Goal: Communication & Community: Ask a question

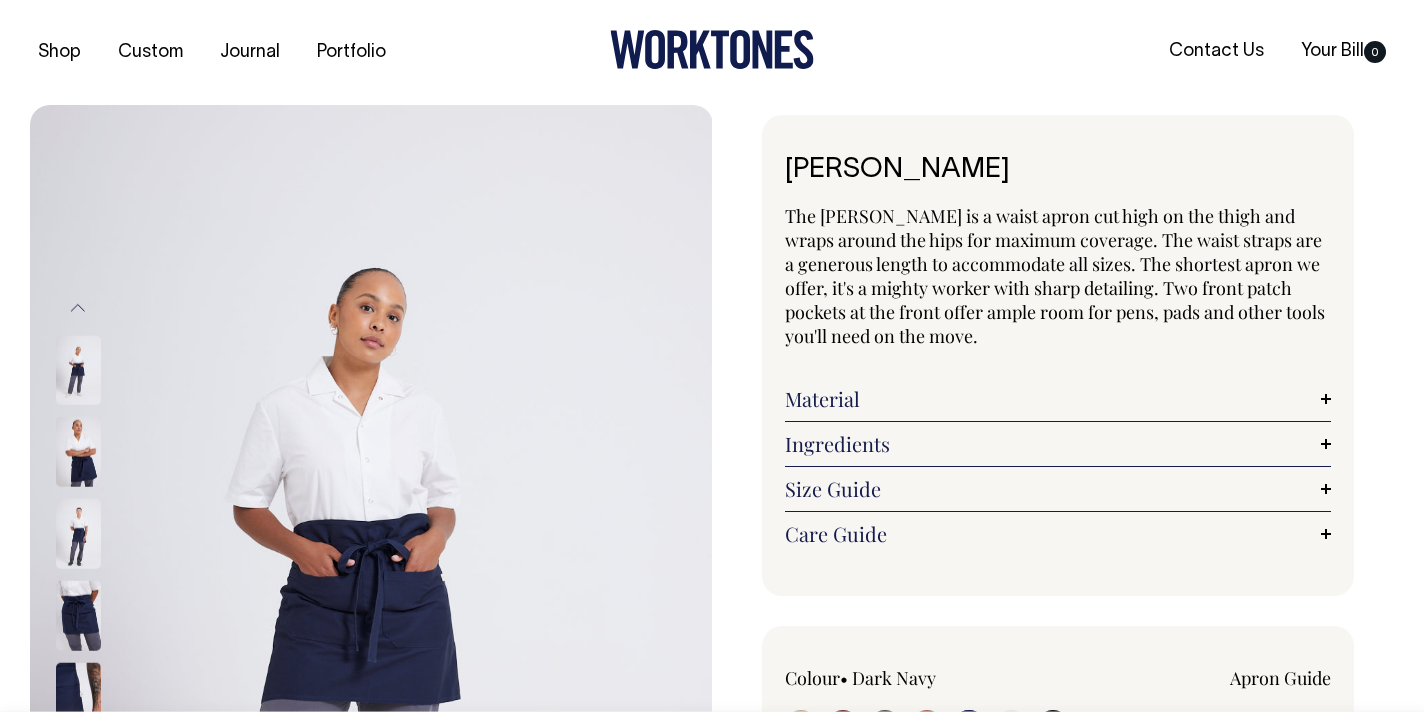
select select "Dark Navy"
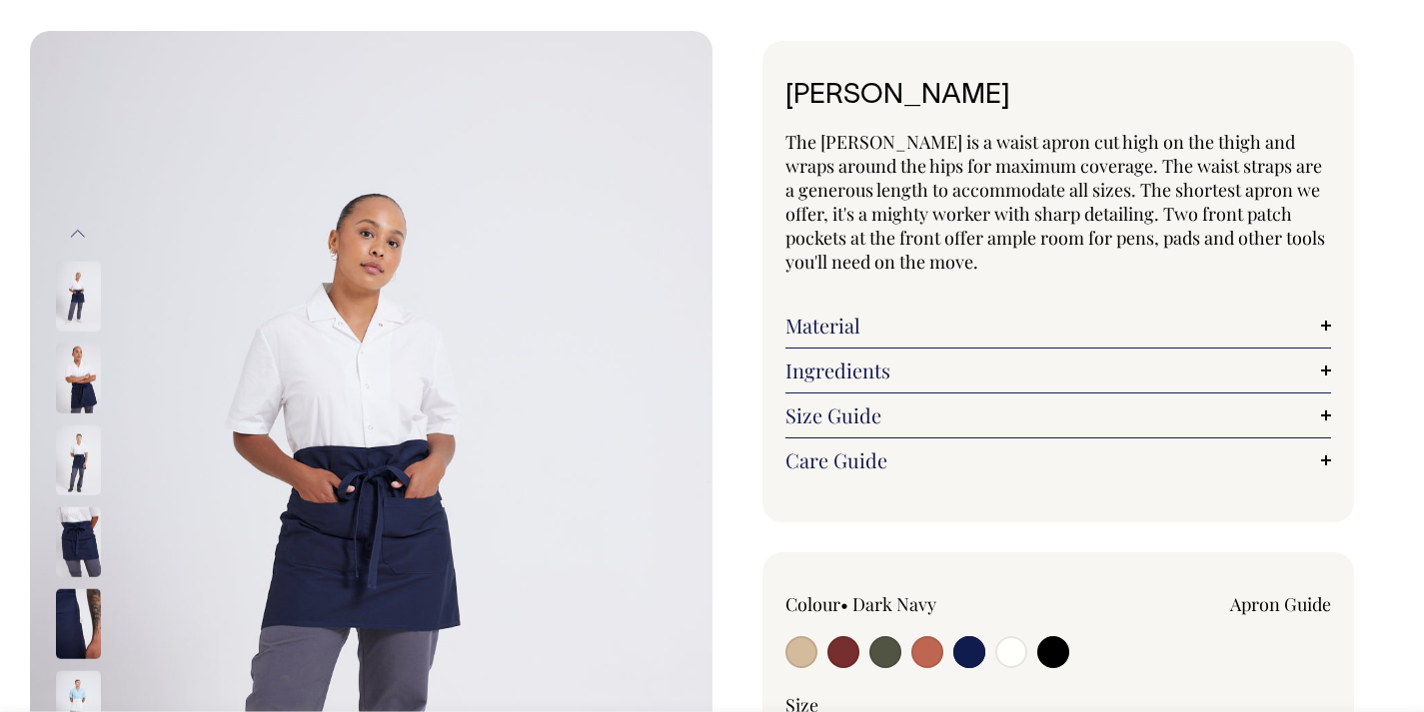
scroll to position [75, 0]
click at [935, 651] on input "radio" at bounding box center [927, 652] width 32 height 32
radio input "true"
select select "Rust"
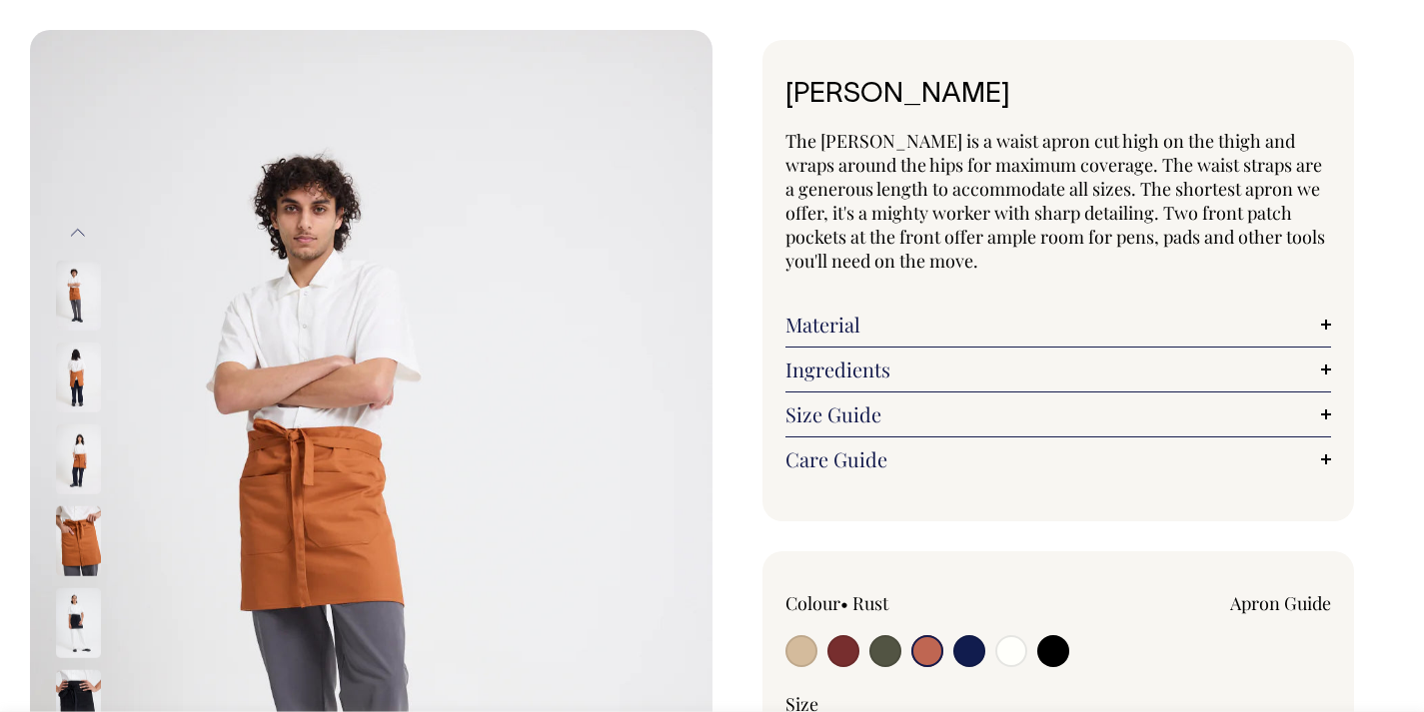
click at [961, 653] on input "radio" at bounding box center [969, 652] width 32 height 32
radio input "true"
select select "Dark Navy"
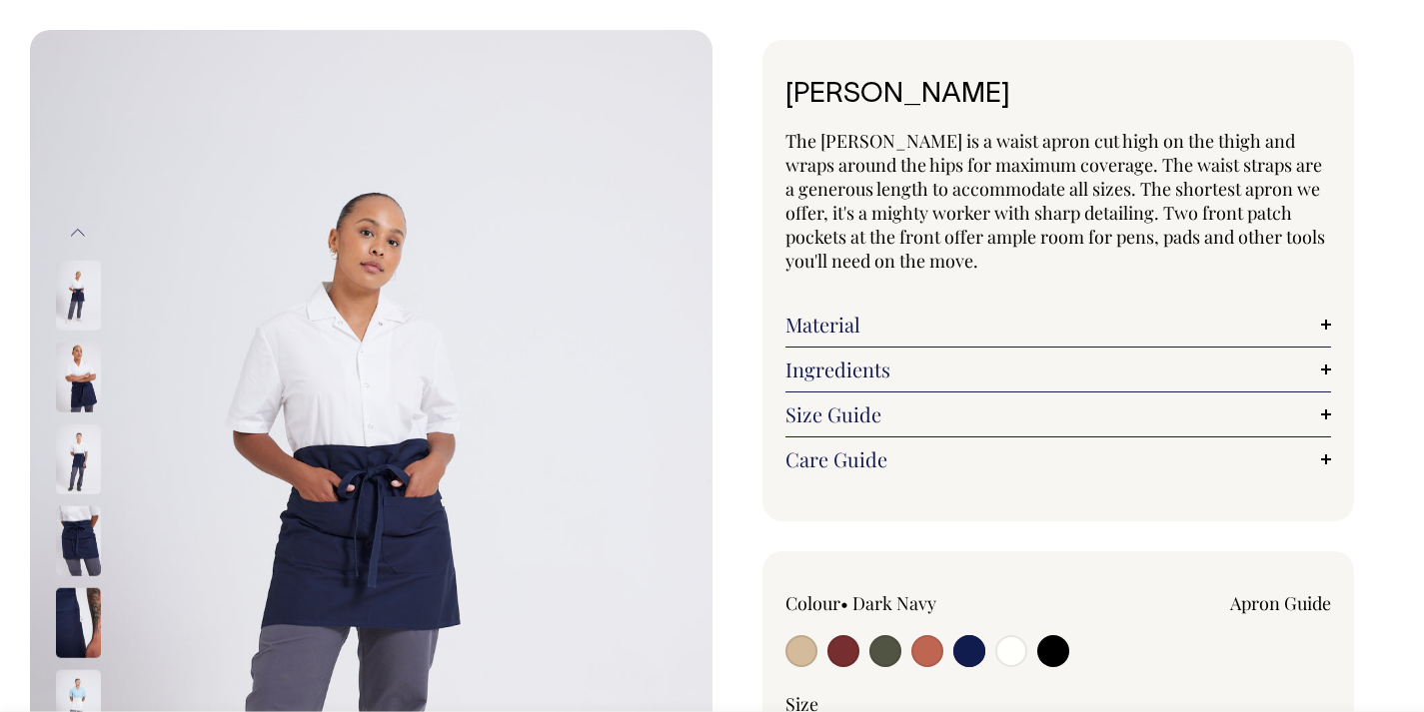
click at [935, 659] on input "radio" at bounding box center [927, 652] width 32 height 32
radio input "true"
select select "Rust"
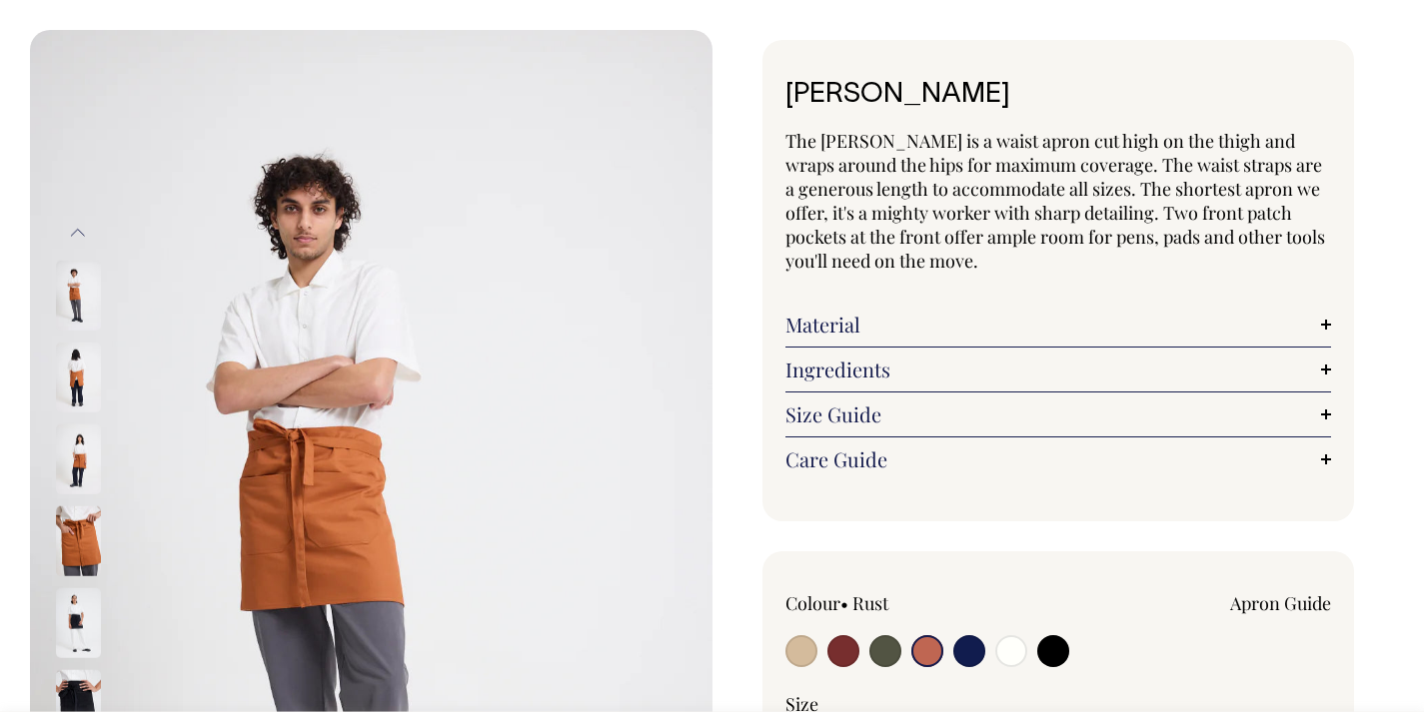
click at [971, 656] on input "radio" at bounding box center [969, 652] width 32 height 32
radio input "true"
select select "Dark Navy"
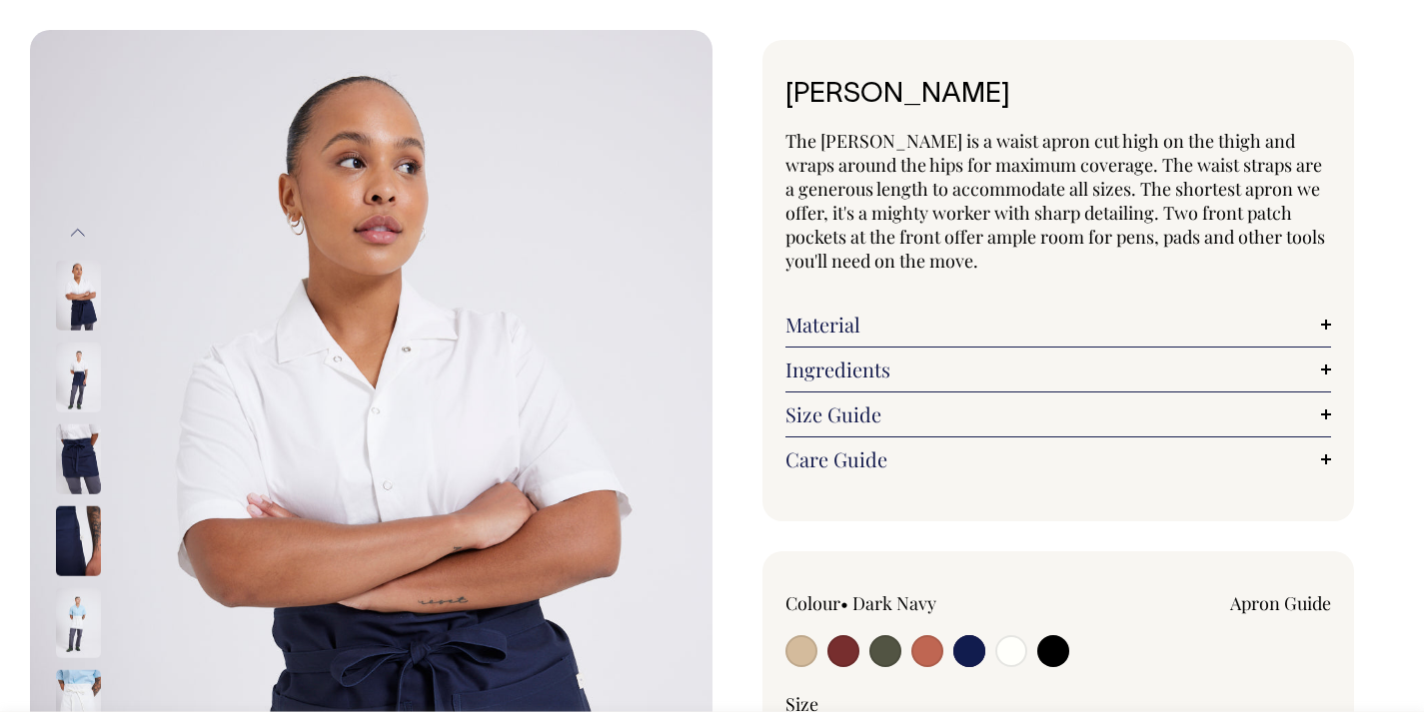
click at [84, 318] on img at bounding box center [78, 296] width 45 height 70
click at [62, 378] on img at bounding box center [78, 378] width 45 height 70
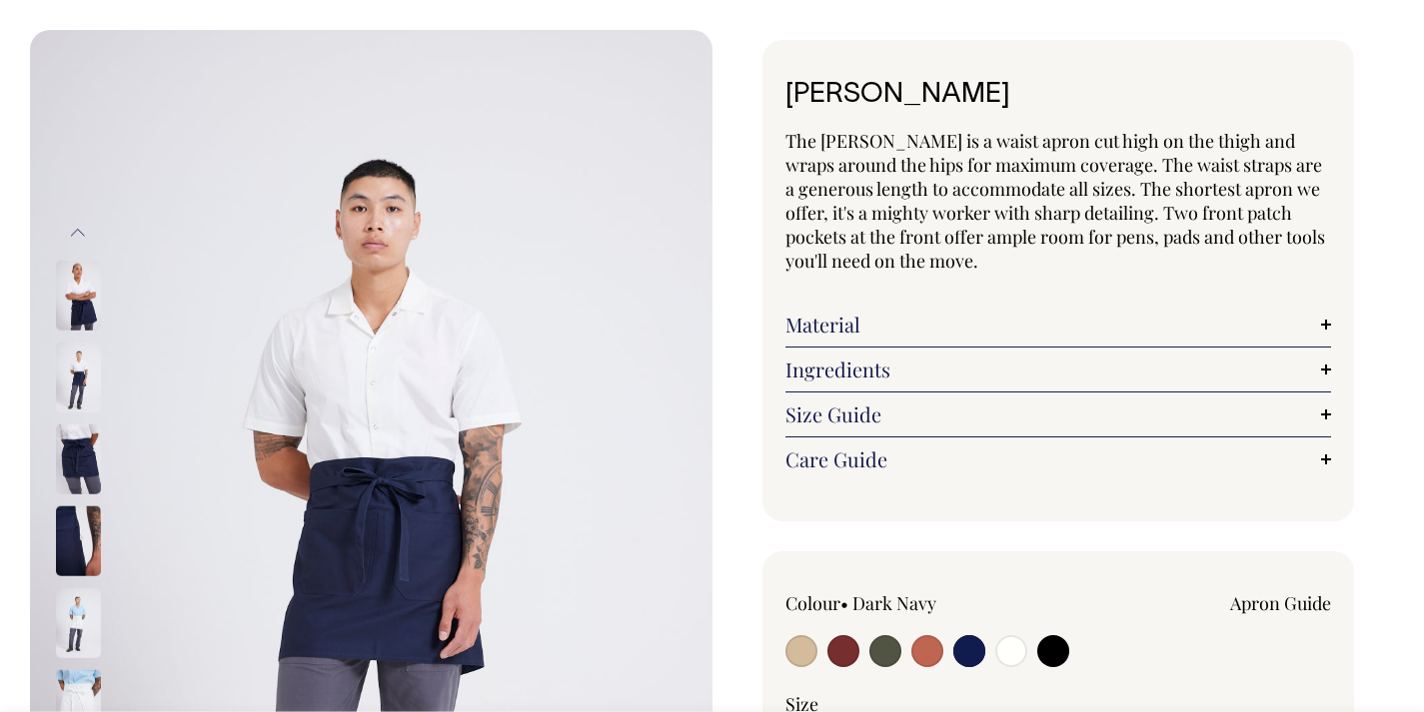
click at [84, 377] on img at bounding box center [78, 378] width 45 height 70
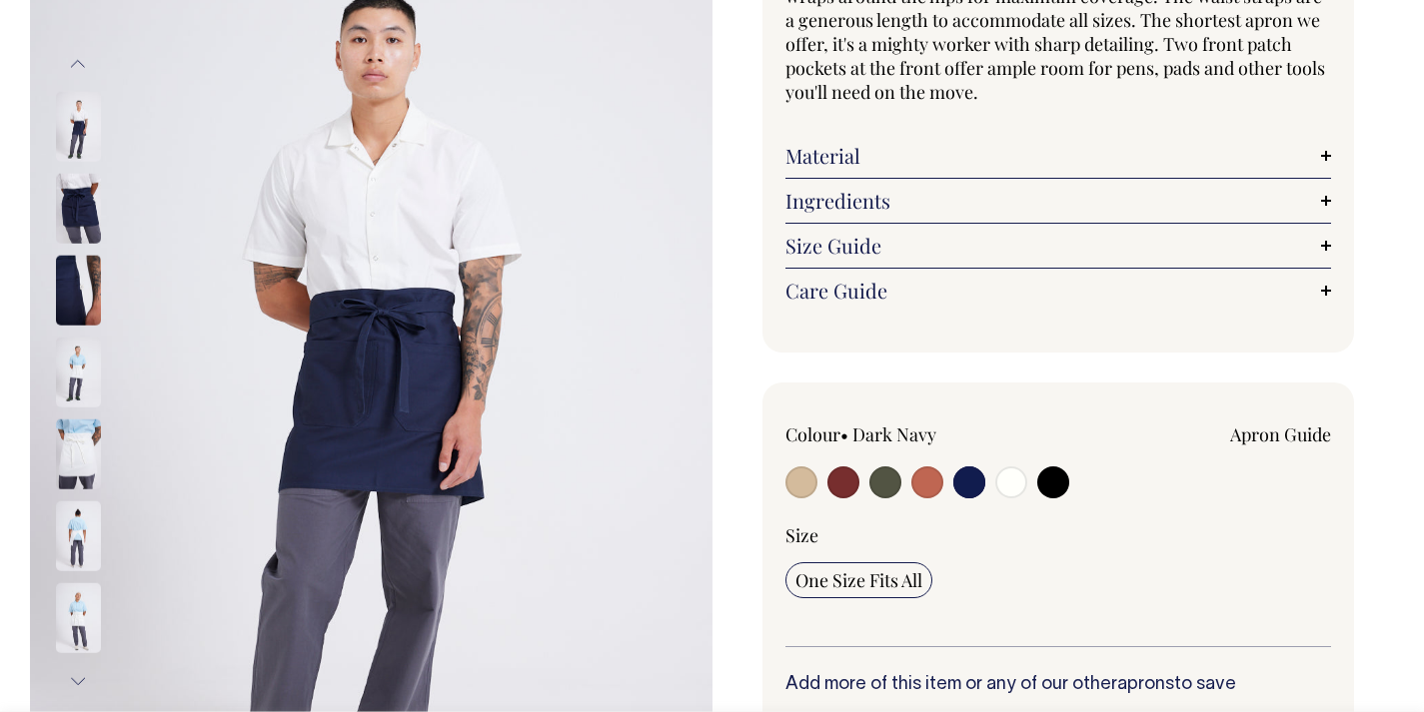
scroll to position [245, 0]
click at [936, 487] on input "radio" at bounding box center [927, 482] width 32 height 32
radio input "true"
select select "Rust"
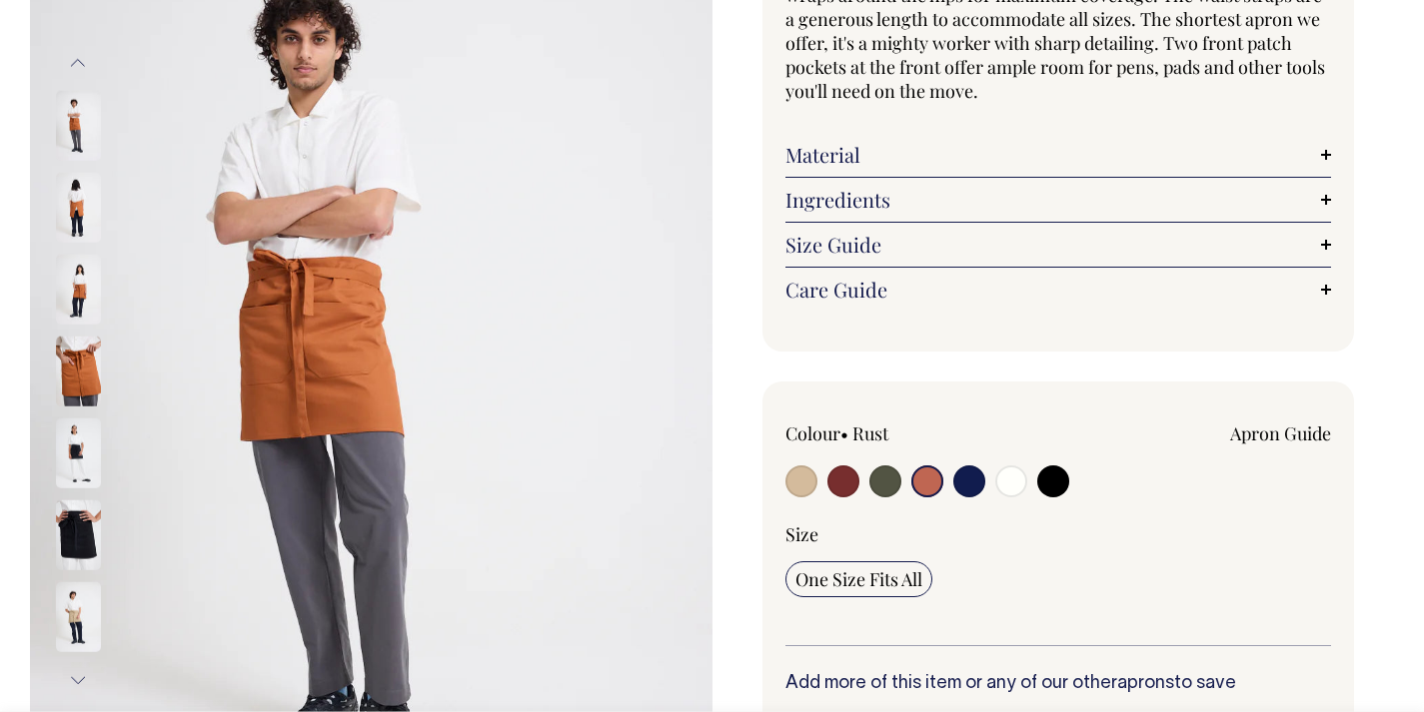
click at [65, 290] on img at bounding box center [78, 290] width 45 height 70
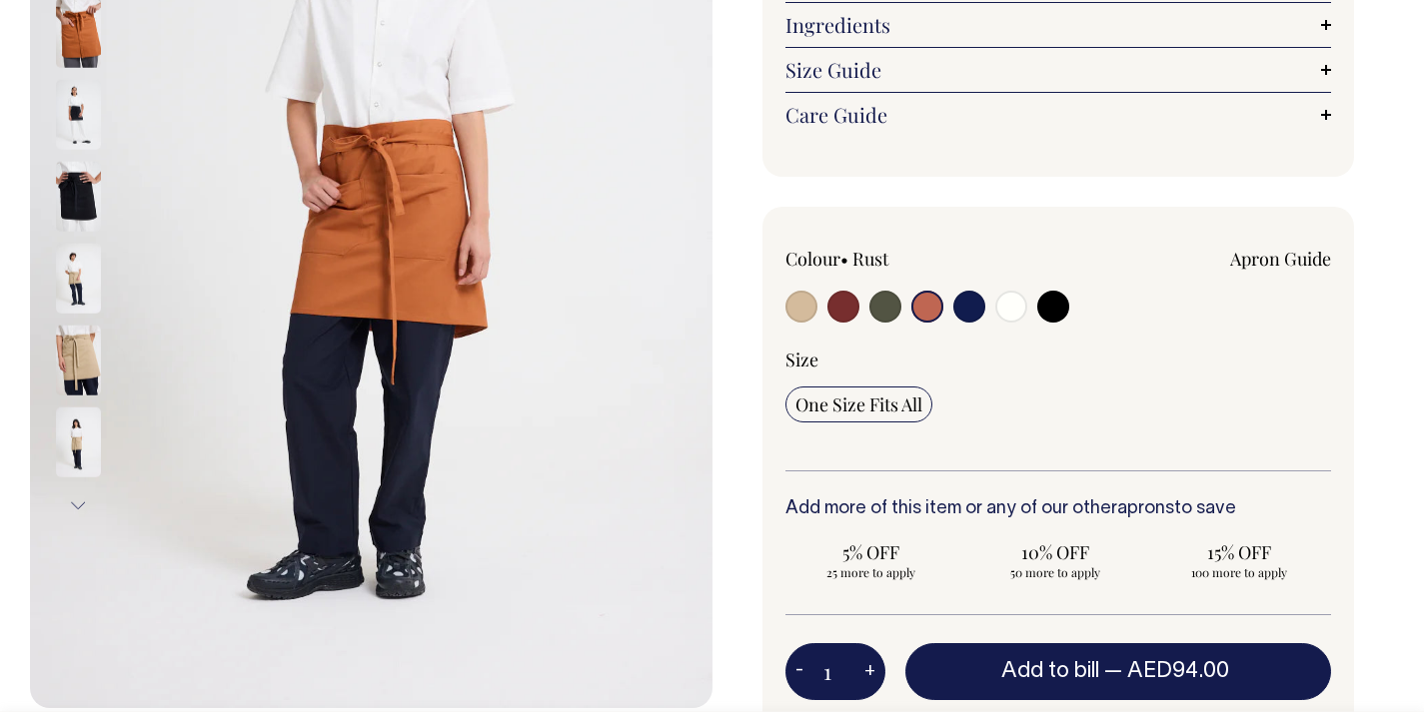
click at [959, 304] on input "radio" at bounding box center [969, 307] width 32 height 32
radio input "true"
select select "Dark Navy"
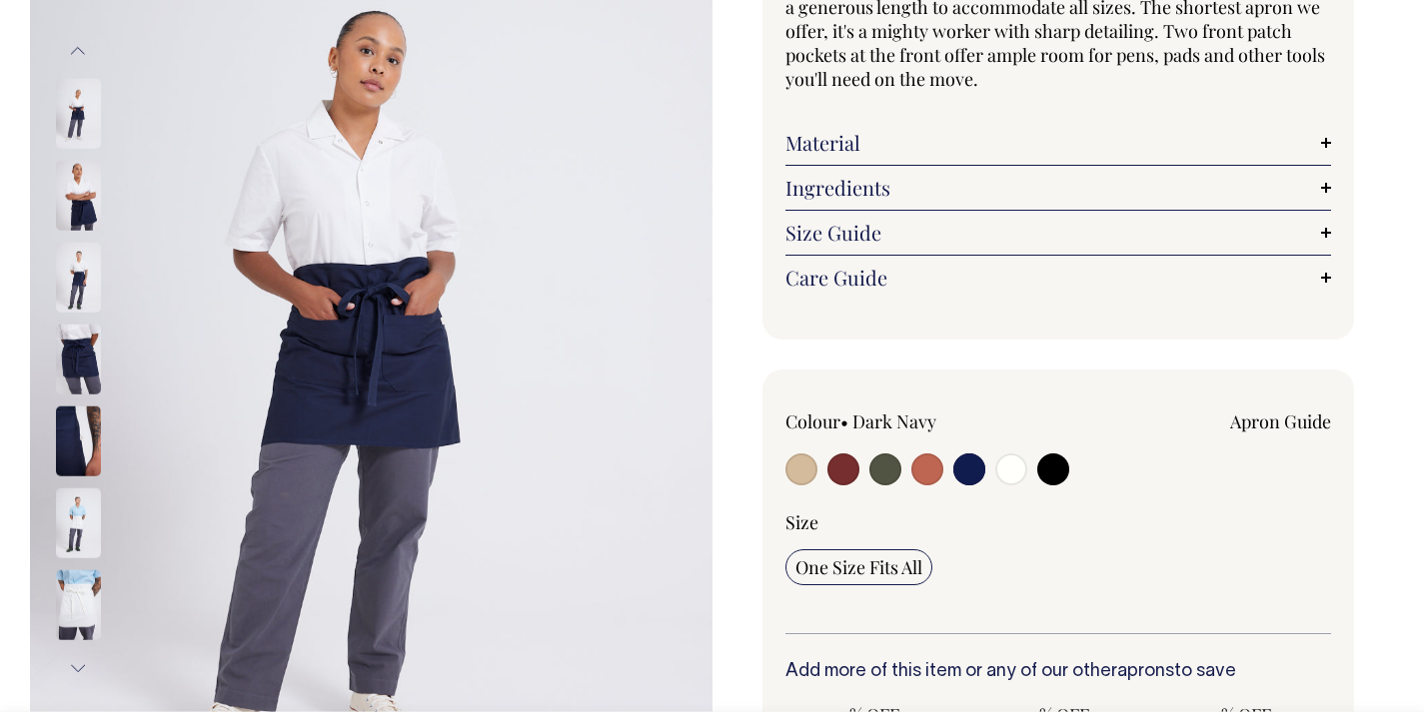
scroll to position [257, 0]
click at [935, 463] on input "radio" at bounding box center [927, 470] width 32 height 32
radio input "true"
select select "Rust"
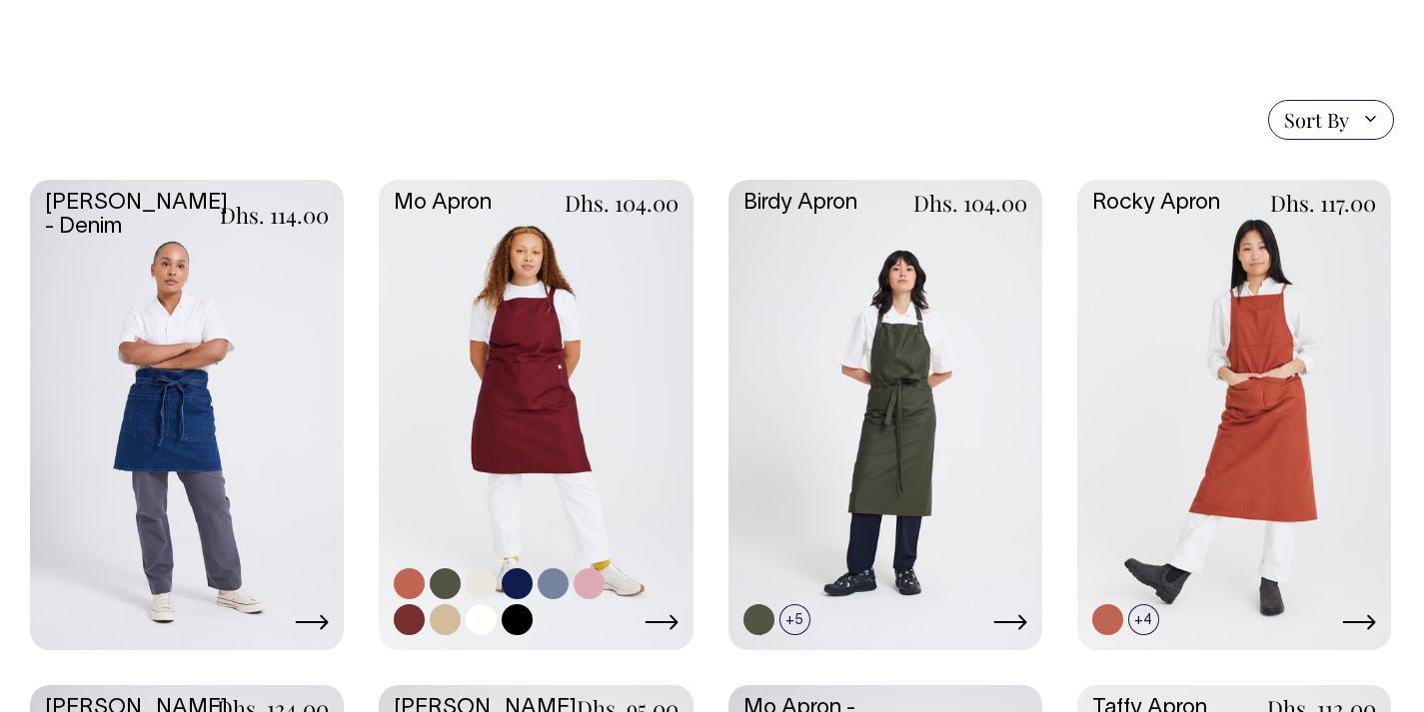
scroll to position [436, 0]
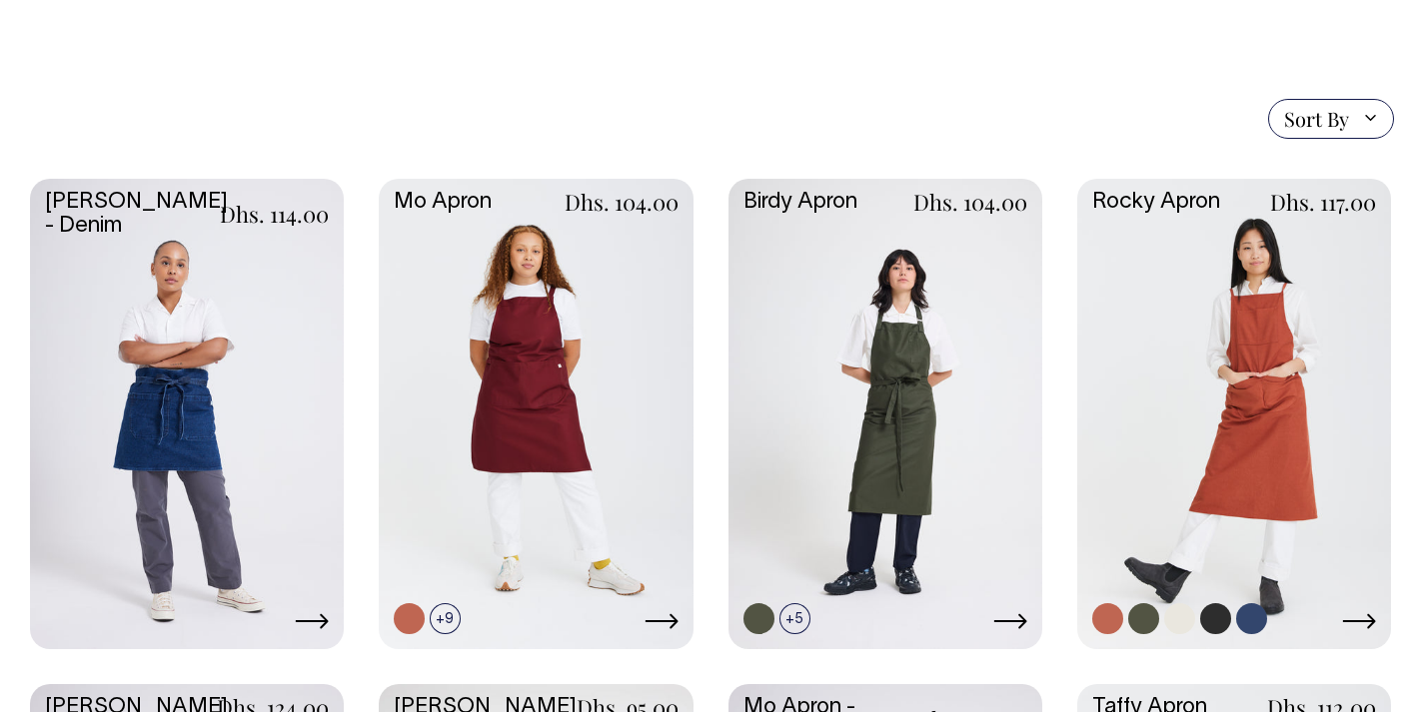
click at [1273, 335] on link at bounding box center [1234, 412] width 314 height 467
click at [987, 359] on link at bounding box center [885, 412] width 314 height 467
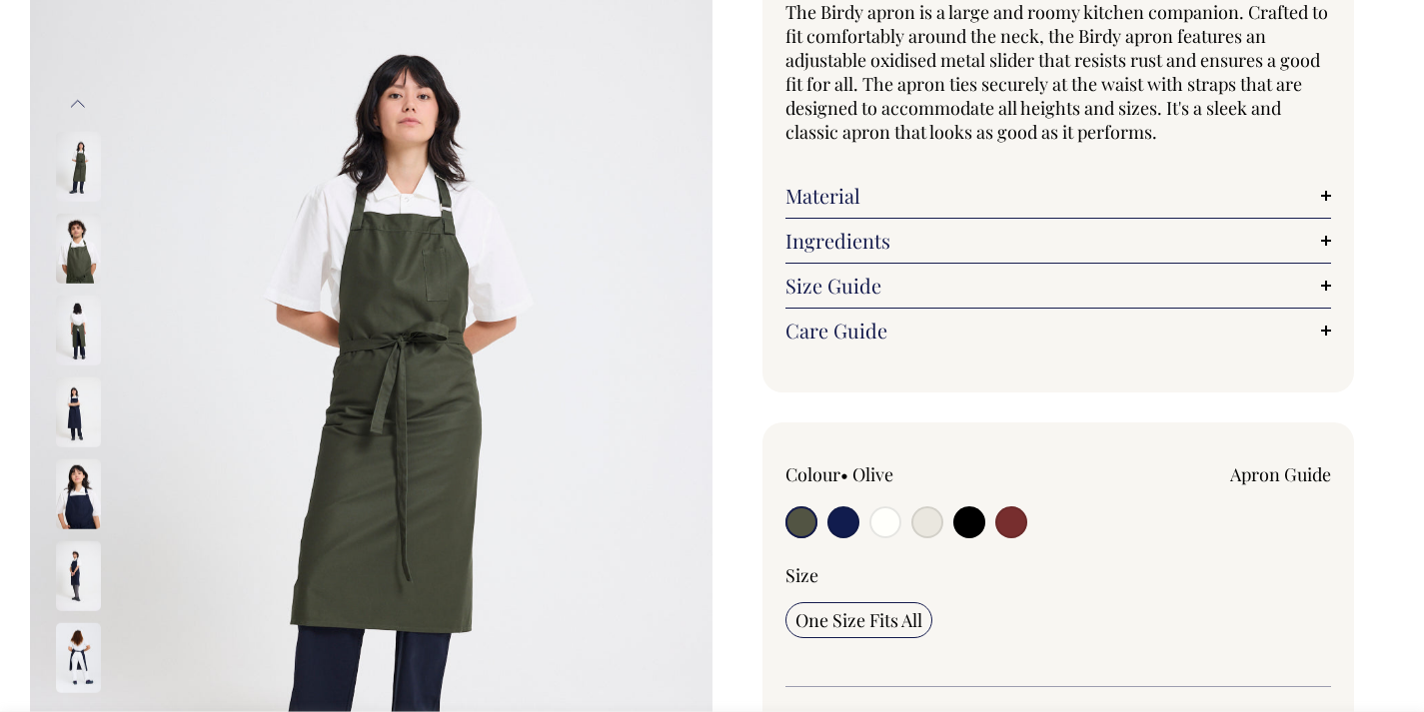
scroll to position [205, 0]
click at [836, 526] on input "radio" at bounding box center [843, 522] width 32 height 32
radio input "true"
select select "Dark Navy"
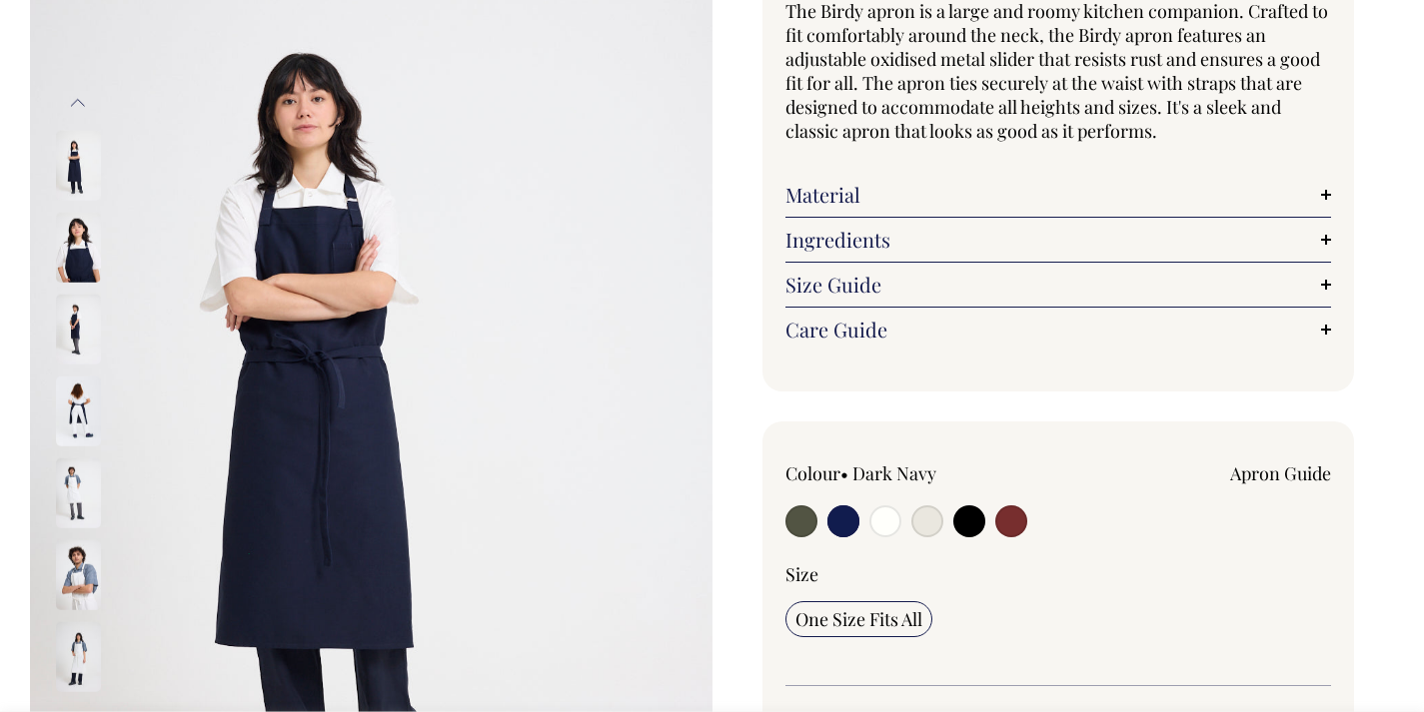
click at [889, 520] on input "radio" at bounding box center [885, 522] width 32 height 32
radio input "true"
select select "Off-White"
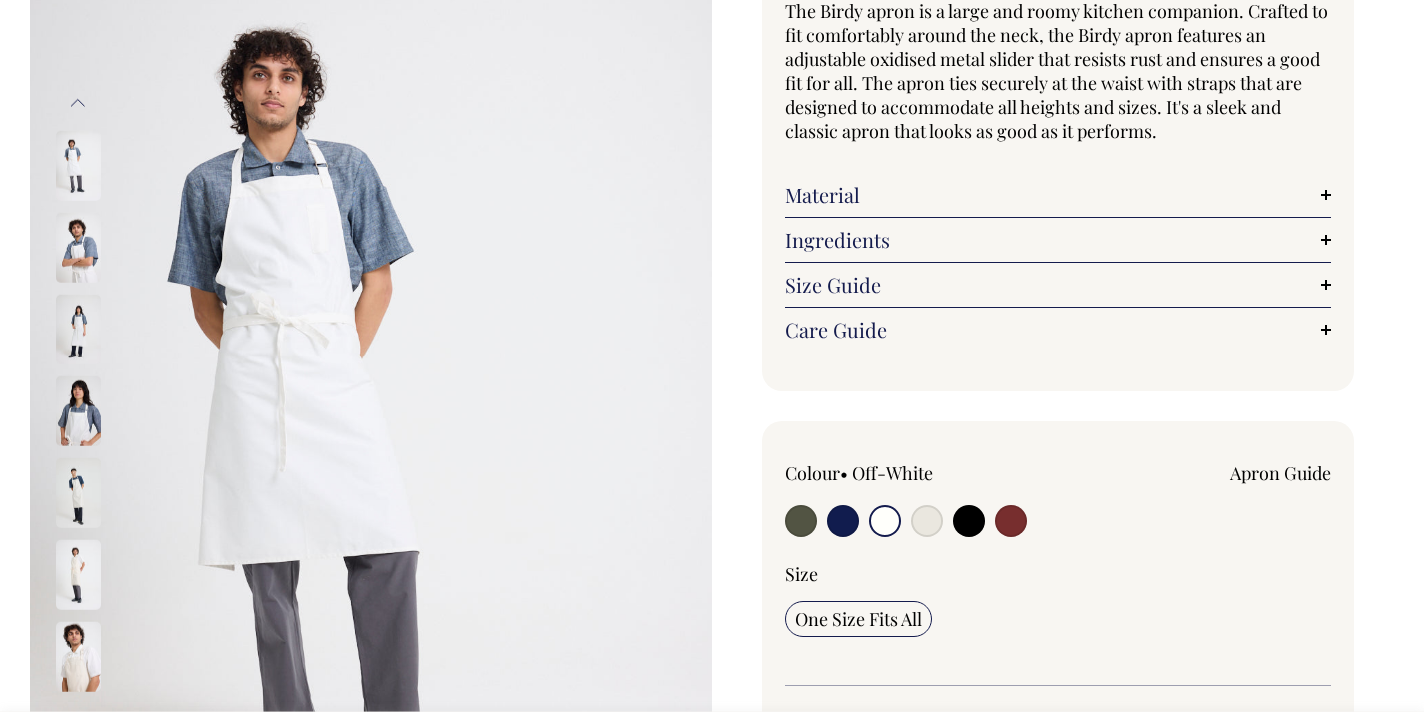
click at [914, 524] on input "radio" at bounding box center [927, 522] width 32 height 32
radio input "true"
select select "Natural"
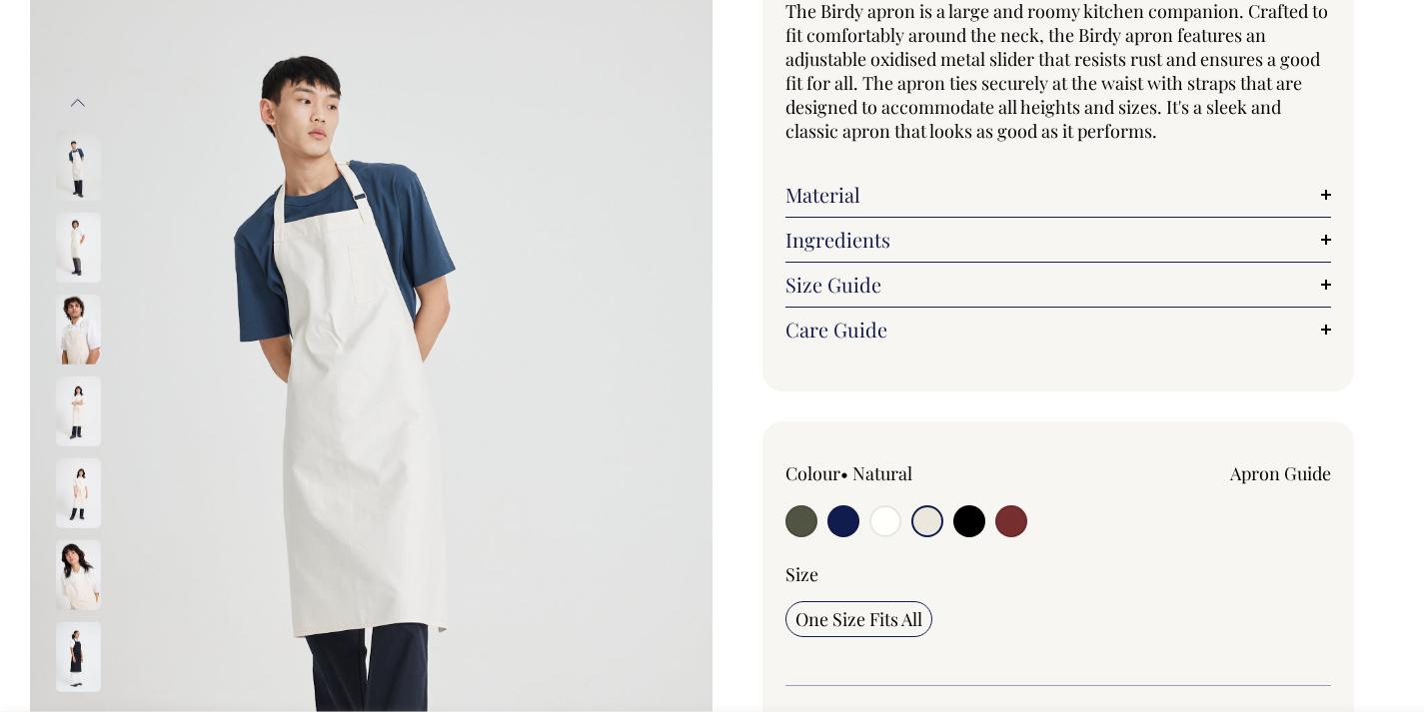
click at [961, 526] on input "radio" at bounding box center [969, 522] width 32 height 32
radio input "true"
select select "Black"
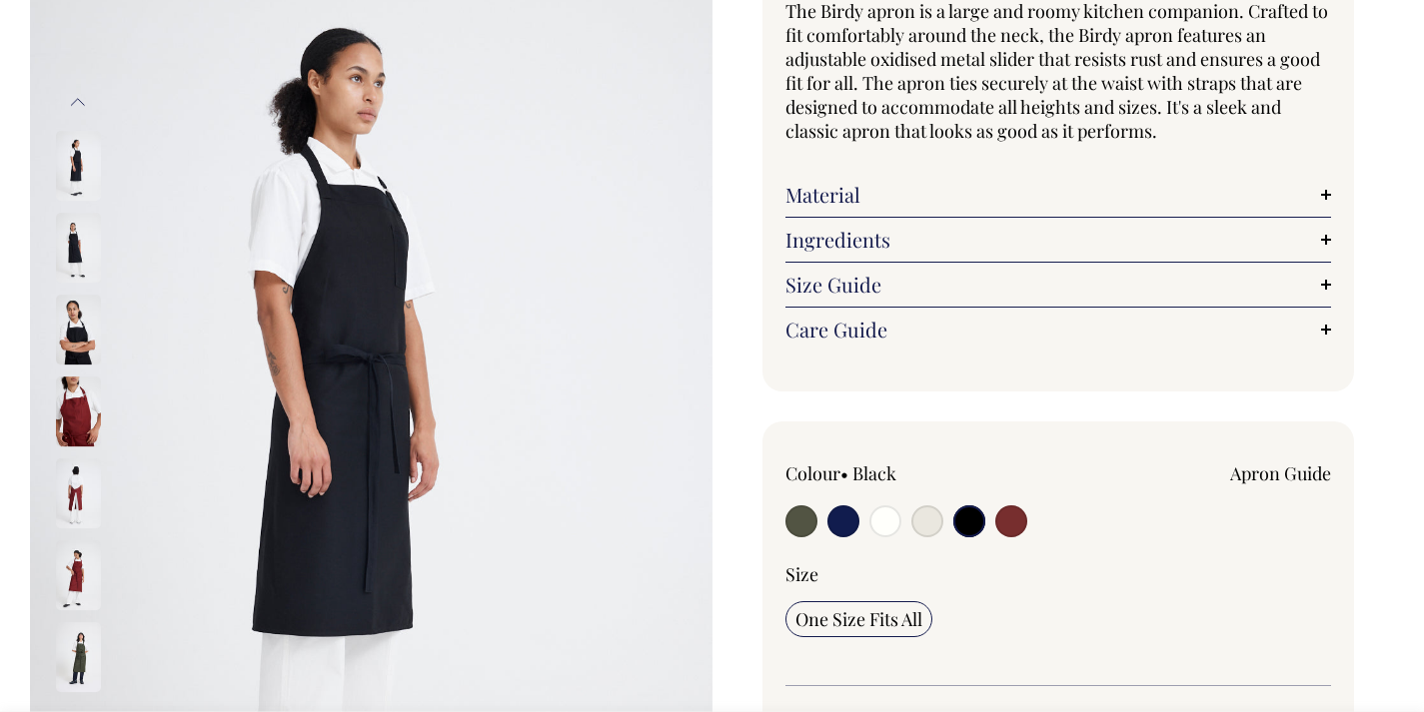
click at [1011, 522] on input "radio" at bounding box center [1011, 522] width 32 height 32
radio input "true"
select select "Burgundy"
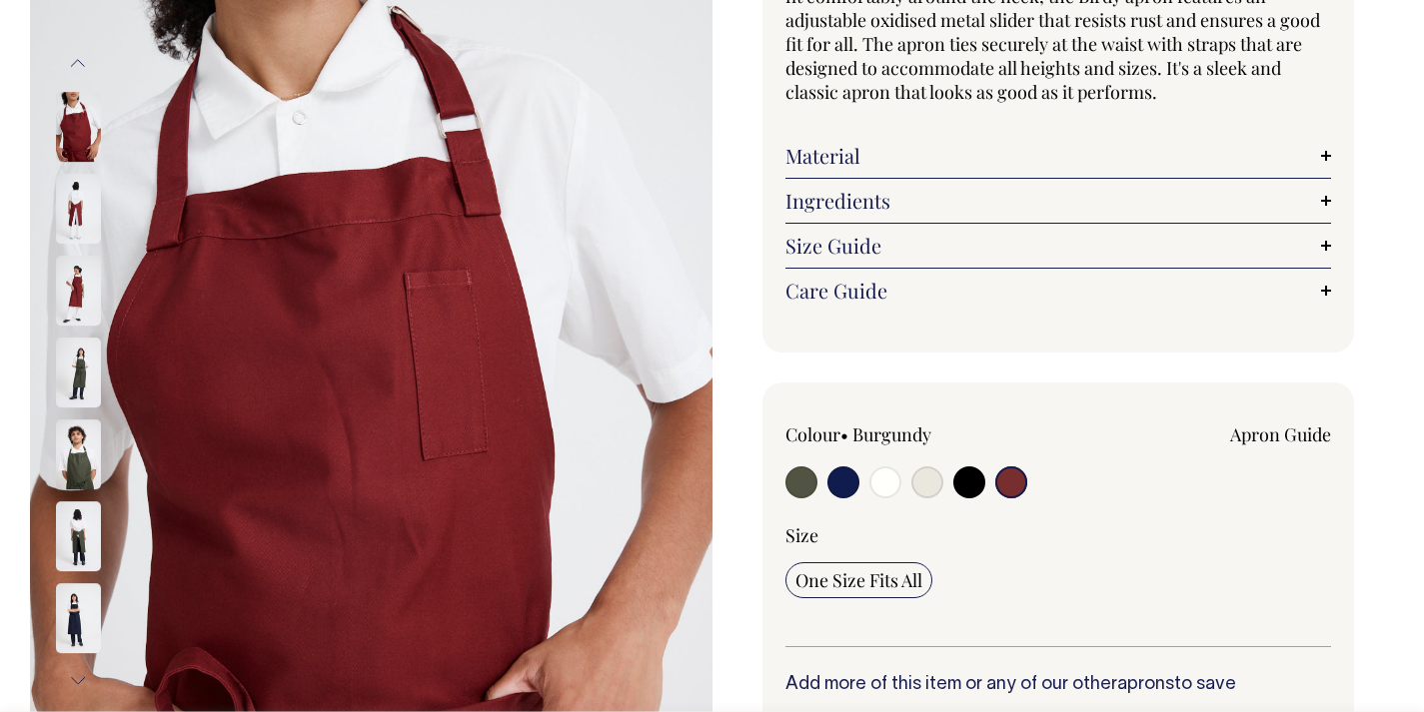
scroll to position [245, 0]
click at [855, 474] on input "radio" at bounding box center [843, 482] width 32 height 32
radio input "true"
select select "Dark Navy"
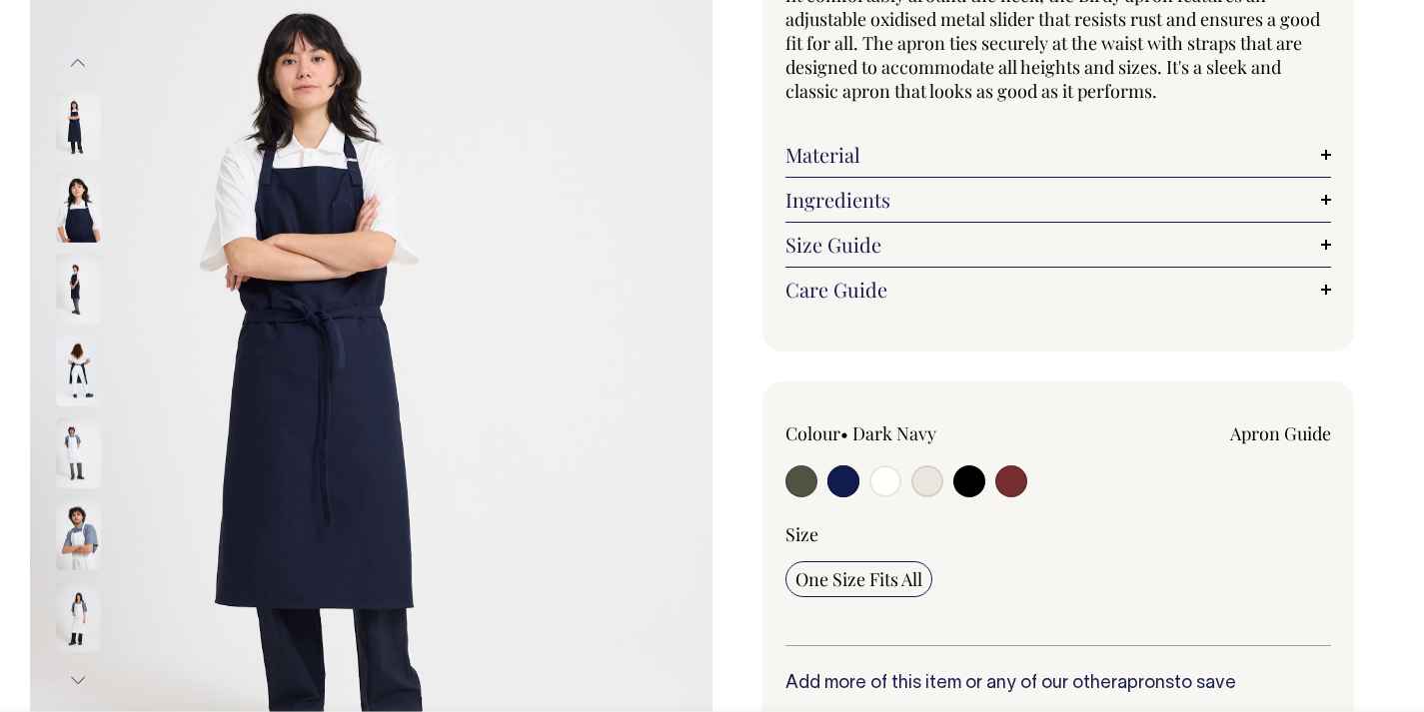
click at [1022, 481] on input "radio" at bounding box center [1011, 482] width 32 height 32
radio input "true"
select select "Burgundy"
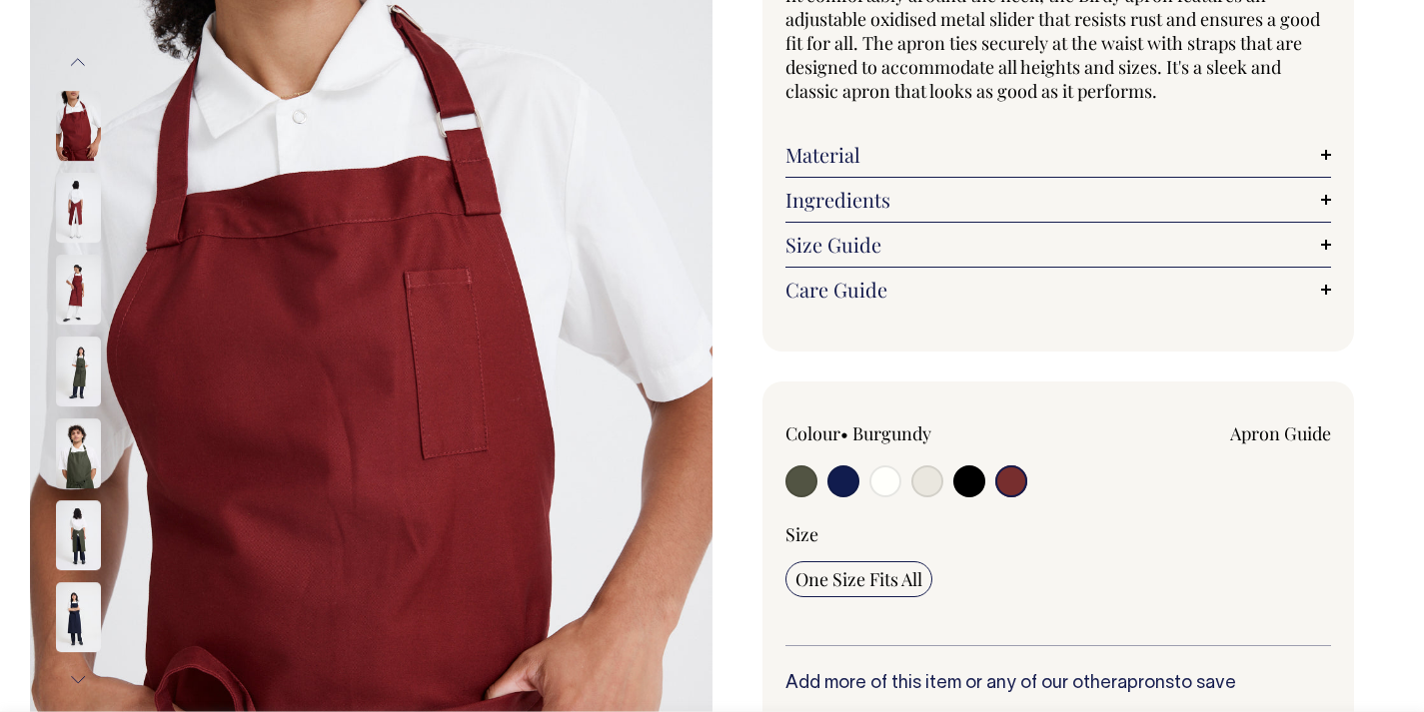
click at [87, 268] on img at bounding box center [78, 290] width 45 height 70
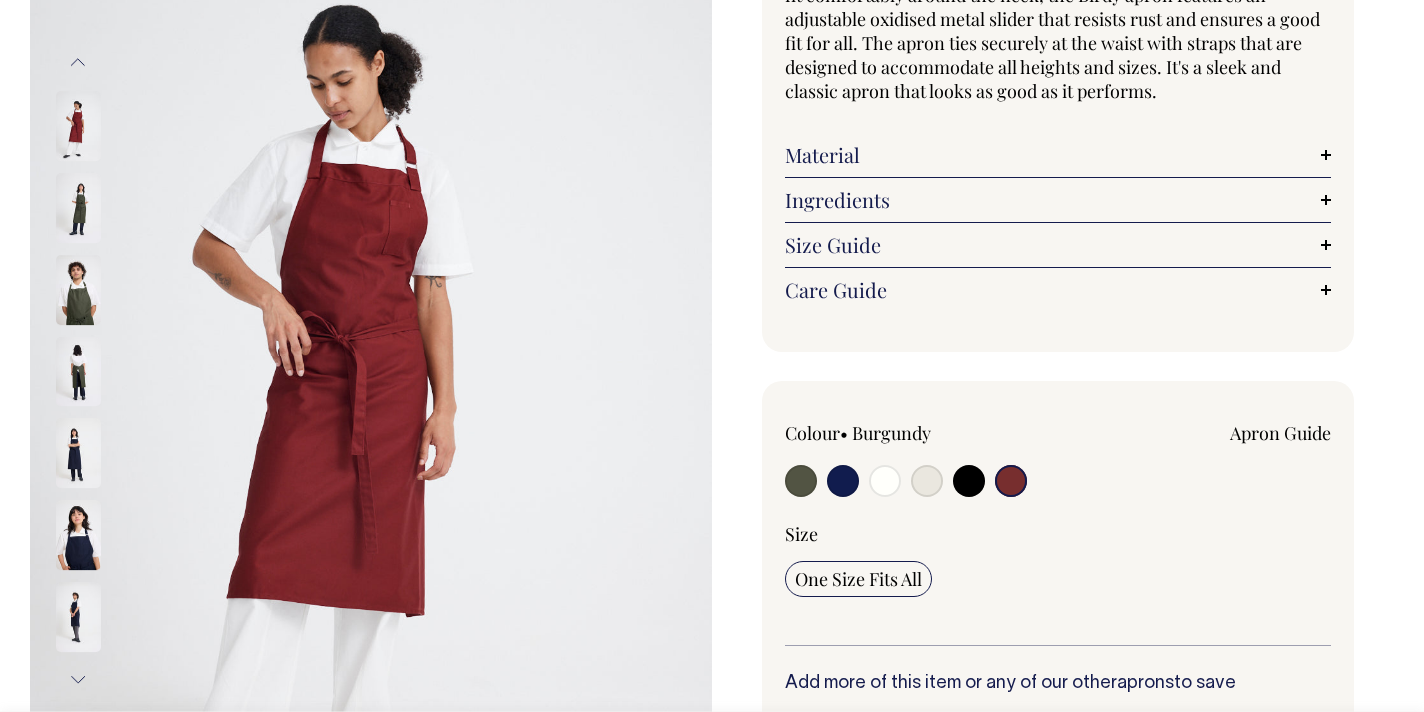
click at [80, 224] on img at bounding box center [78, 208] width 45 height 70
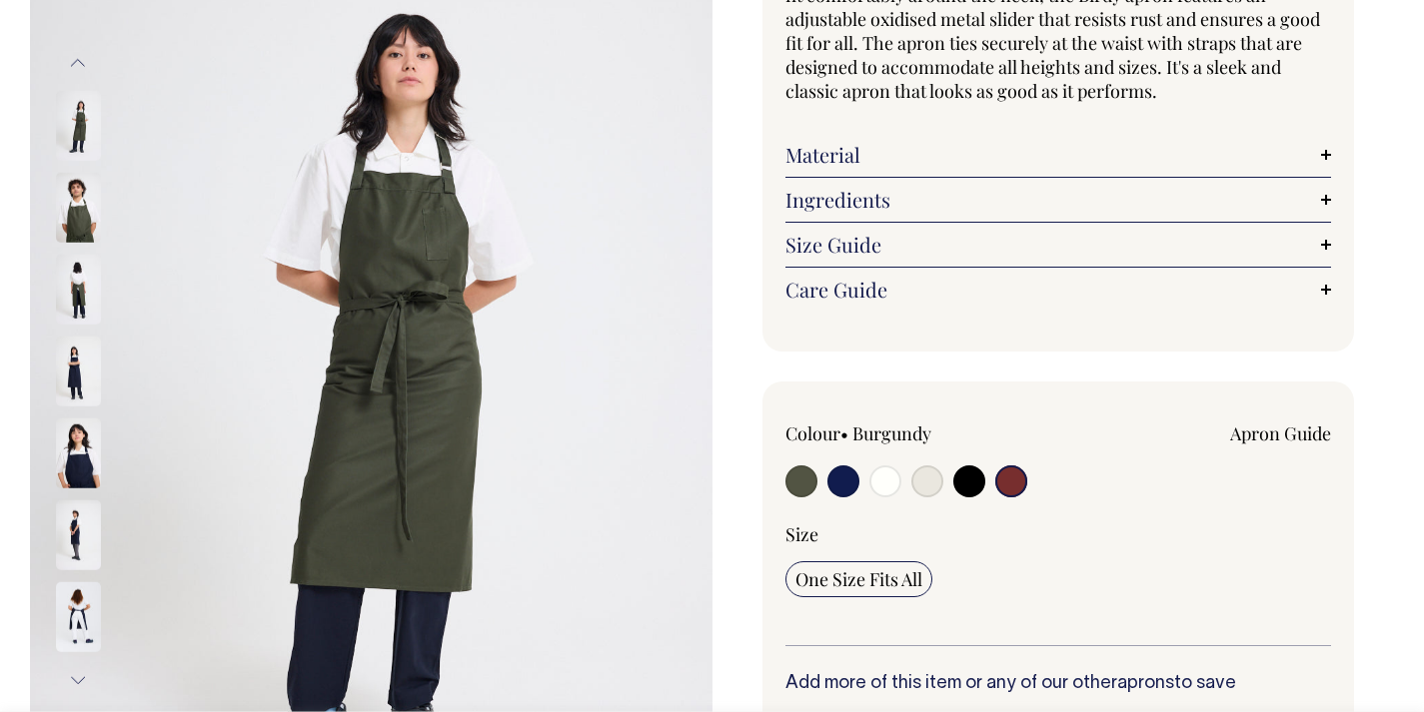
click at [94, 601] on img at bounding box center [78, 618] width 45 height 70
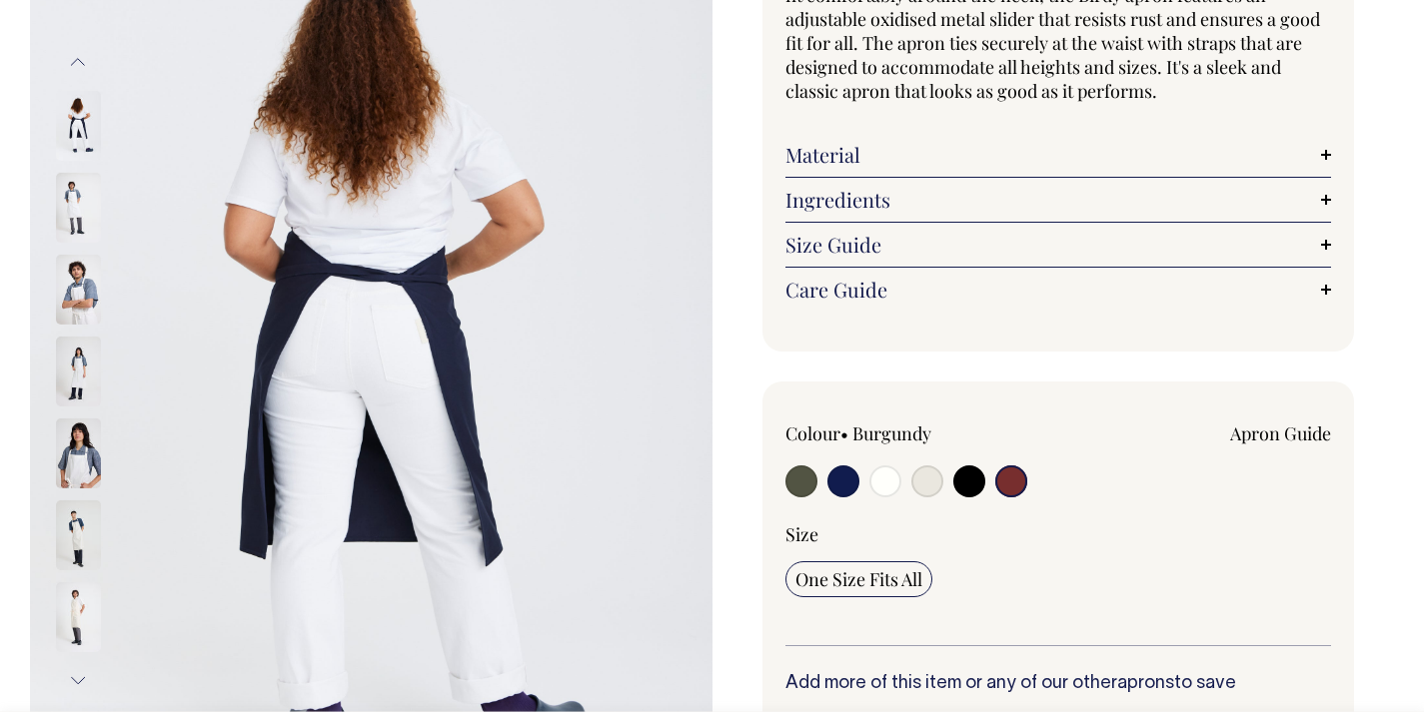
click at [77, 65] on button "Previous" at bounding box center [78, 62] width 30 height 45
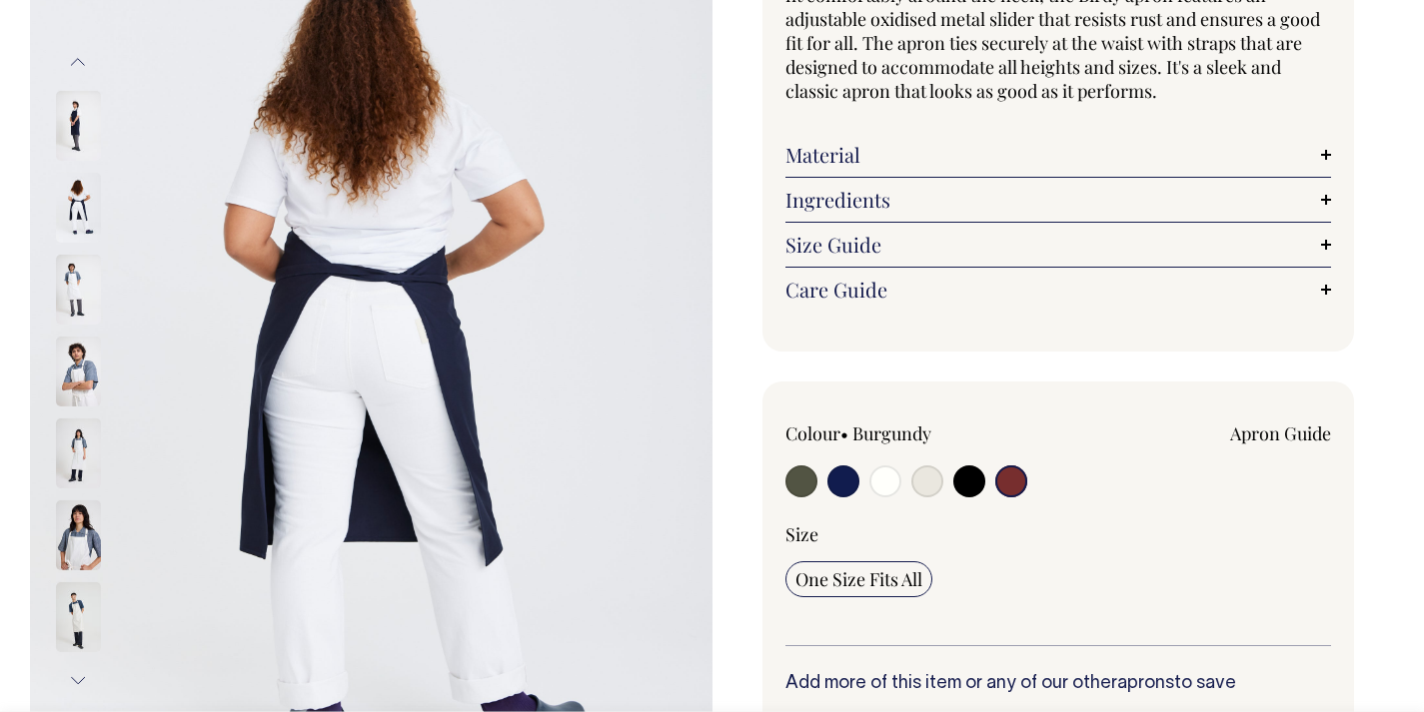
click at [77, 65] on button "Previous" at bounding box center [78, 62] width 30 height 45
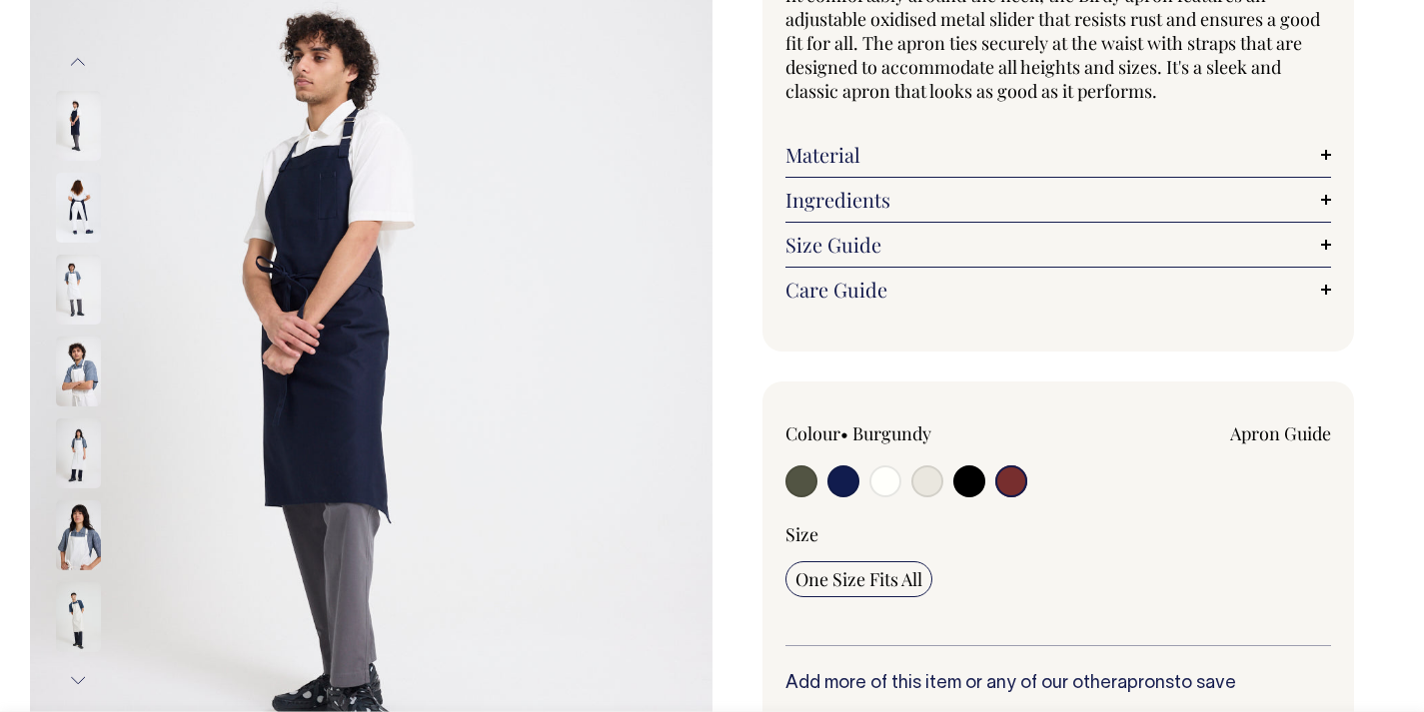
click at [77, 65] on button "Previous" at bounding box center [78, 62] width 30 height 45
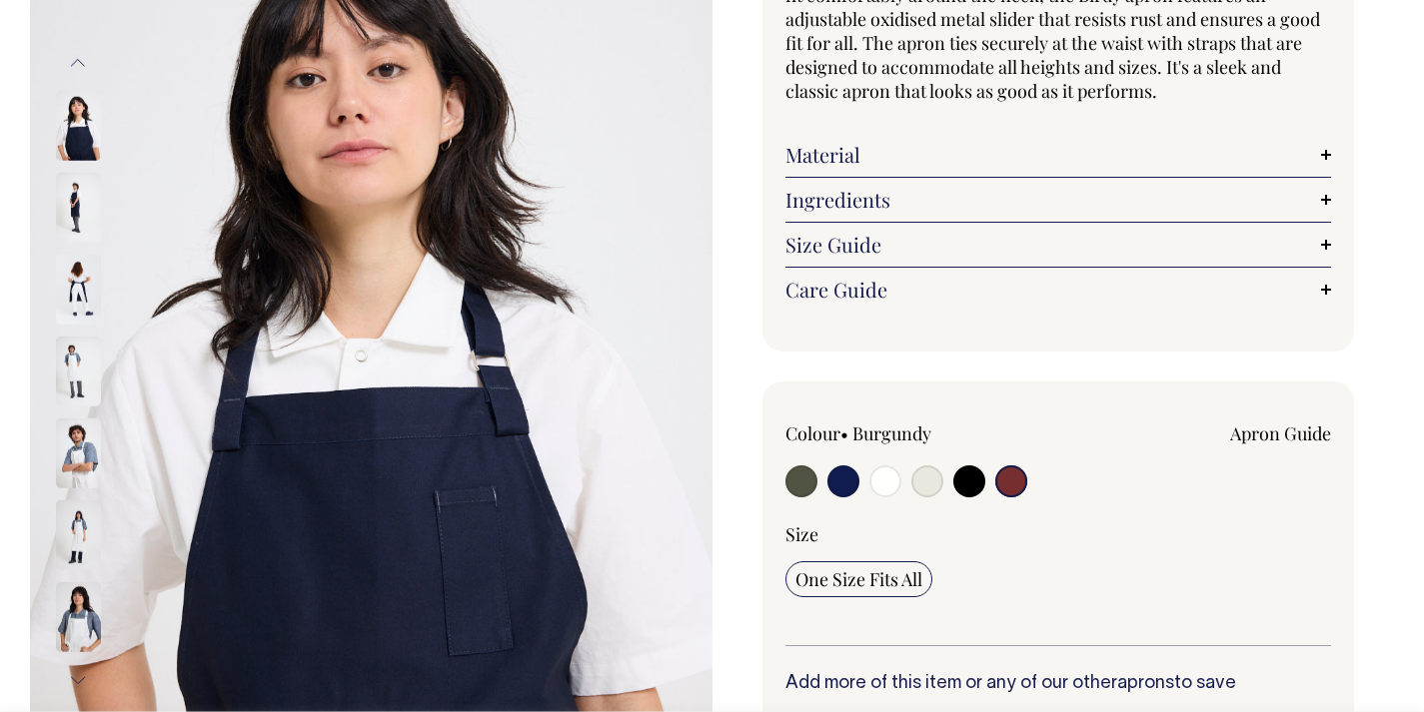
click at [1011, 476] on input "radio" at bounding box center [1011, 482] width 32 height 32
click at [1010, 484] on input "radio" at bounding box center [1011, 482] width 32 height 32
click at [1012, 479] on input "radio" at bounding box center [1011, 482] width 32 height 32
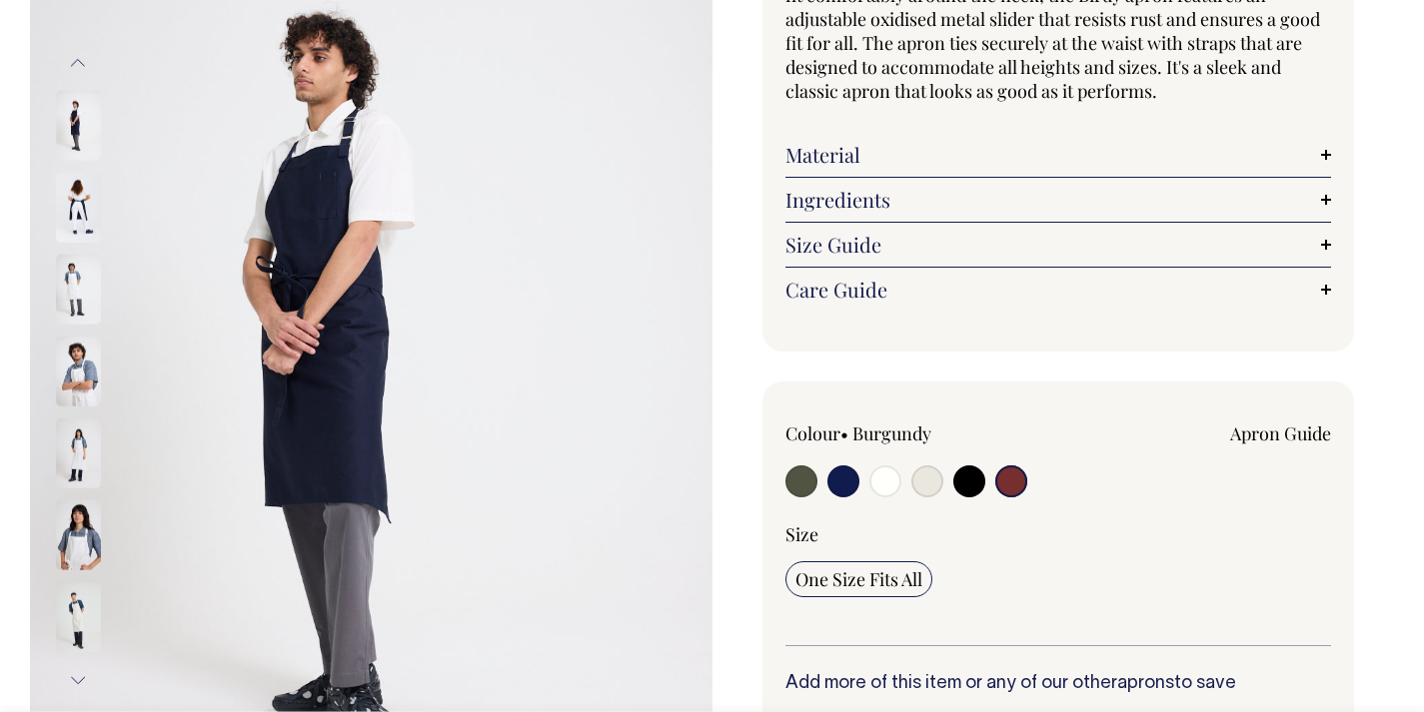
click at [1018, 482] on input "radio" at bounding box center [1011, 482] width 32 height 32
click at [1017, 482] on input "radio" at bounding box center [1011, 482] width 32 height 32
drag, startPoint x: 954, startPoint y: 478, endPoint x: 967, endPoint y: 481, distance: 13.3
click at [960, 479] on input "radio" at bounding box center [969, 482] width 32 height 32
radio input "true"
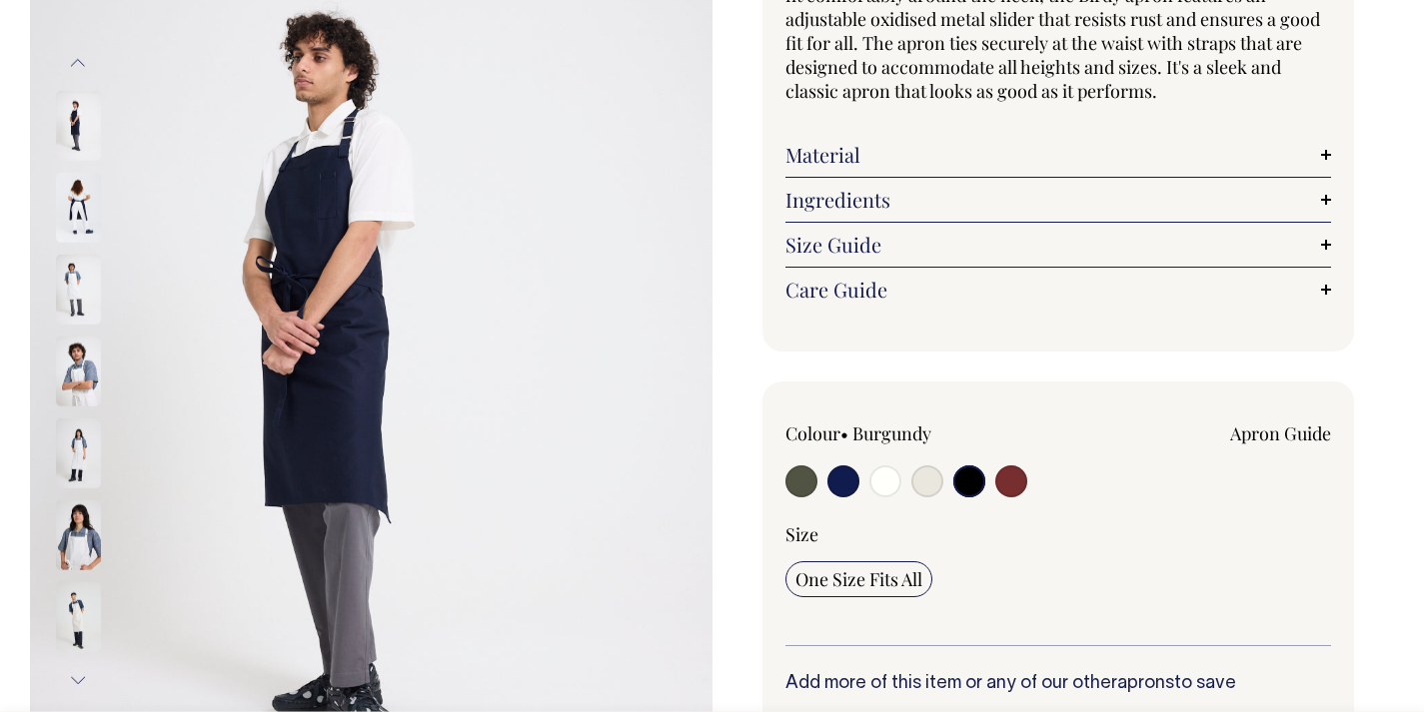
radio input "true"
select select "Black"
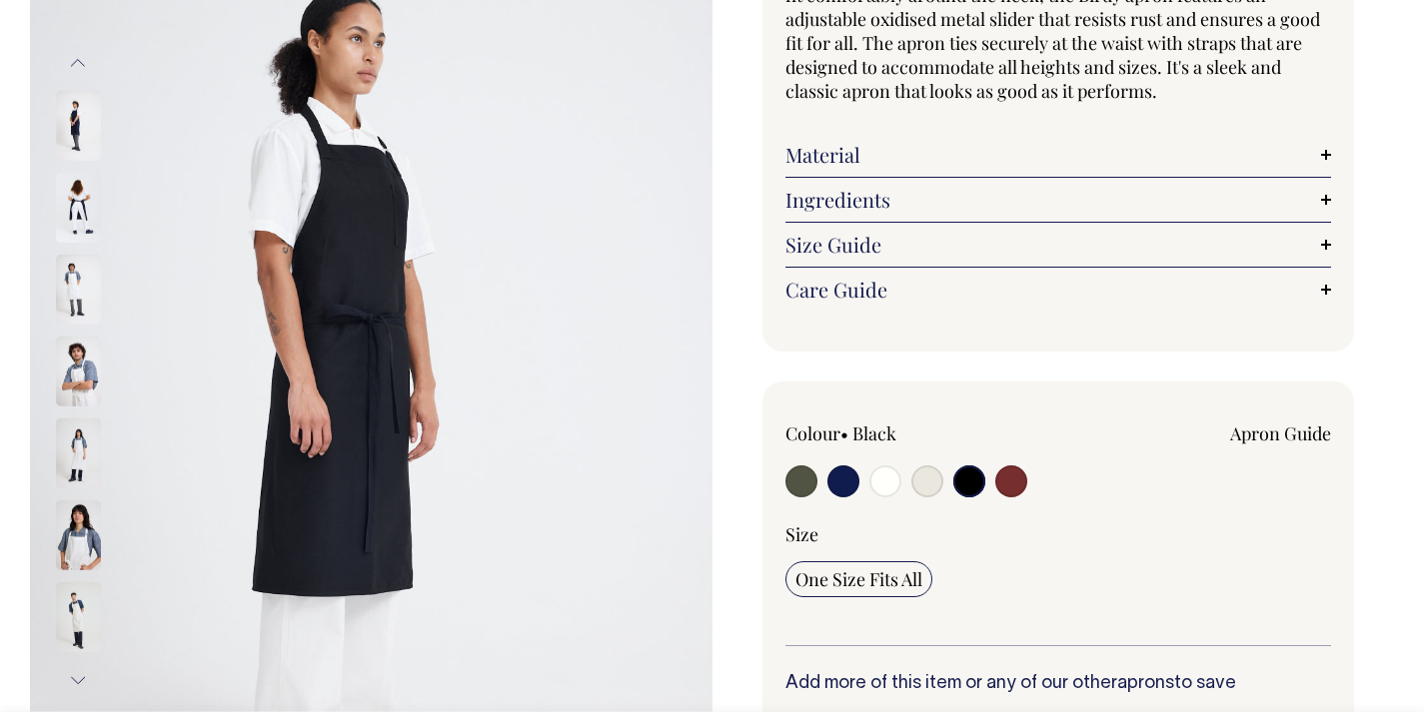
click at [967, 481] on input "radio" at bounding box center [969, 482] width 32 height 32
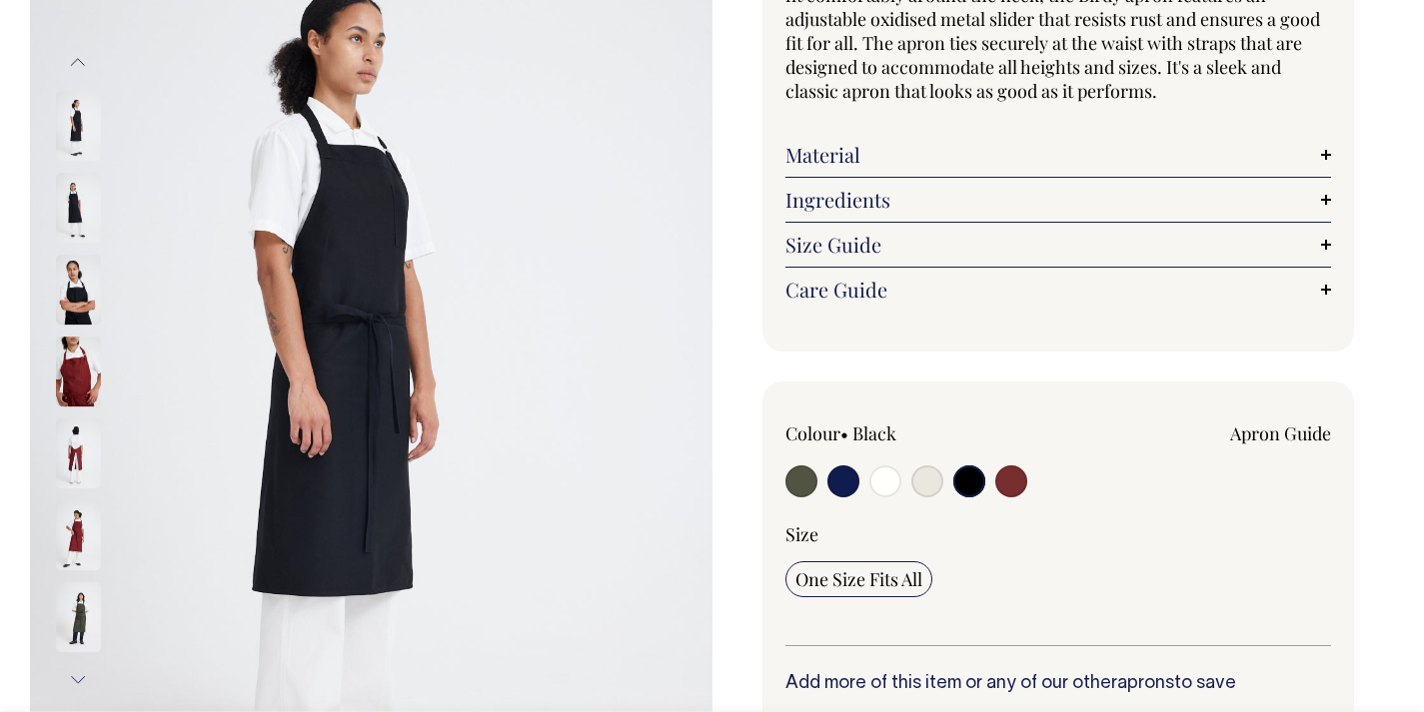
click at [1017, 485] on input "radio" at bounding box center [1011, 482] width 32 height 32
radio input "true"
select select "Burgundy"
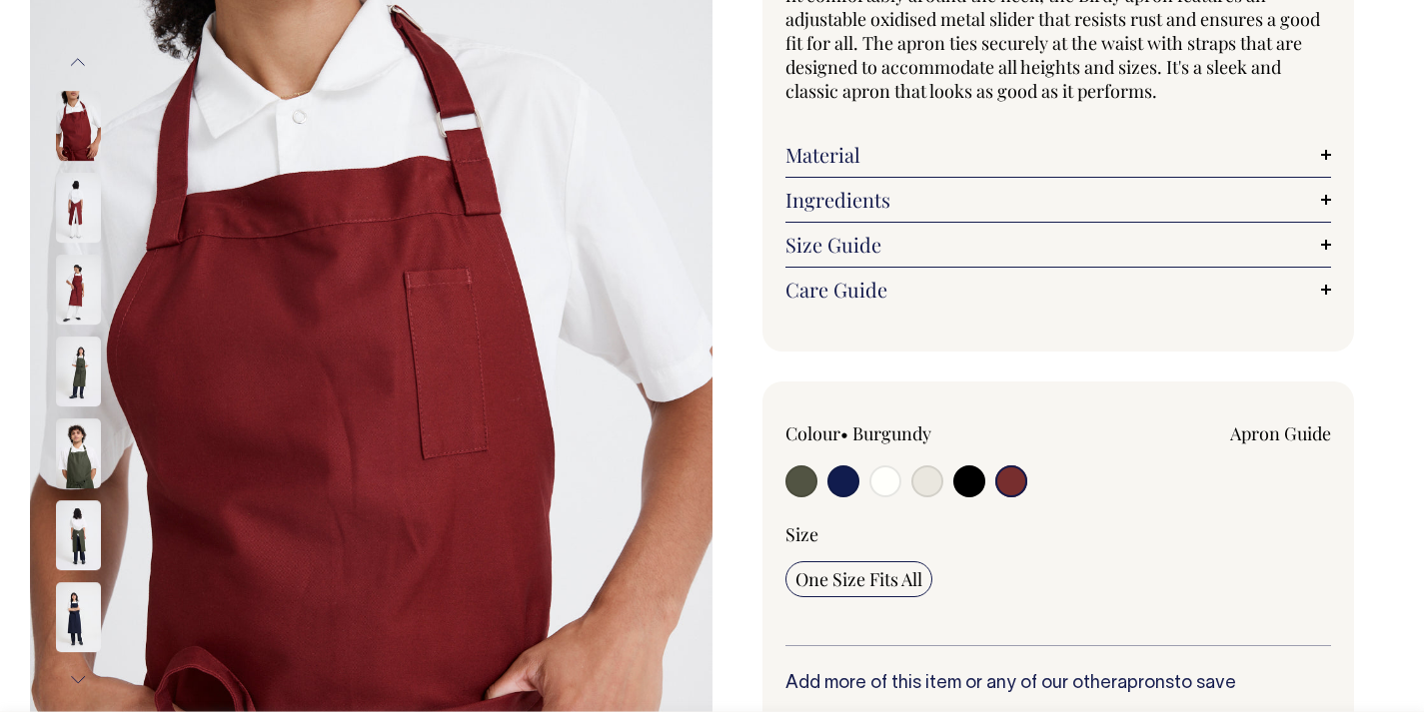
click at [96, 293] on img at bounding box center [78, 290] width 45 height 70
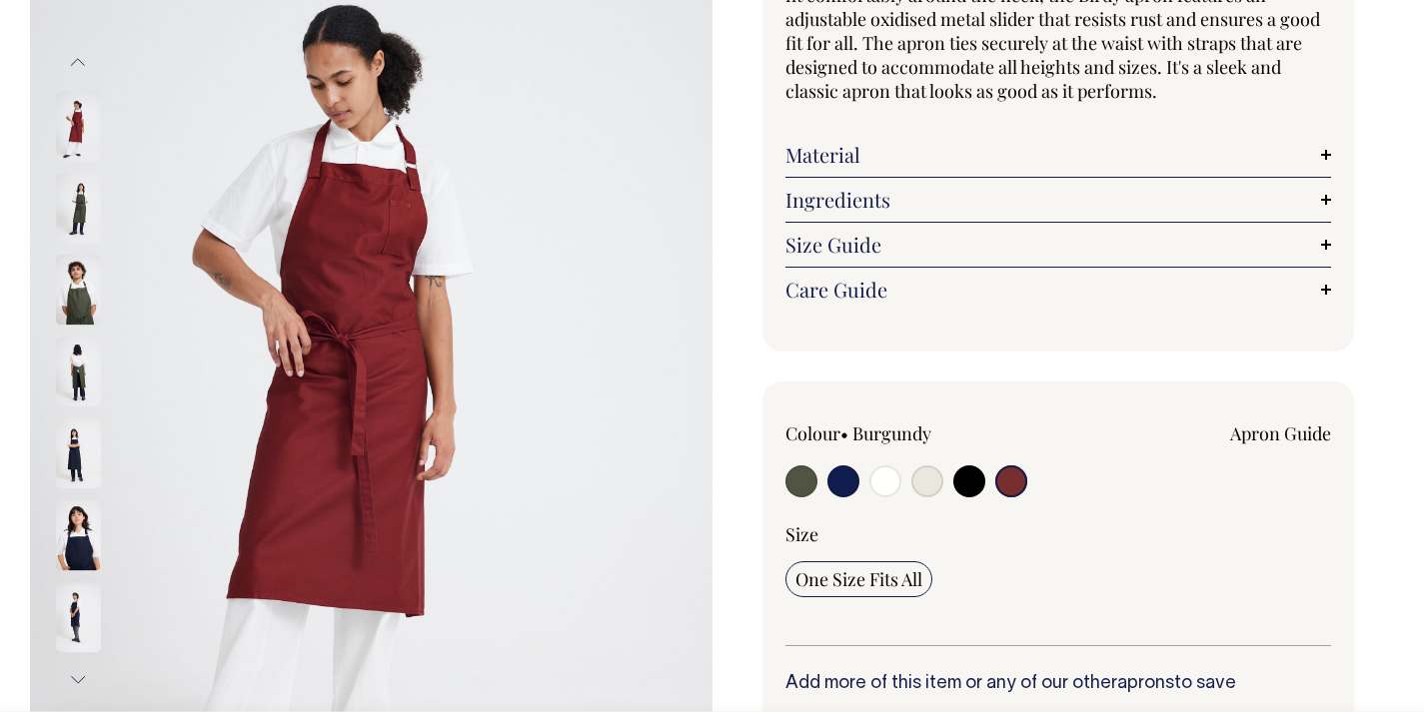
click at [811, 479] on input "radio" at bounding box center [801, 482] width 32 height 32
radio input "true"
select select "Olive"
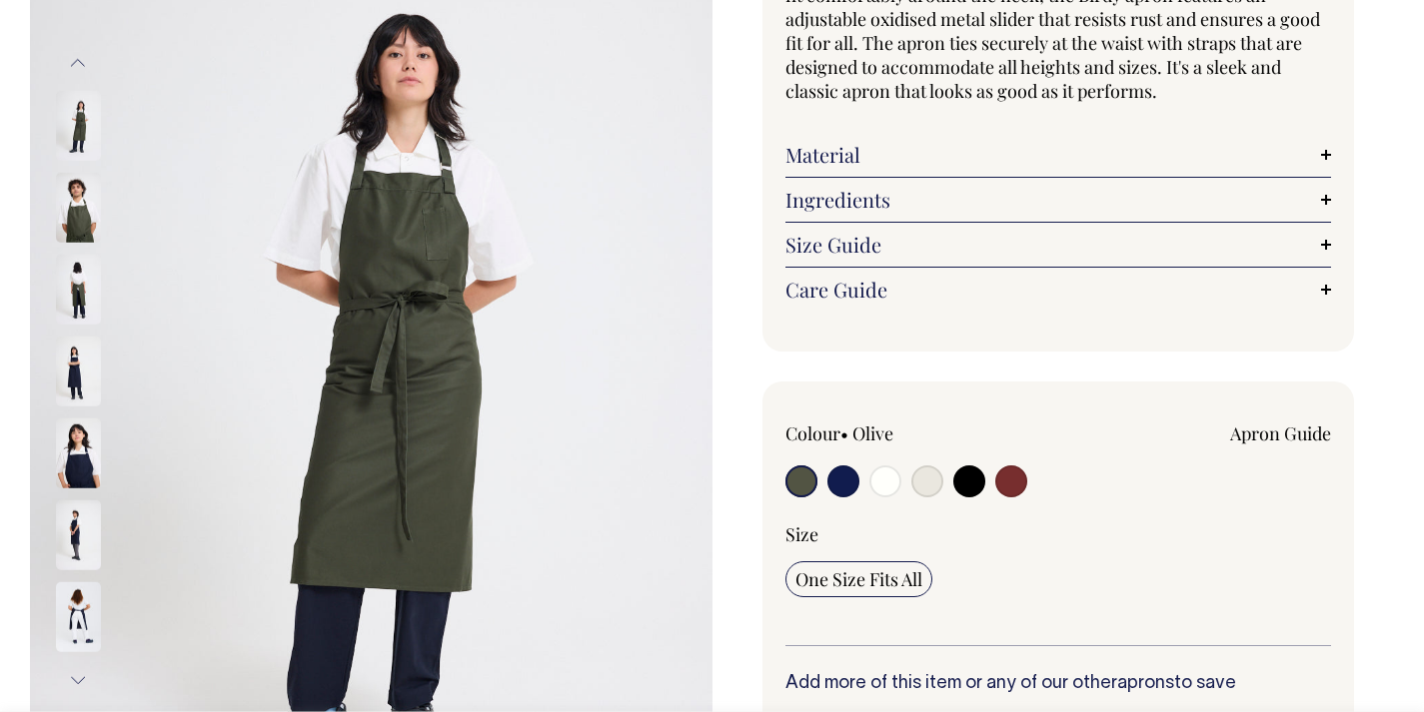
click at [997, 484] on input "radio" at bounding box center [1011, 482] width 32 height 32
radio input "true"
select select "Burgundy"
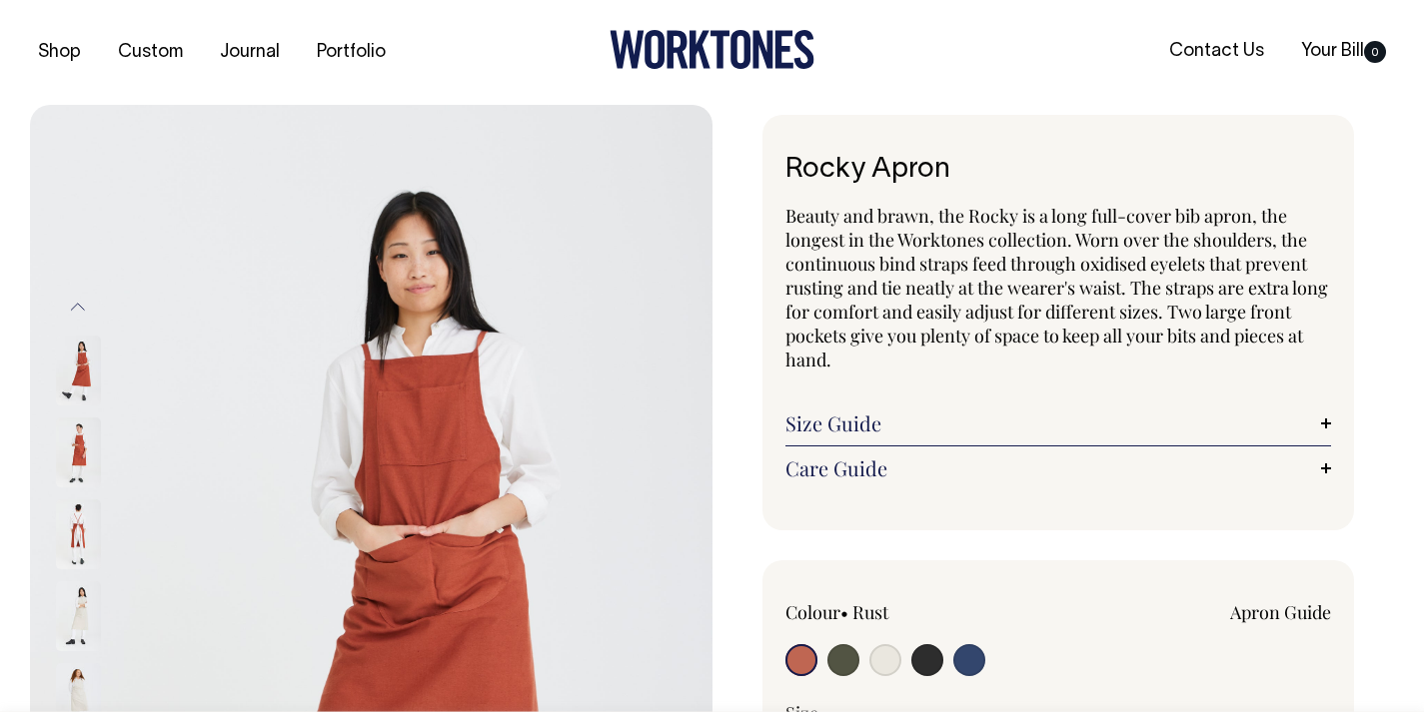
scroll to position [31, 0]
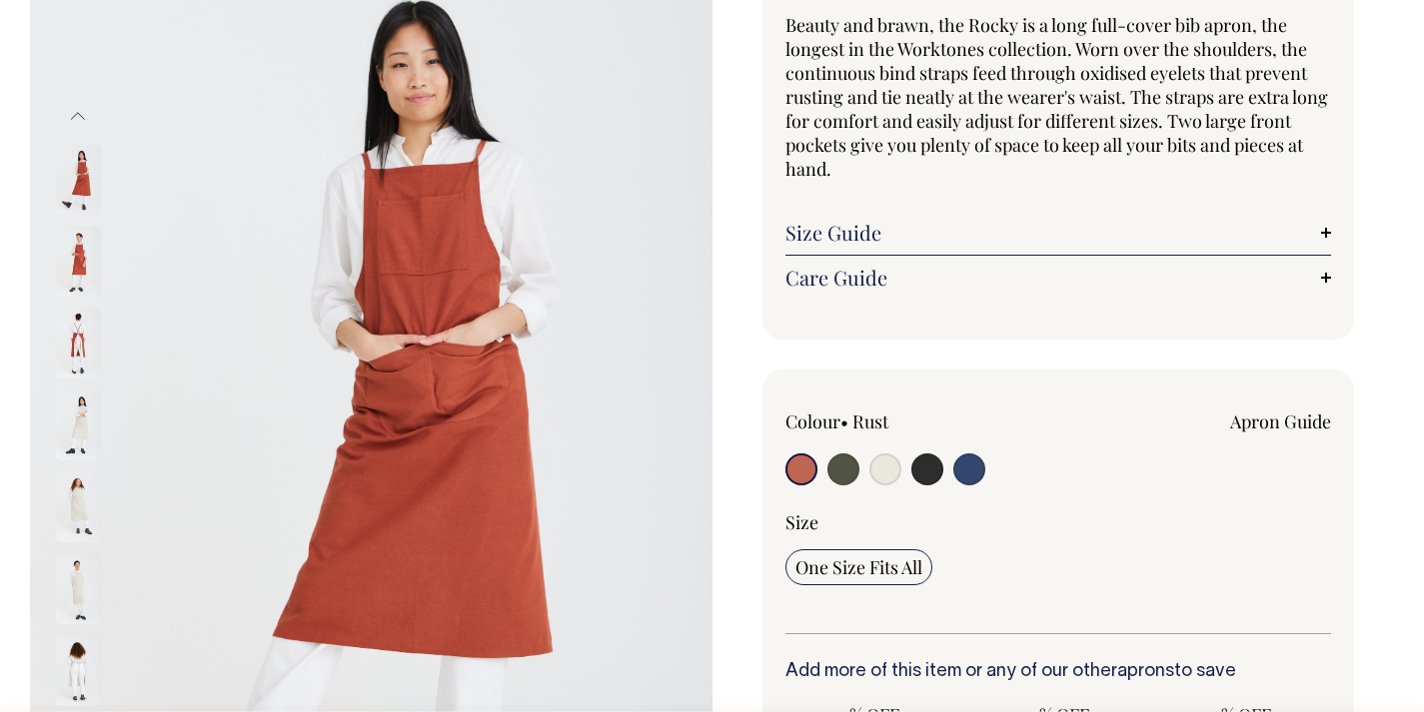
scroll to position [192, 0]
click at [94, 260] on img at bounding box center [78, 261] width 45 height 70
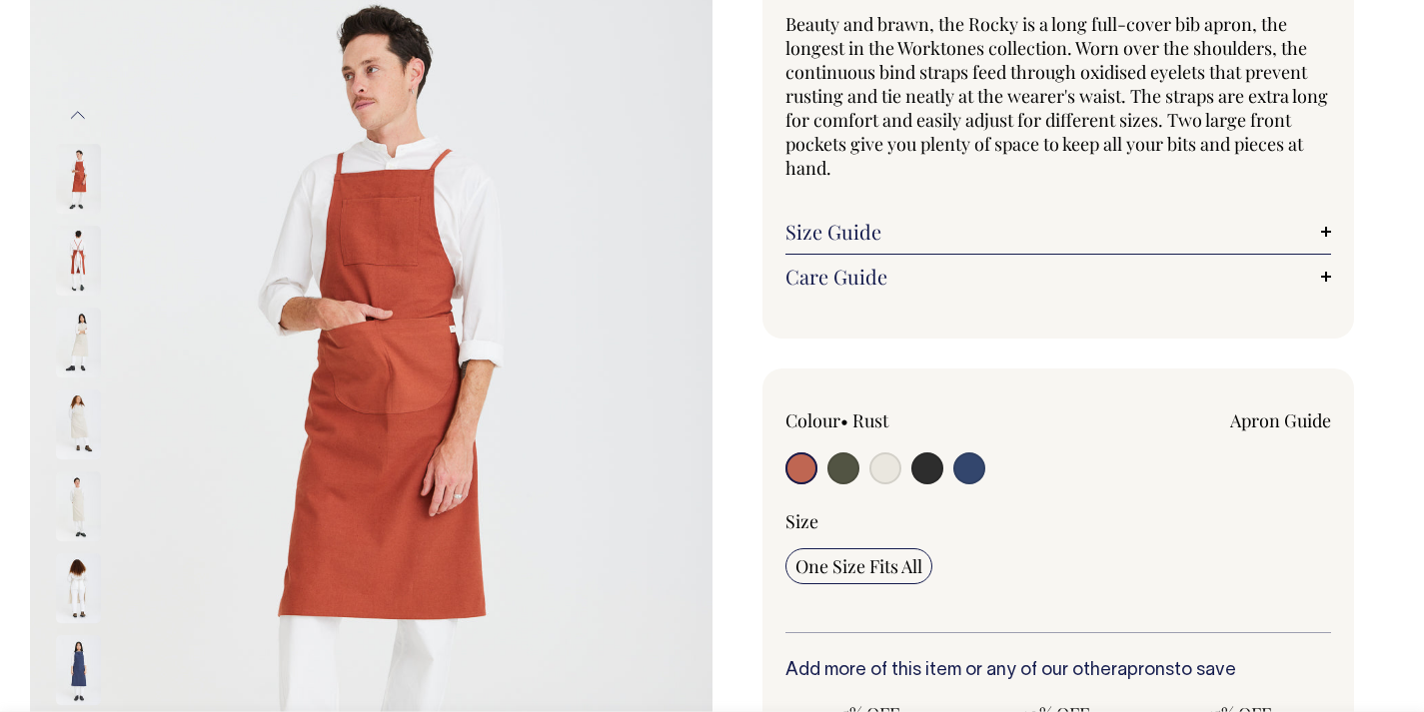
click at [80, 324] on img at bounding box center [78, 343] width 45 height 70
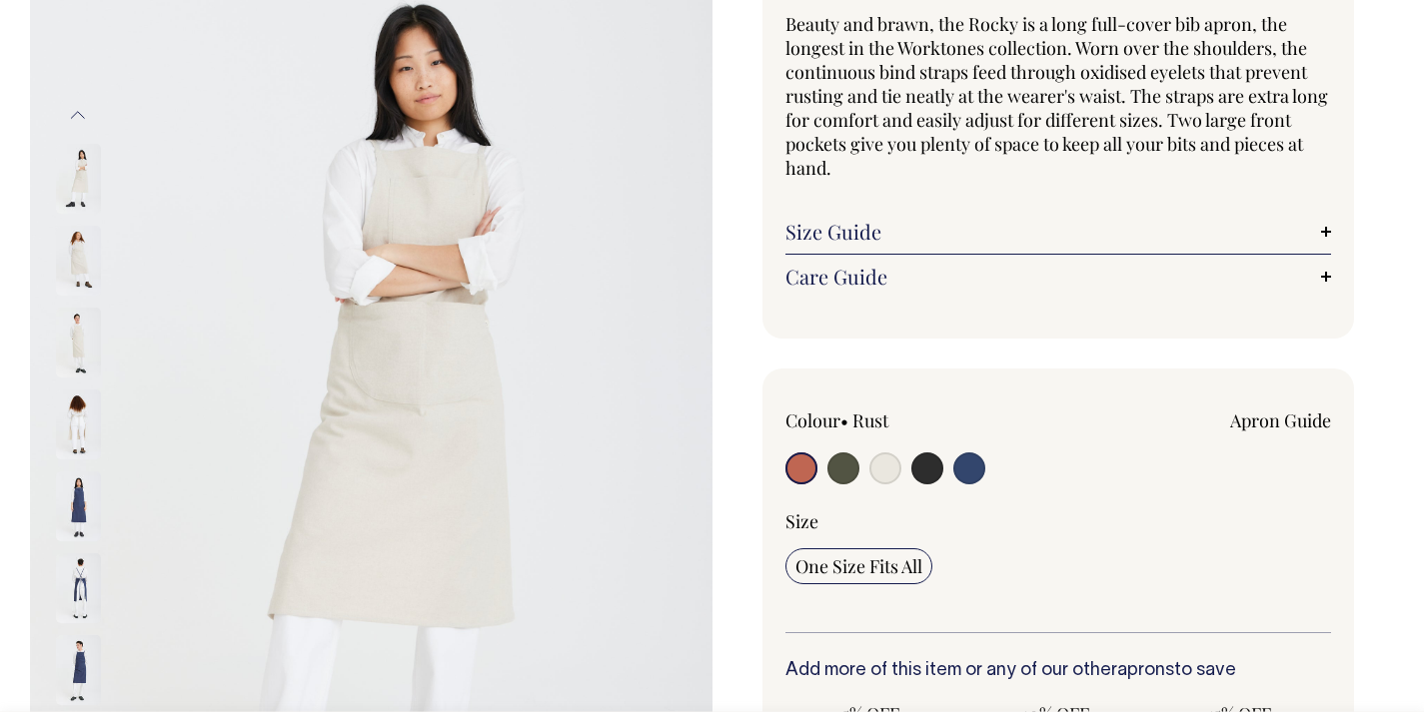
click at [88, 409] on img at bounding box center [78, 425] width 45 height 70
click at [78, 499] on img at bounding box center [78, 507] width 45 height 70
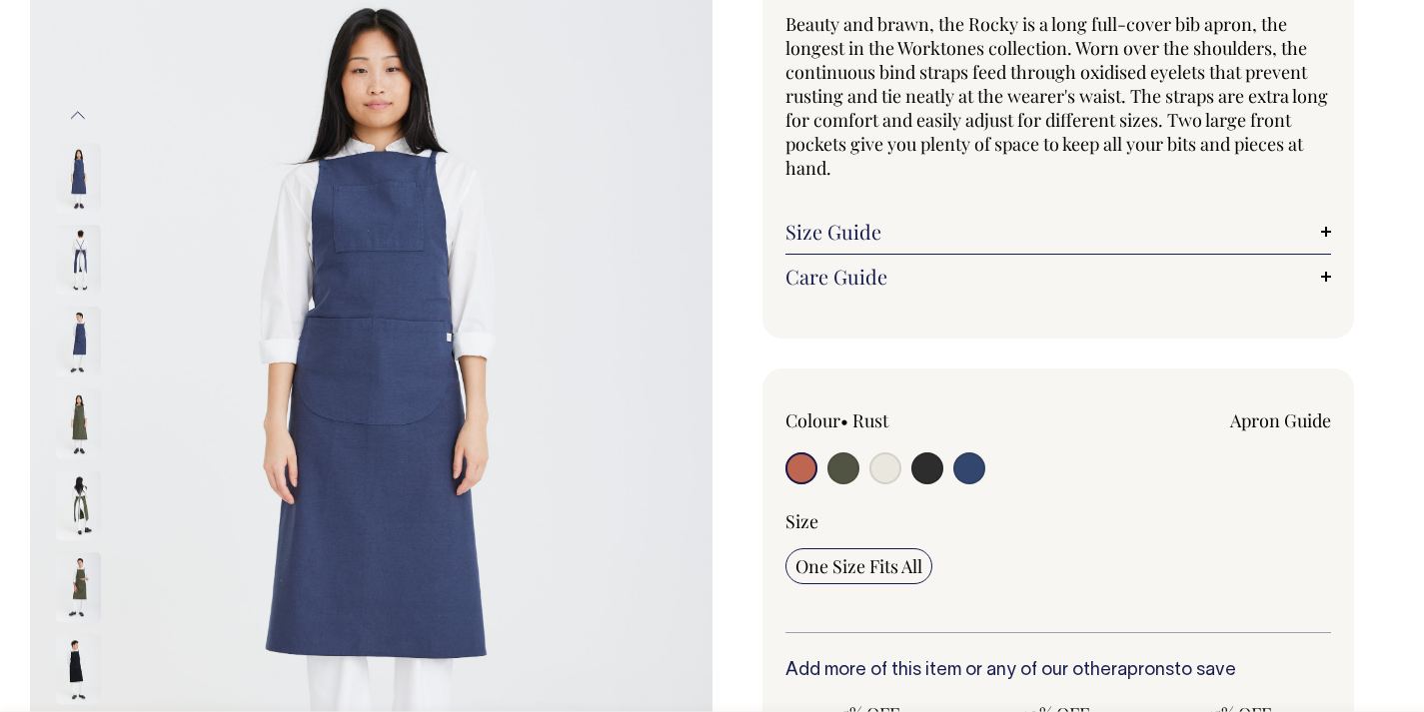
click at [84, 119] on button "Previous" at bounding box center [78, 115] width 30 height 45
click at [83, 119] on button "Previous" at bounding box center [78, 115] width 30 height 45
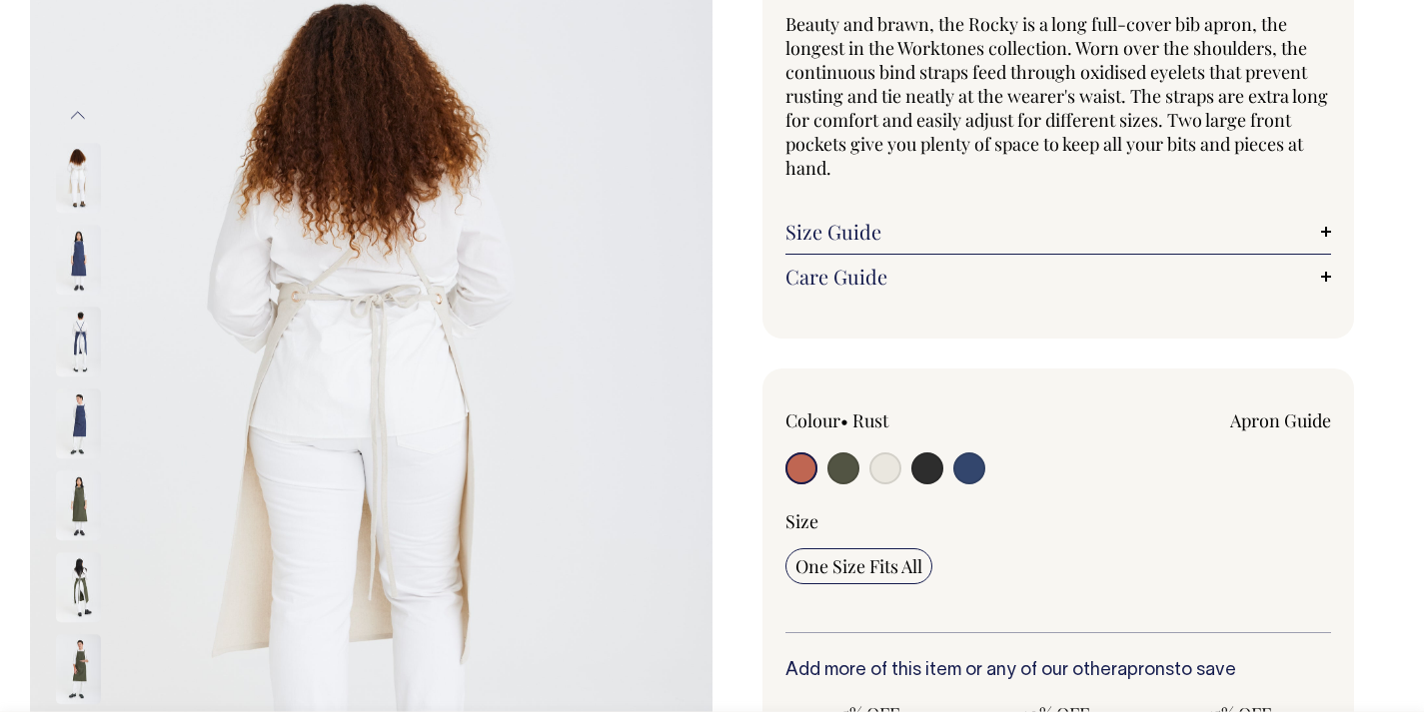
click at [83, 119] on button "Previous" at bounding box center [78, 115] width 30 height 45
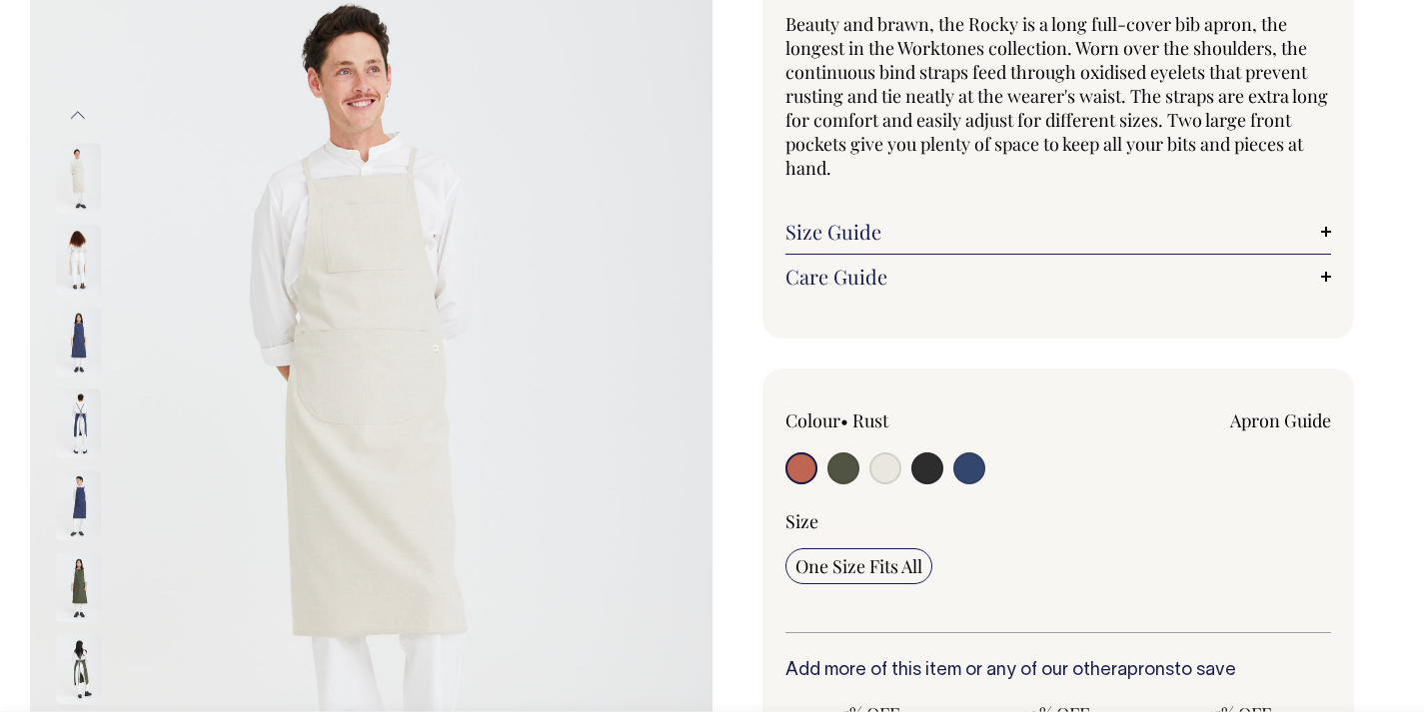
click at [83, 119] on button "Previous" at bounding box center [78, 115] width 30 height 45
click at [88, 118] on button "Previous" at bounding box center [78, 115] width 30 height 45
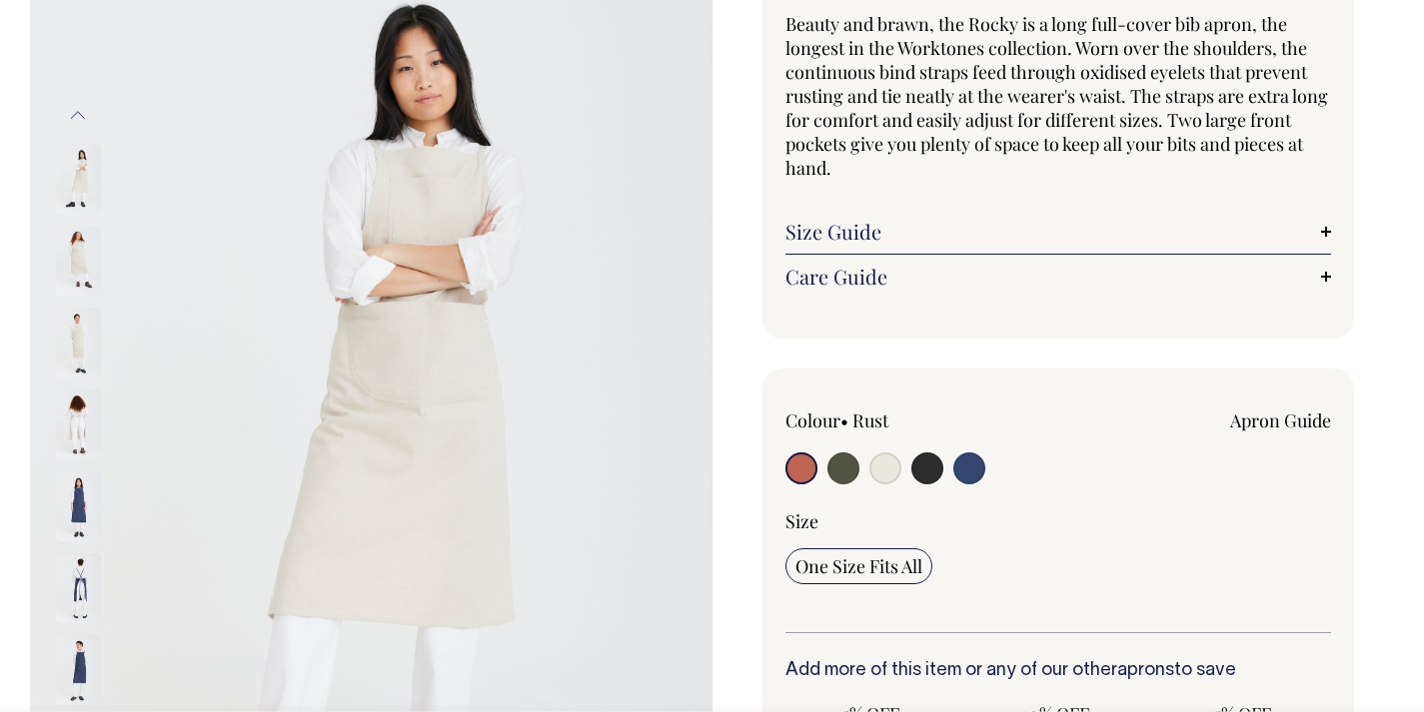
click at [88, 118] on button "Previous" at bounding box center [78, 115] width 30 height 45
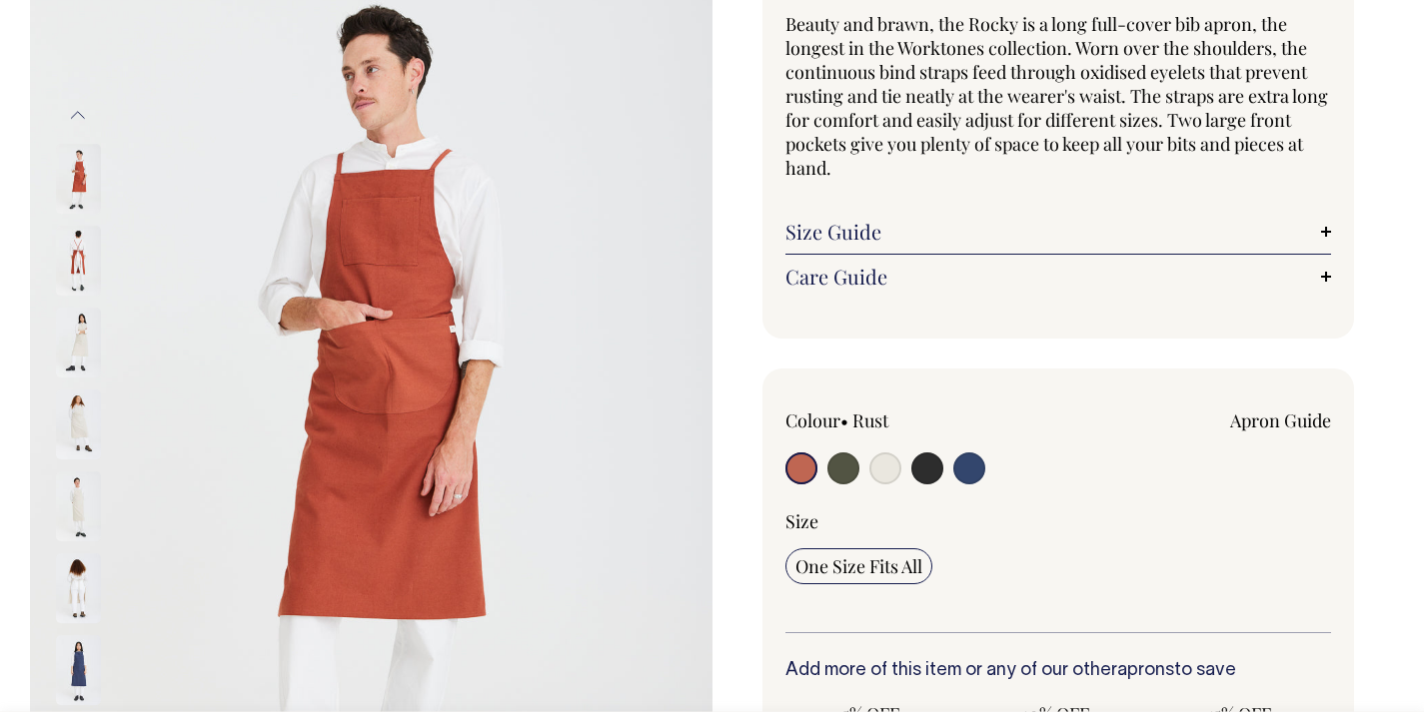
click at [82, 163] on img at bounding box center [78, 179] width 45 height 70
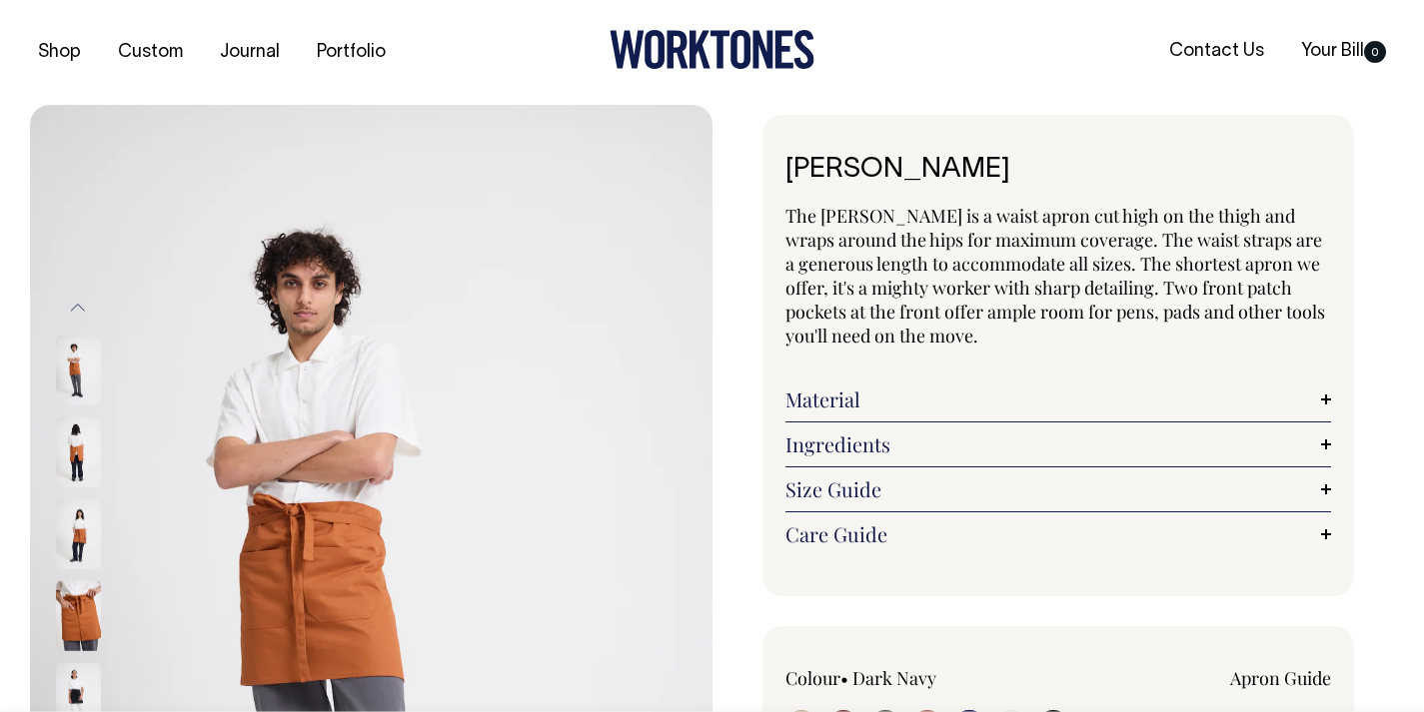
select select "Dark Navy"
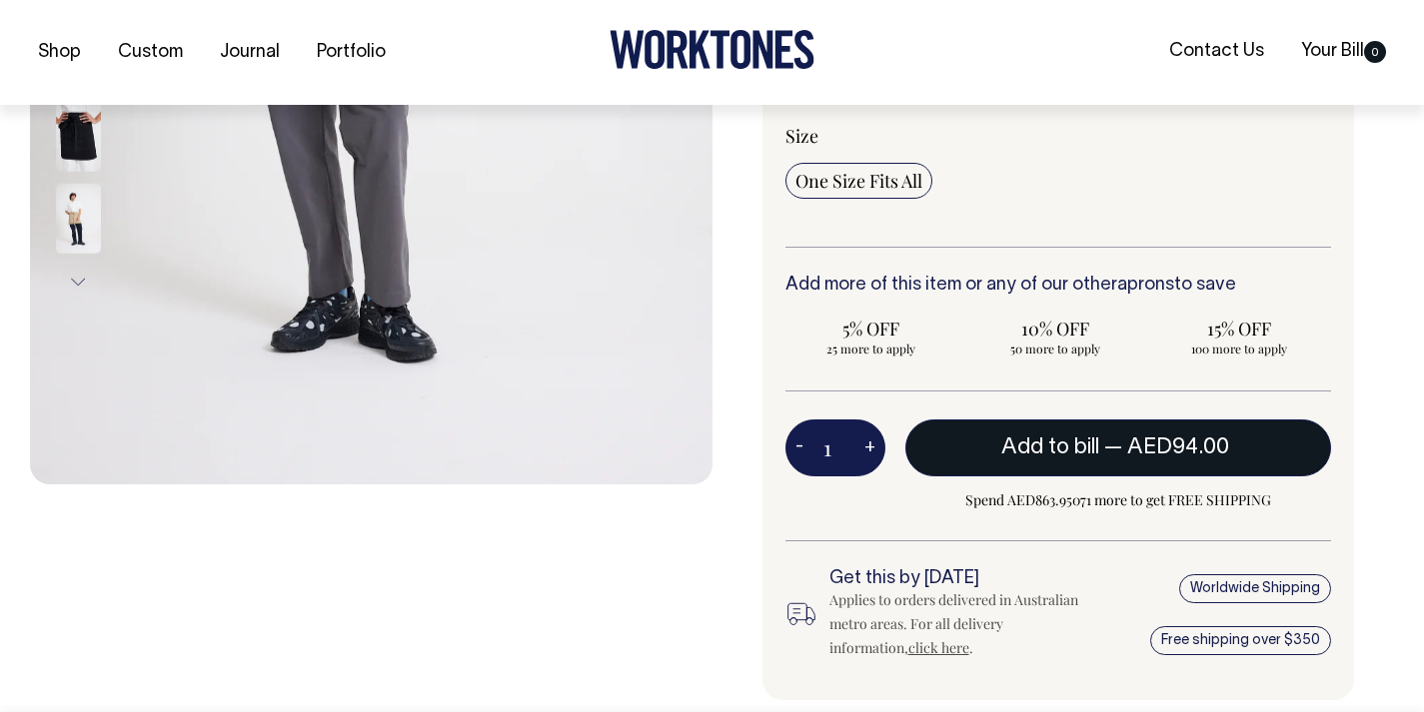
scroll to position [645, 0]
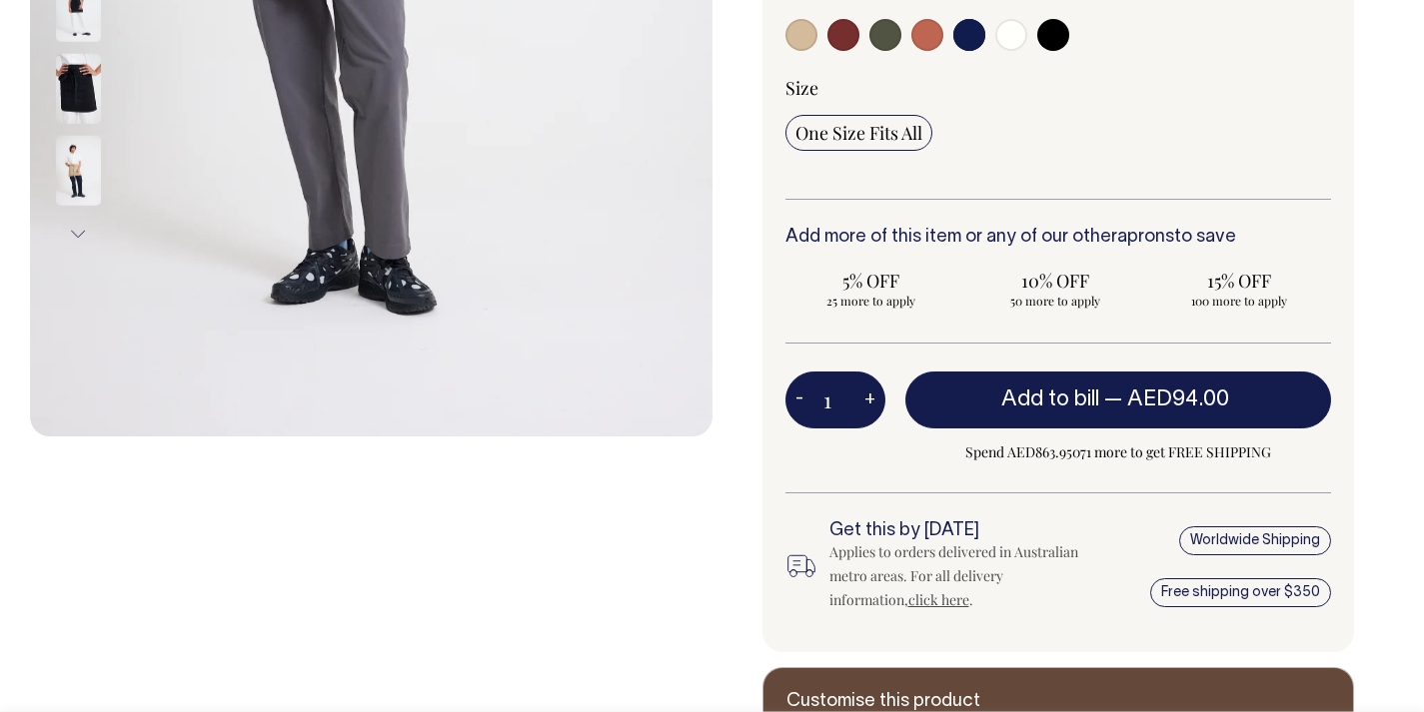
click at [870, 402] on button "+" at bounding box center [869, 401] width 31 height 40
type input "2"
click at [870, 402] on button "+" at bounding box center [869, 401] width 31 height 40
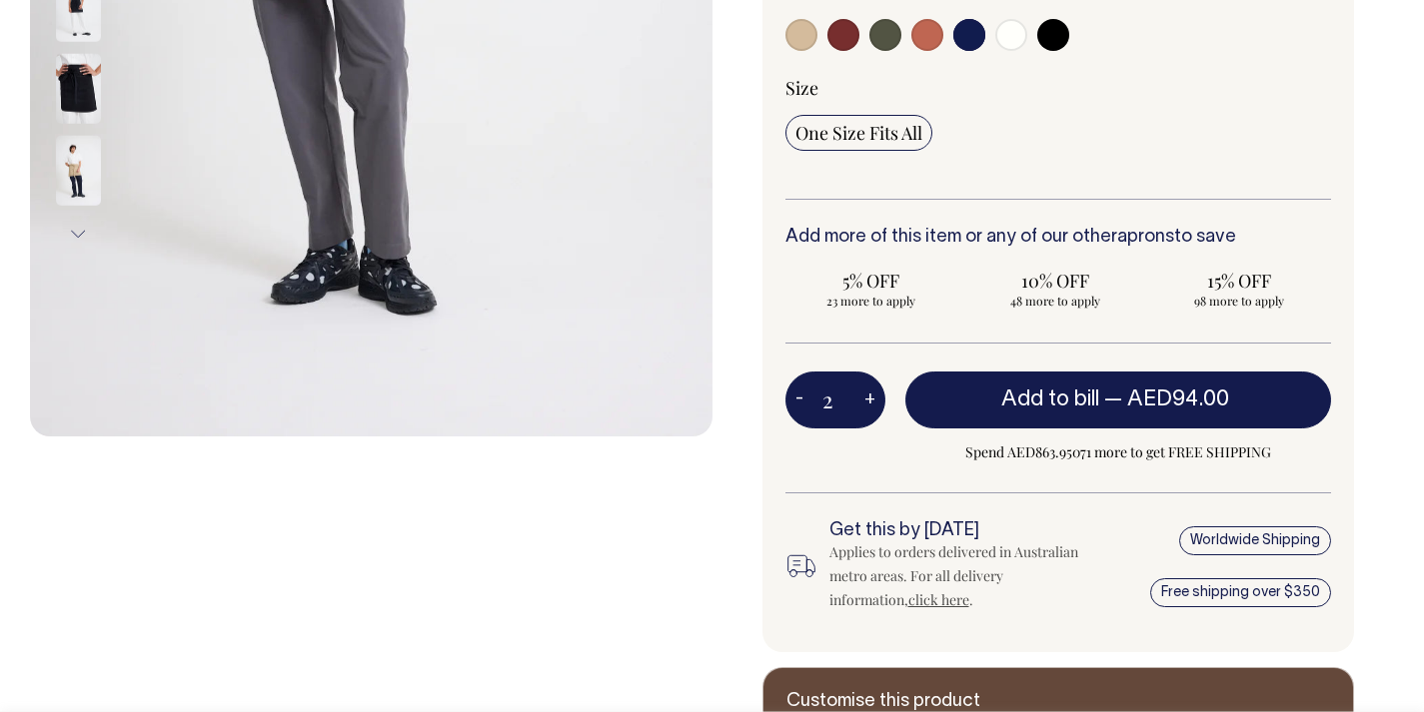
type input "3"
click at [870, 402] on button "+" at bounding box center [869, 401] width 31 height 40
type input "4"
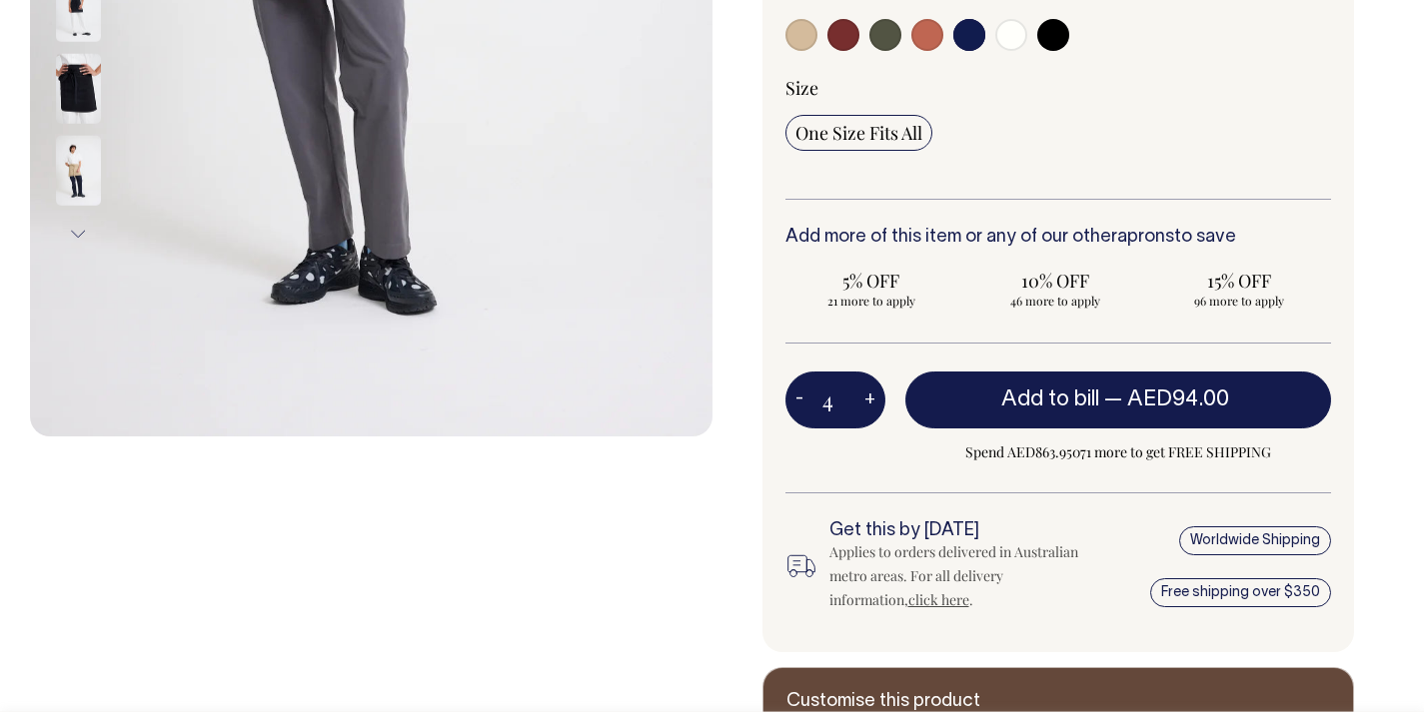
click at [870, 402] on button "+" at bounding box center [869, 401] width 31 height 40
type input "5"
click at [870, 402] on button "+" at bounding box center [869, 401] width 31 height 40
type input "6"
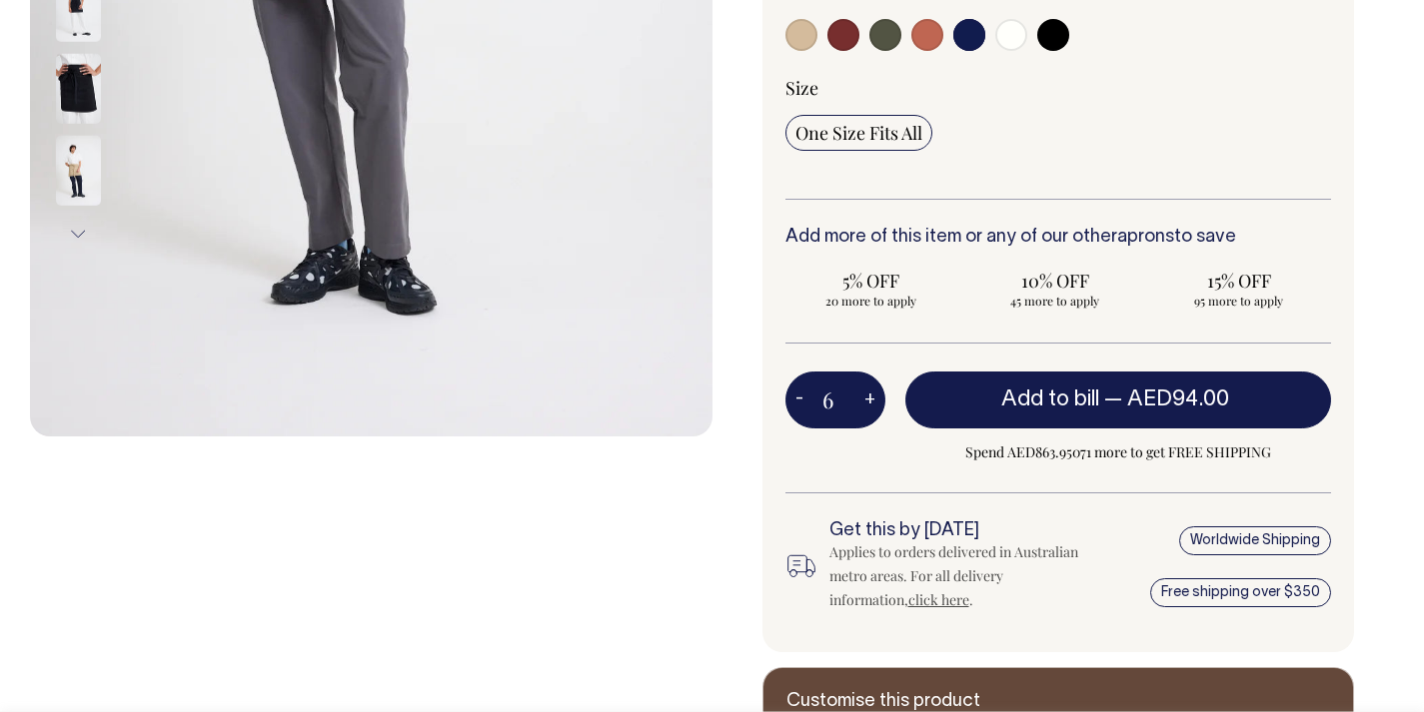
type input "6"
click at [870, 402] on button "+" at bounding box center [869, 401] width 31 height 40
type input "7"
click at [870, 402] on button "+" at bounding box center [869, 401] width 31 height 40
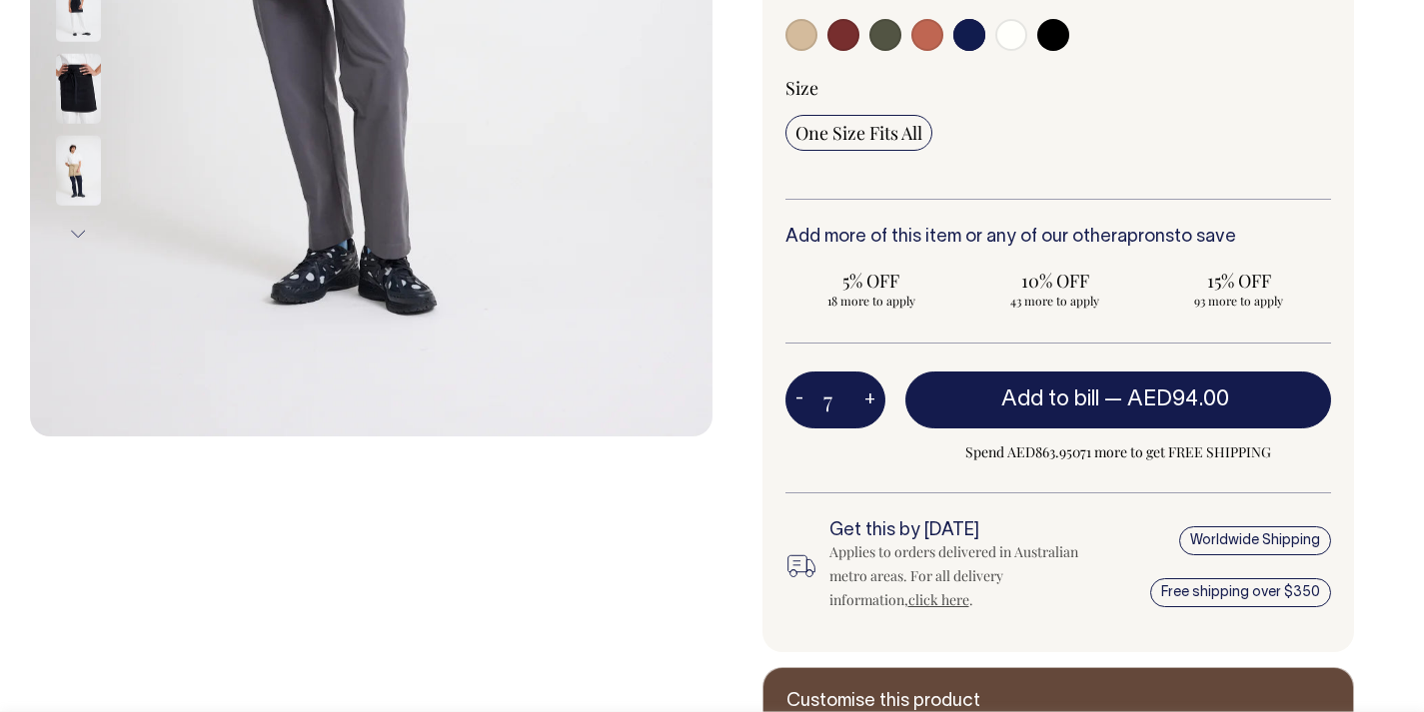
type input "8"
click at [870, 402] on button "+" at bounding box center [869, 401] width 31 height 40
type input "9"
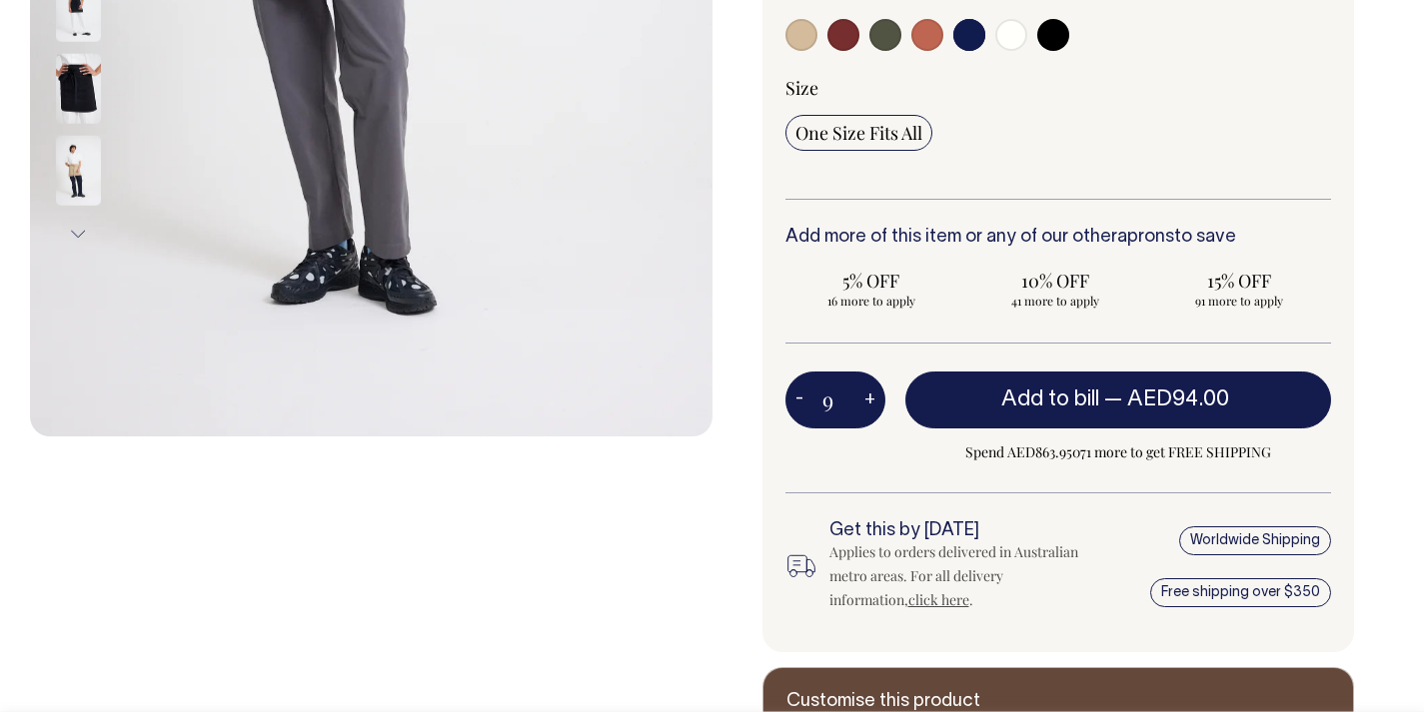
click at [870, 402] on button "+" at bounding box center [869, 401] width 31 height 40
type input "10"
click at [870, 402] on button "+" at bounding box center [869, 401] width 31 height 40
type input "11"
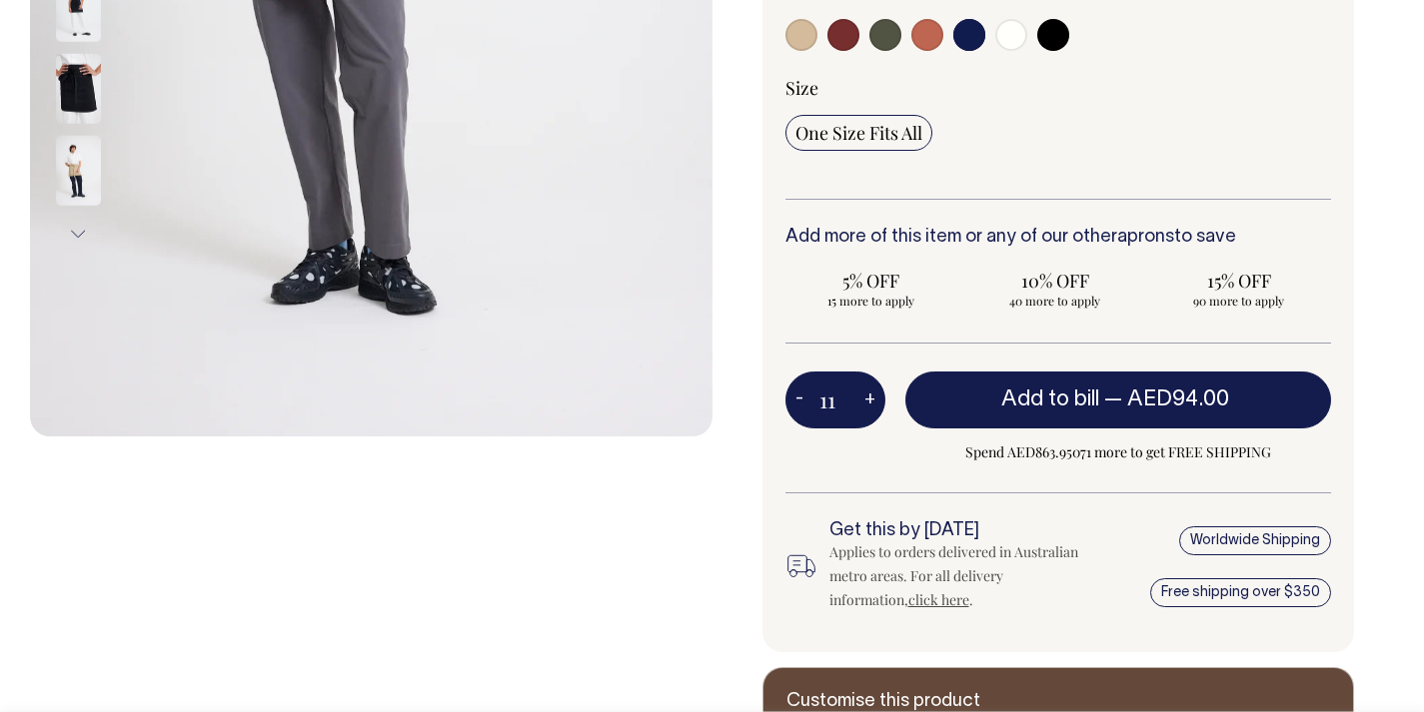
type input "11"
click at [870, 402] on button "+" at bounding box center [869, 401] width 31 height 40
type input "12"
click at [870, 402] on button "+" at bounding box center [869, 401] width 31 height 40
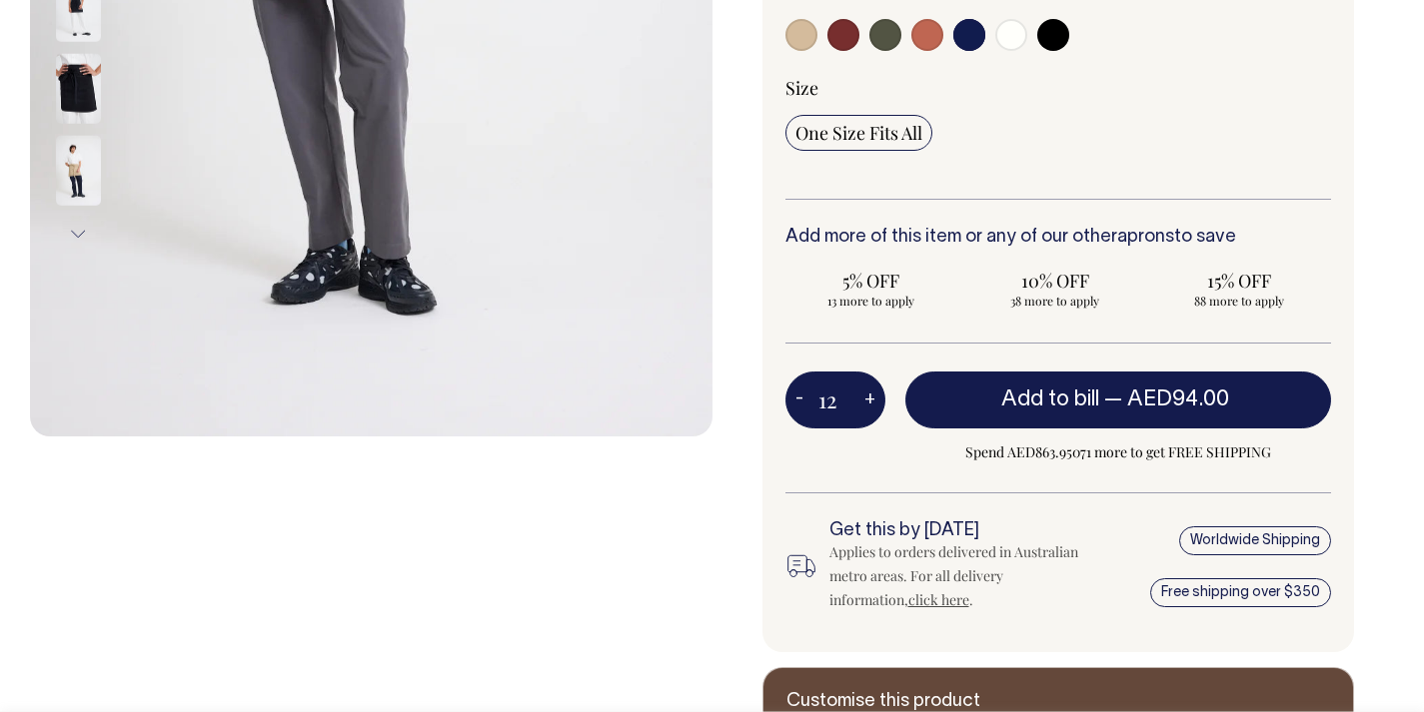
type input "13"
click at [870, 402] on button "+" at bounding box center [869, 401] width 31 height 40
type input "14"
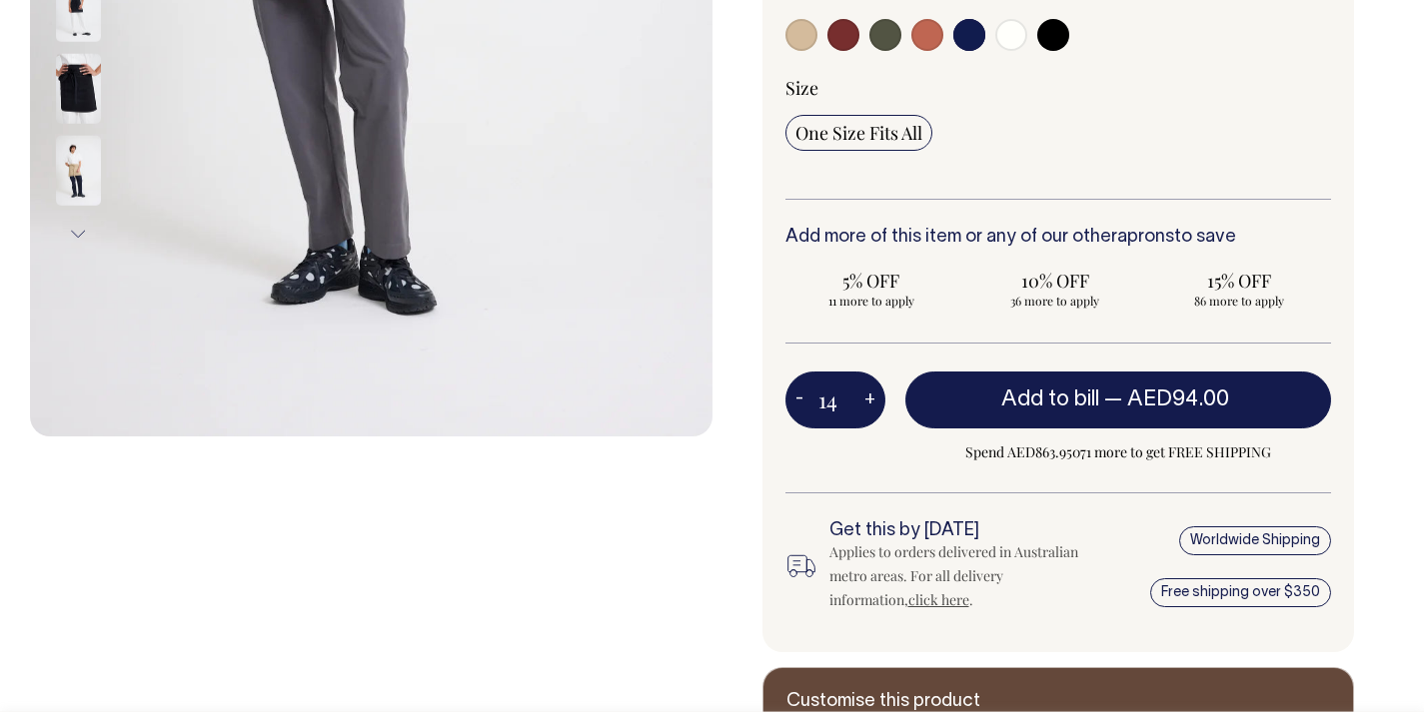
click at [870, 402] on button "+" at bounding box center [869, 401] width 31 height 40
type input "15"
click at [870, 402] on button "+" at bounding box center [869, 401] width 31 height 40
type input "16"
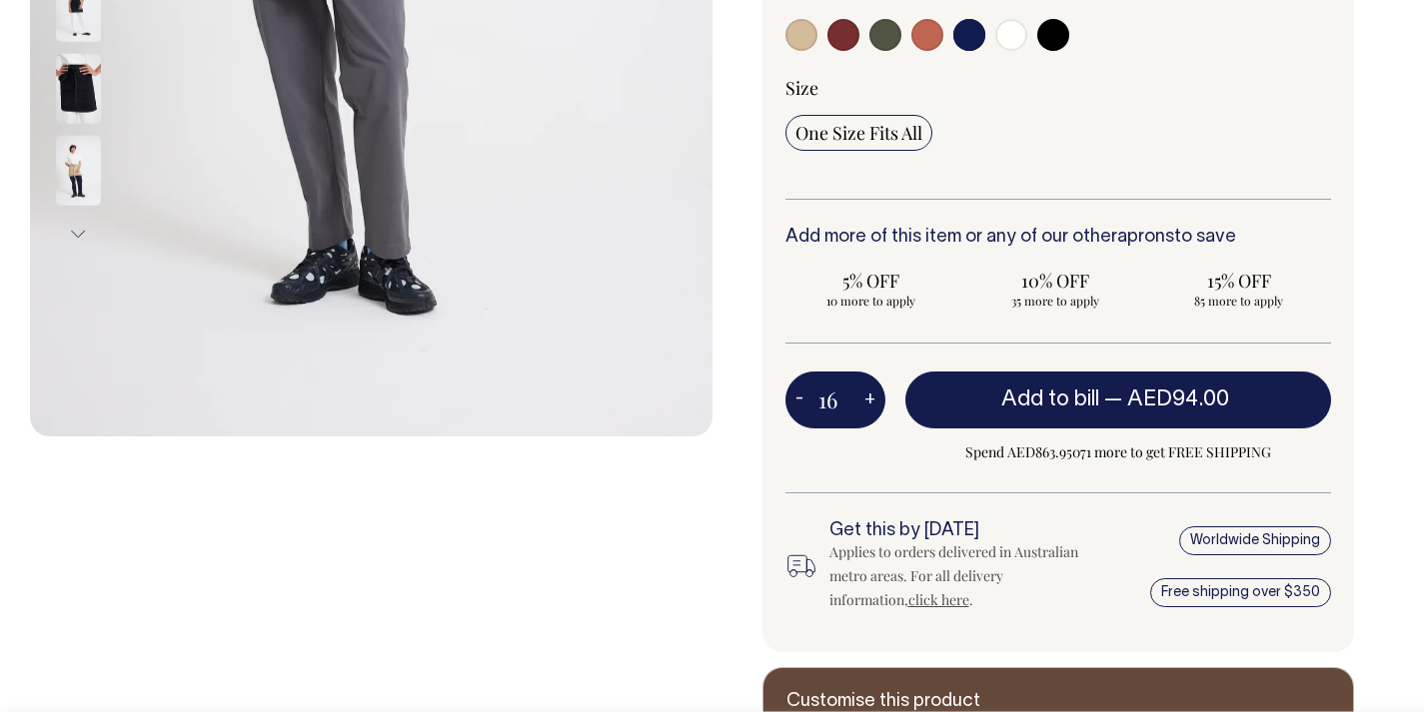
type input "16"
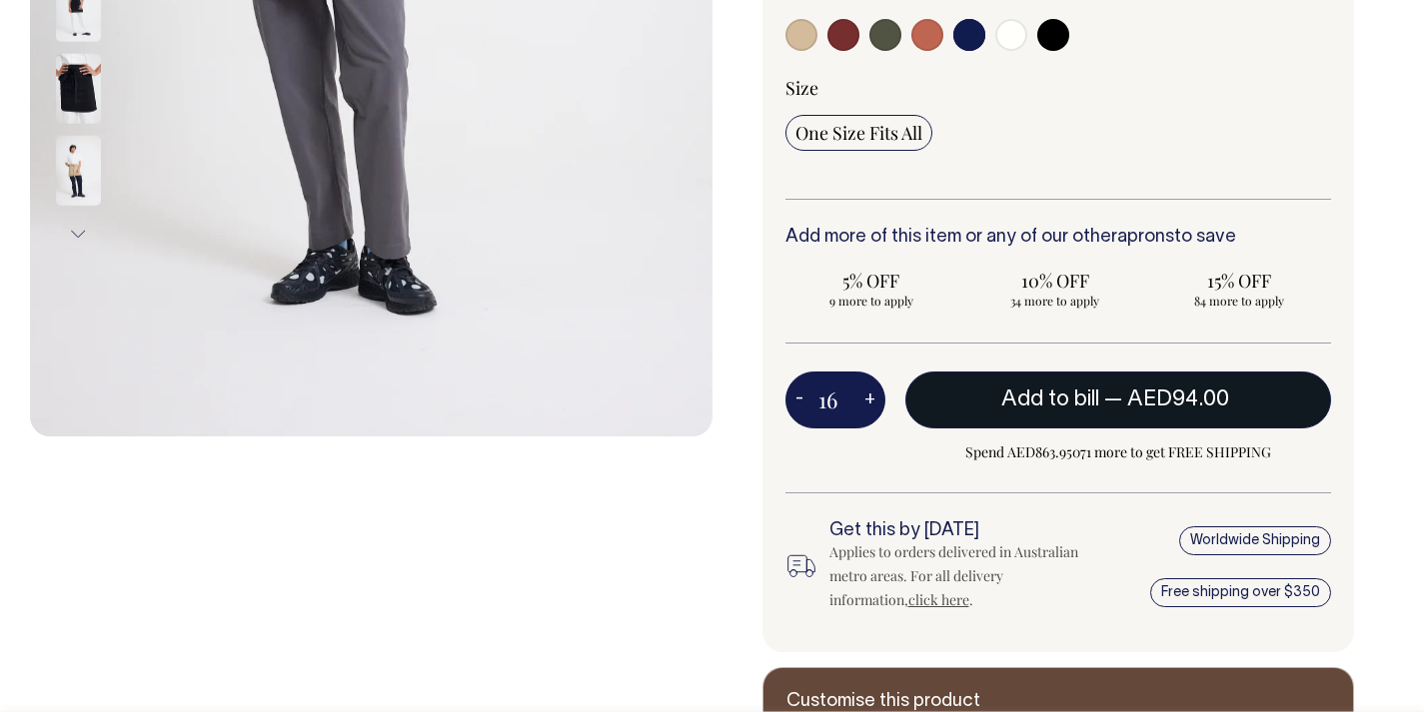
click at [1119, 404] on span "— AED94.00" at bounding box center [1169, 400] width 130 height 20
type input "1"
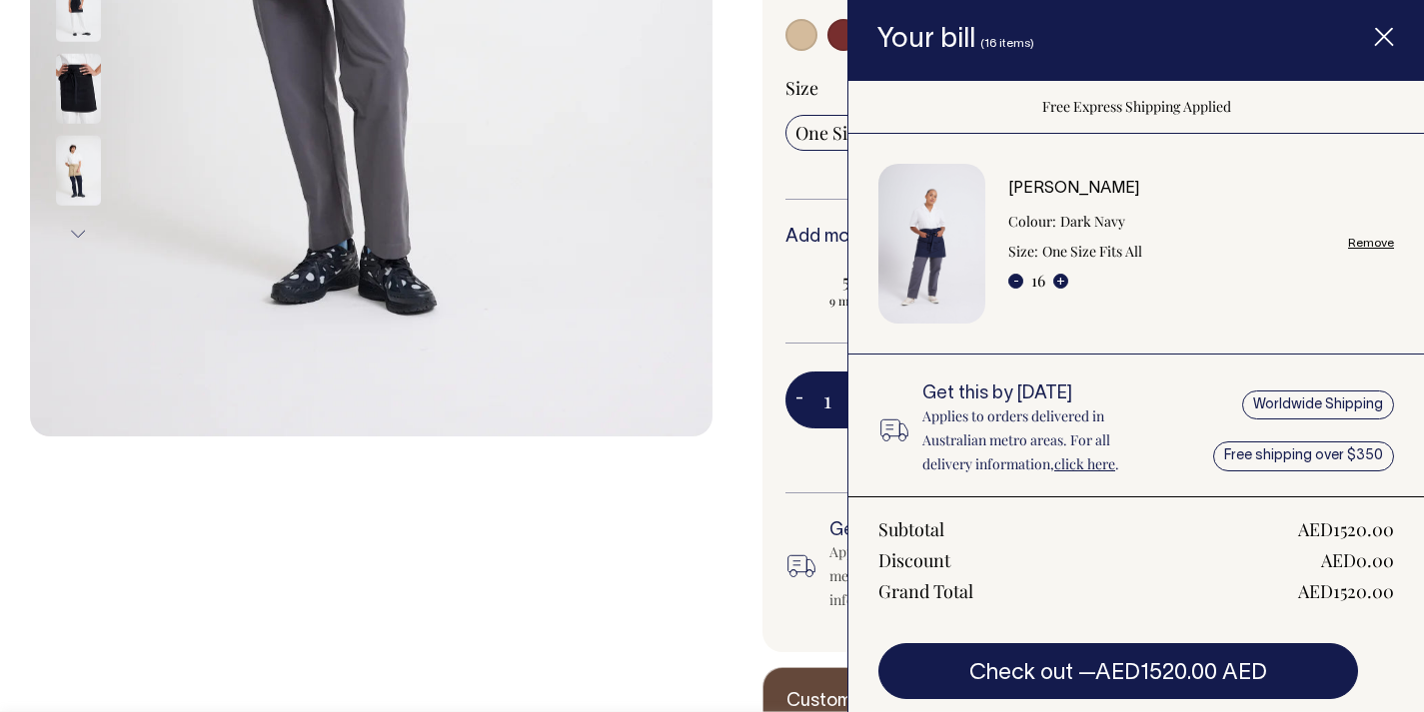
click at [1349, 245] on link "Remove" at bounding box center [1371, 243] width 46 height 13
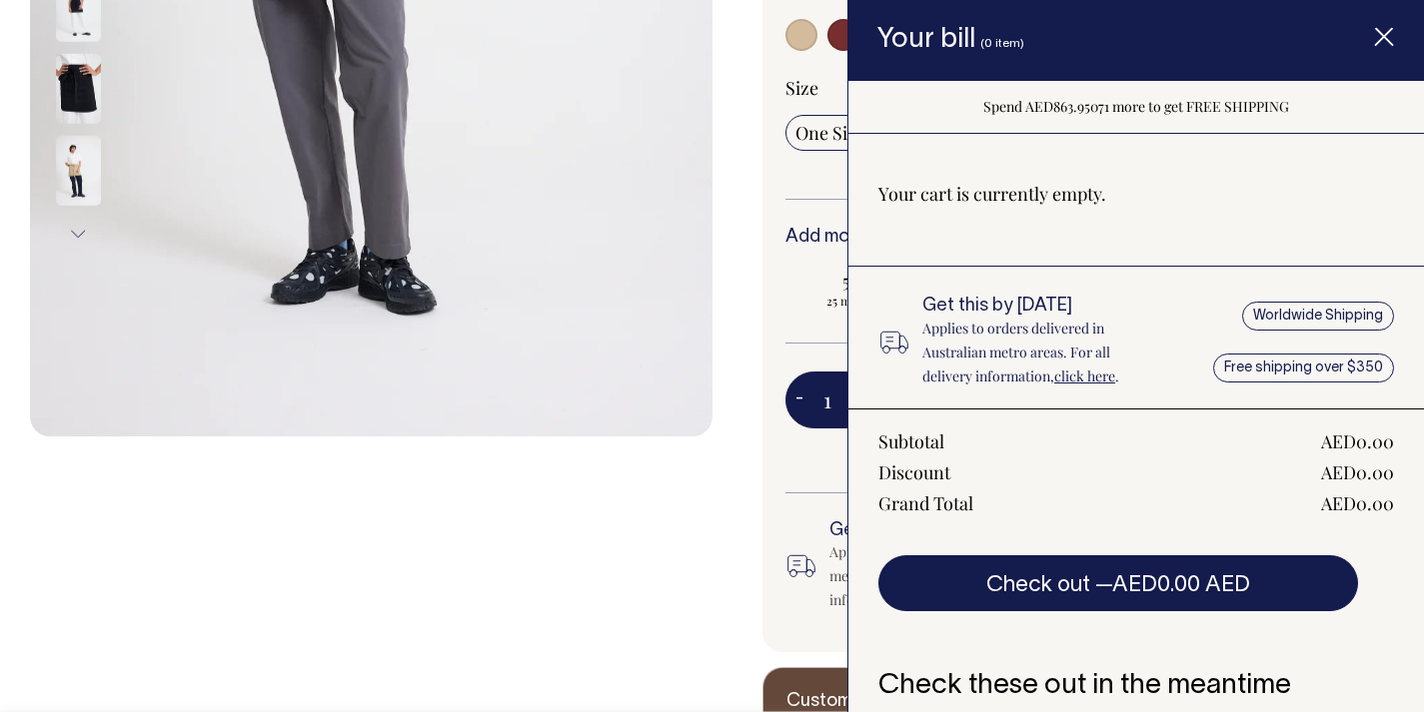
click at [1394, 52] on span "Item added to your cart" at bounding box center [1384, 40] width 80 height 85
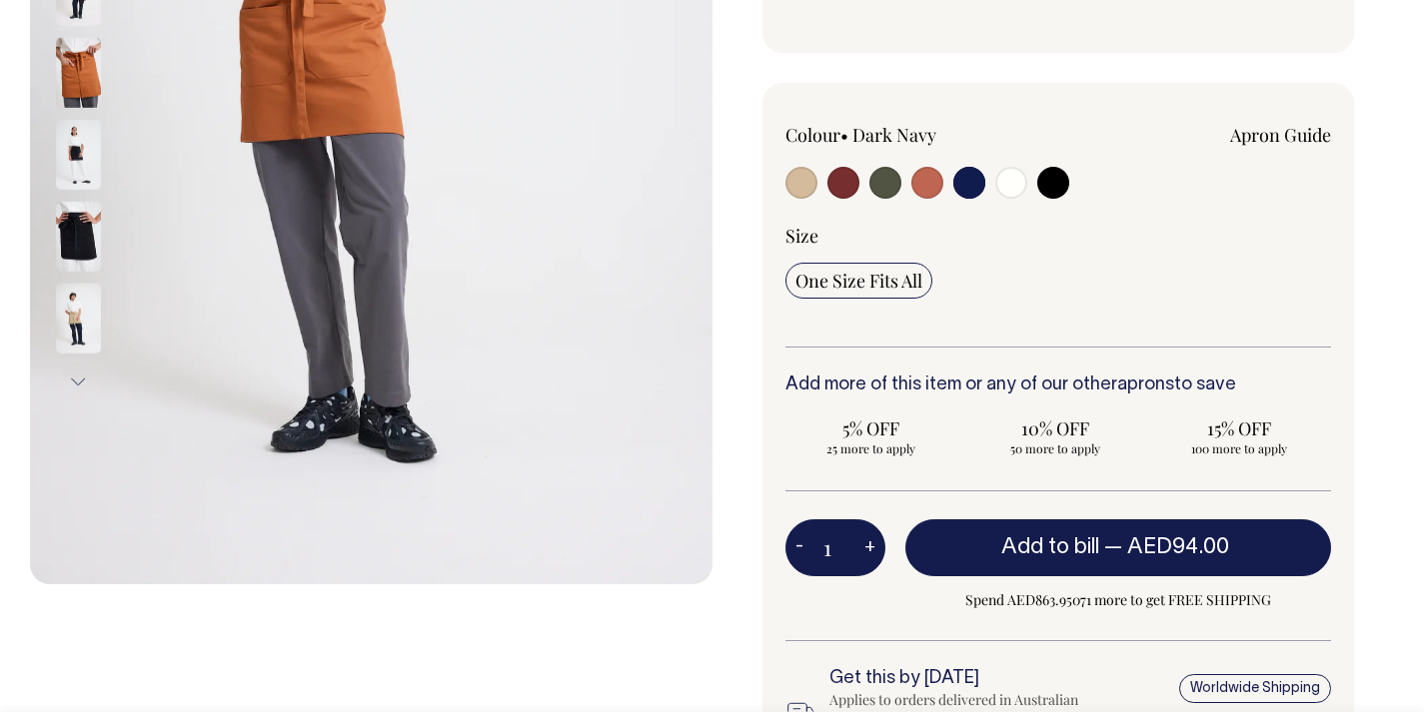
scroll to position [544, 0]
click at [934, 181] on input "radio" at bounding box center [927, 183] width 32 height 32
radio input "true"
select select "Rust"
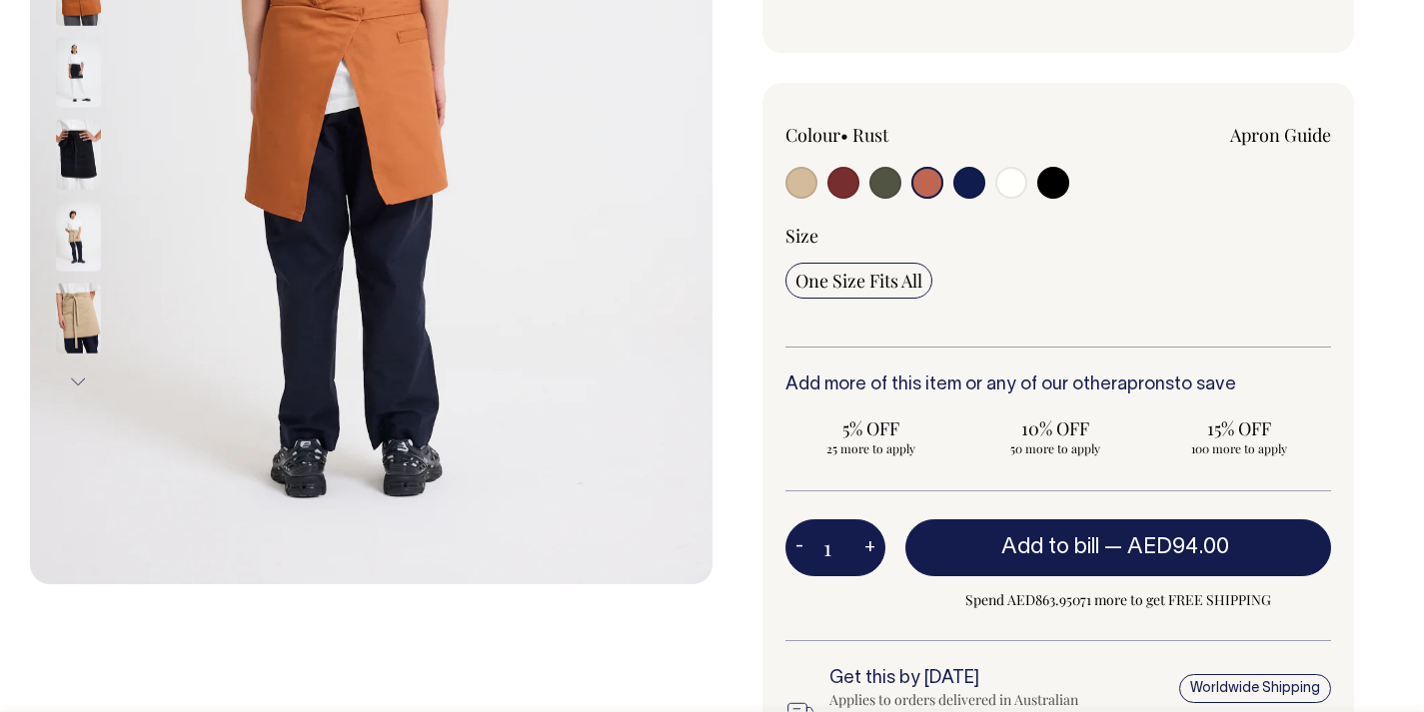
click at [874, 550] on button "+" at bounding box center [869, 549] width 31 height 40
type input "2"
click at [874, 550] on button "+" at bounding box center [869, 549] width 31 height 40
type input "3"
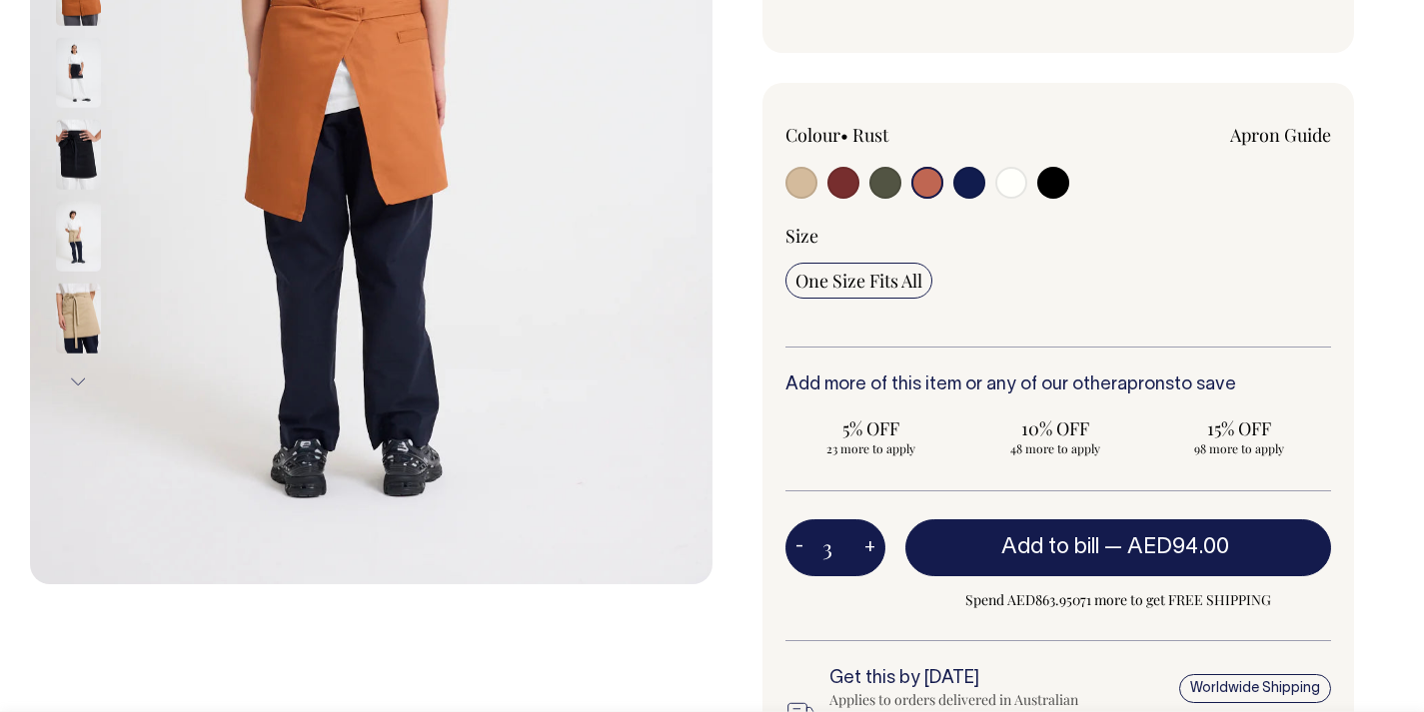
type input "3"
click at [874, 550] on button "+" at bounding box center [869, 549] width 31 height 40
type input "4"
click at [874, 550] on button "+" at bounding box center [869, 549] width 31 height 40
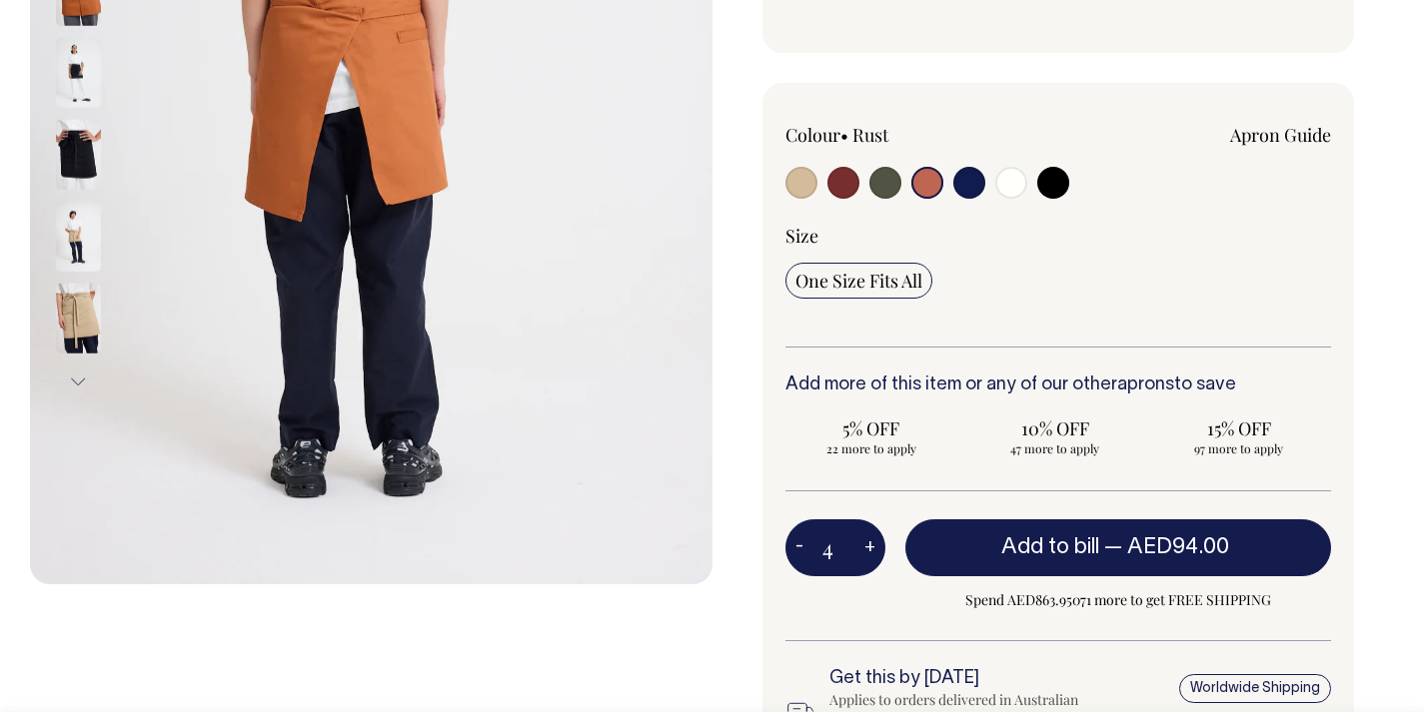
type input "5"
click at [874, 550] on button "+" at bounding box center [869, 549] width 31 height 40
type input "6"
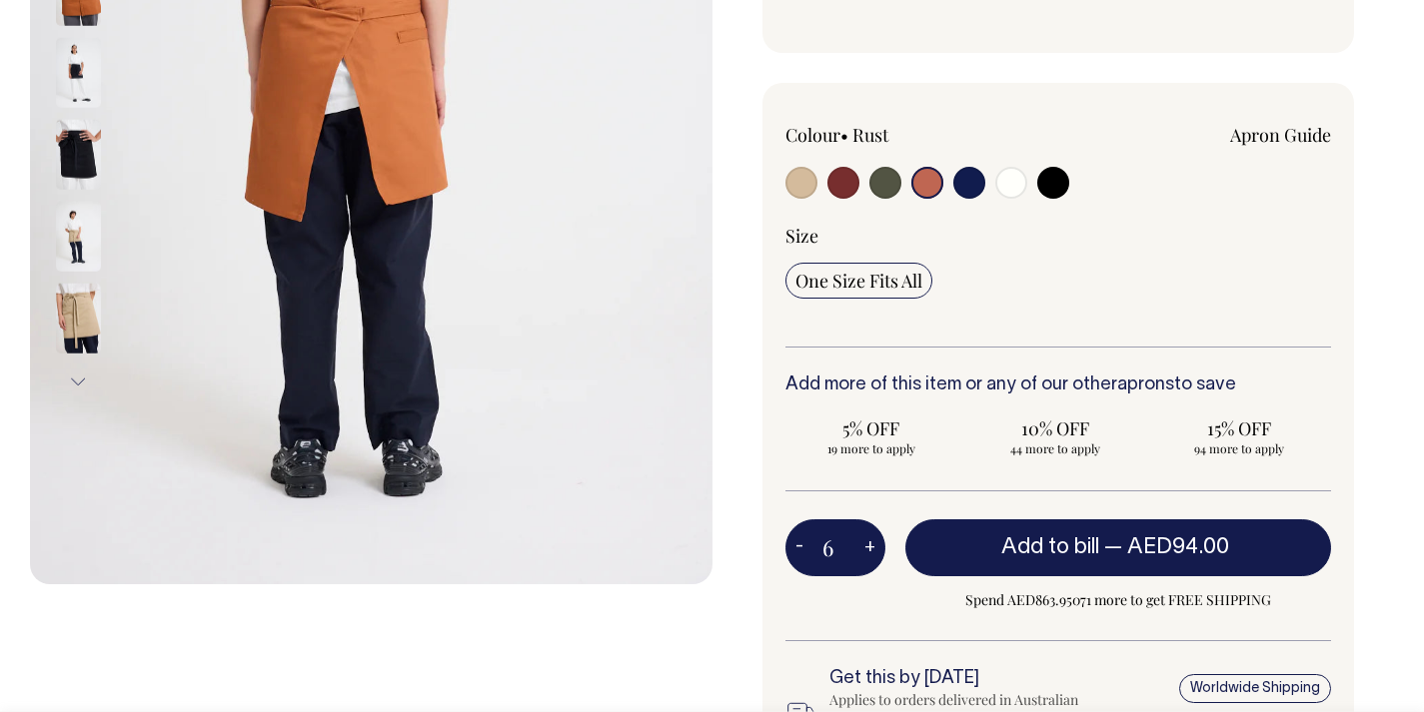
click at [874, 550] on button "+" at bounding box center [869, 549] width 31 height 40
type input "7"
click at [874, 550] on button "+" at bounding box center [869, 549] width 31 height 40
type input "8"
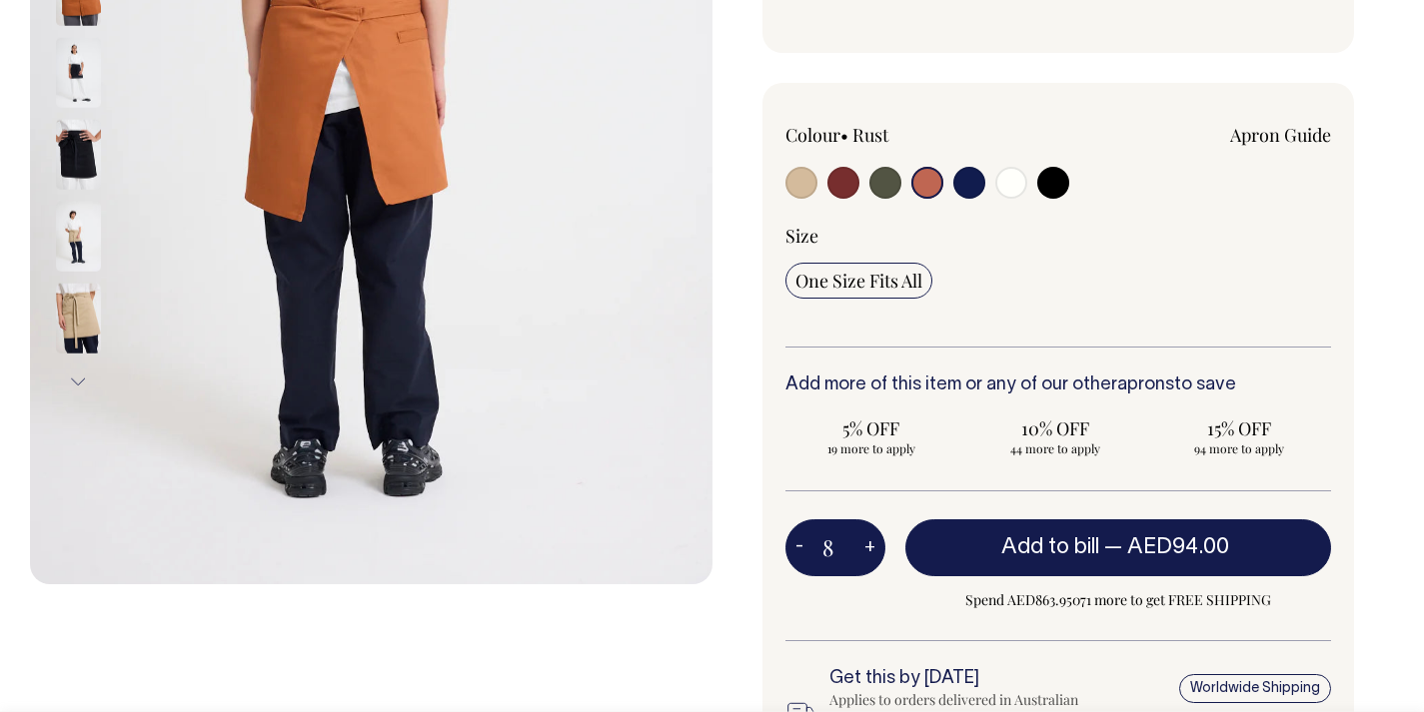
type input "8"
click at [874, 550] on button "+" at bounding box center [869, 549] width 31 height 40
type input "9"
click at [874, 550] on button "+" at bounding box center [869, 549] width 31 height 40
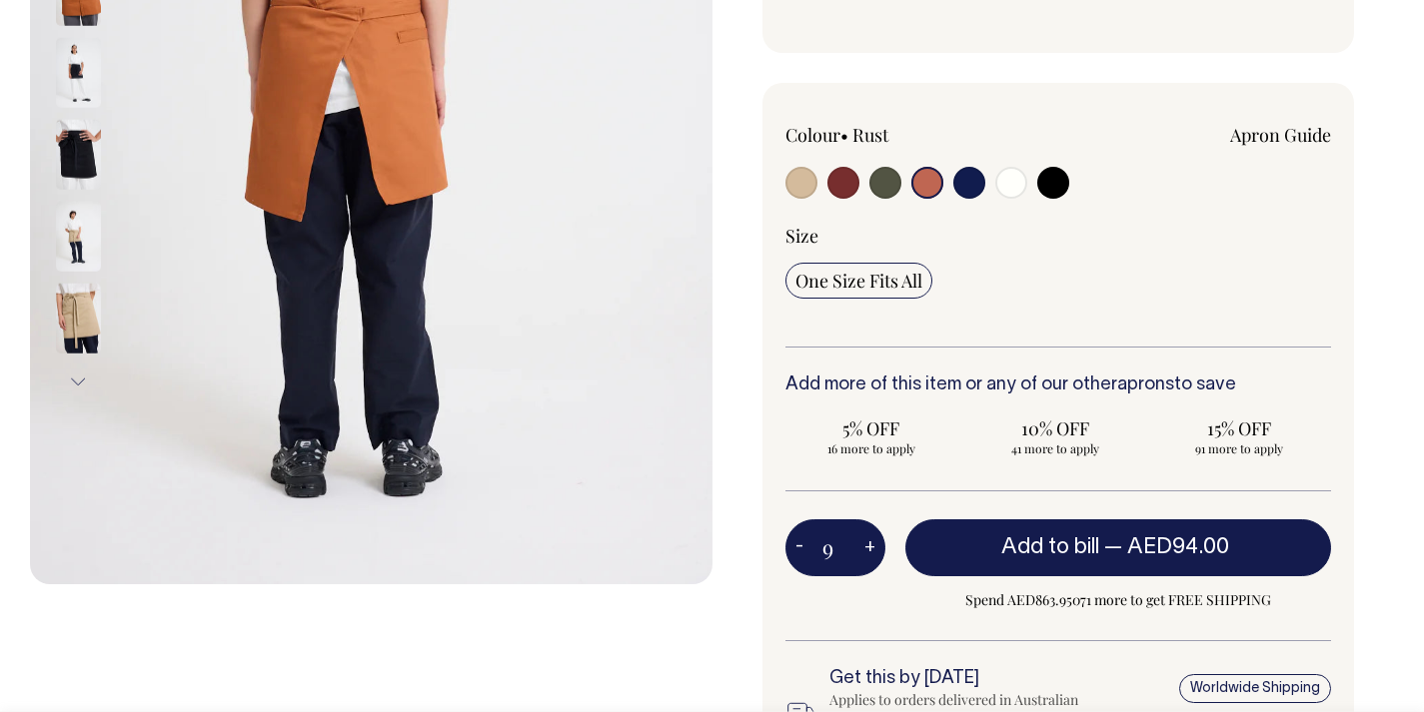
type input "10"
click at [874, 550] on button "+" at bounding box center [869, 549] width 31 height 40
type input "11"
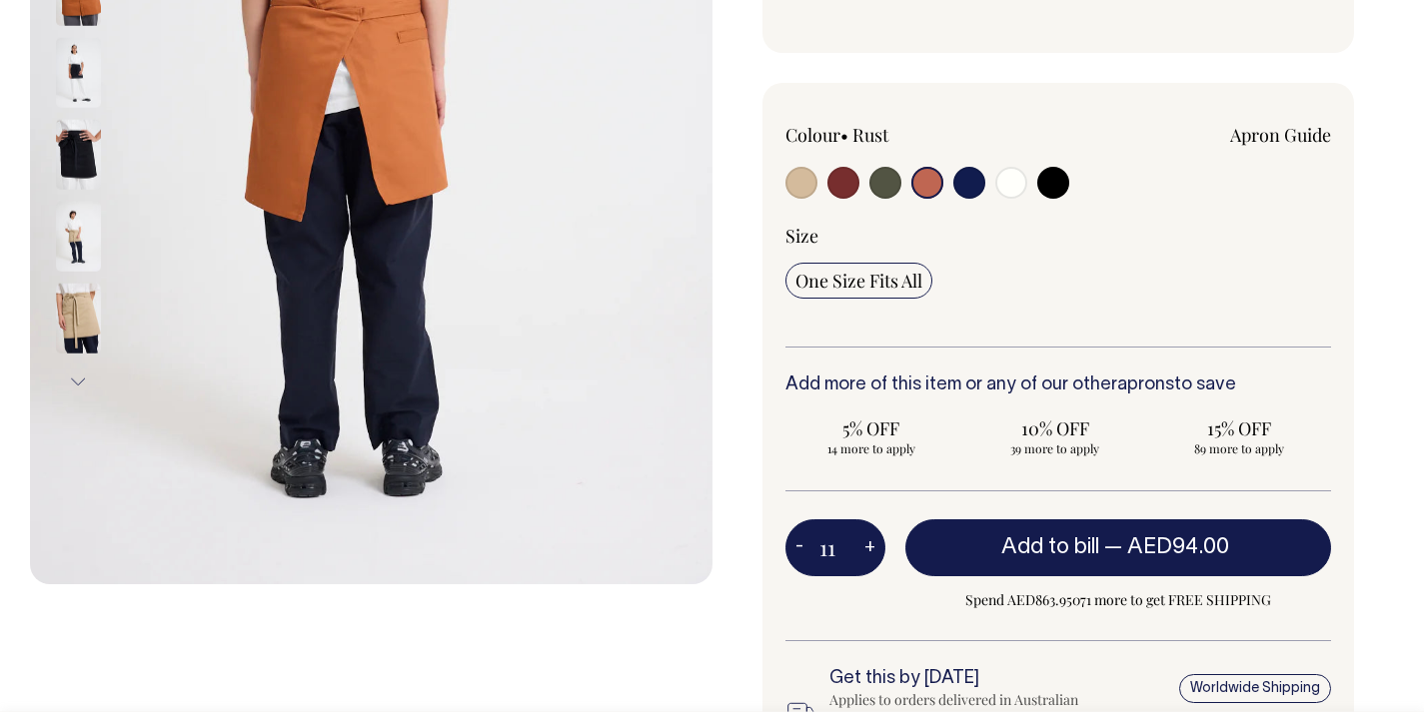
click at [874, 550] on button "+" at bounding box center [869, 549] width 31 height 40
type input "12"
click at [874, 550] on button "+" at bounding box center [869, 549] width 31 height 40
type input "13"
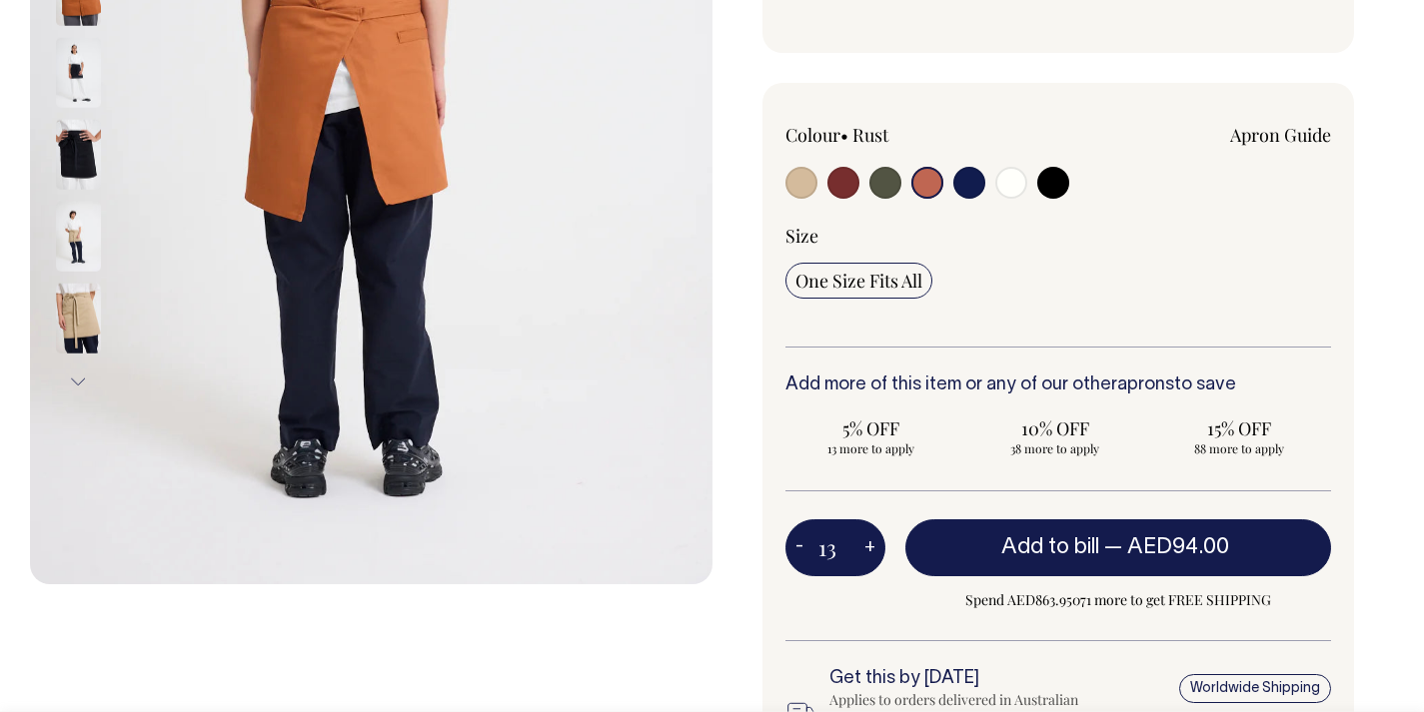
type input "13"
click at [874, 550] on button "+" at bounding box center [869, 549] width 31 height 40
type input "14"
click at [874, 550] on button "+" at bounding box center [869, 549] width 31 height 40
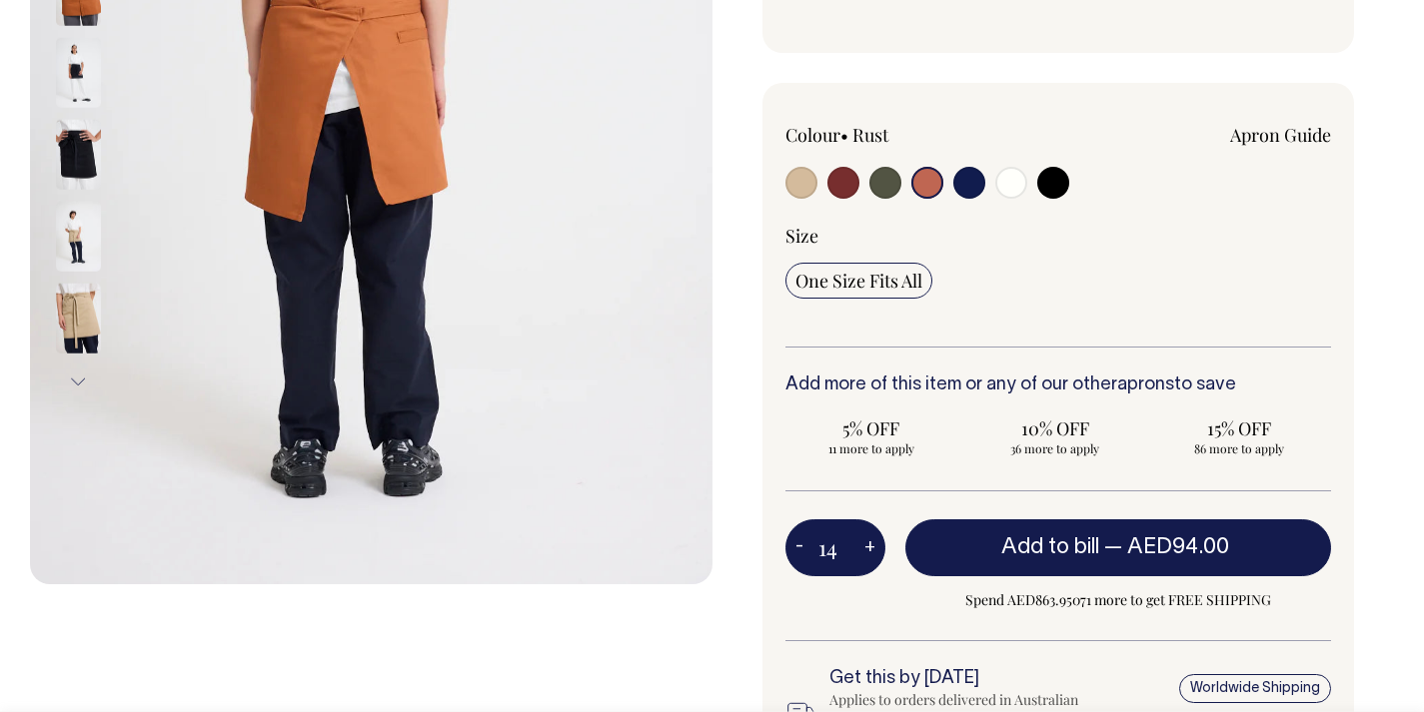
type input "15"
click at [874, 550] on button "+" at bounding box center [869, 549] width 31 height 40
type input "16"
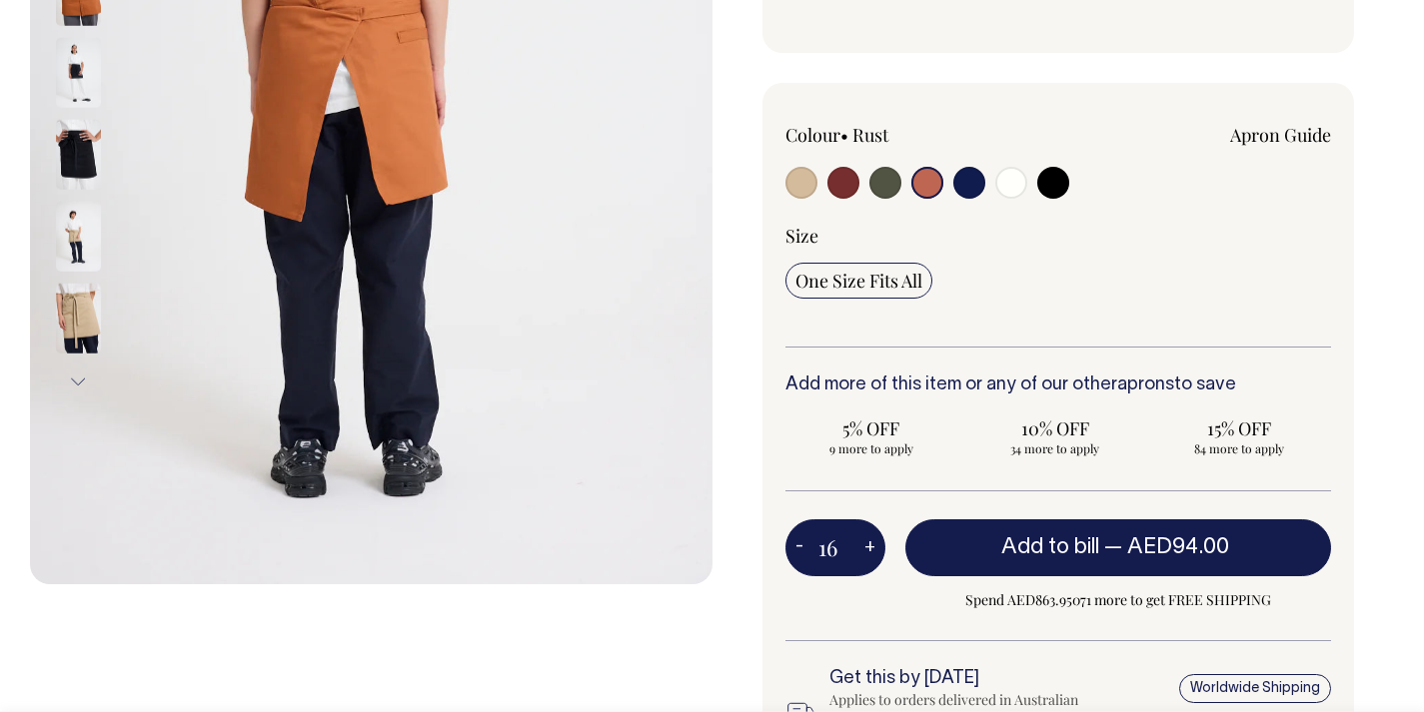
click at [874, 550] on button "+" at bounding box center [869, 549] width 31 height 40
type input "17"
click at [874, 550] on button "+" at bounding box center [869, 549] width 31 height 40
type input "18"
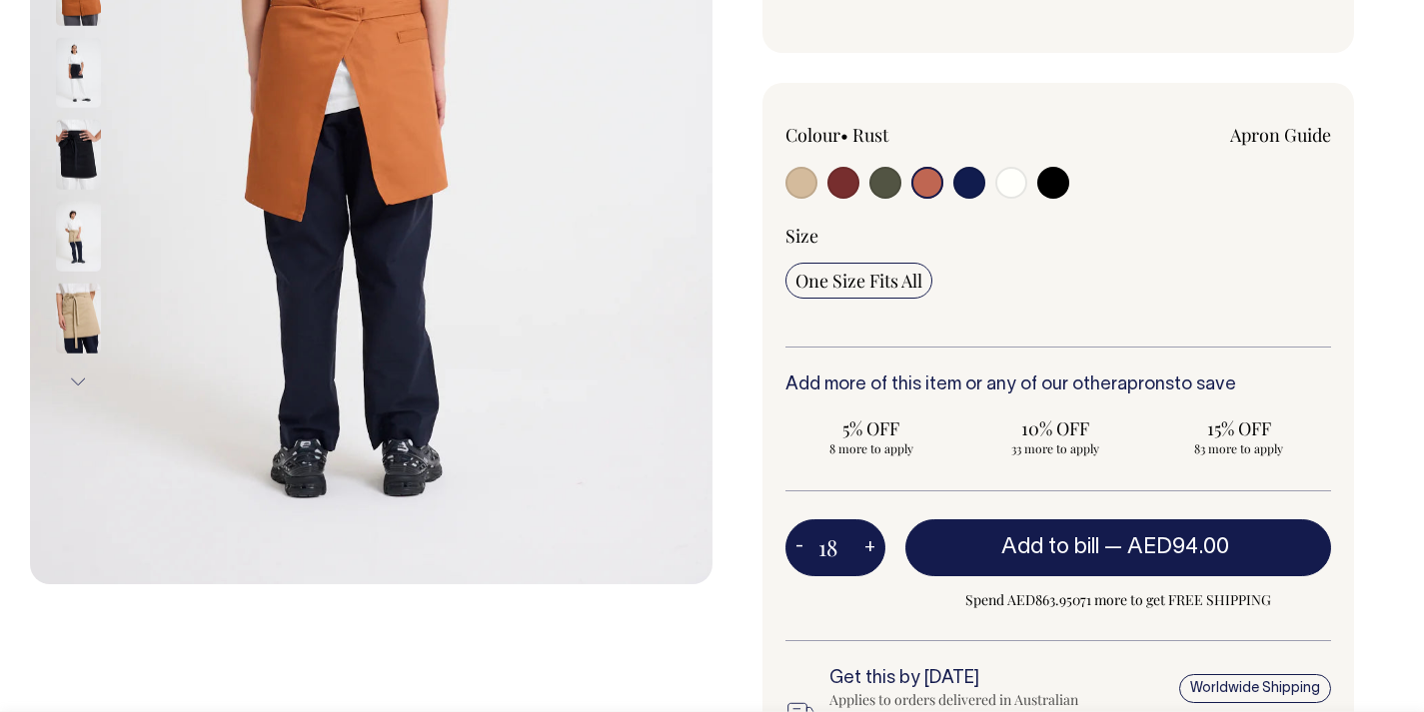
type input "18"
click at [874, 550] on button "+" at bounding box center [869, 549] width 31 height 40
type input "19"
click at [874, 550] on button "+" at bounding box center [869, 549] width 31 height 40
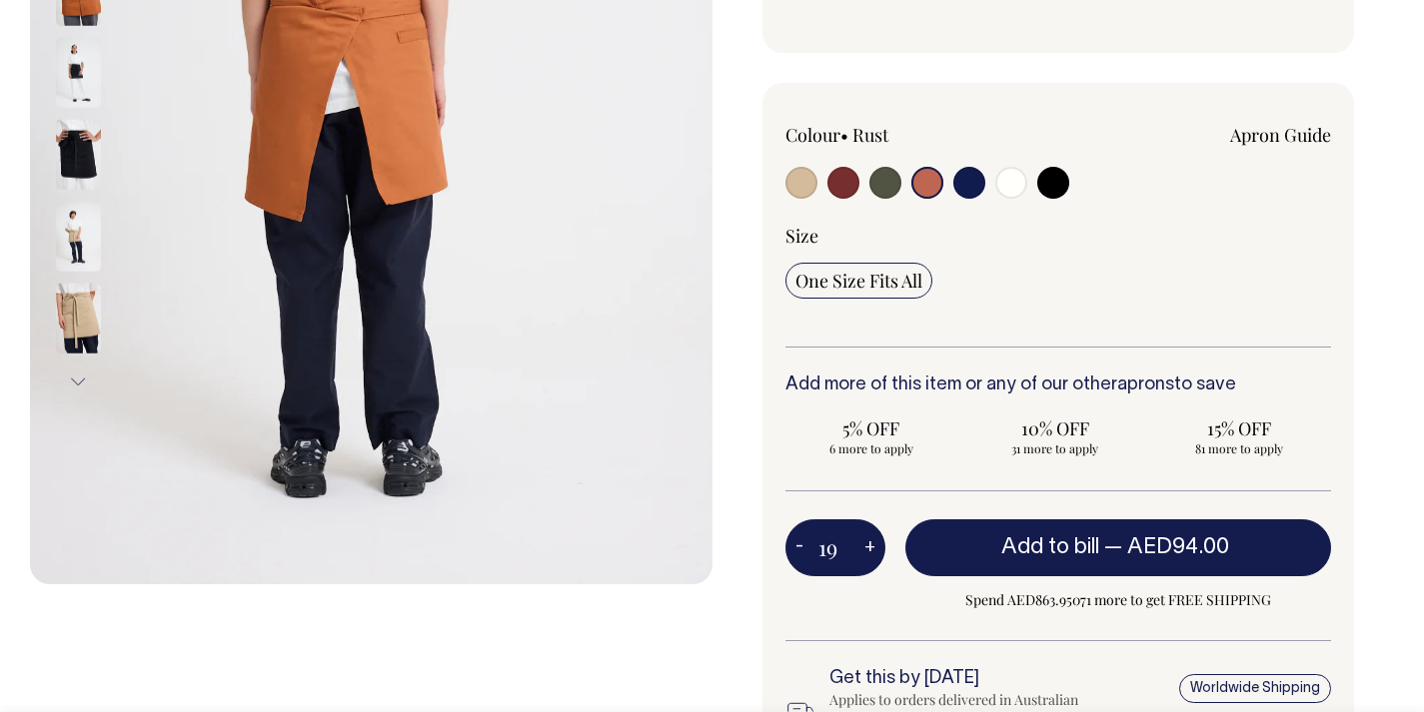
type input "20"
click at [866, 547] on button "+" at bounding box center [869, 549] width 31 height 40
type input "21"
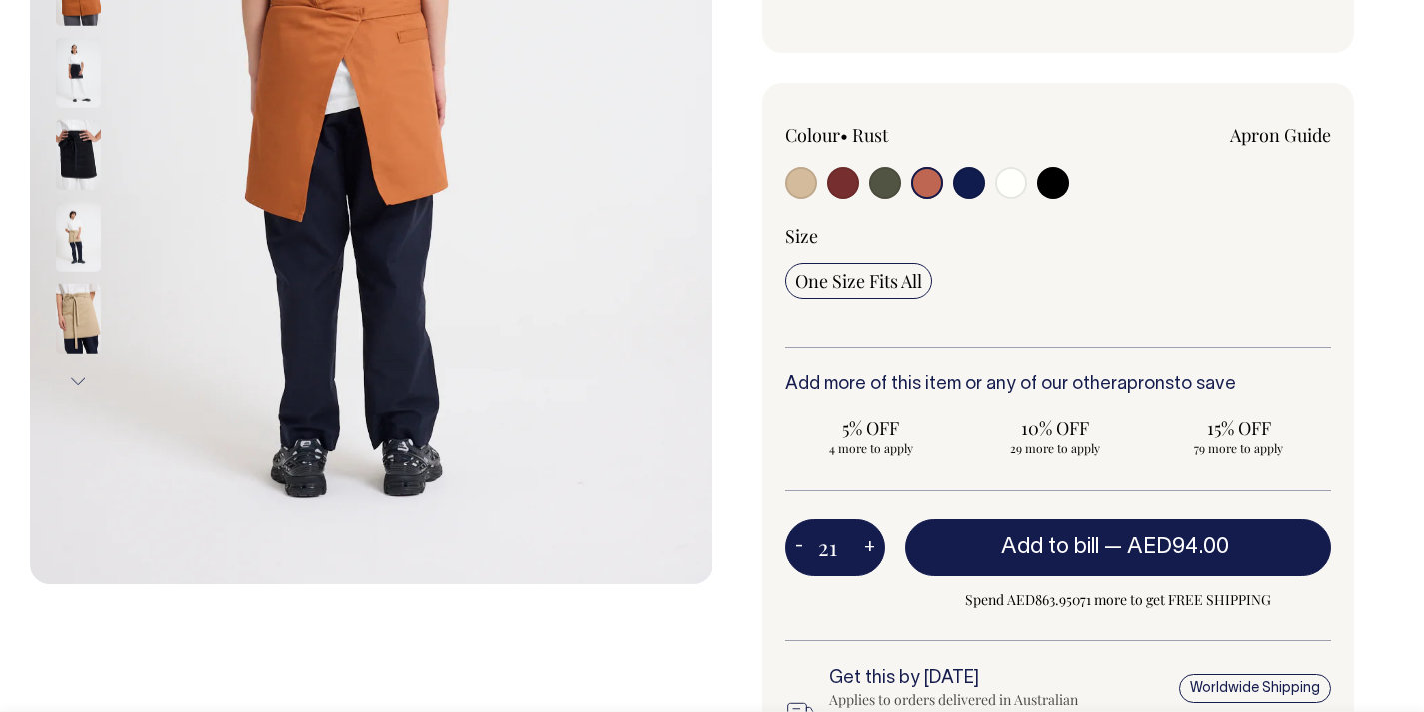
click at [866, 547] on button "+" at bounding box center [869, 549] width 31 height 40
type input "22"
click at [866, 547] on button "+" at bounding box center [869, 549] width 31 height 40
type input "23"
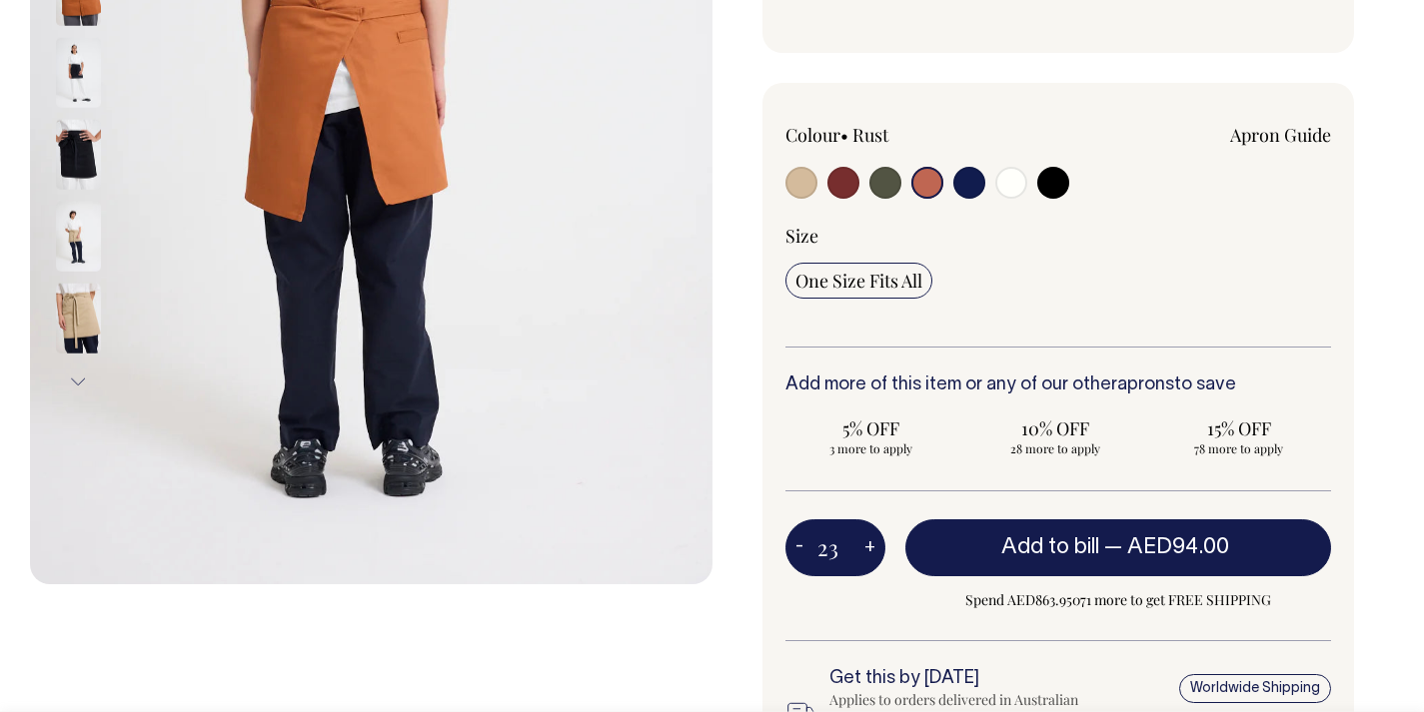
type input "23"
click at [866, 547] on button "+" at bounding box center [869, 549] width 31 height 40
type input "24"
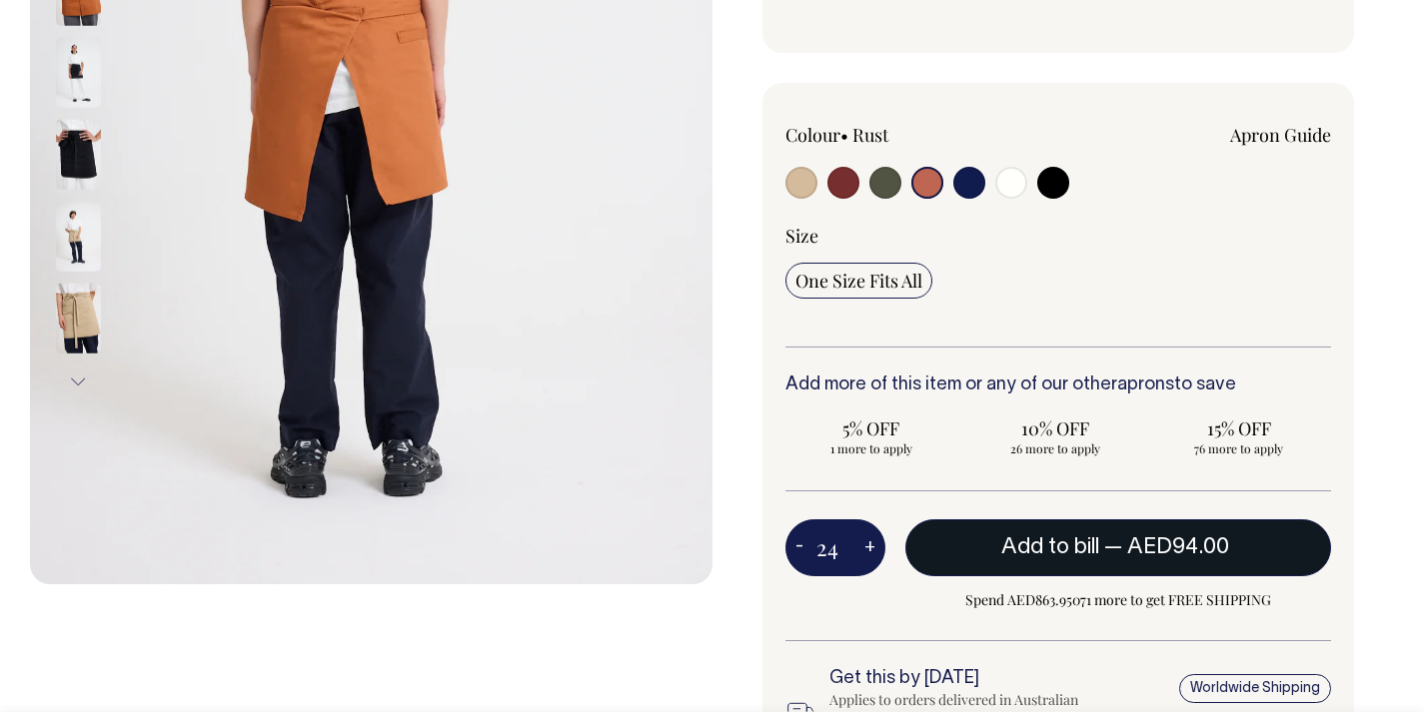
click at [1187, 556] on span "AED94.00" at bounding box center [1178, 548] width 102 height 20
type input "1"
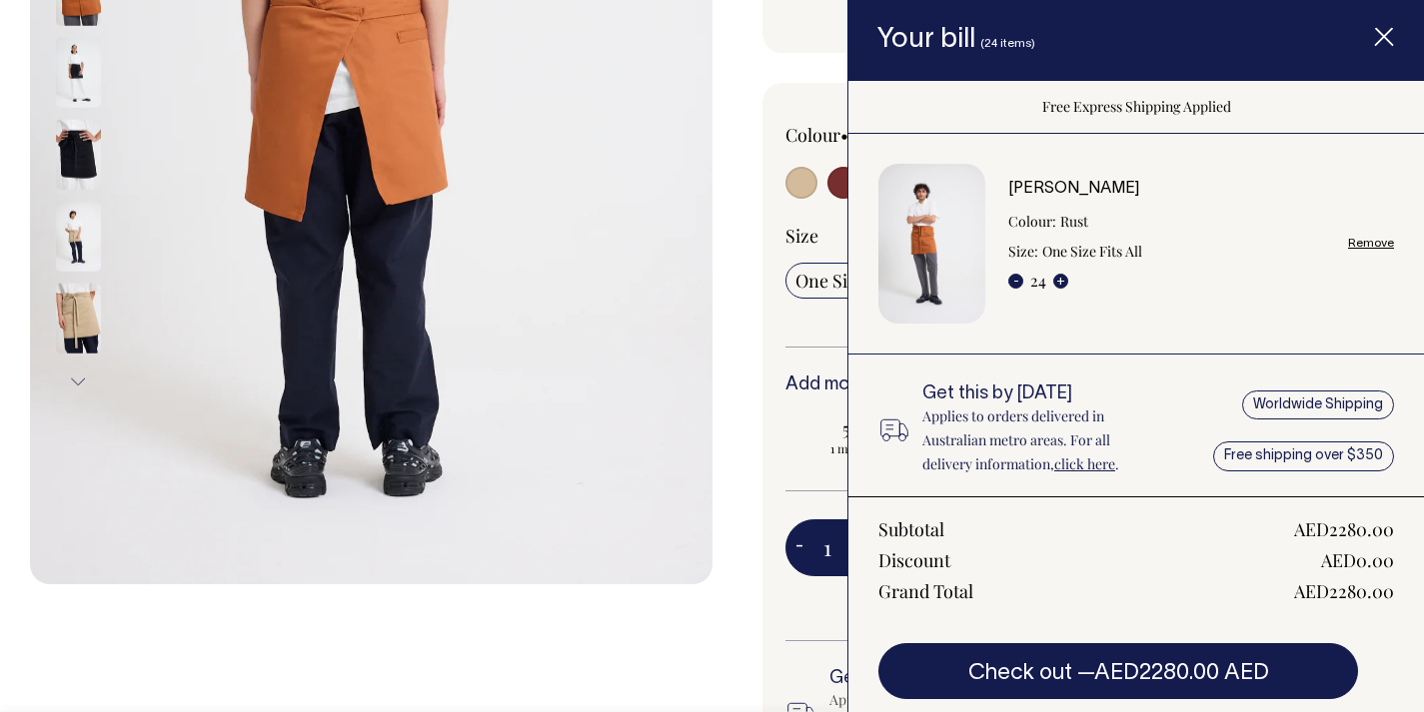
click at [1388, 29] on icon "Item added to your cart" at bounding box center [1384, 38] width 20 height 20
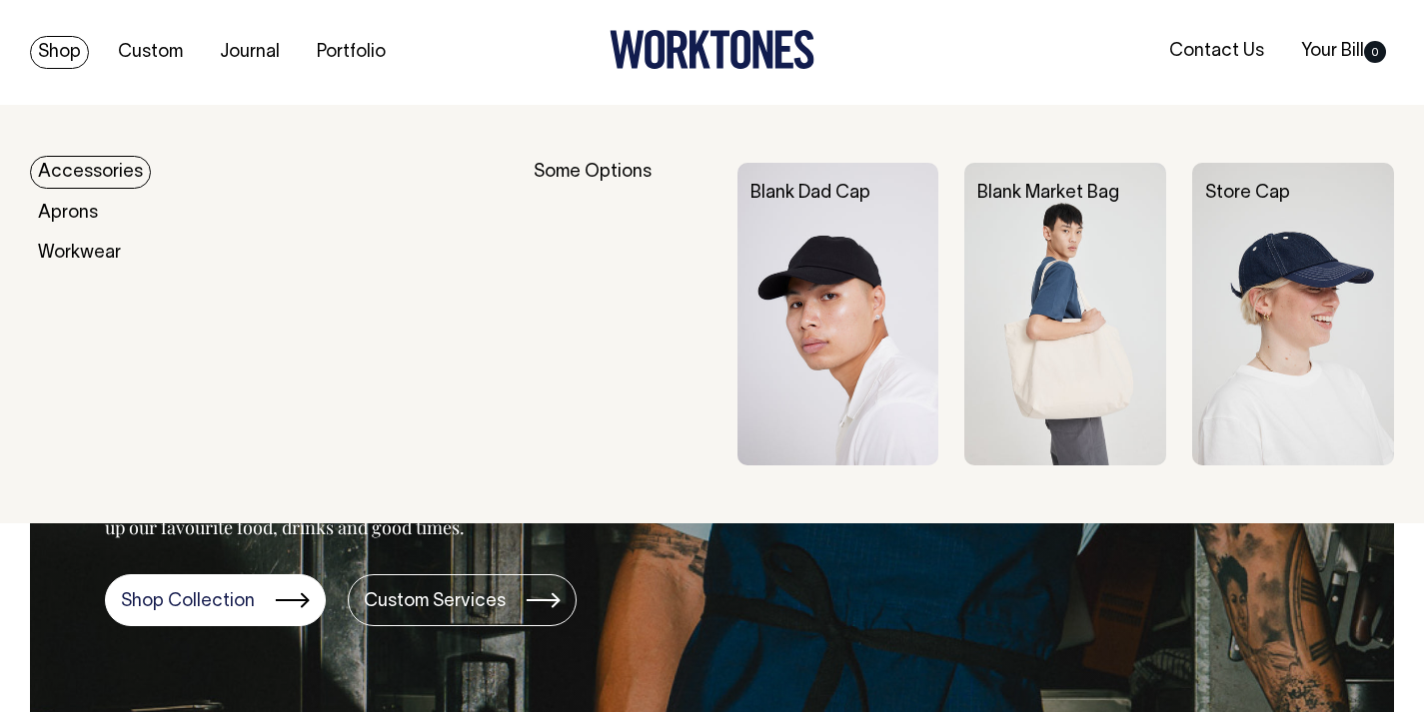
click at [74, 54] on link "Shop" at bounding box center [59, 52] width 59 height 33
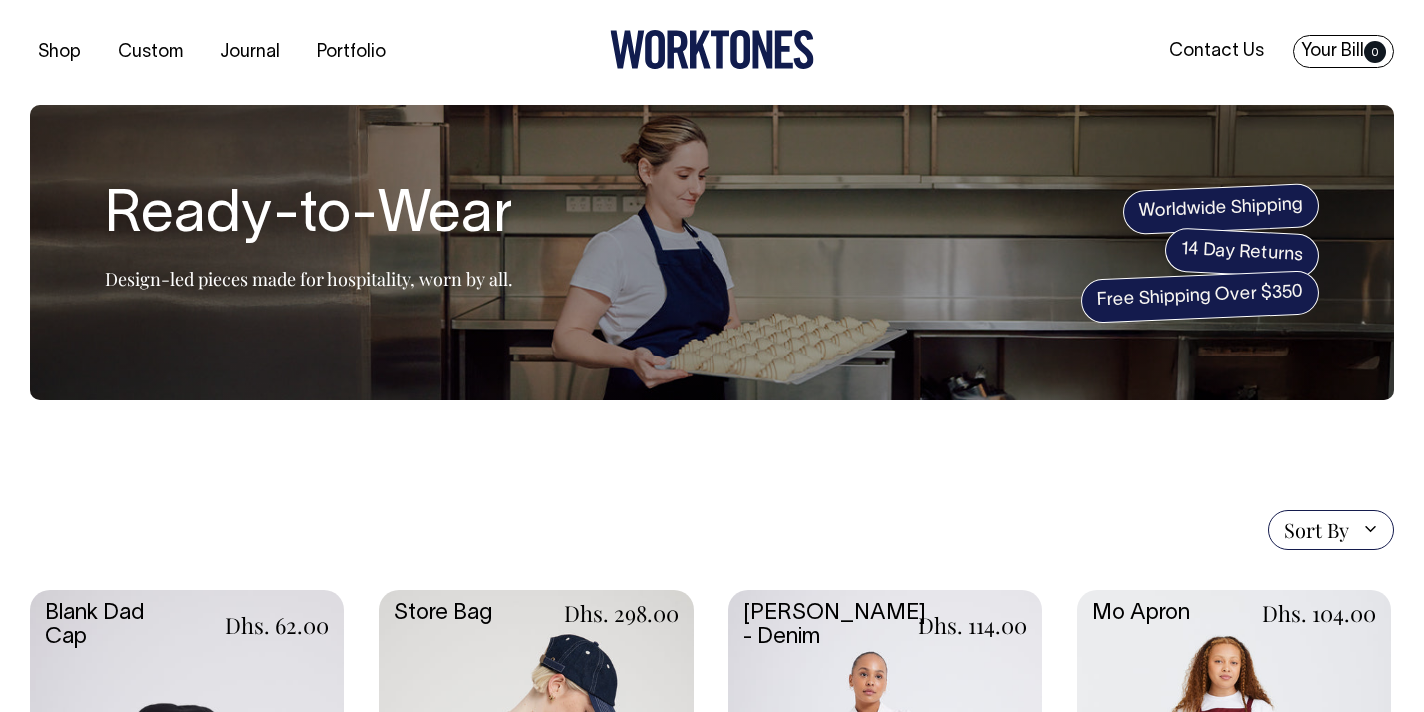
click at [1332, 46] on link "Your Bill 0" at bounding box center [1343, 51] width 101 height 33
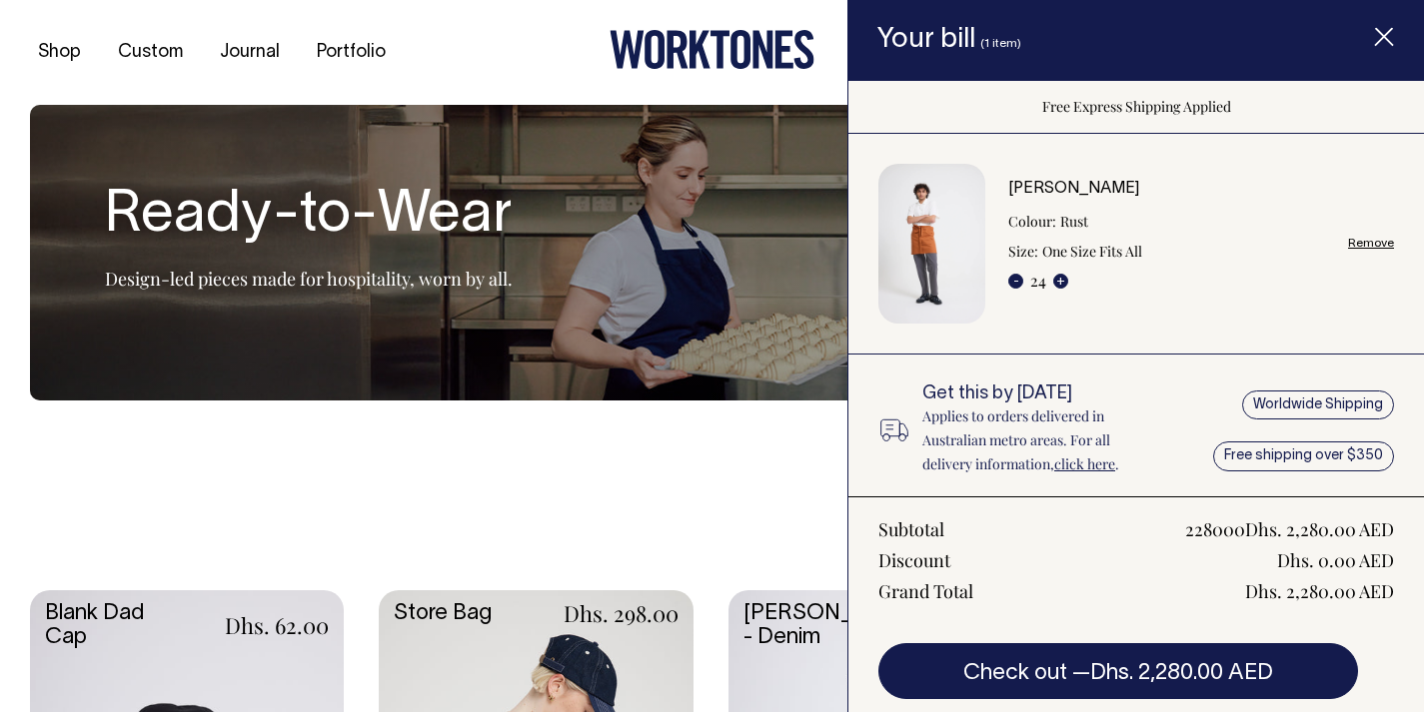
click at [1383, 26] on span "Item added to your cart" at bounding box center [1384, 40] width 80 height 85
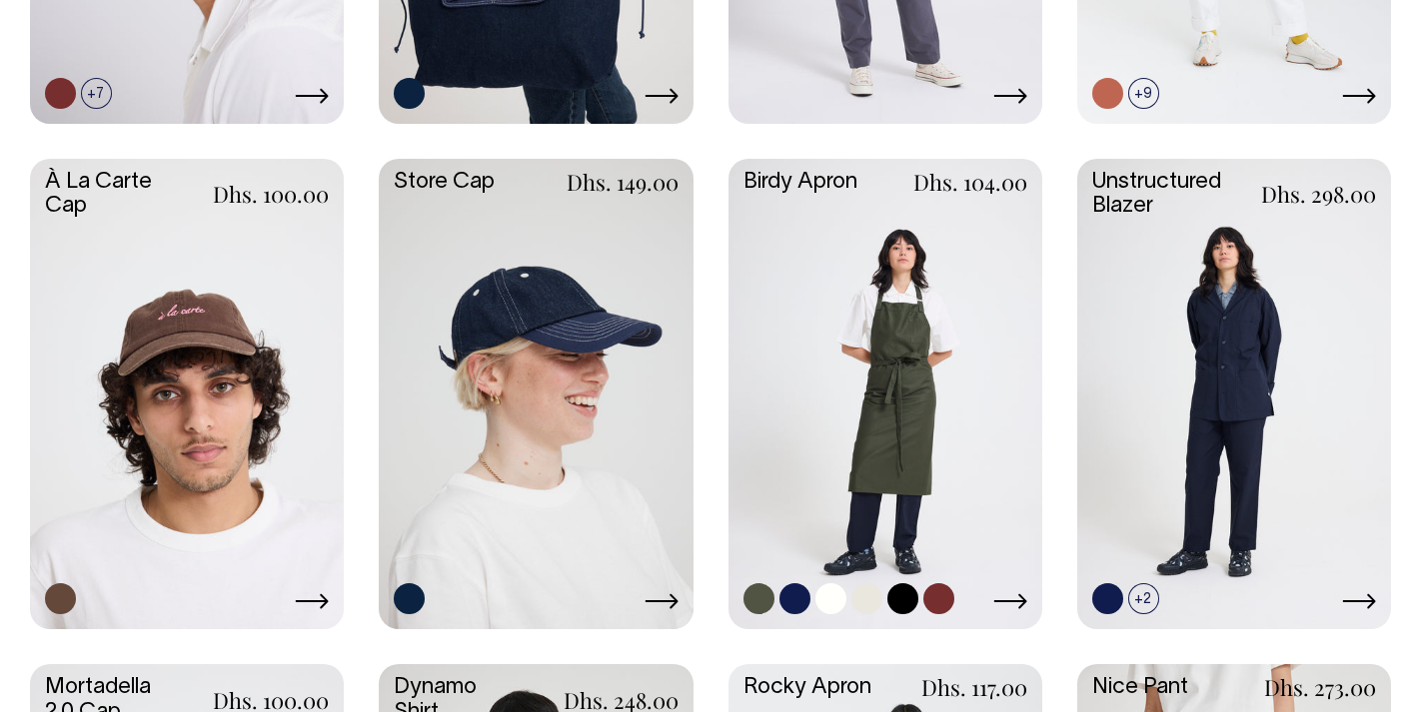
scroll to position [937, 0]
click at [1011, 603] on icon at bounding box center [1010, 602] width 33 height 15
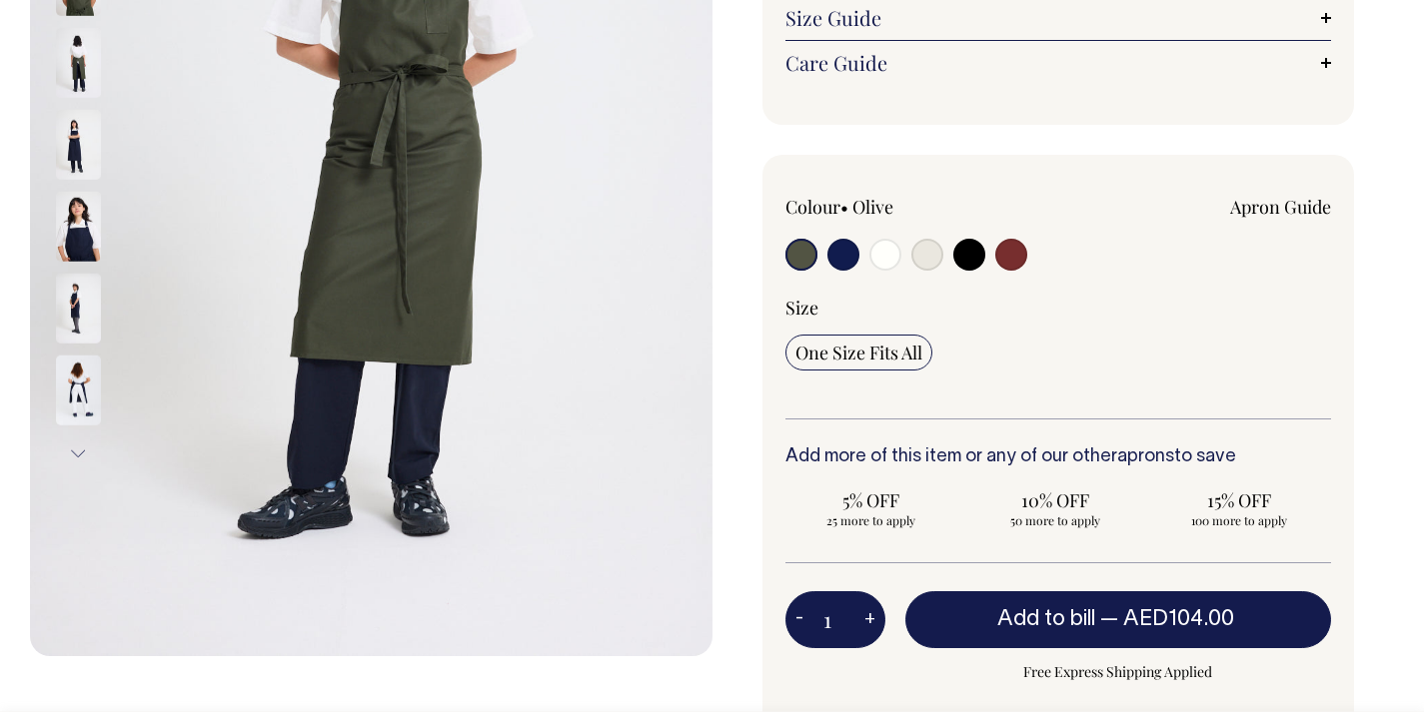
click at [1005, 257] on input "radio" at bounding box center [1011, 255] width 32 height 32
radio input "true"
select select "Burgundy"
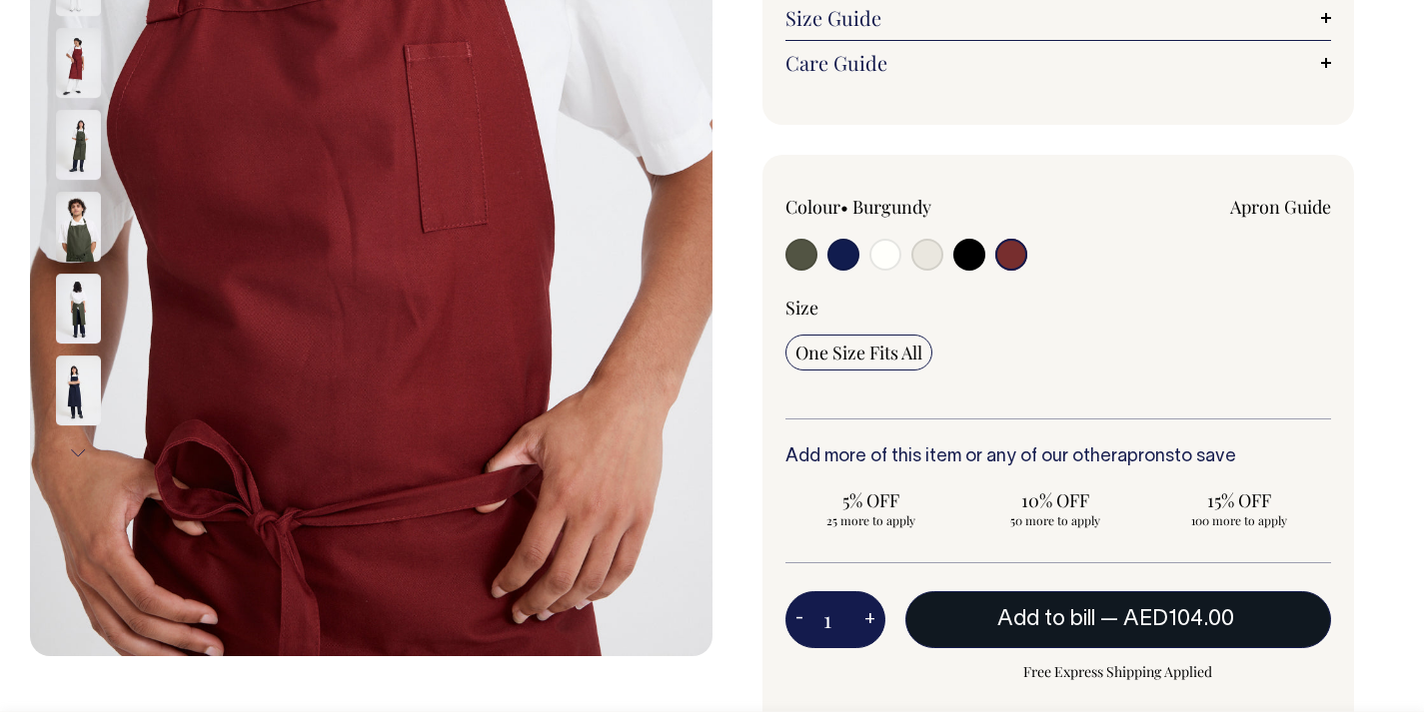
click at [1058, 625] on span "Add to bill" at bounding box center [1046, 620] width 98 height 20
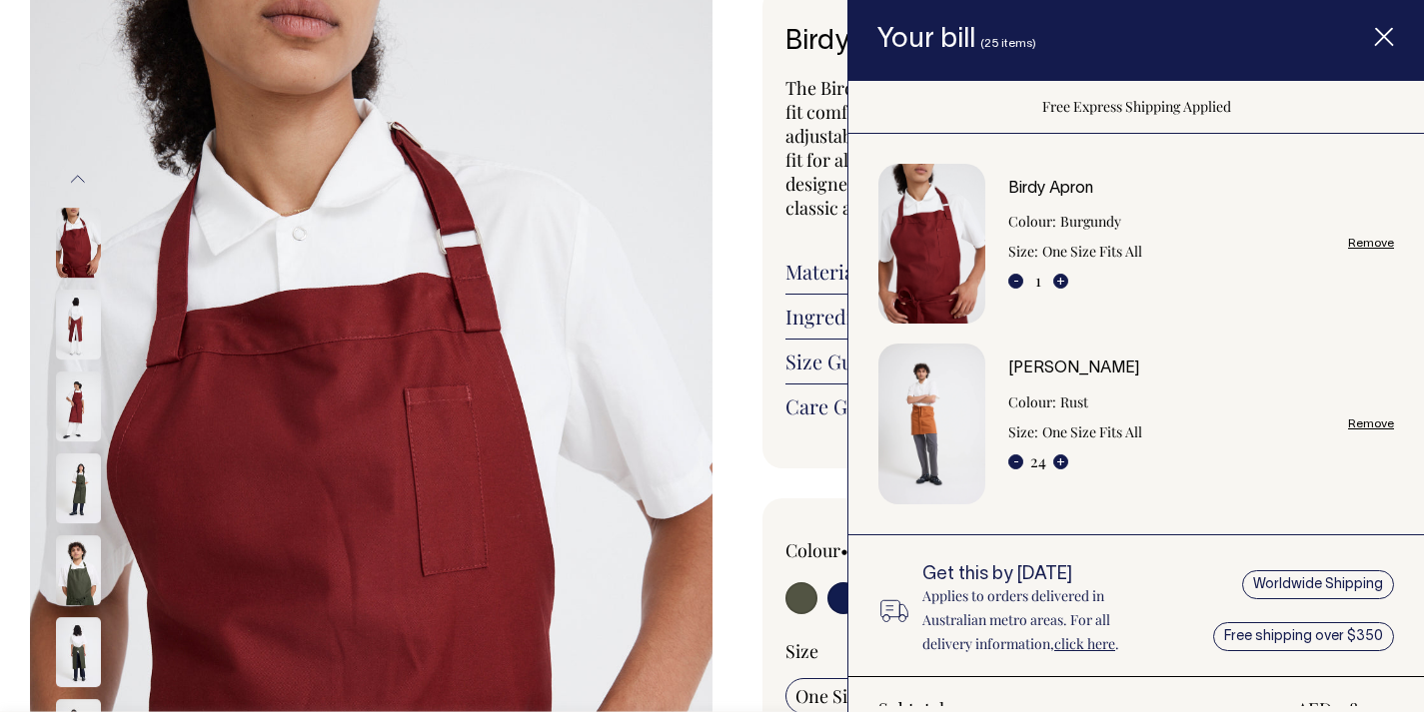
scroll to position [128, 0]
click at [1384, 36] on line "Item added to your cart" at bounding box center [1384, 37] width 16 height 16
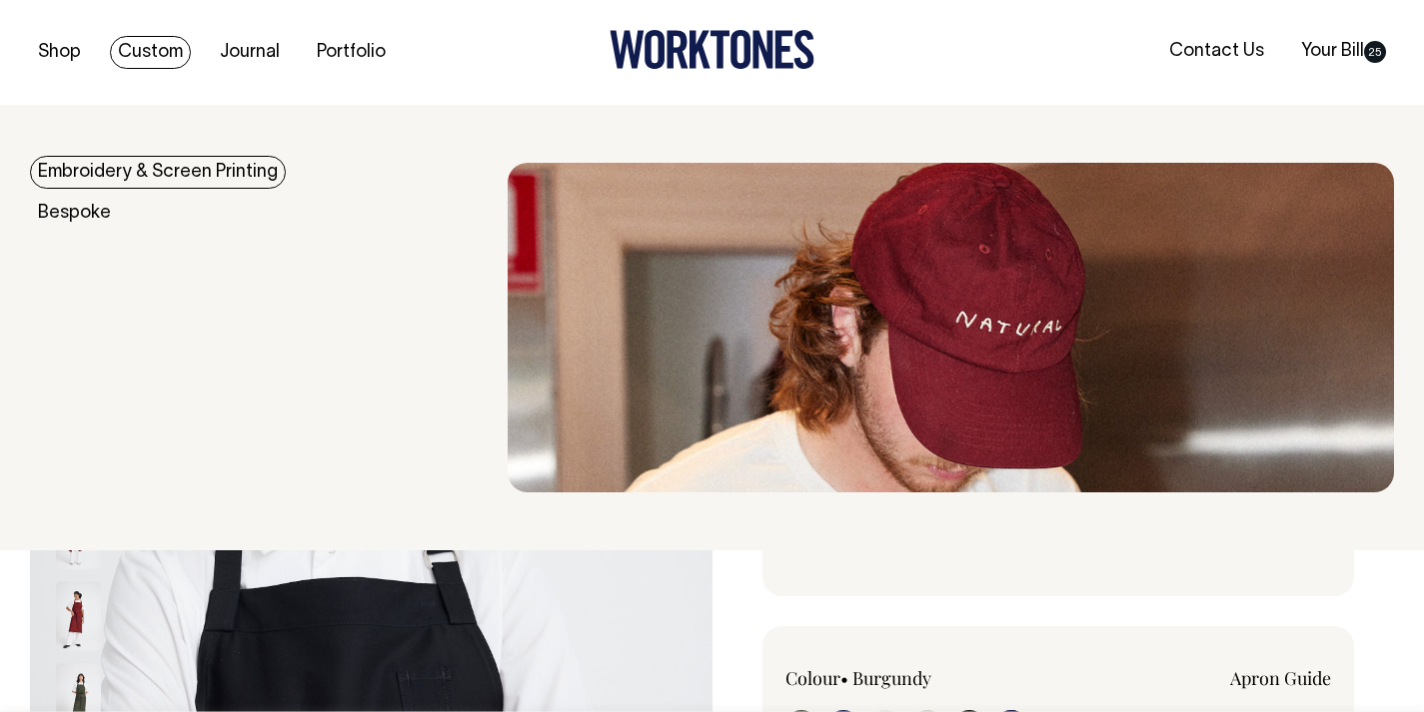
scroll to position [0, 0]
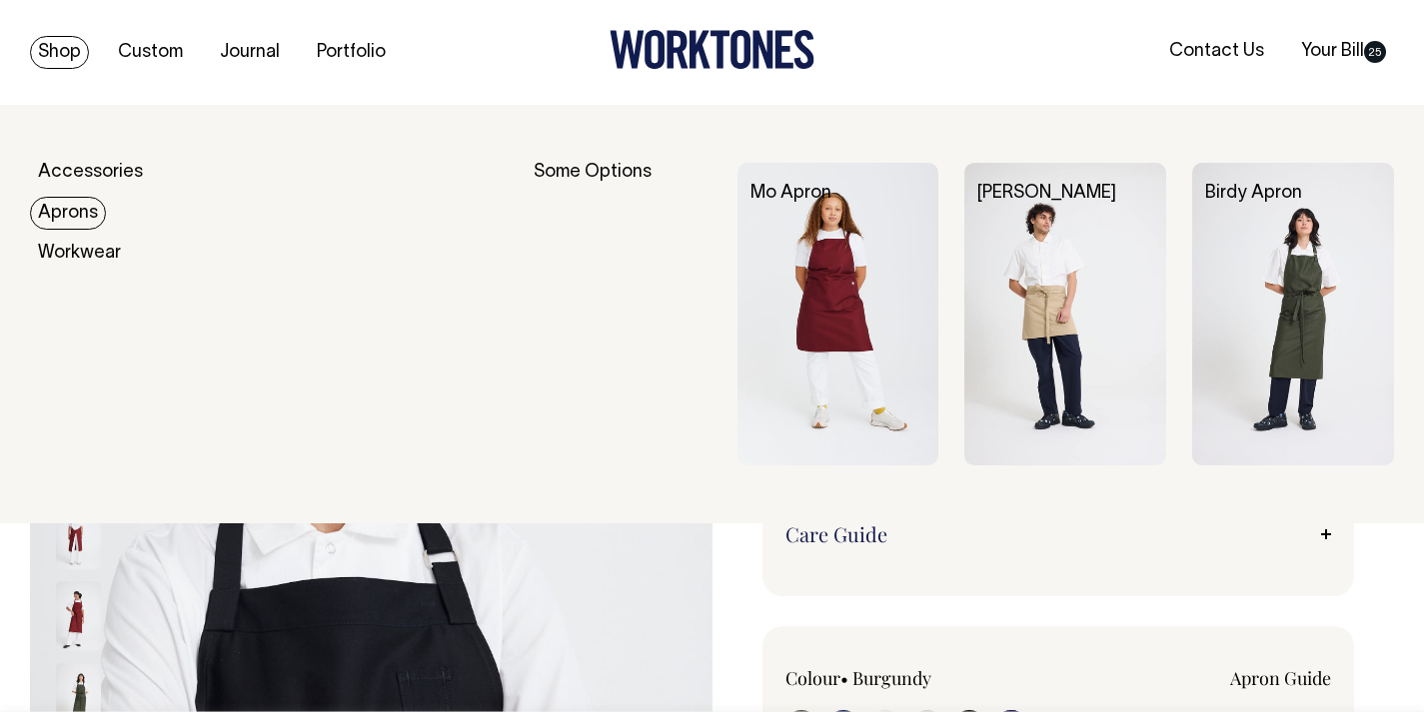
click at [86, 212] on link "Aprons" at bounding box center [68, 213] width 76 height 33
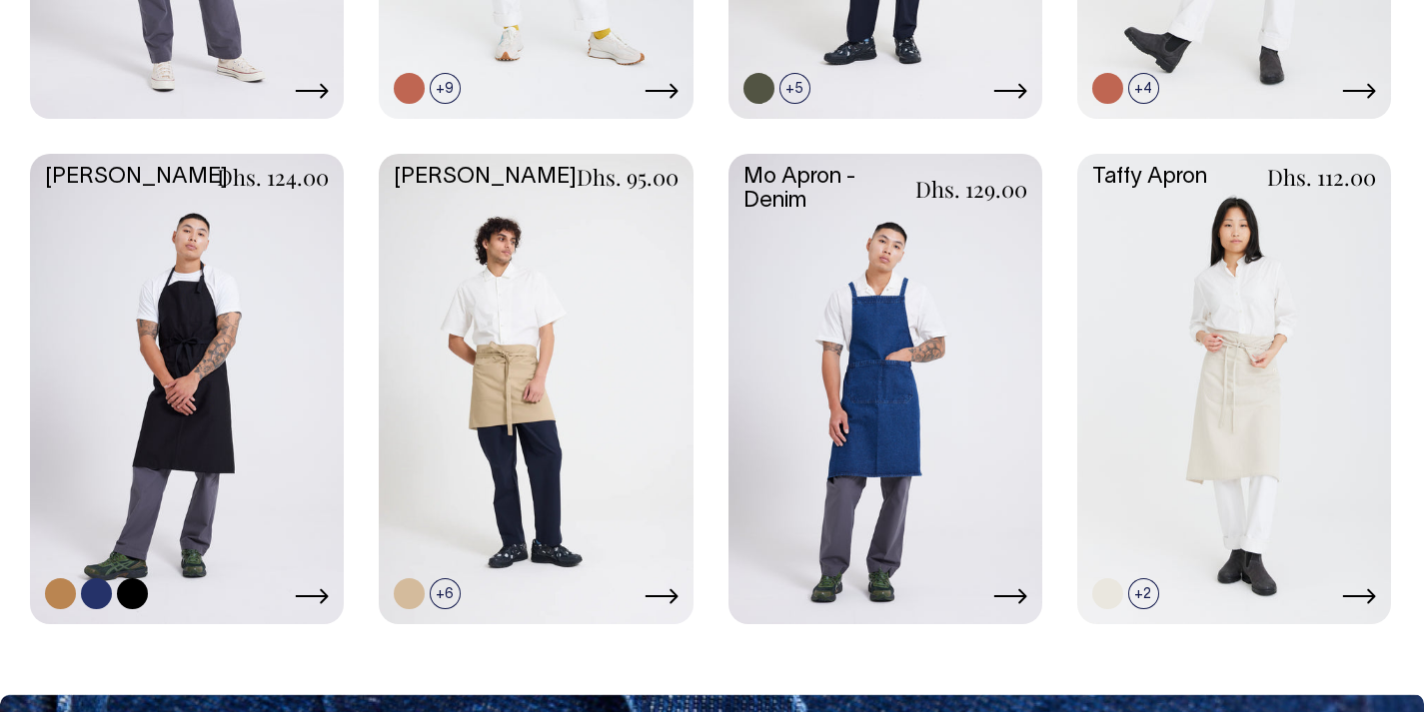
scroll to position [966, 0]
click at [218, 410] on link at bounding box center [187, 387] width 314 height 467
click at [268, 342] on link at bounding box center [187, 387] width 314 height 467
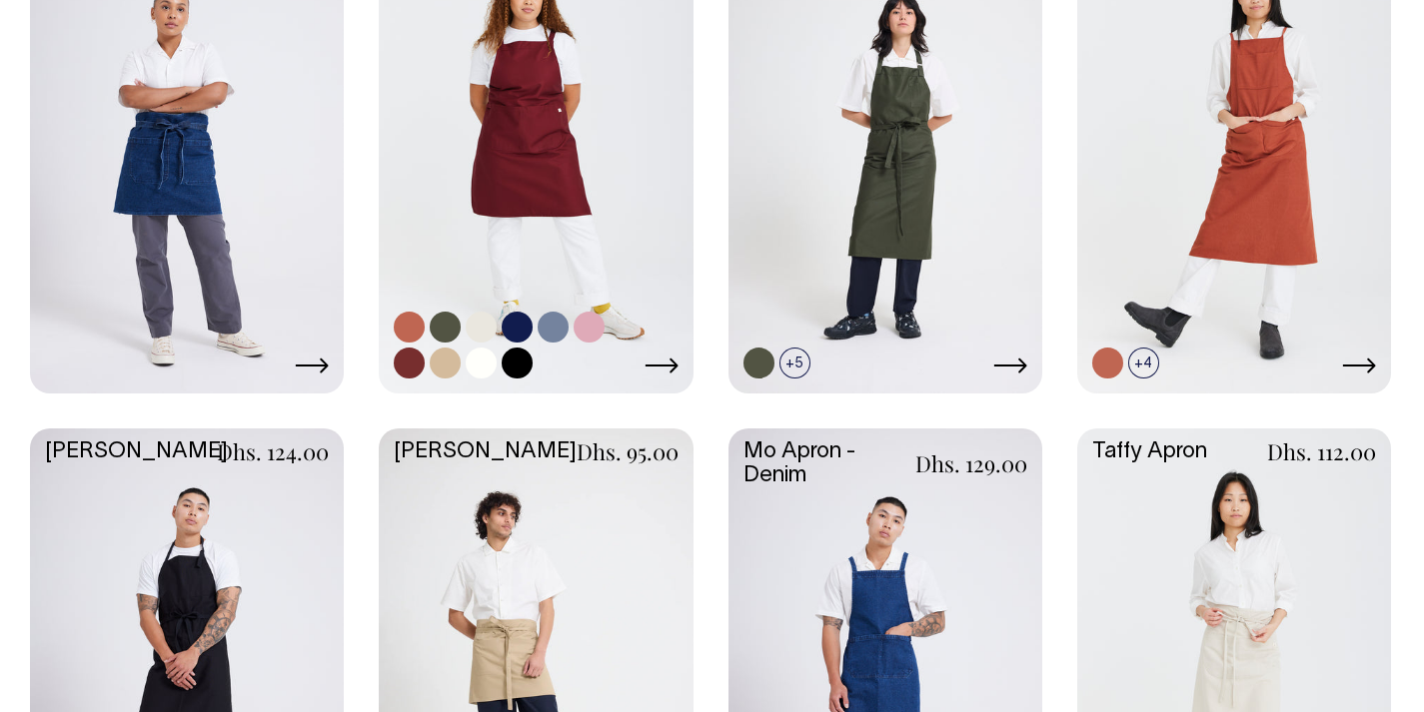
scroll to position [691, 0]
click at [615, 165] on link at bounding box center [536, 156] width 314 height 467
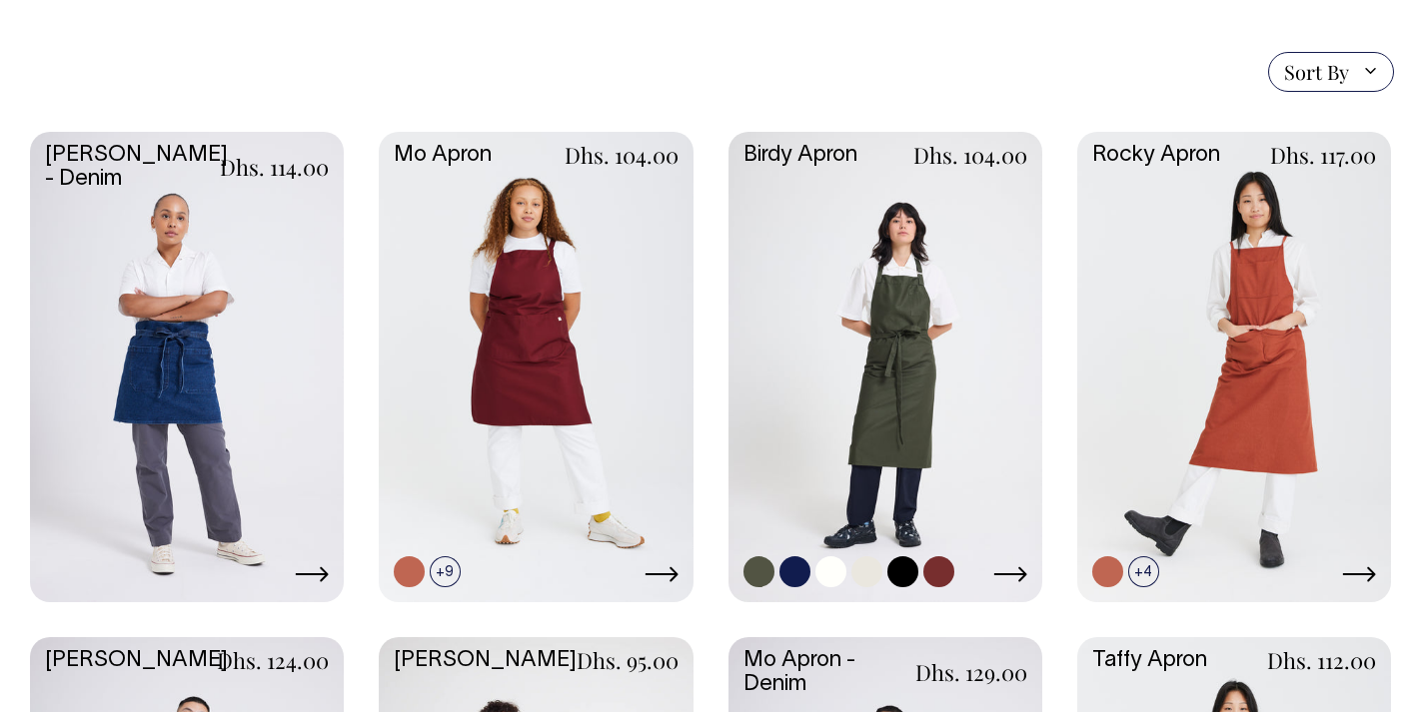
scroll to position [483, 0]
click at [904, 312] on link at bounding box center [885, 365] width 314 height 467
click at [1238, 330] on link at bounding box center [1234, 365] width 314 height 467
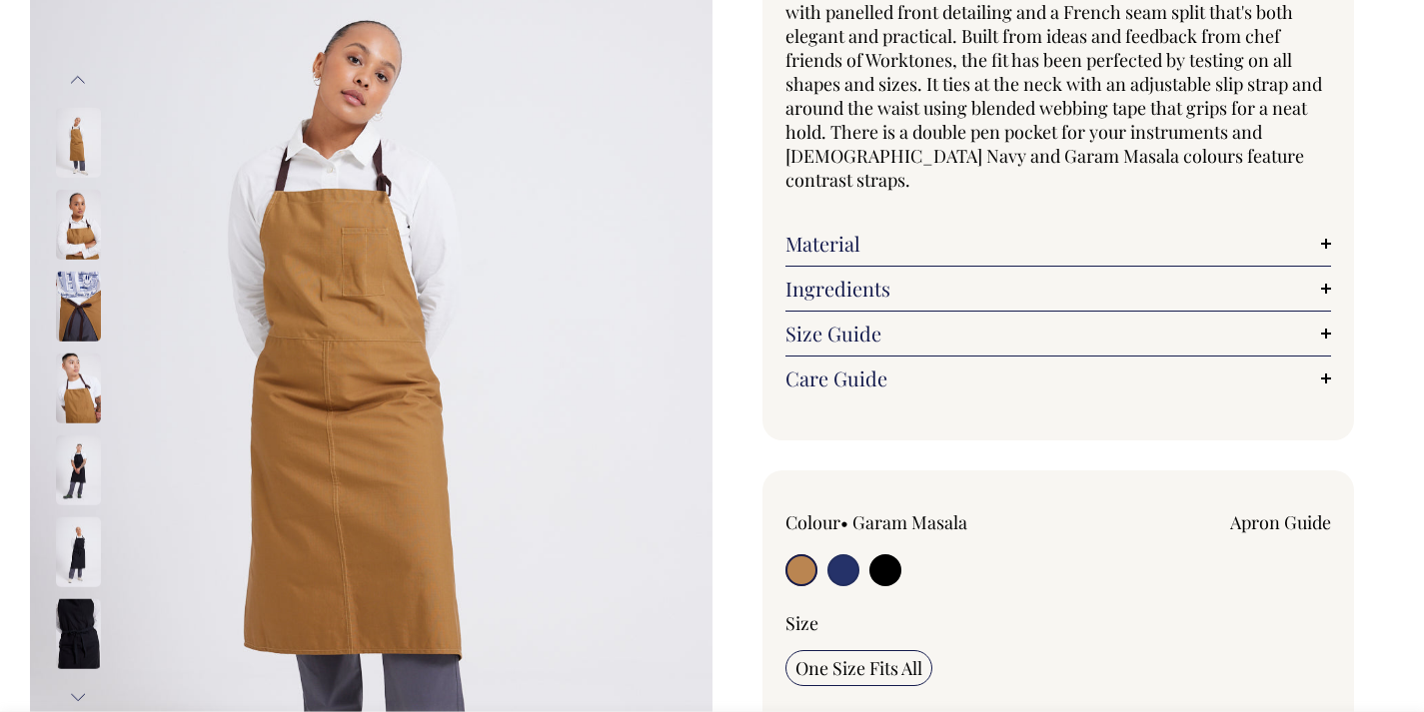
scroll to position [229, 0]
click at [85, 221] on img at bounding box center [78, 224] width 45 height 70
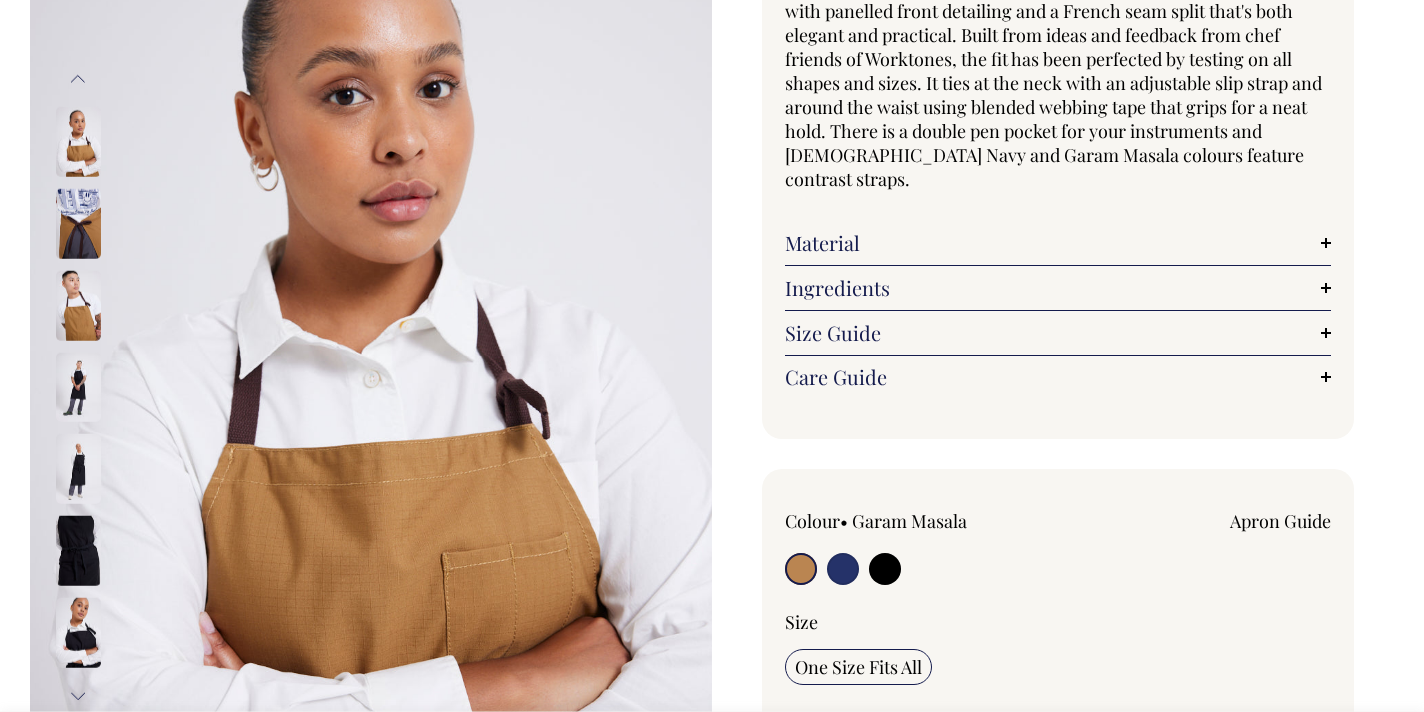
click at [89, 150] on img at bounding box center [78, 142] width 45 height 70
click at [82, 328] on img at bounding box center [78, 306] width 45 height 70
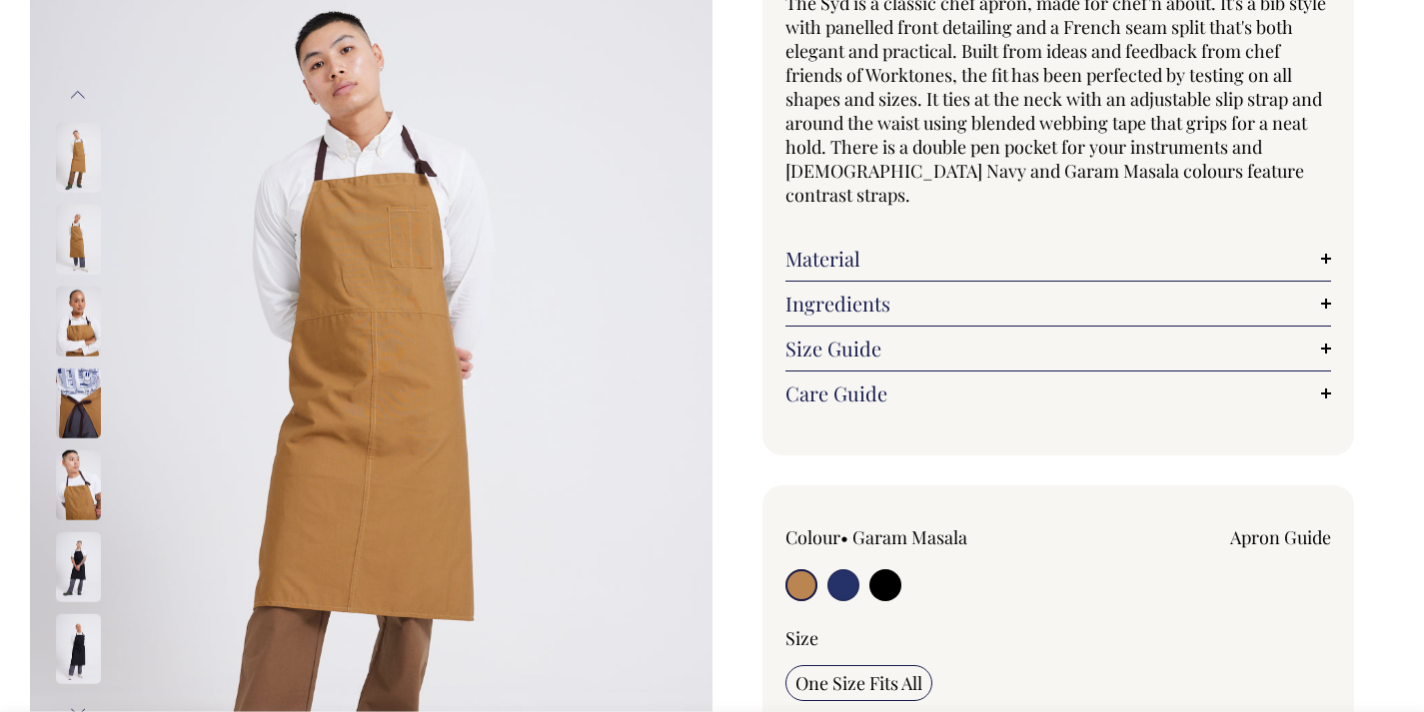
scroll to position [214, 0]
click at [85, 426] on img at bounding box center [78, 403] width 45 height 70
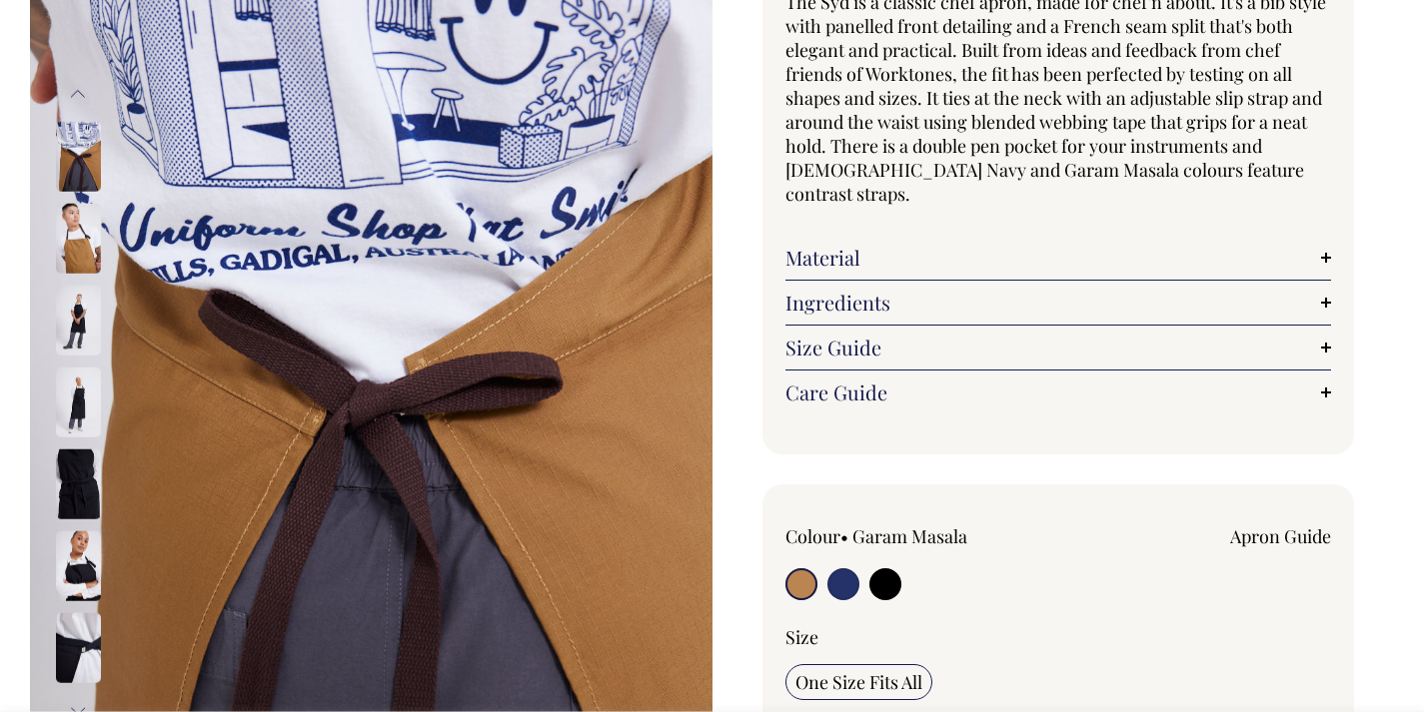
click at [94, 145] on img at bounding box center [78, 157] width 45 height 70
click at [87, 95] on button "Previous" at bounding box center [78, 93] width 30 height 45
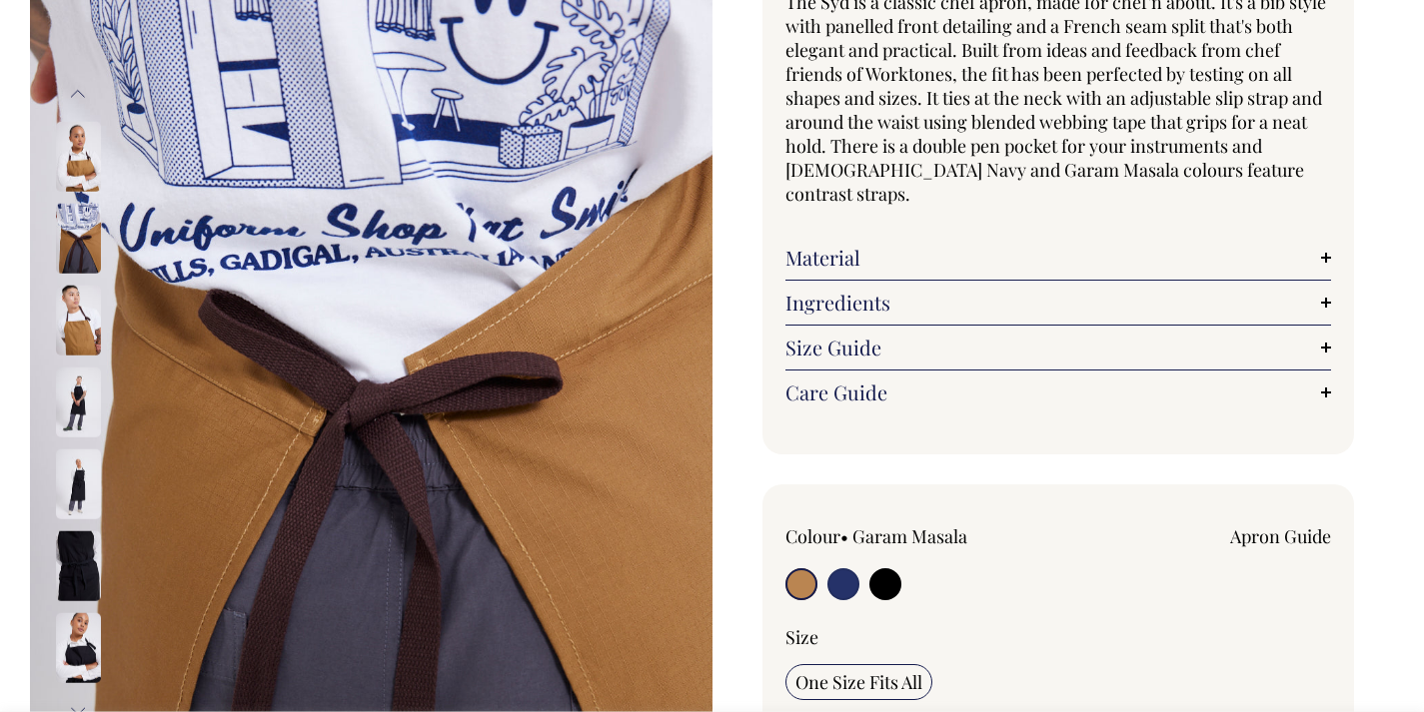
click at [87, 95] on button "Previous" at bounding box center [78, 93] width 30 height 45
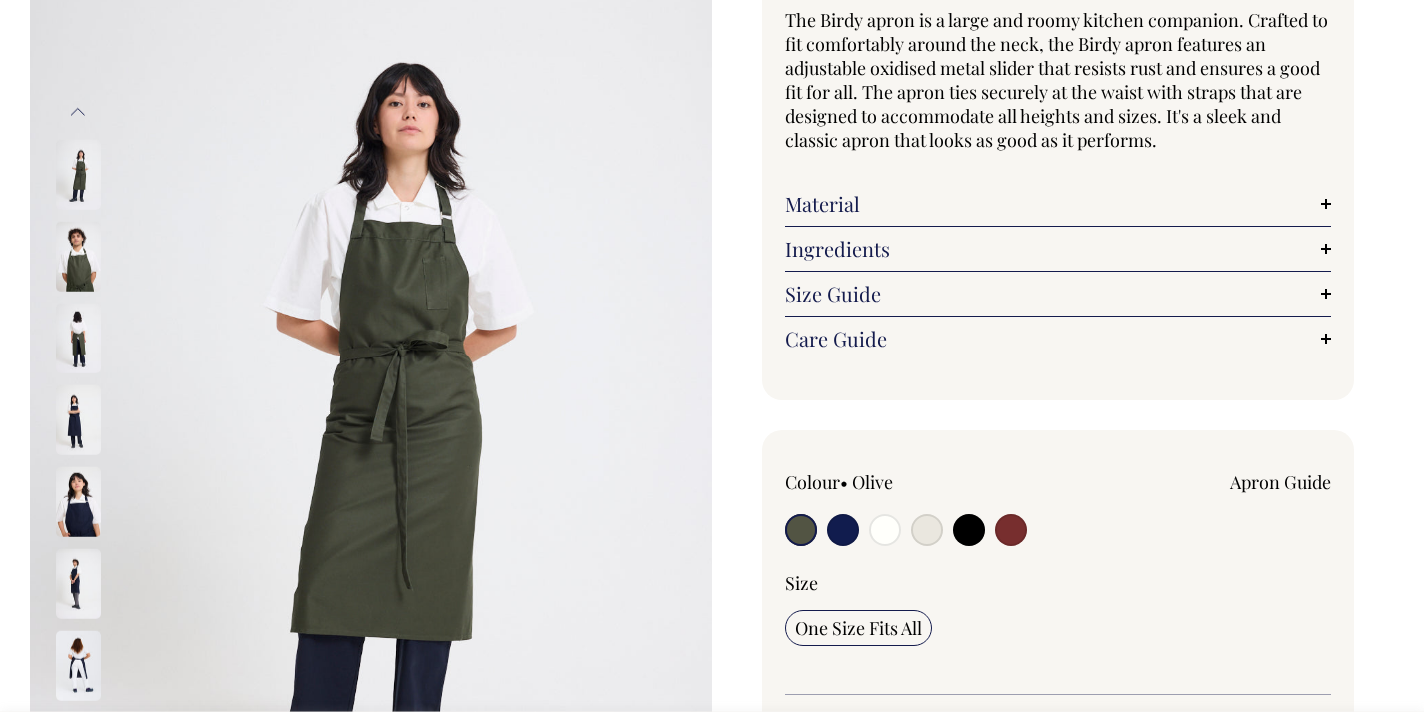
scroll to position [197, 0]
click at [1004, 535] on input "radio" at bounding box center [1011, 530] width 32 height 32
radio input "true"
select select "Burgundy"
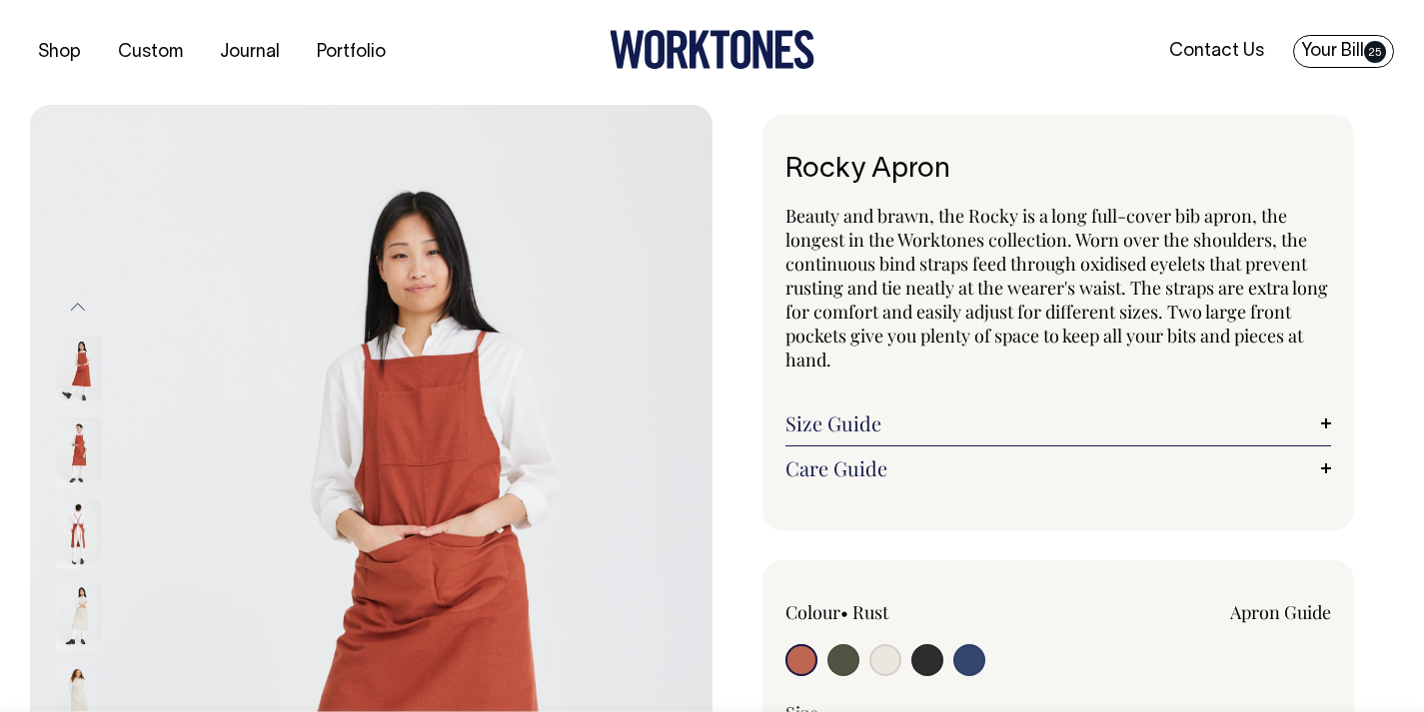
click at [1310, 53] on link "Your Bill 25" at bounding box center [1343, 51] width 101 height 33
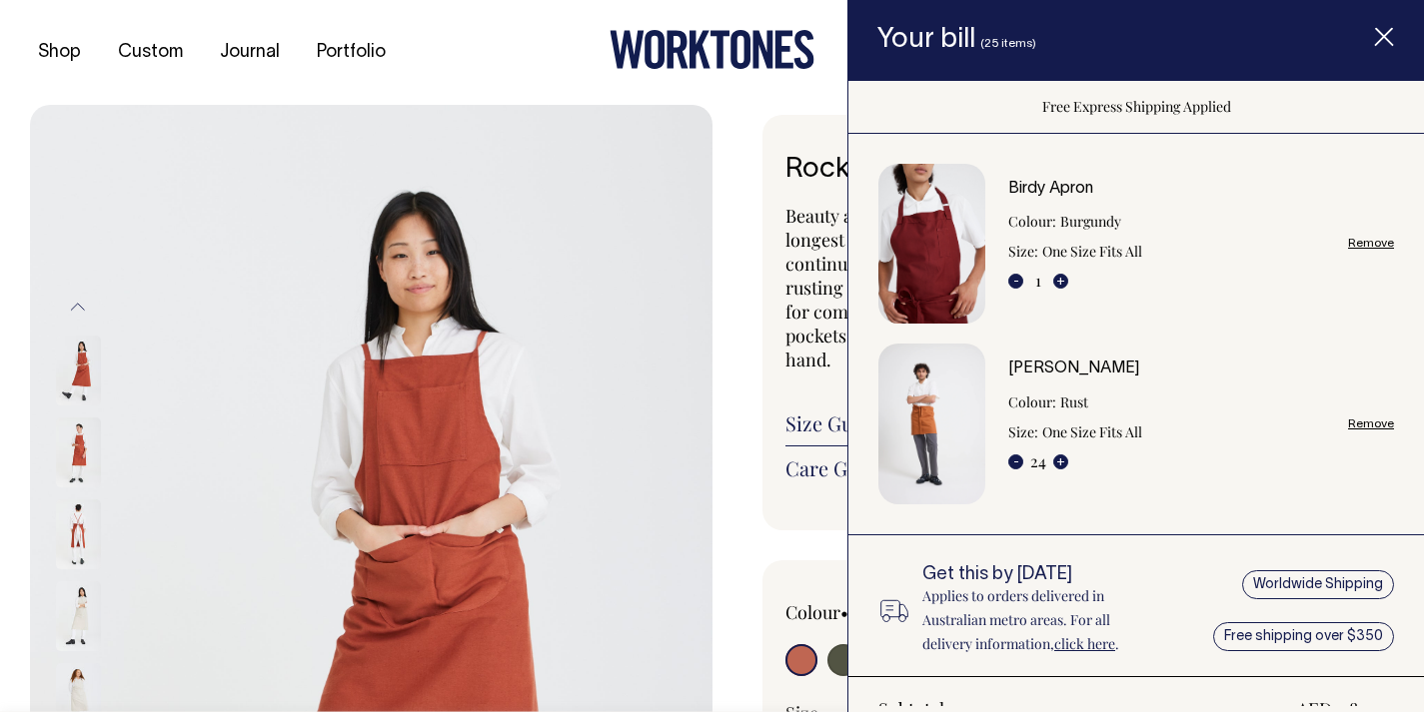
click at [1386, 34] on line "Item added to your cart" at bounding box center [1384, 37] width 16 height 16
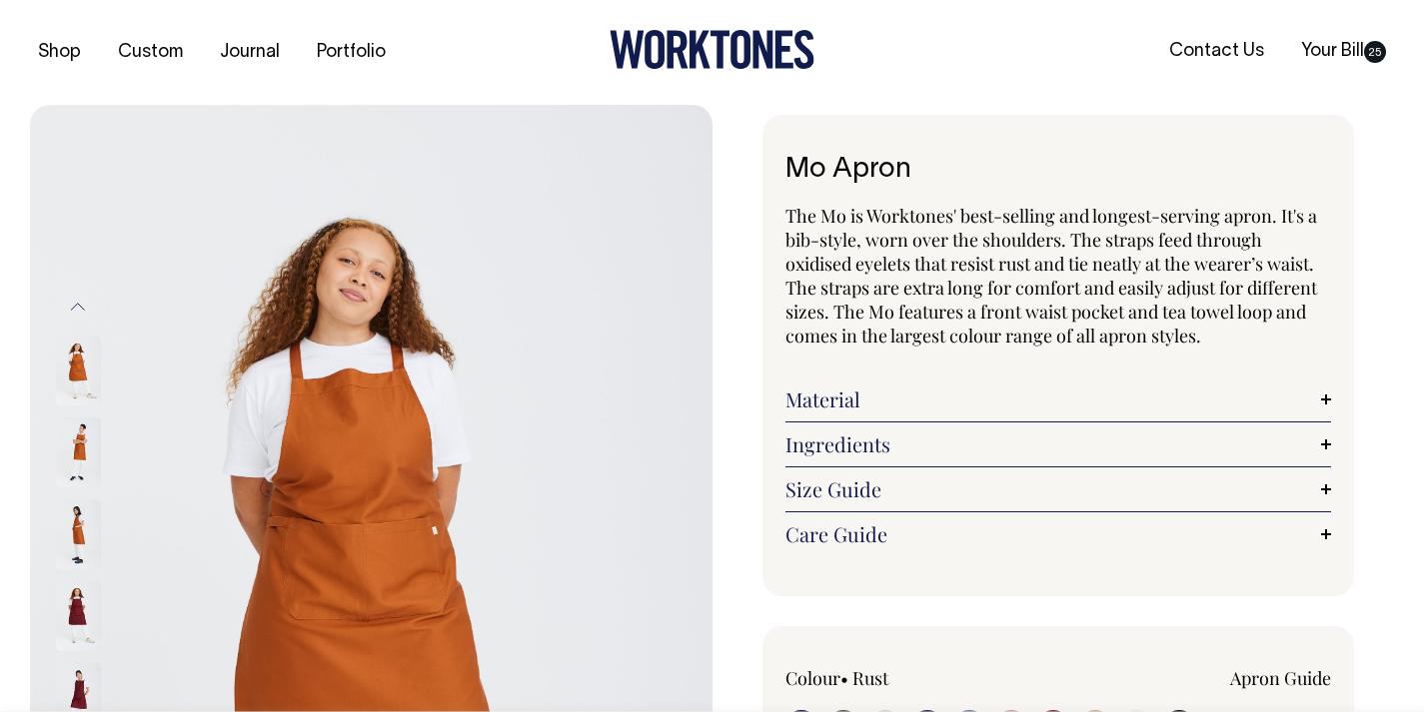
click at [81, 528] on img at bounding box center [78, 535] width 45 height 70
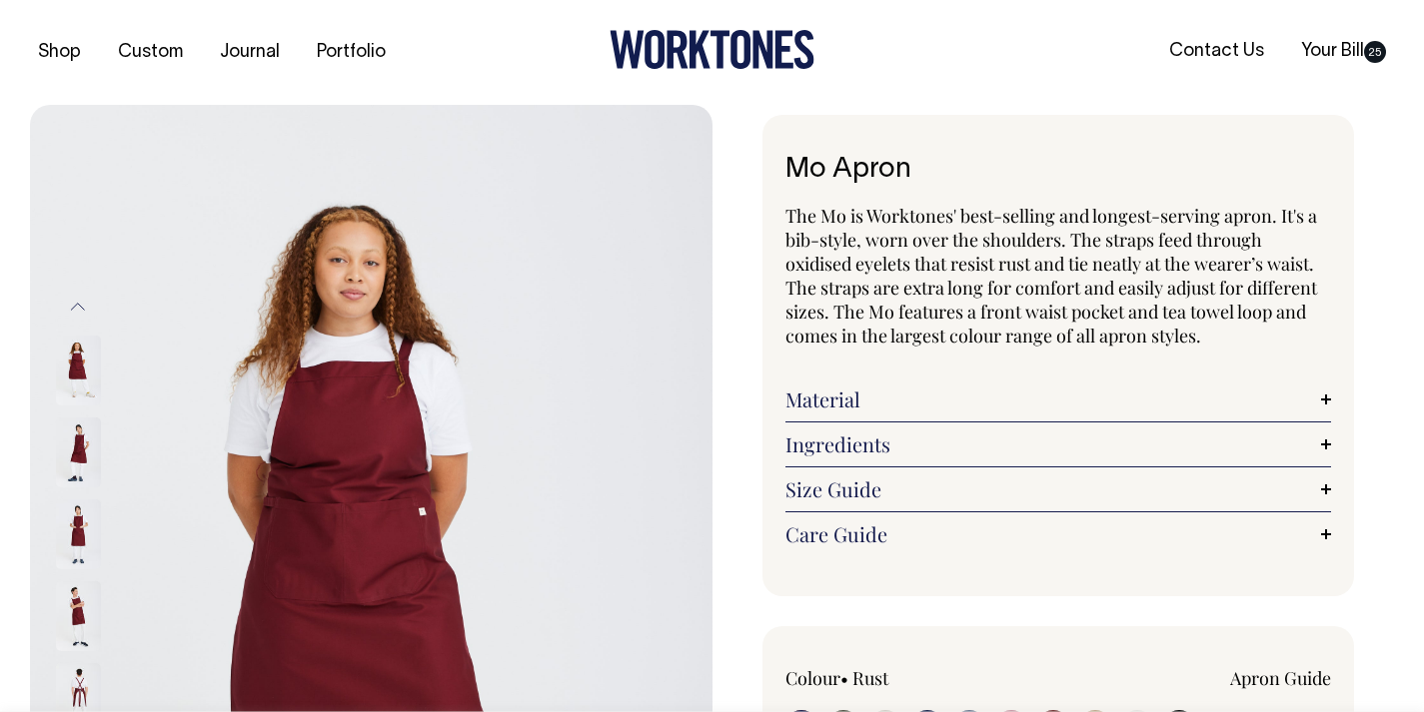
click at [84, 550] on img at bounding box center [78, 535] width 45 height 70
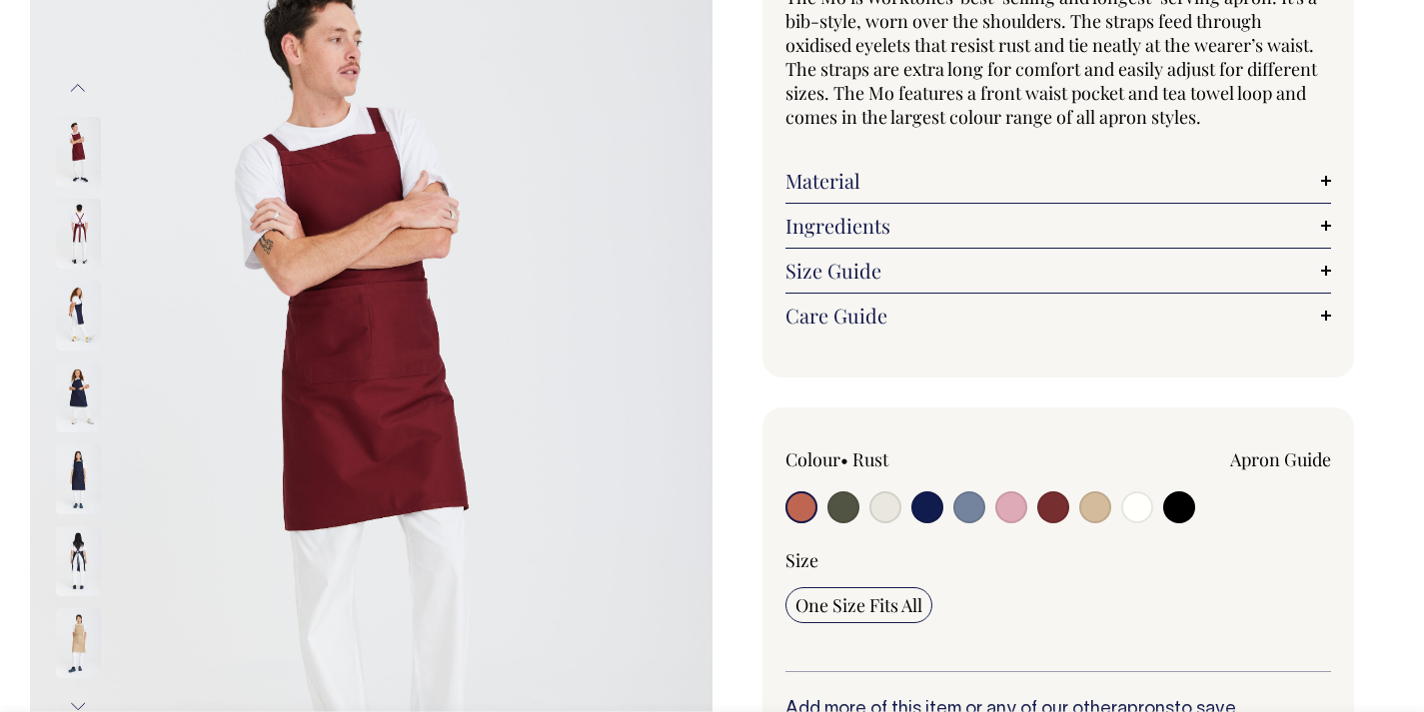
scroll to position [220, 0]
click at [856, 509] on input "radio" at bounding box center [843, 507] width 32 height 32
radio input "true"
select select "Olive"
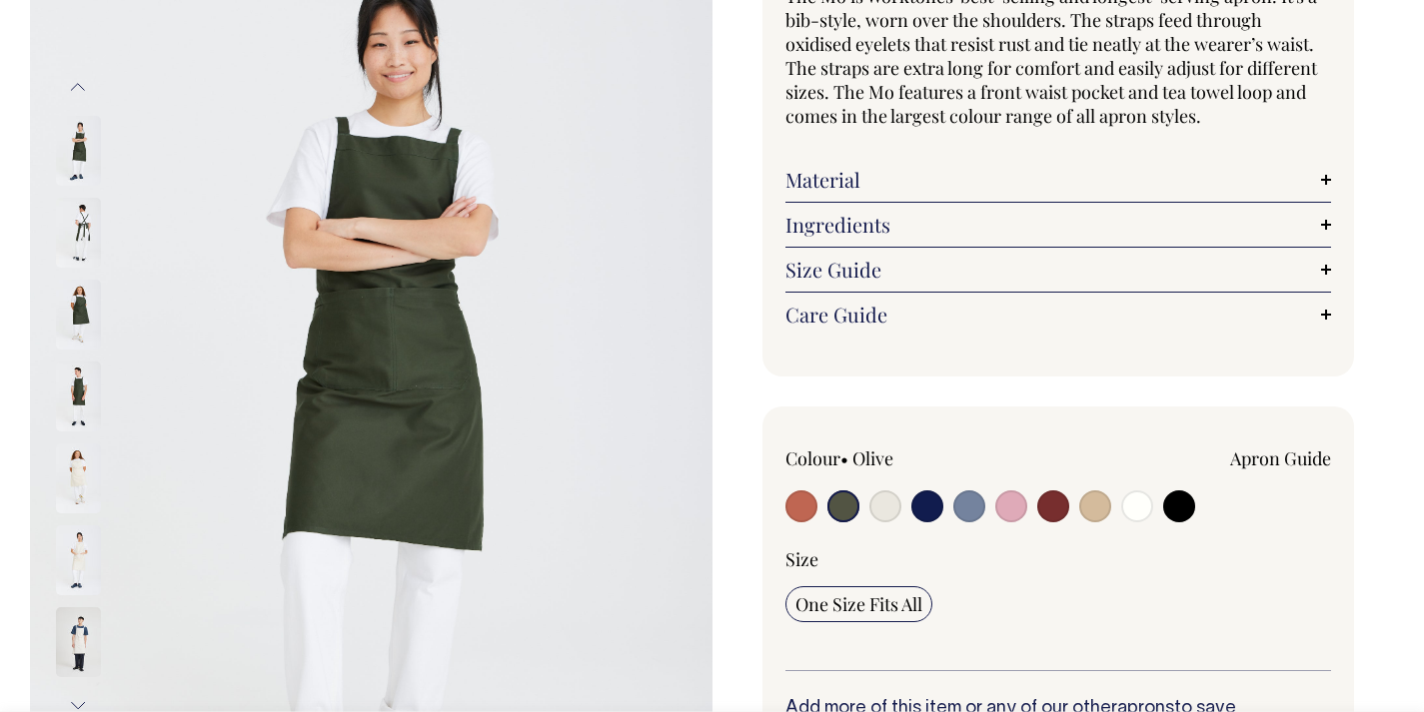
click at [808, 509] on input "radio" at bounding box center [801, 507] width 32 height 32
radio input "true"
select select "Rust"
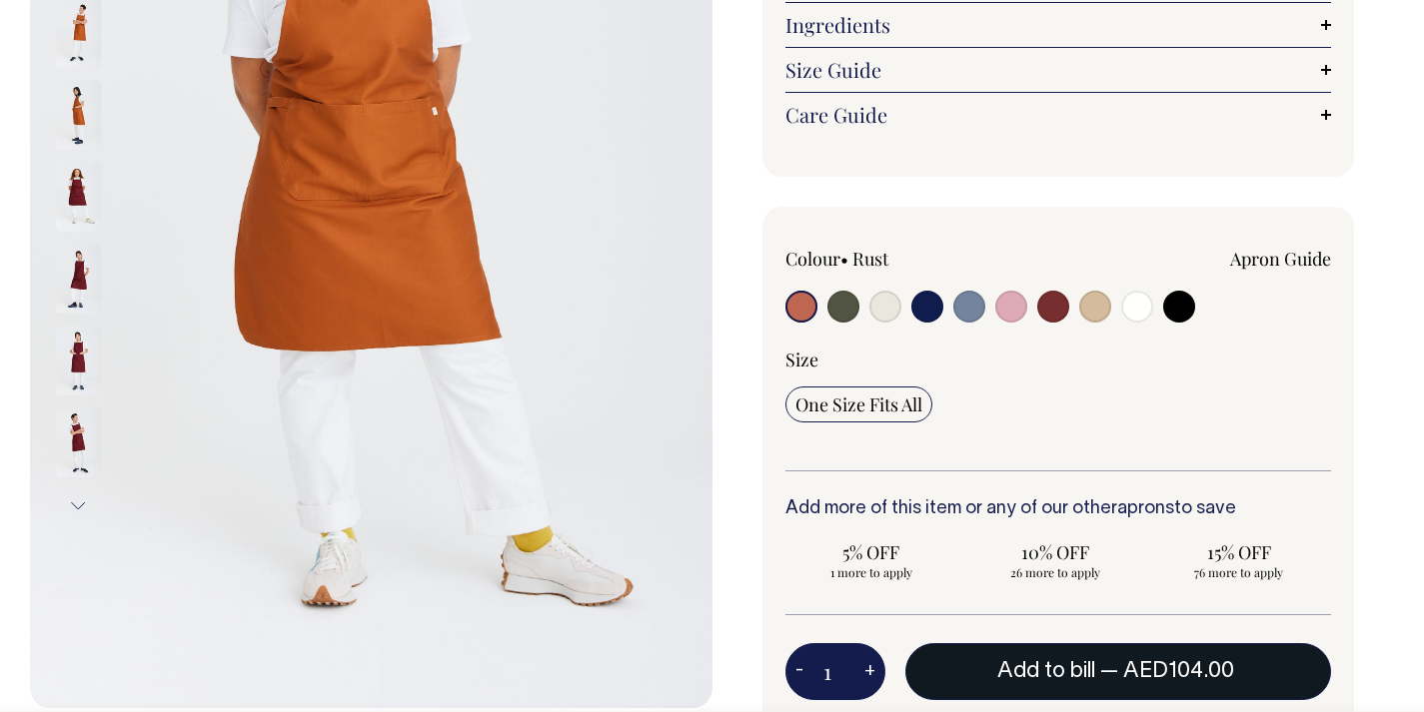
scroll to position [421, 0]
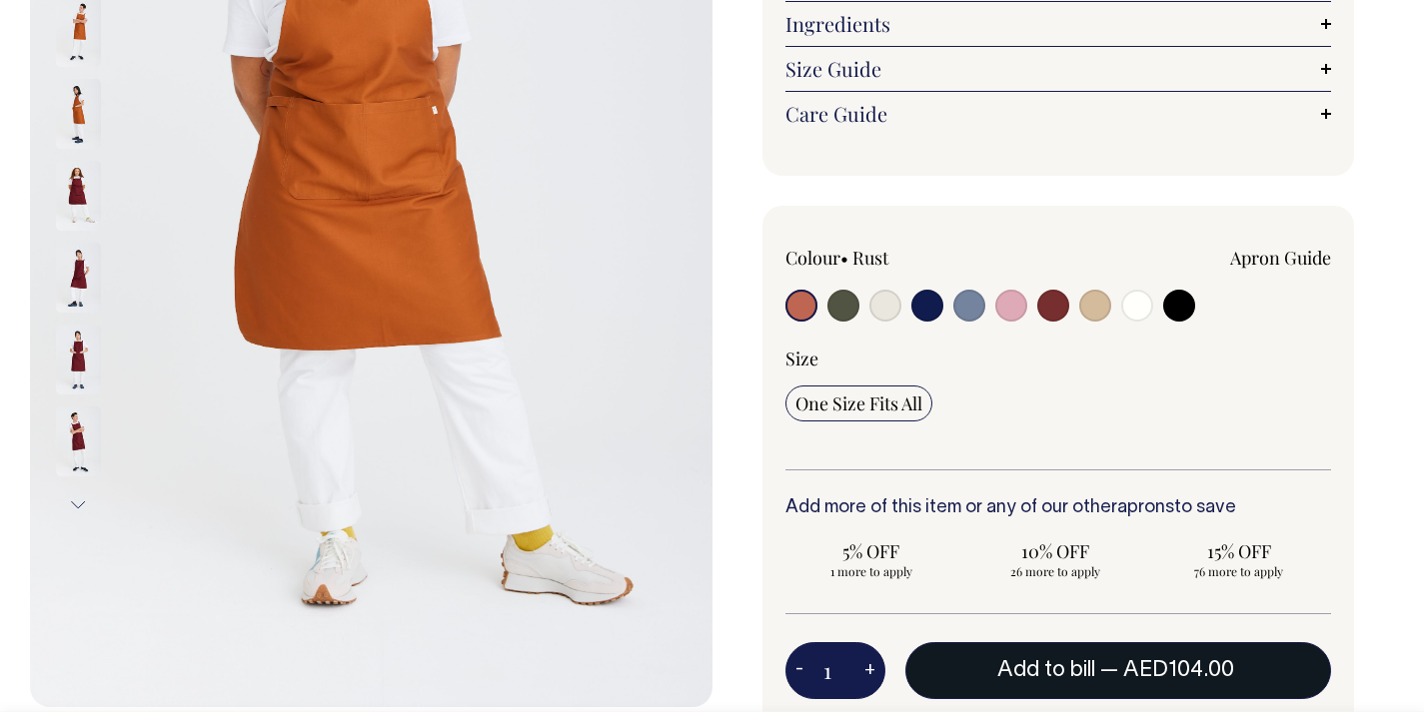
click at [1149, 661] on span "AED104.00" at bounding box center [1178, 671] width 111 height 20
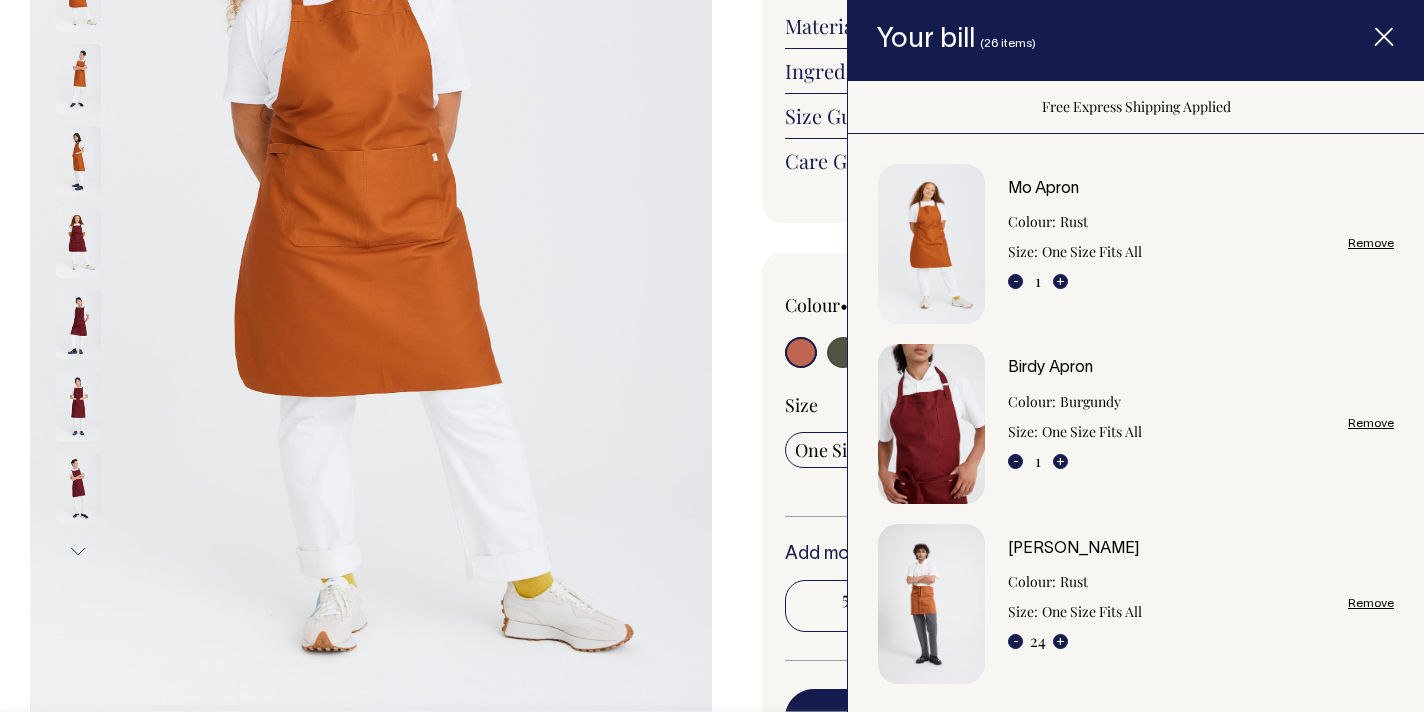
scroll to position [275, 0]
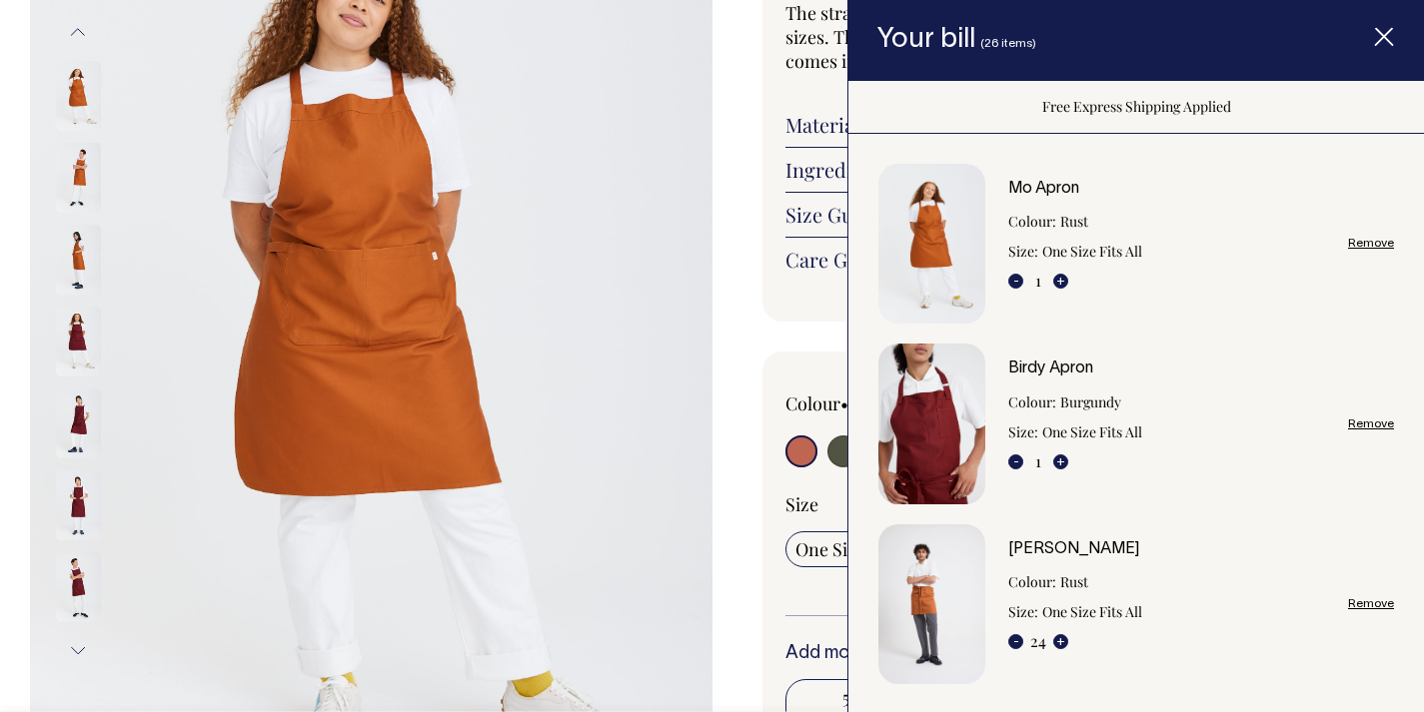
click at [1384, 46] on icon "Item added to your cart" at bounding box center [1384, 38] width 20 height 20
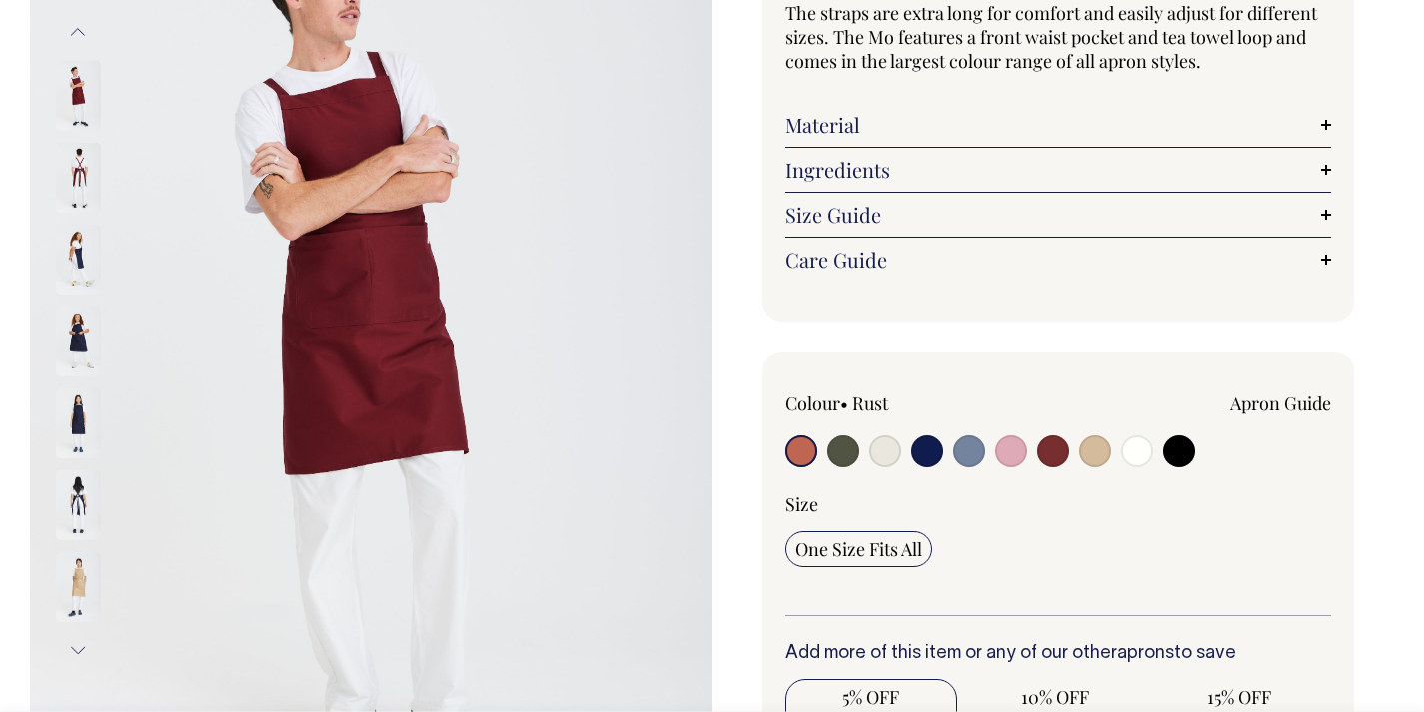
click at [78, 643] on button "Next" at bounding box center [78, 651] width 30 height 45
click at [77, 639] on button "Next" at bounding box center [78, 651] width 30 height 45
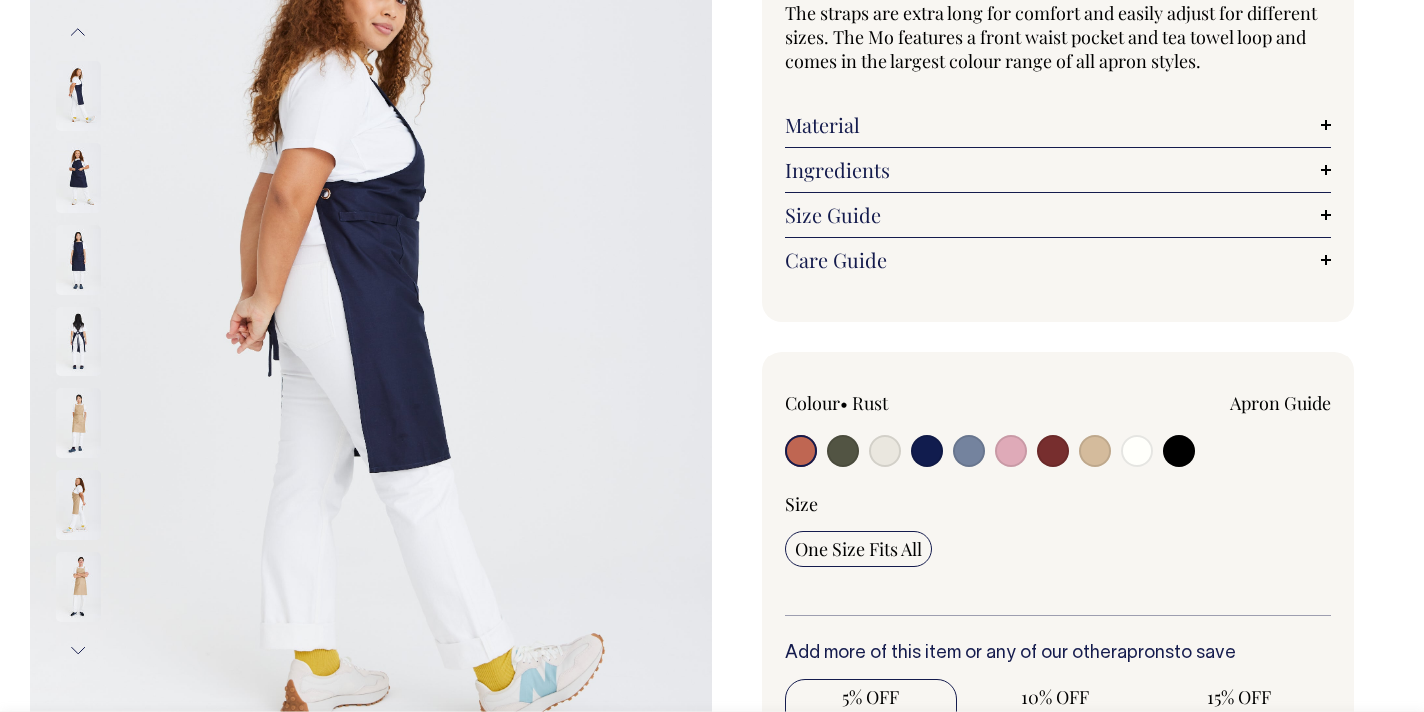
click at [77, 642] on button "Next" at bounding box center [78, 651] width 30 height 45
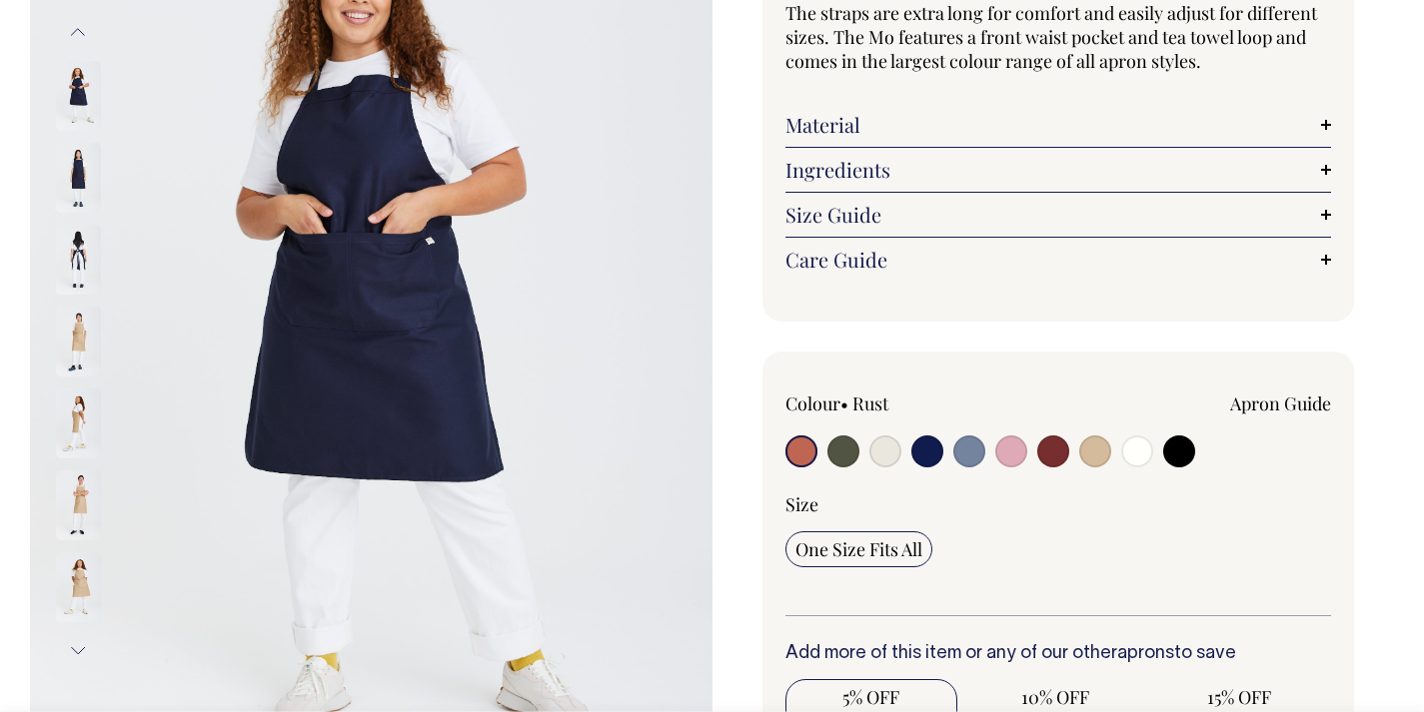
click at [73, 237] on img at bounding box center [78, 260] width 45 height 70
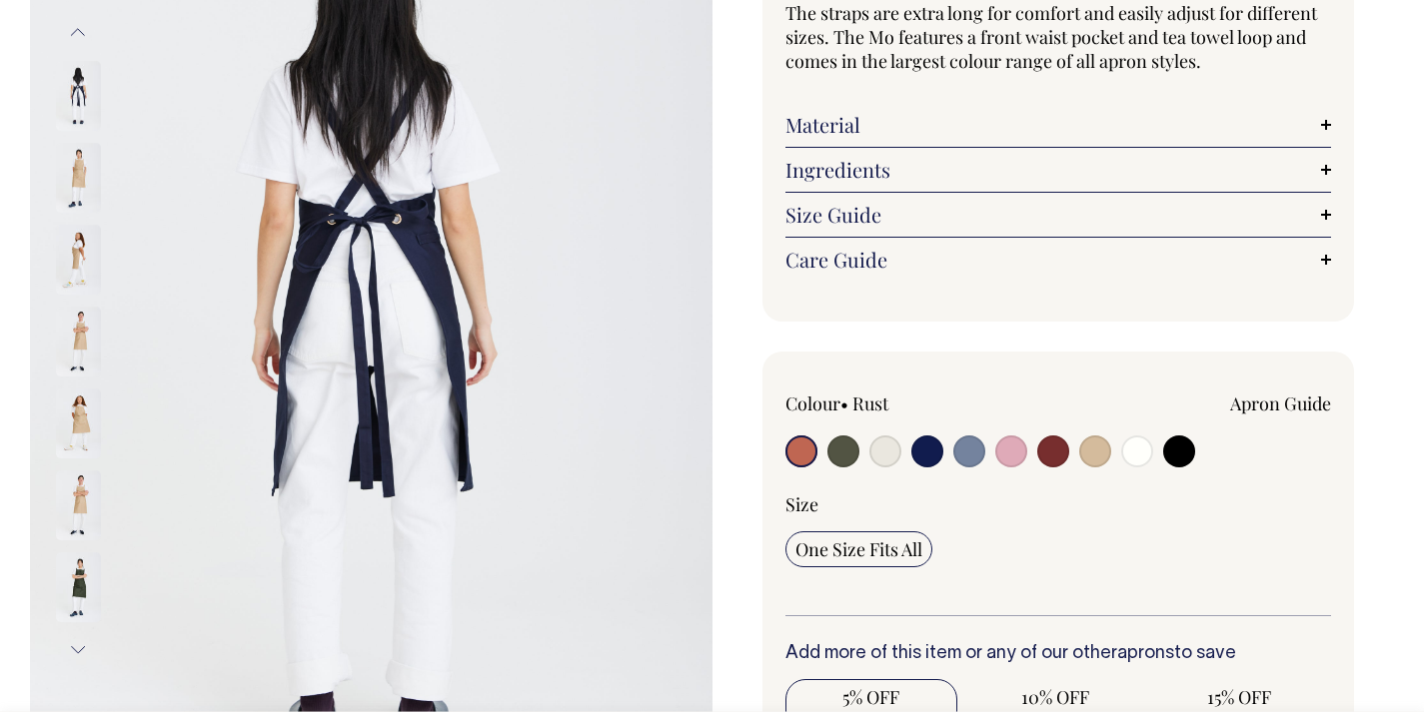
click at [792, 452] on input "radio" at bounding box center [801, 452] width 32 height 32
click at [83, 30] on button "Previous" at bounding box center [78, 32] width 30 height 45
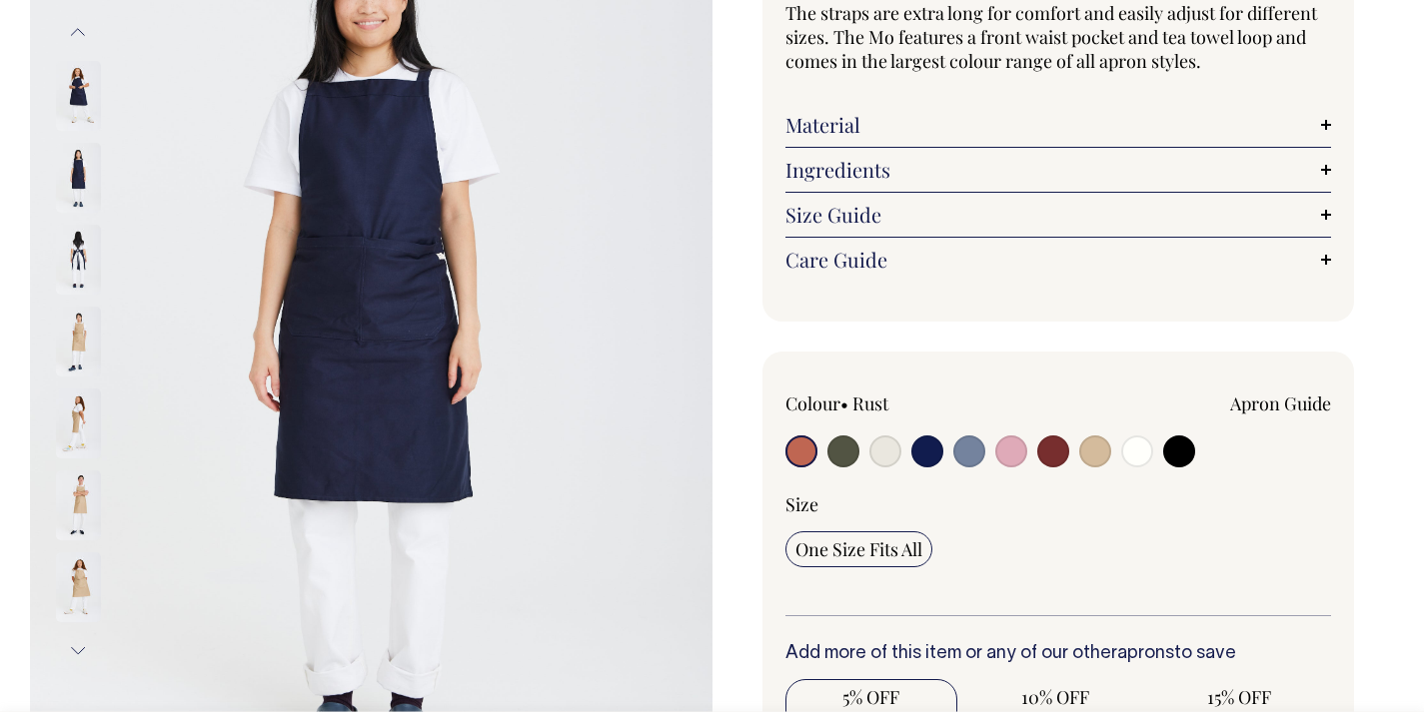
click at [83, 30] on button "Previous" at bounding box center [78, 32] width 30 height 45
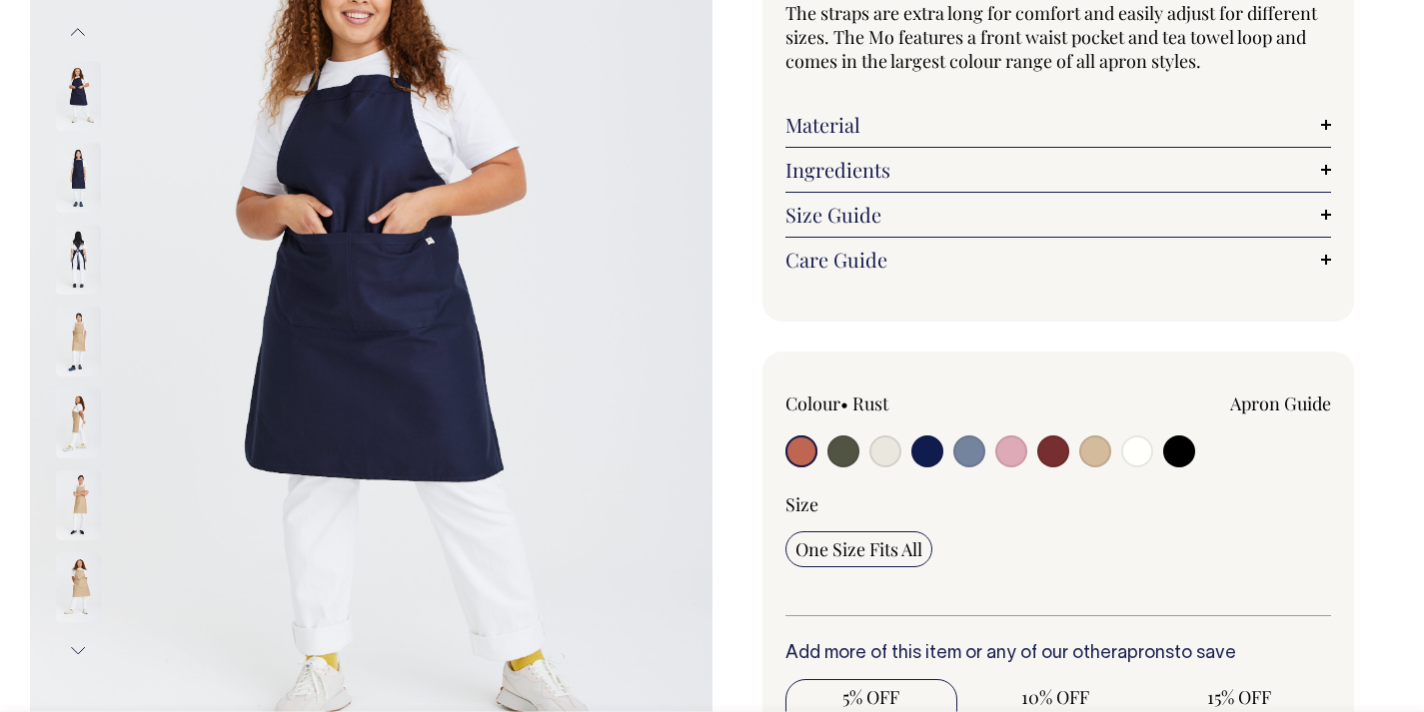
click at [83, 30] on button "Previous" at bounding box center [78, 32] width 30 height 45
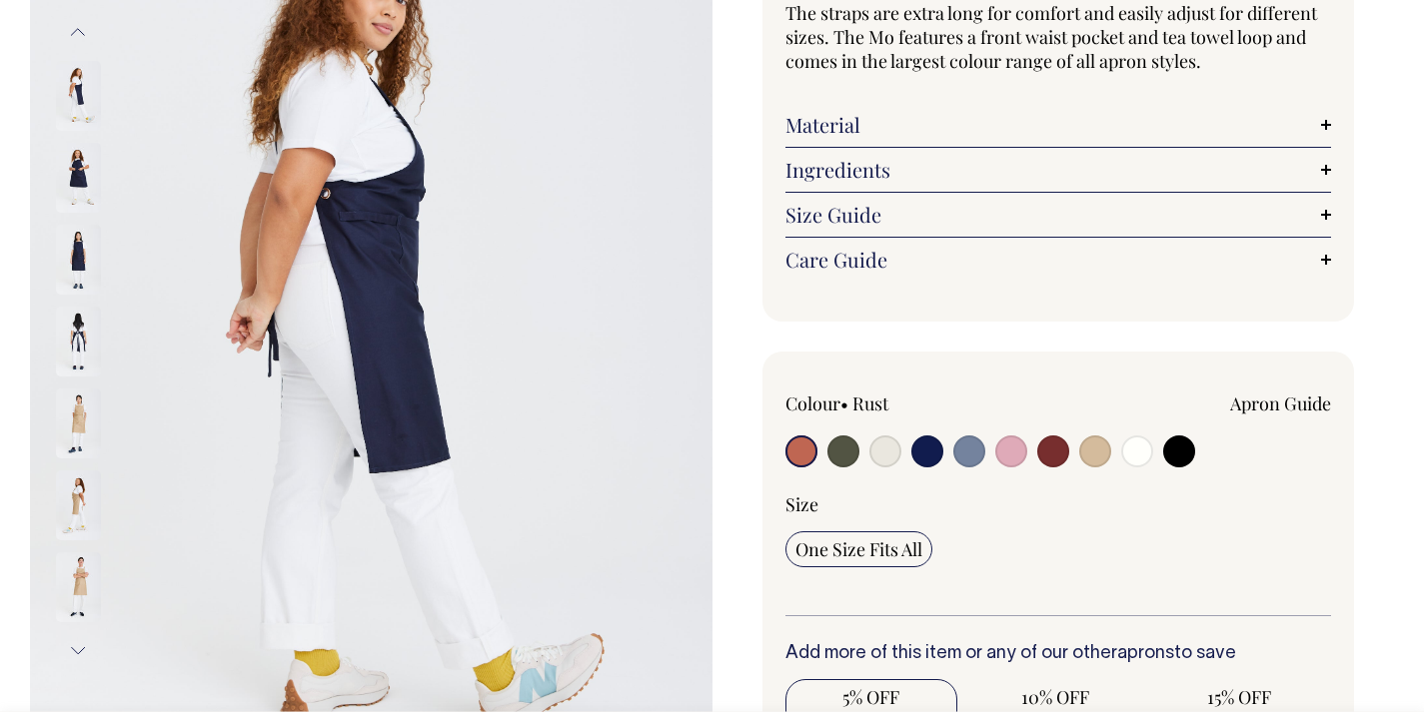
click at [83, 30] on button "Previous" at bounding box center [78, 32] width 30 height 45
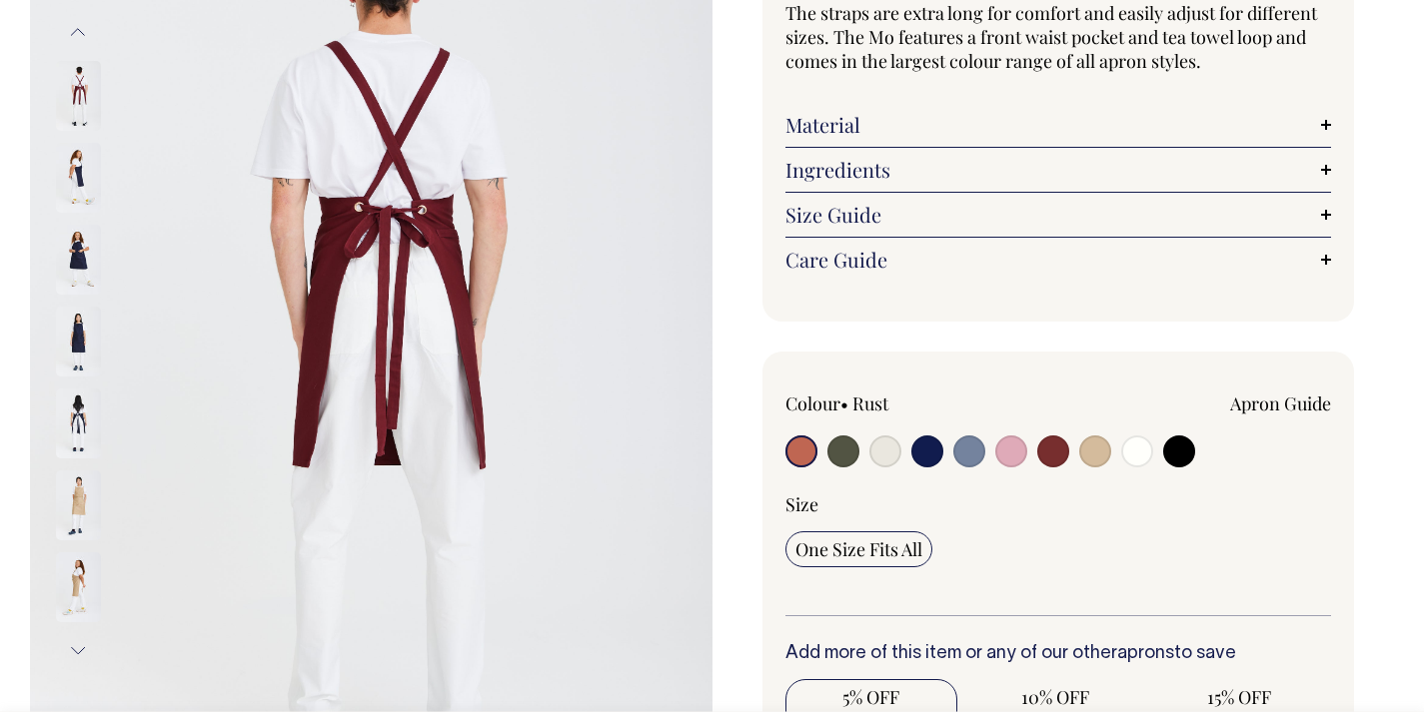
click at [83, 30] on button "Previous" at bounding box center [78, 32] width 30 height 45
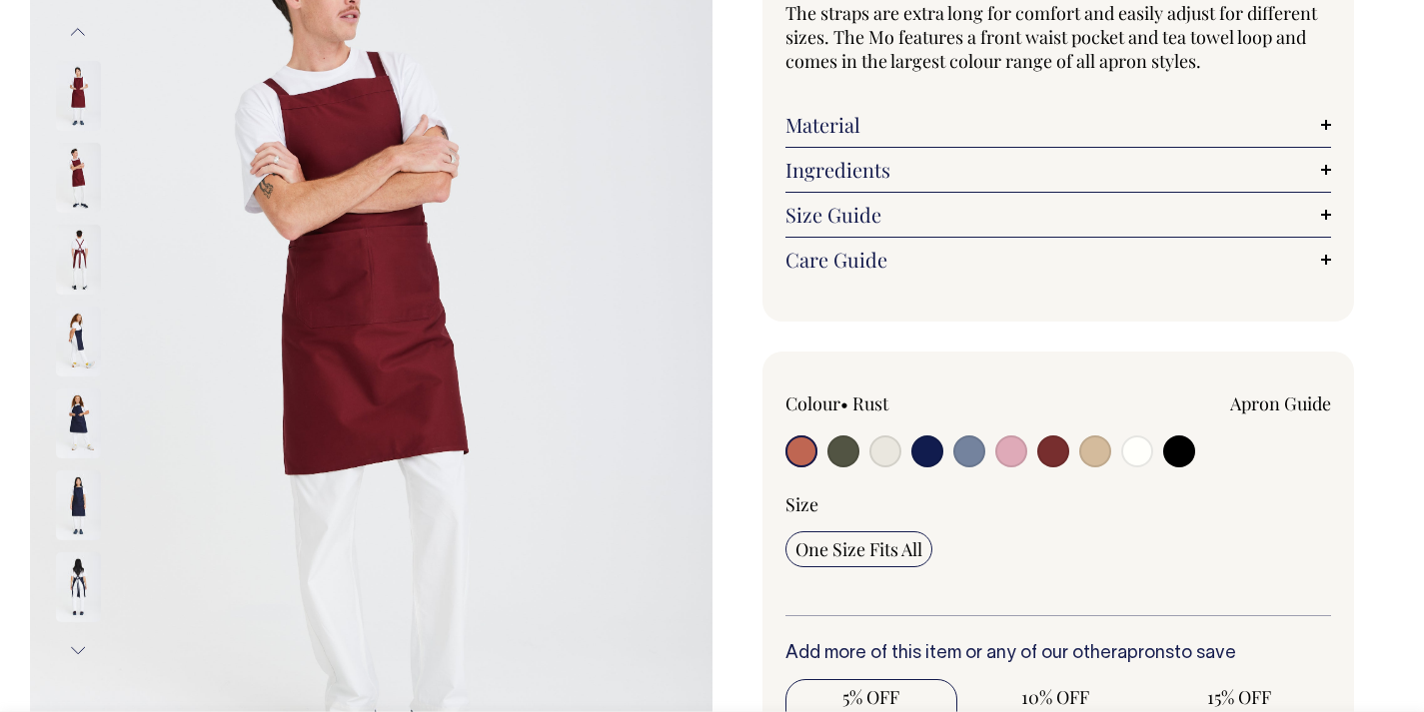
click at [83, 30] on button "Previous" at bounding box center [78, 32] width 30 height 45
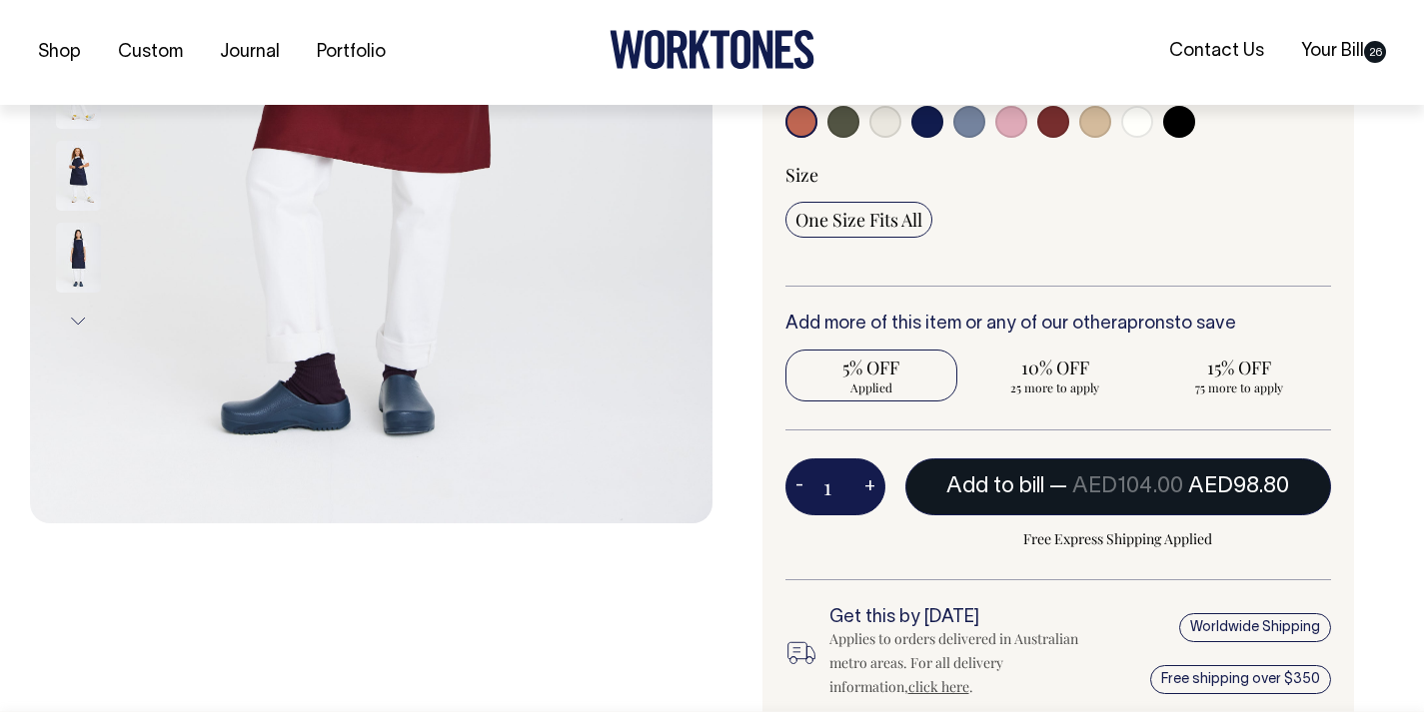
scroll to position [606, 0]
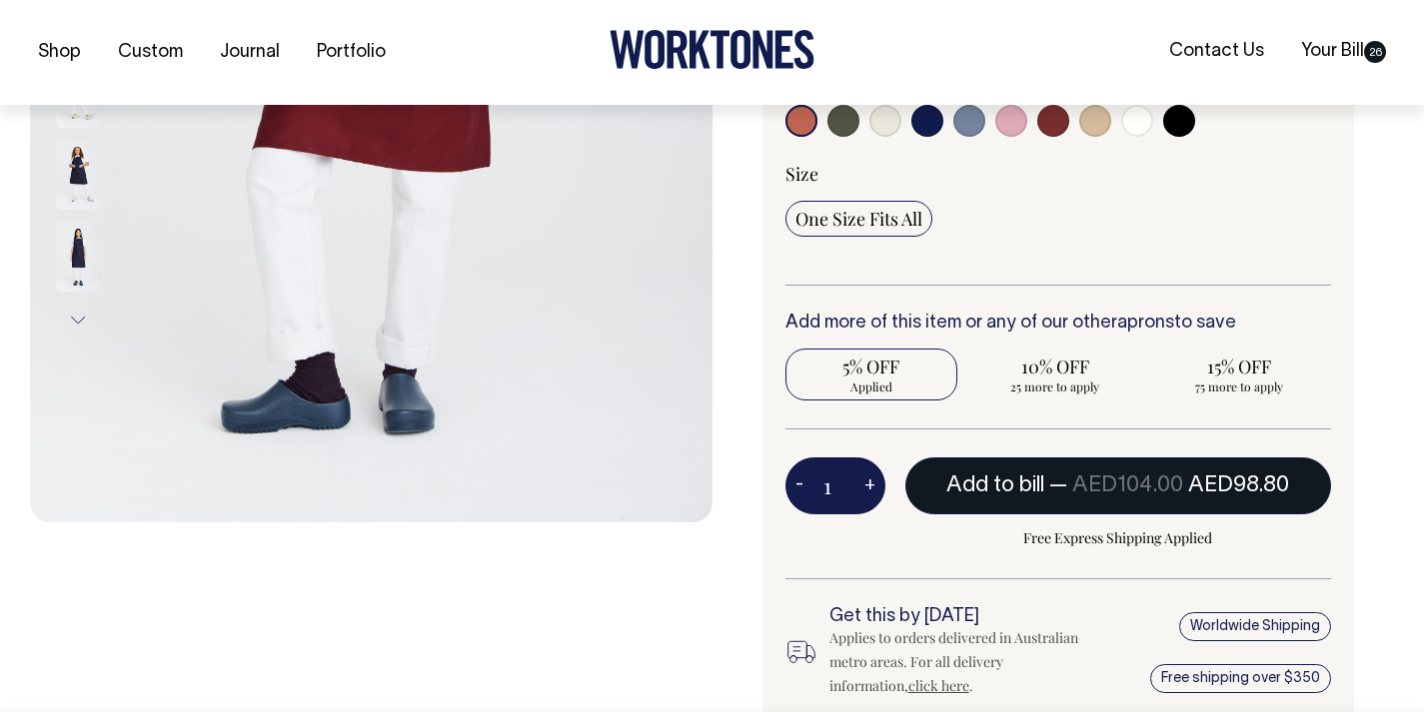
click at [1286, 476] on span "AED98.80" at bounding box center [1238, 486] width 101 height 20
radio input "true"
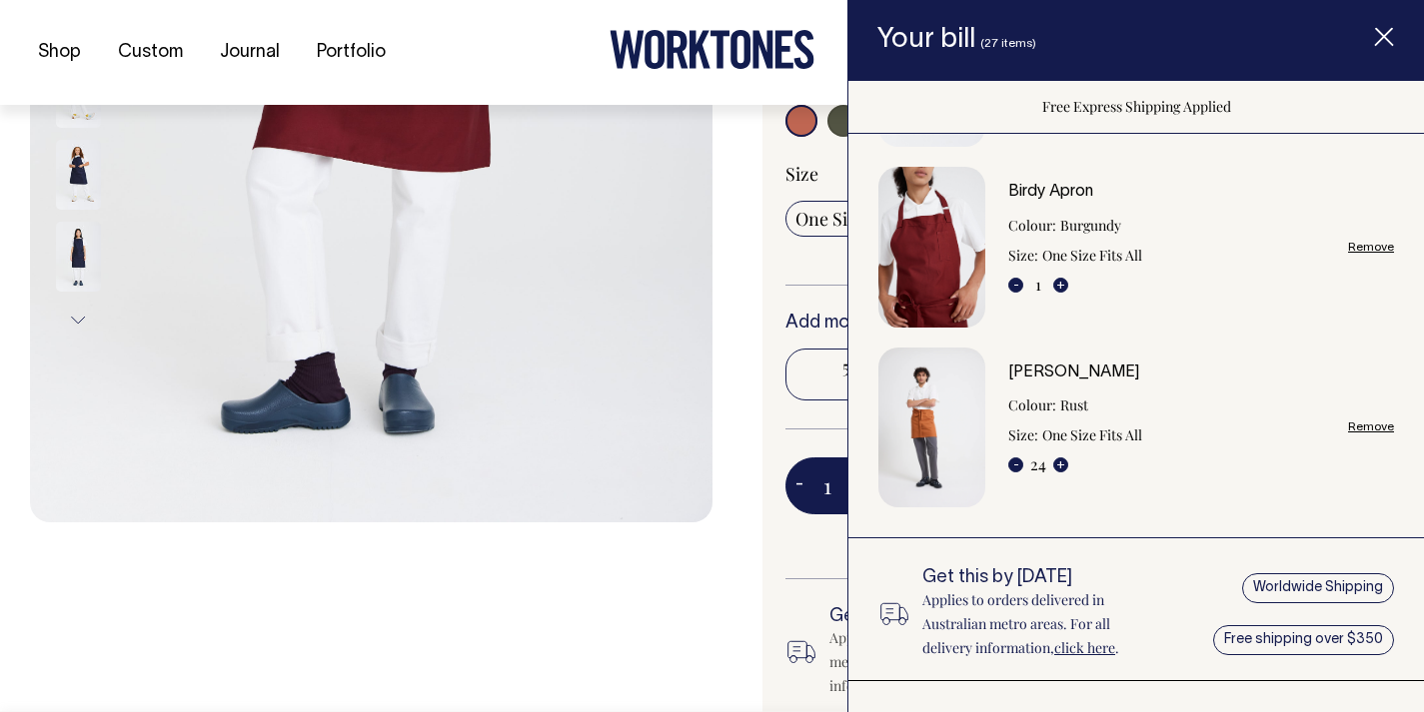
scroll to position [0, 0]
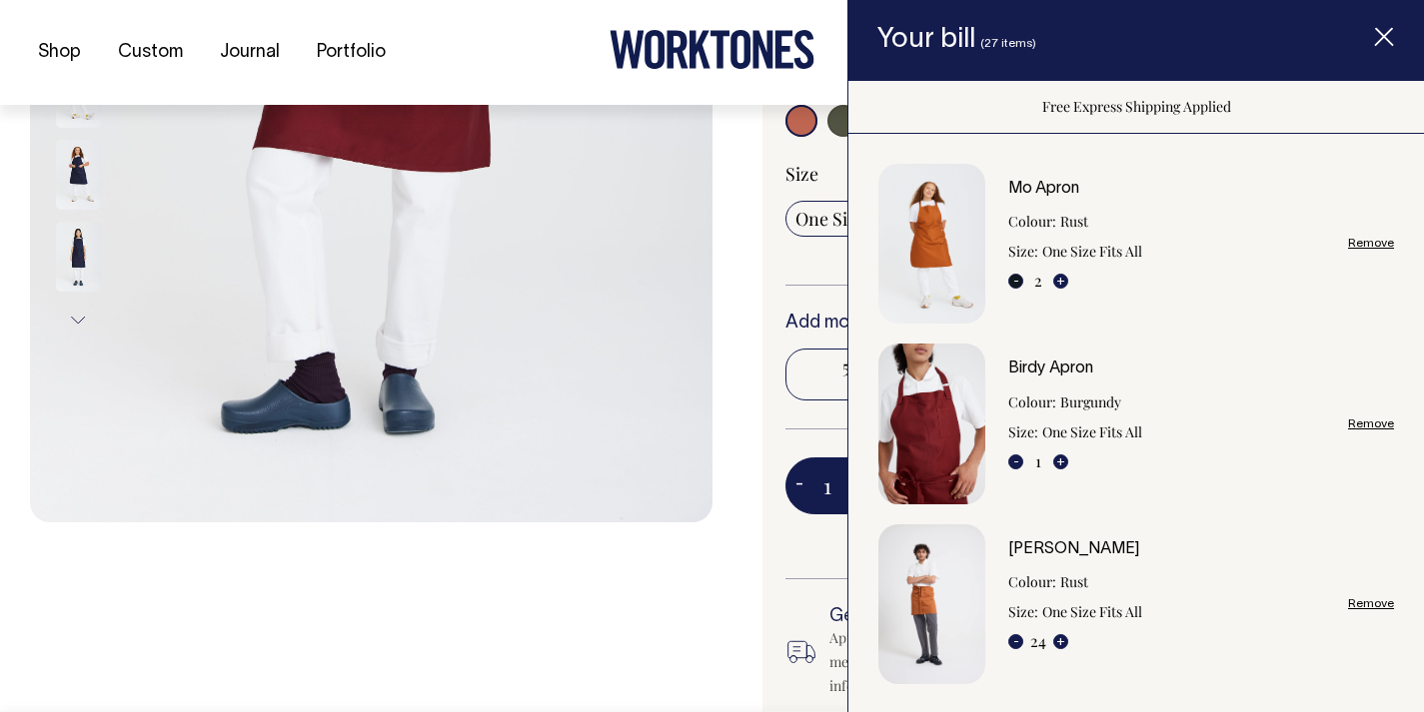
click at [1014, 281] on button "-" at bounding box center [1015, 281] width 15 height 15
type input "1"
click at [1369, 50] on span "Item added to your cart" at bounding box center [1384, 40] width 80 height 85
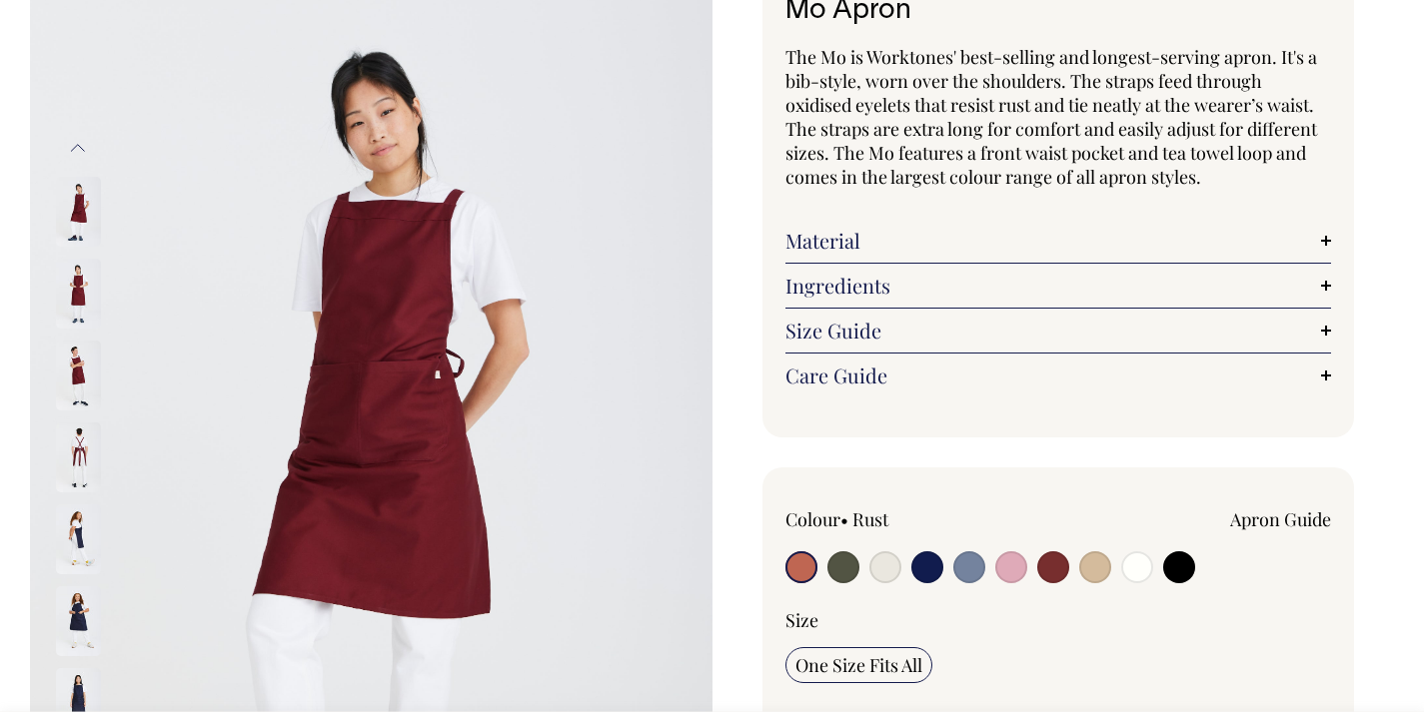
scroll to position [160, 0]
click at [80, 284] on img at bounding box center [78, 293] width 45 height 70
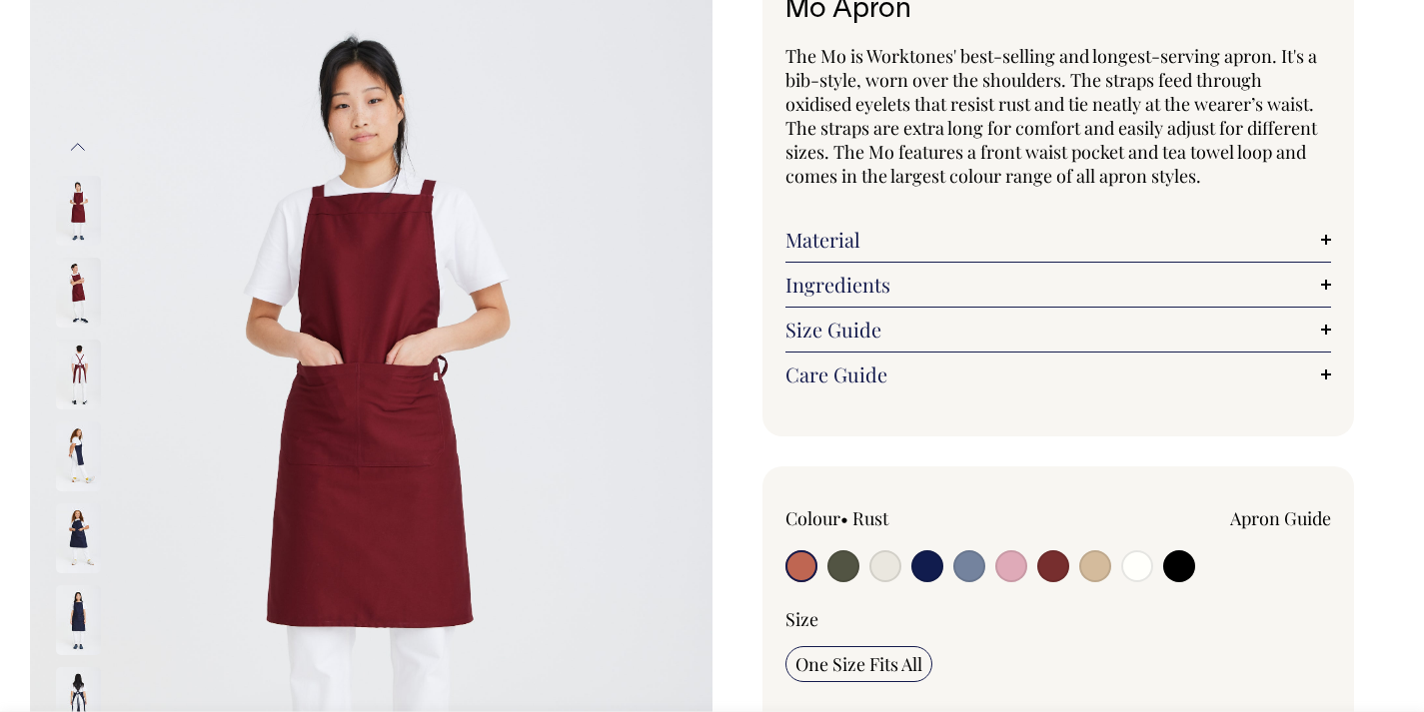
click at [76, 381] on img at bounding box center [78, 375] width 45 height 70
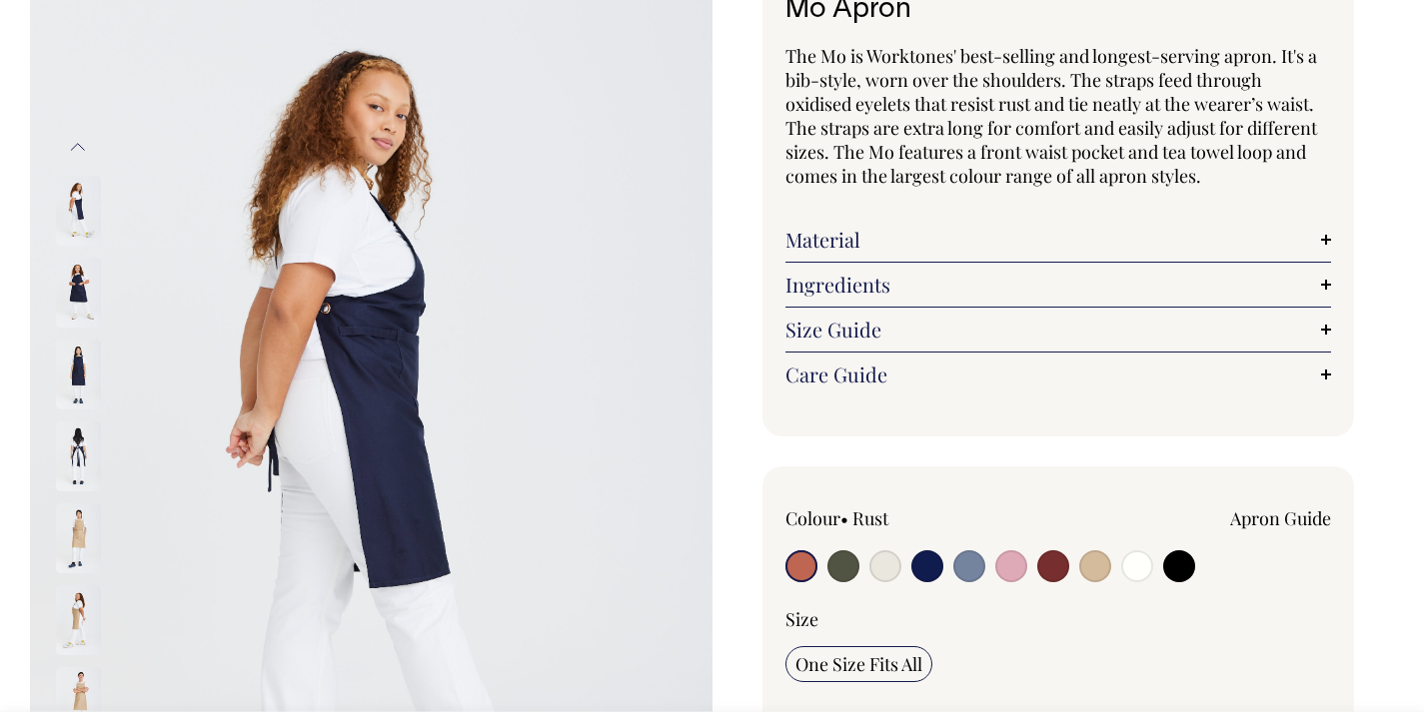
click at [87, 559] on img at bounding box center [78, 539] width 45 height 70
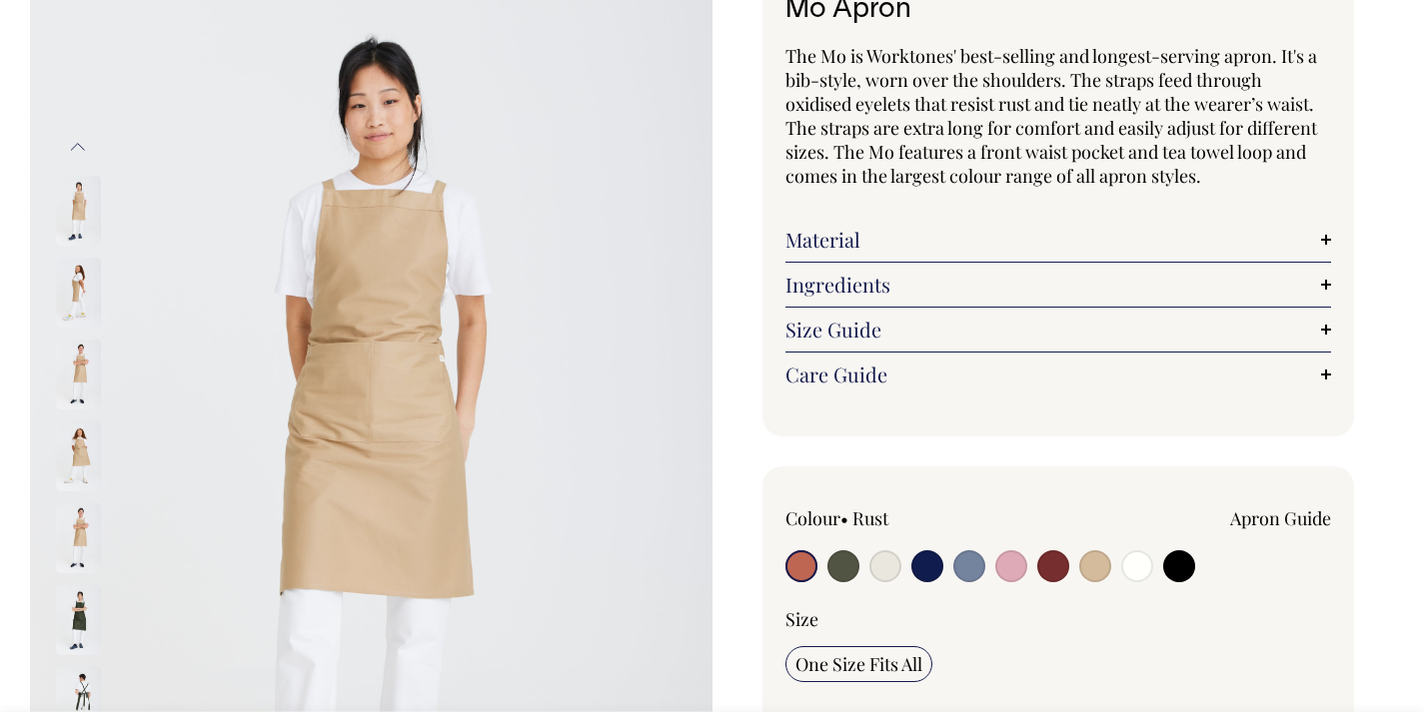
click at [91, 594] on img at bounding box center [78, 621] width 45 height 70
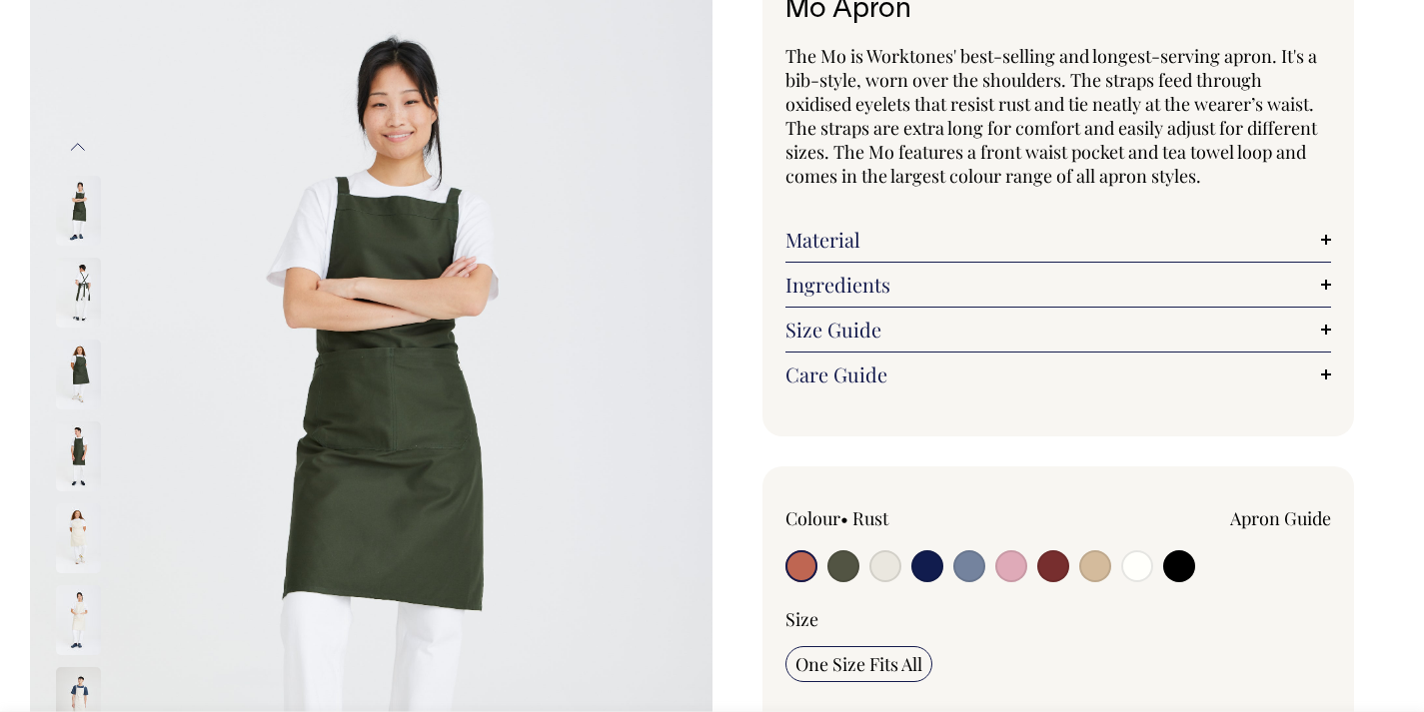
click at [74, 679] on img at bounding box center [78, 703] width 45 height 70
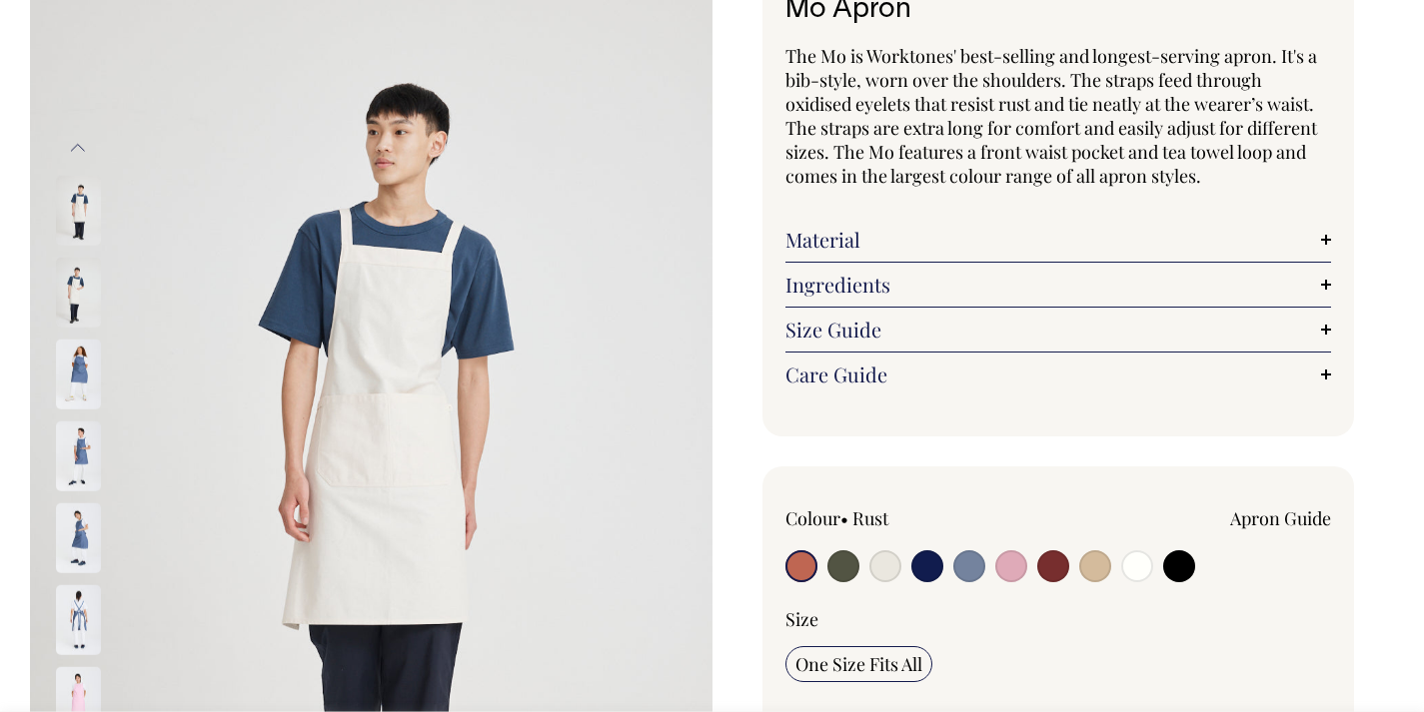
click at [803, 565] on input "radio" at bounding box center [801, 567] width 32 height 32
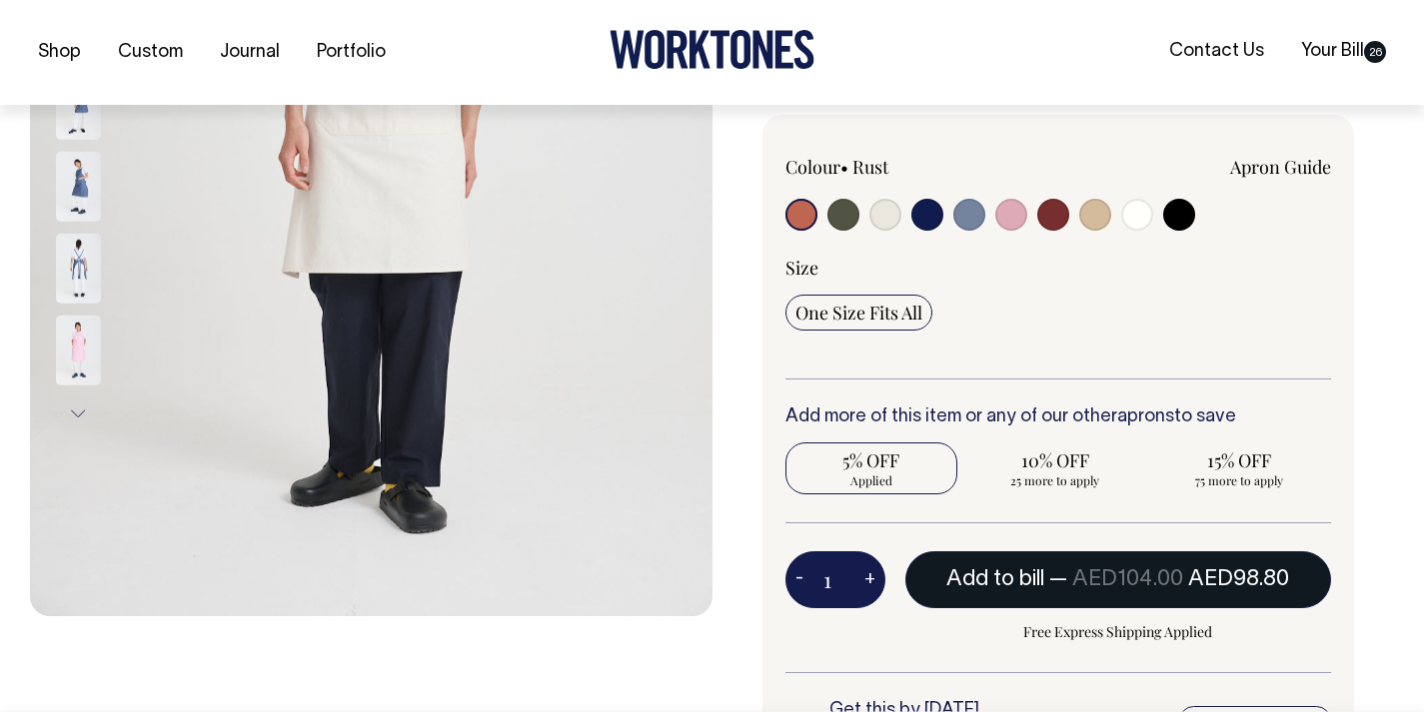
scroll to position [513, 0]
click at [1071, 593] on button "Add to bill — AED104.00 AED98.80" at bounding box center [1118, 579] width 427 height 56
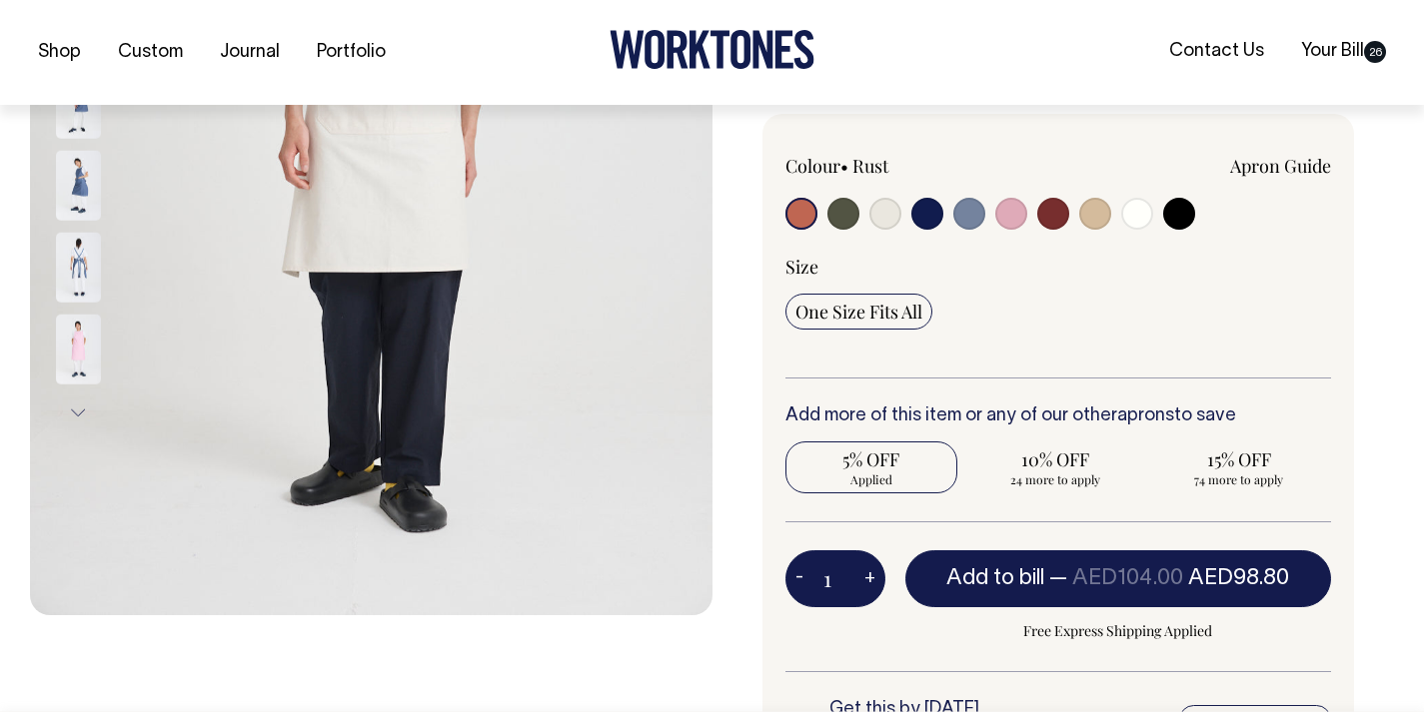
radio input "true"
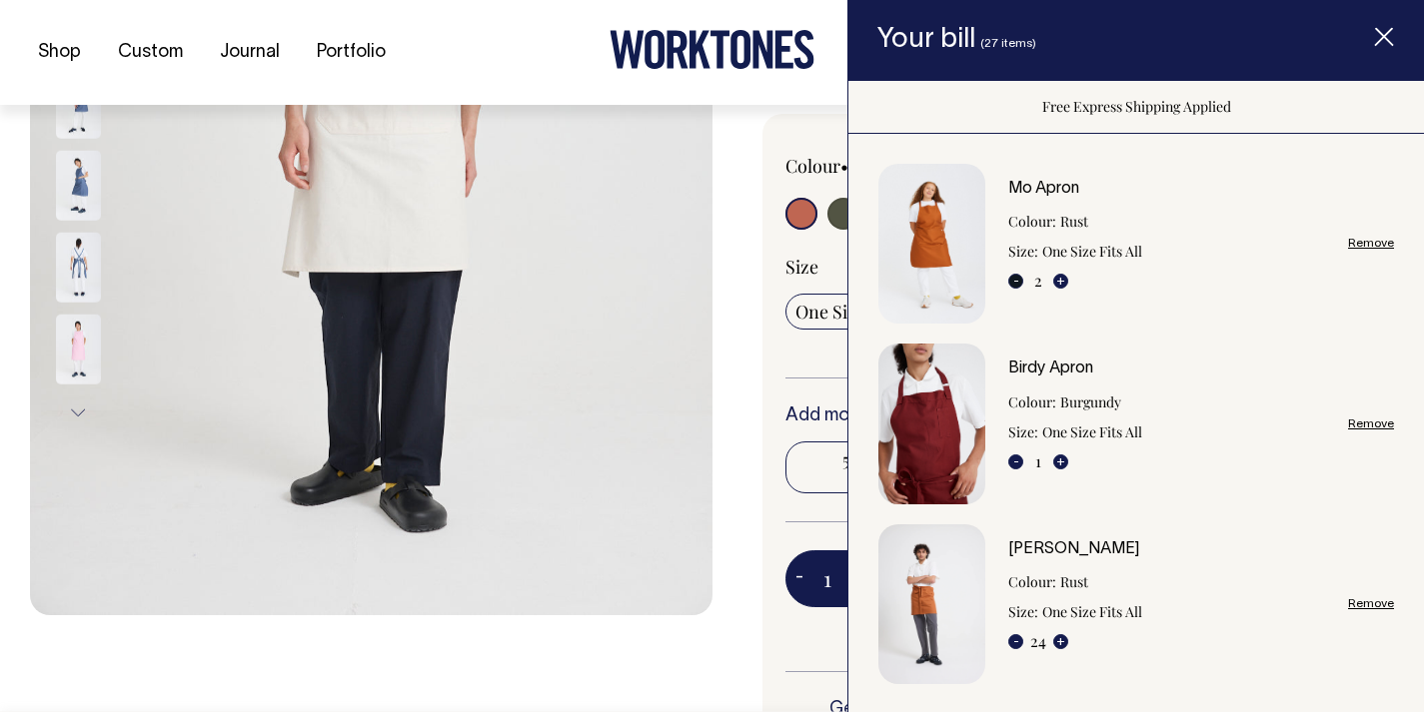
click at [1019, 283] on button "-" at bounding box center [1015, 281] width 15 height 15
type input "1"
radio input "true"
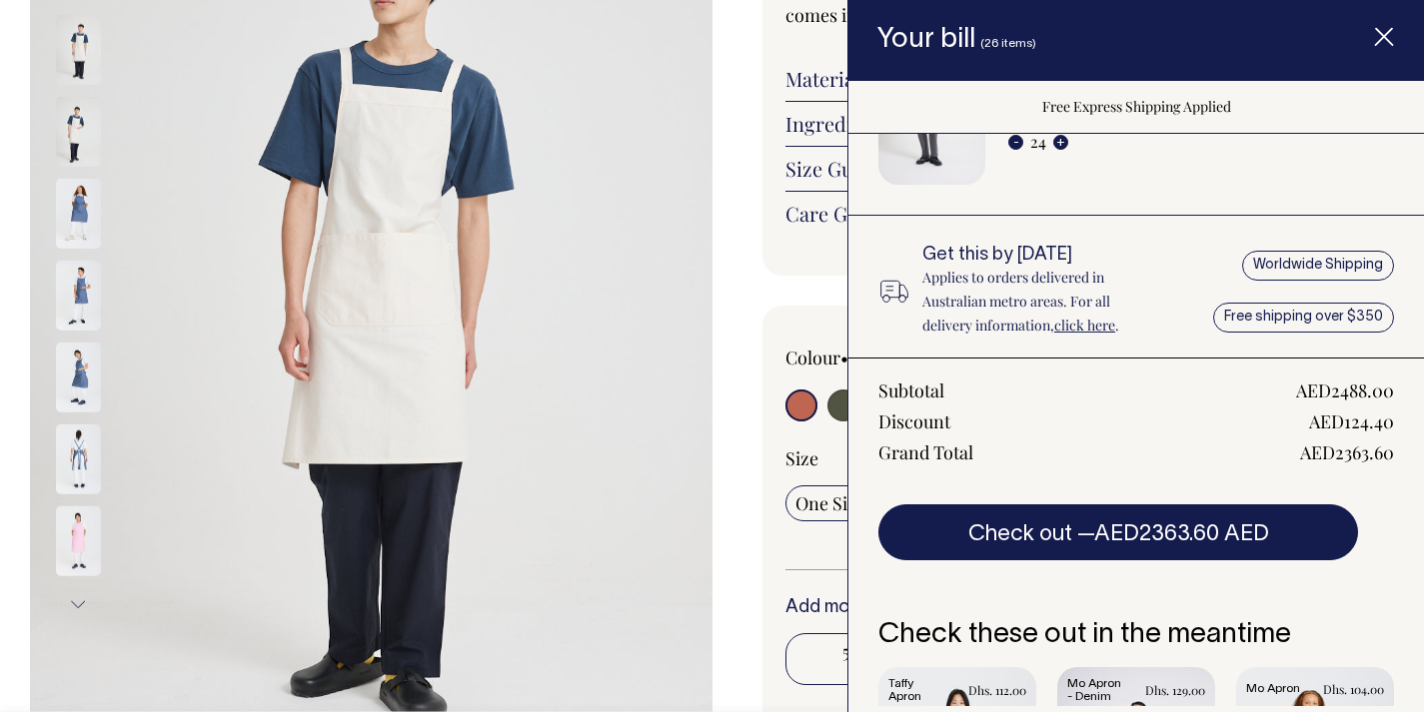
scroll to position [519, 0]
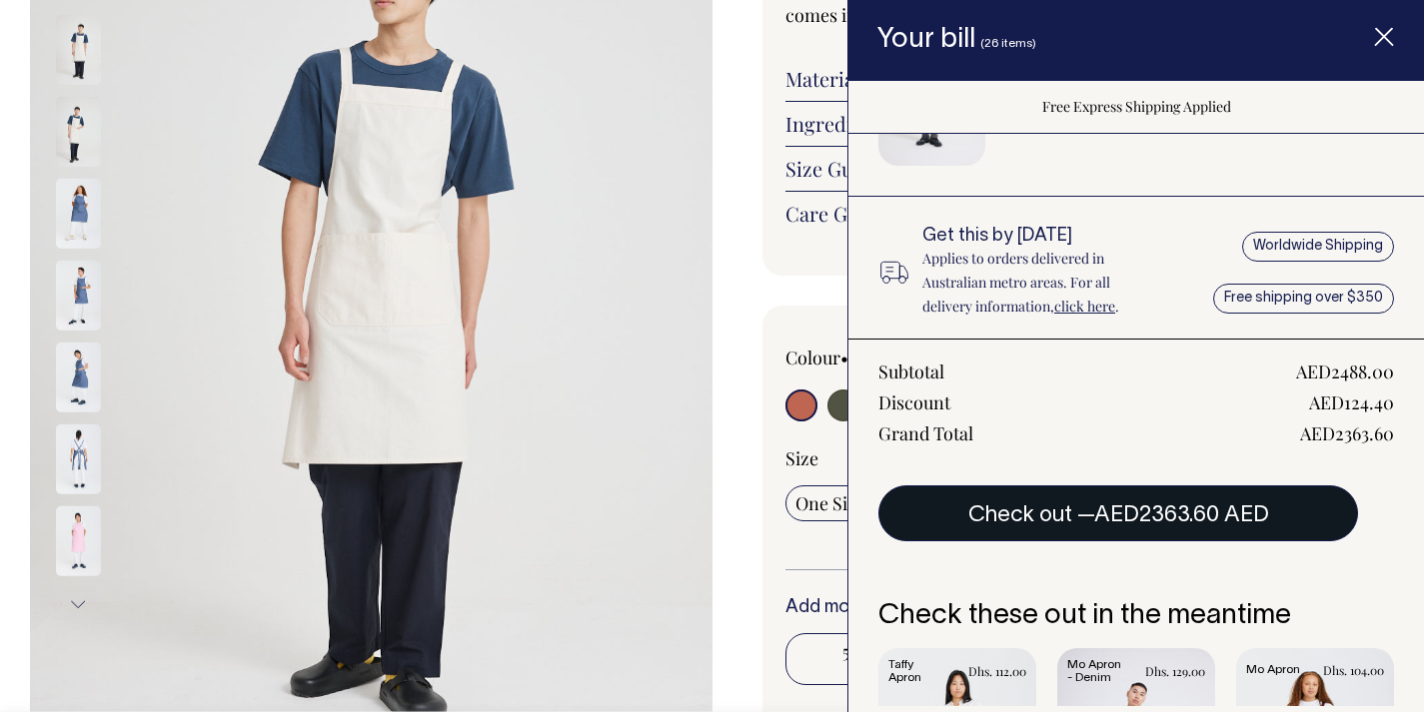
click at [1159, 508] on span "AED2363.60 AED" at bounding box center [1181, 516] width 175 height 20
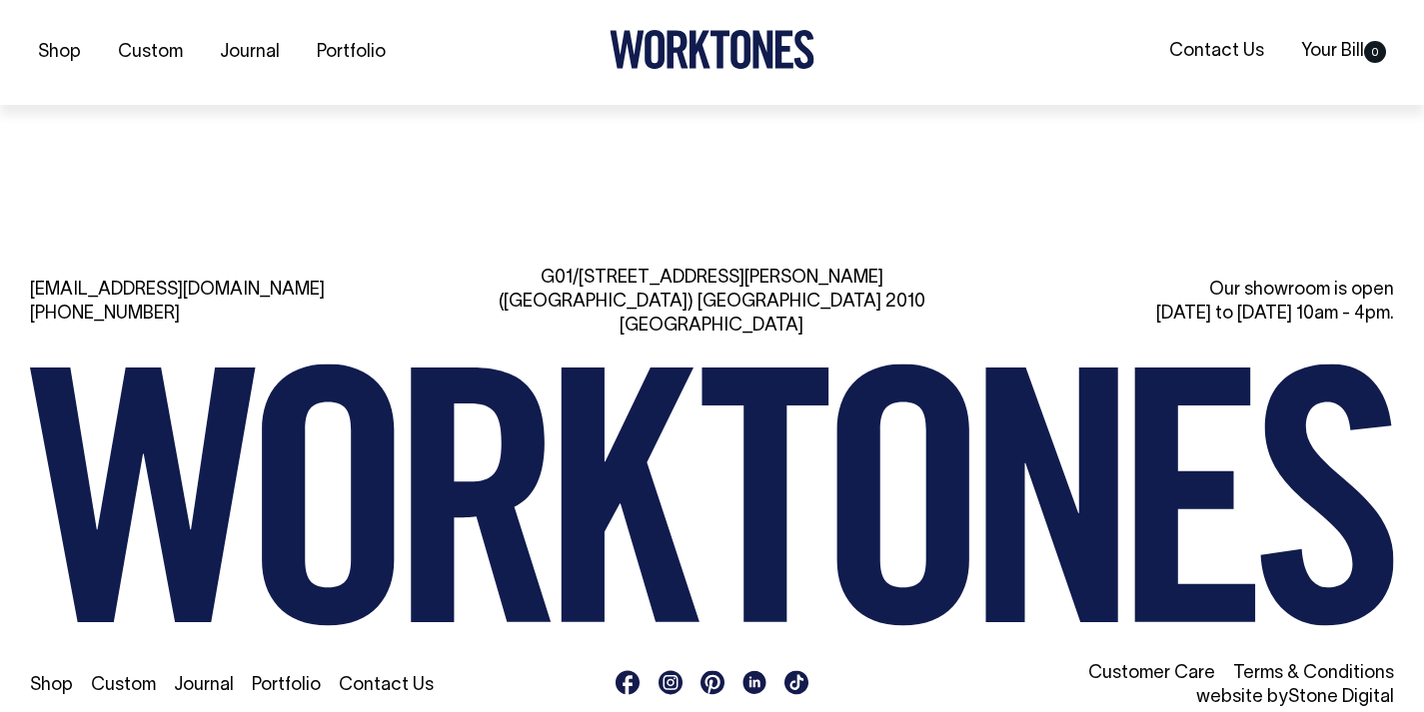
scroll to position [4304, 0]
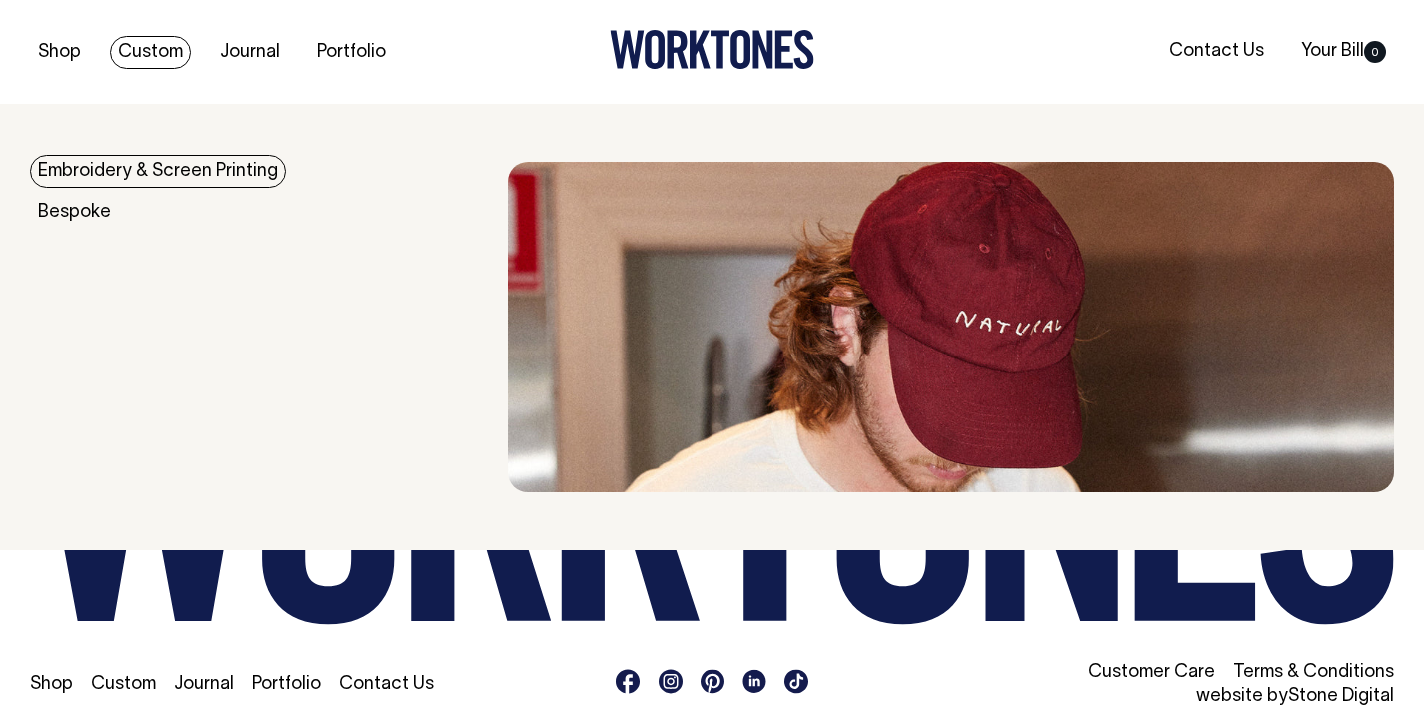
click at [162, 174] on link "Embroidery & Screen Printing" at bounding box center [158, 171] width 256 height 33
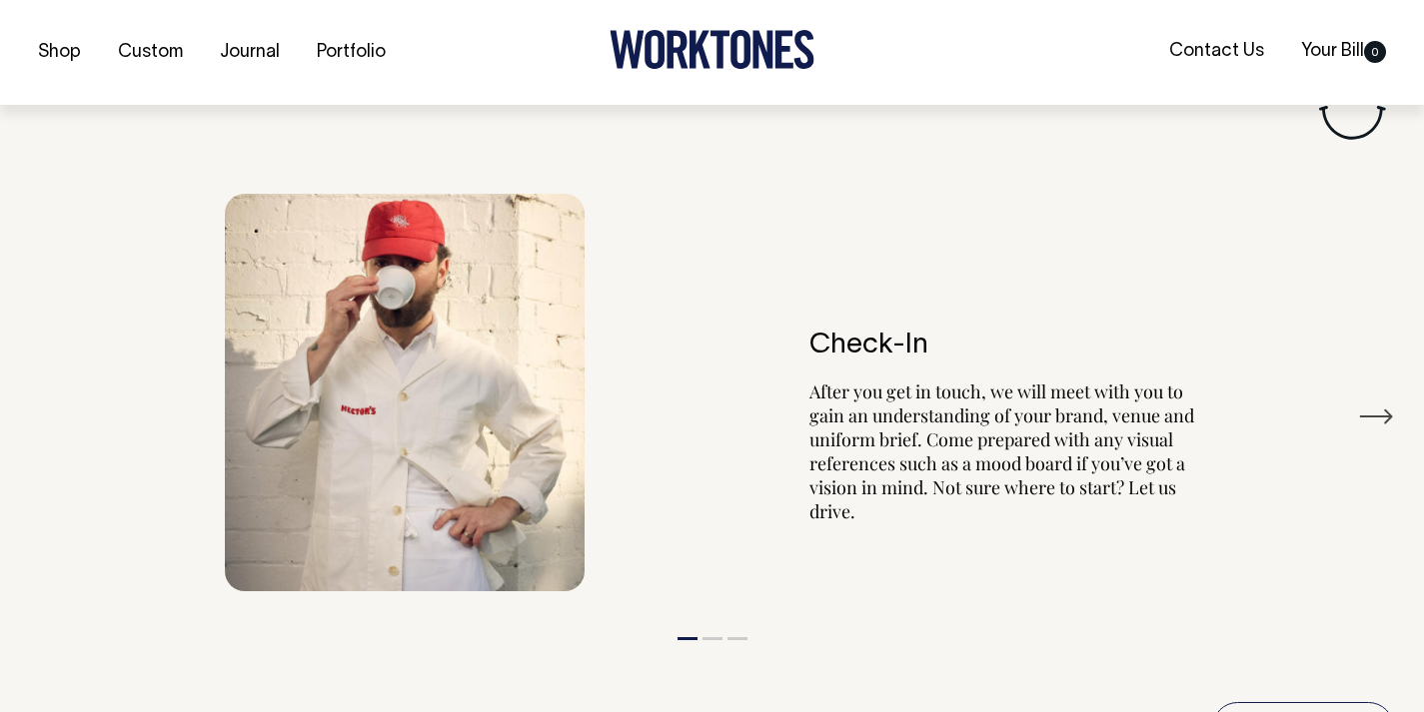
scroll to position [2173, 0]
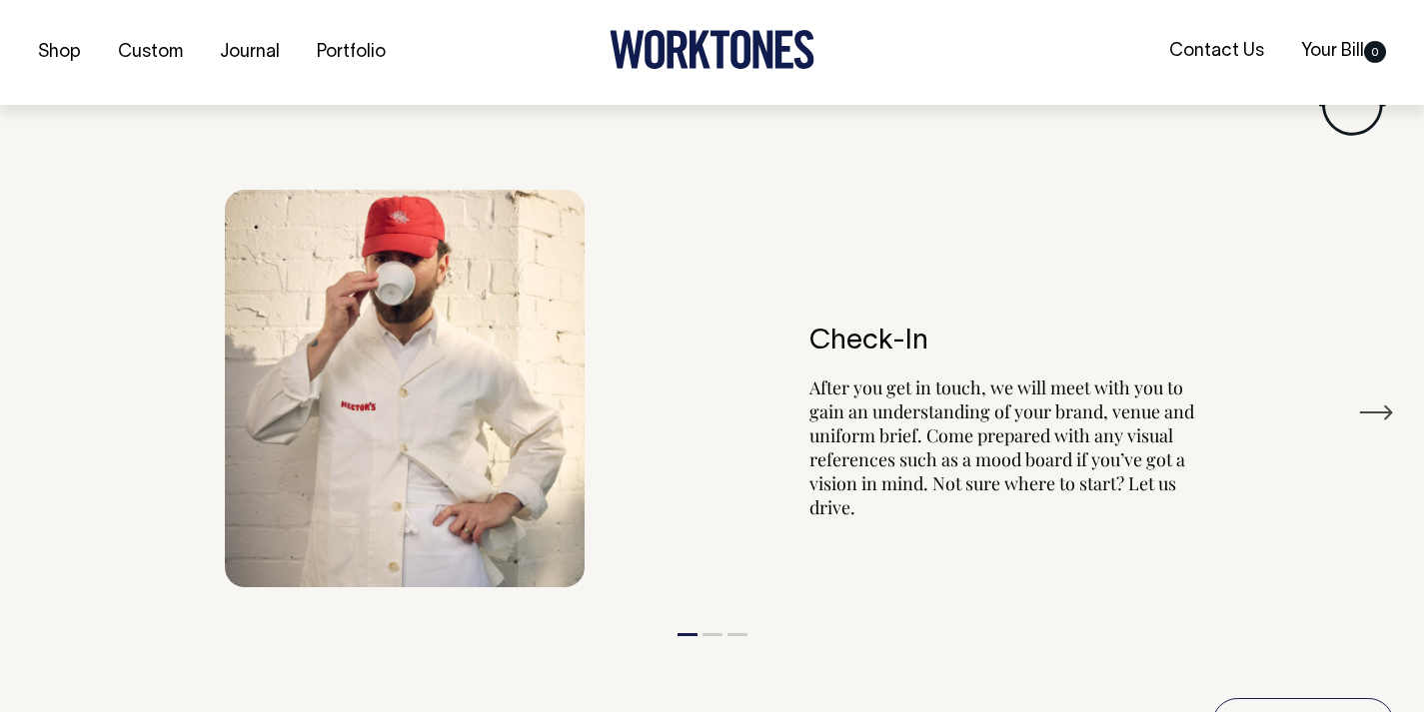
click at [1386, 404] on button "Next" at bounding box center [1376, 413] width 36 height 30
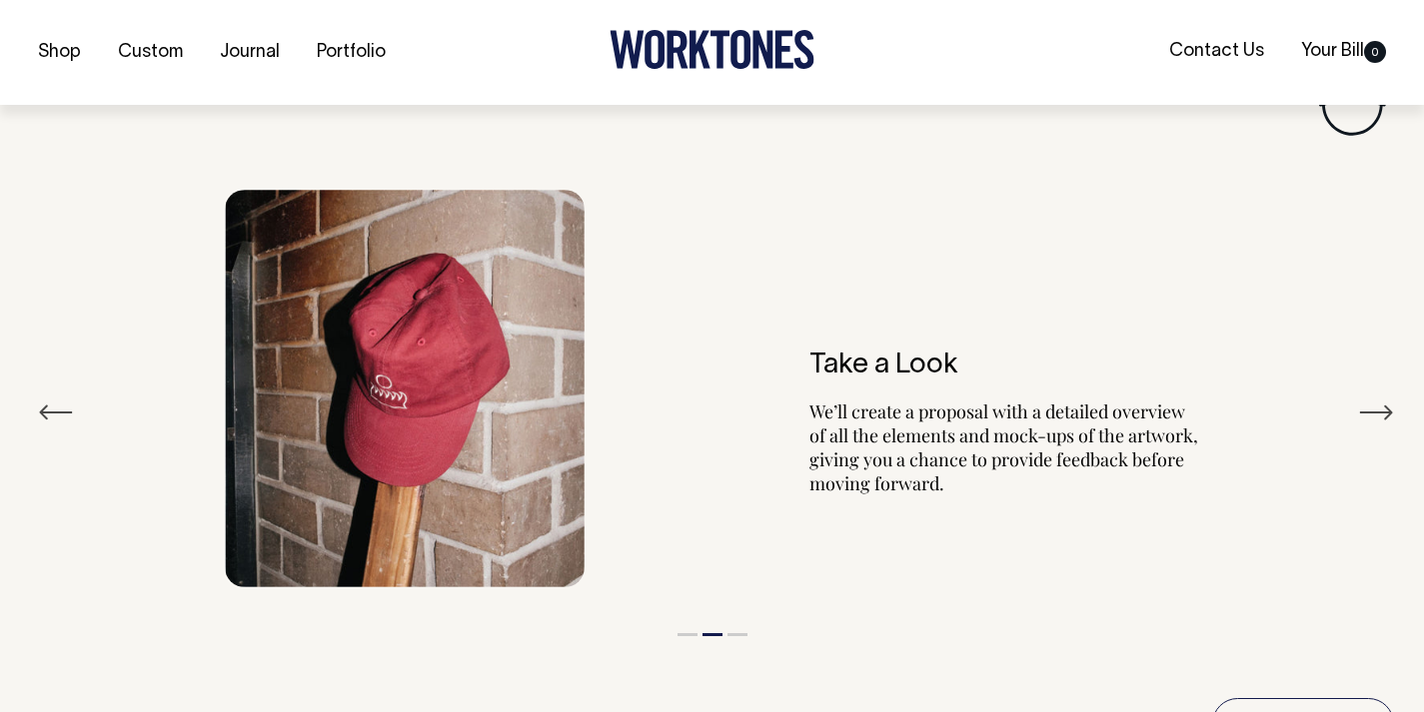
click at [65, 419] on button "Previous" at bounding box center [56, 413] width 36 height 30
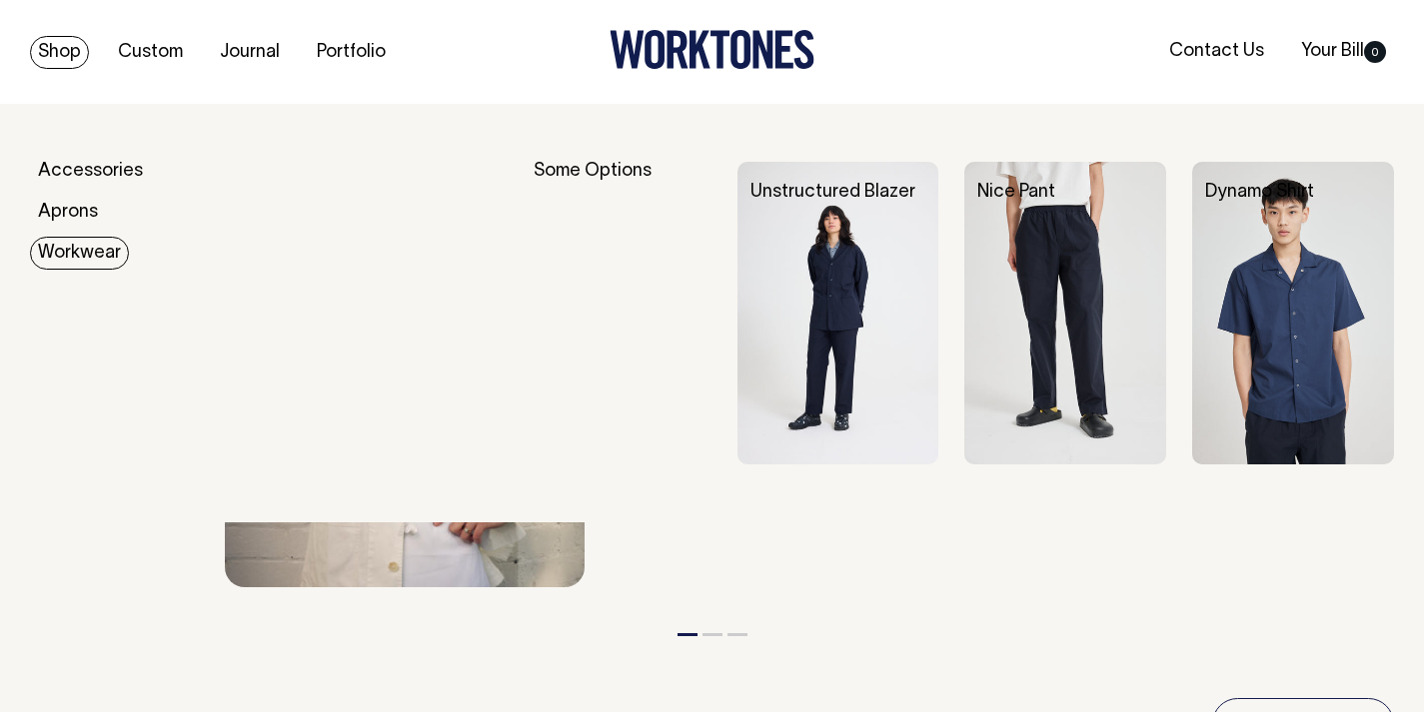
click at [94, 255] on link "Workwear" at bounding box center [79, 253] width 99 height 33
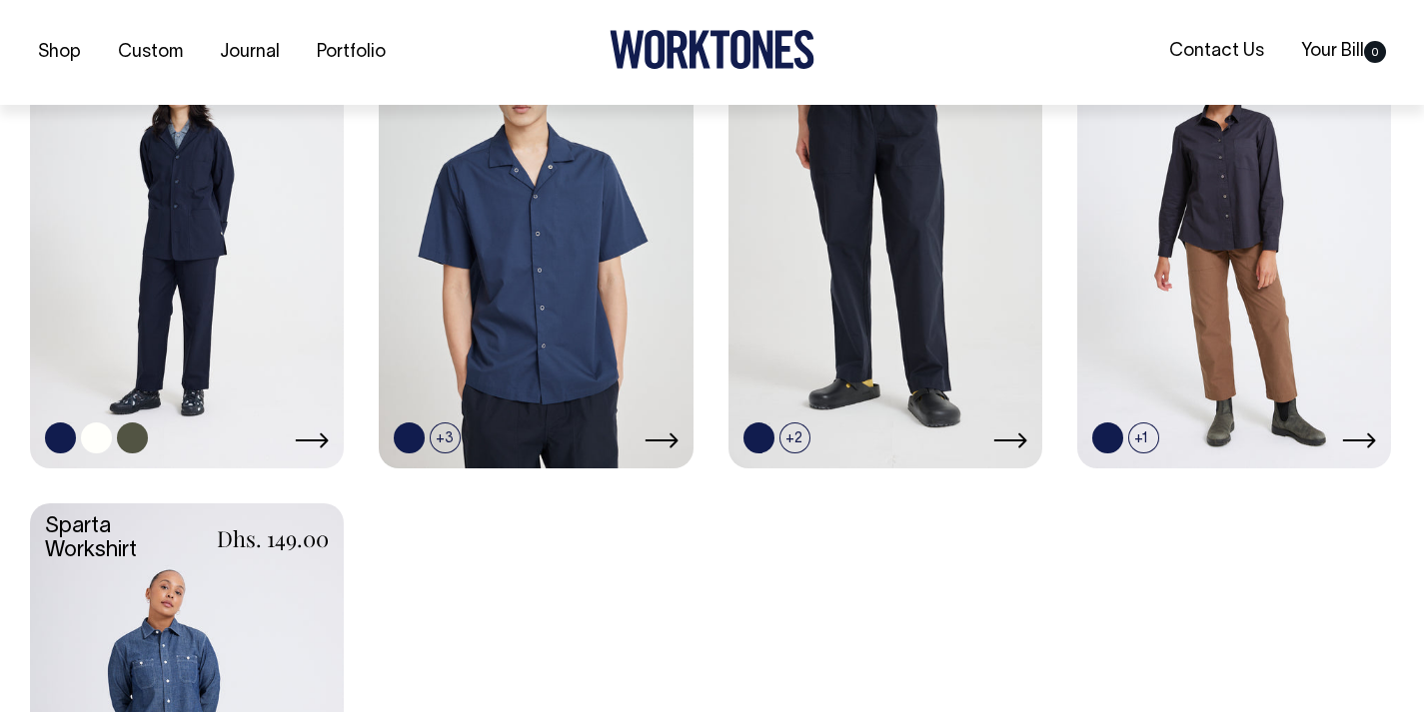
scroll to position [672, 0]
click at [226, 215] on link at bounding box center [187, 230] width 314 height 467
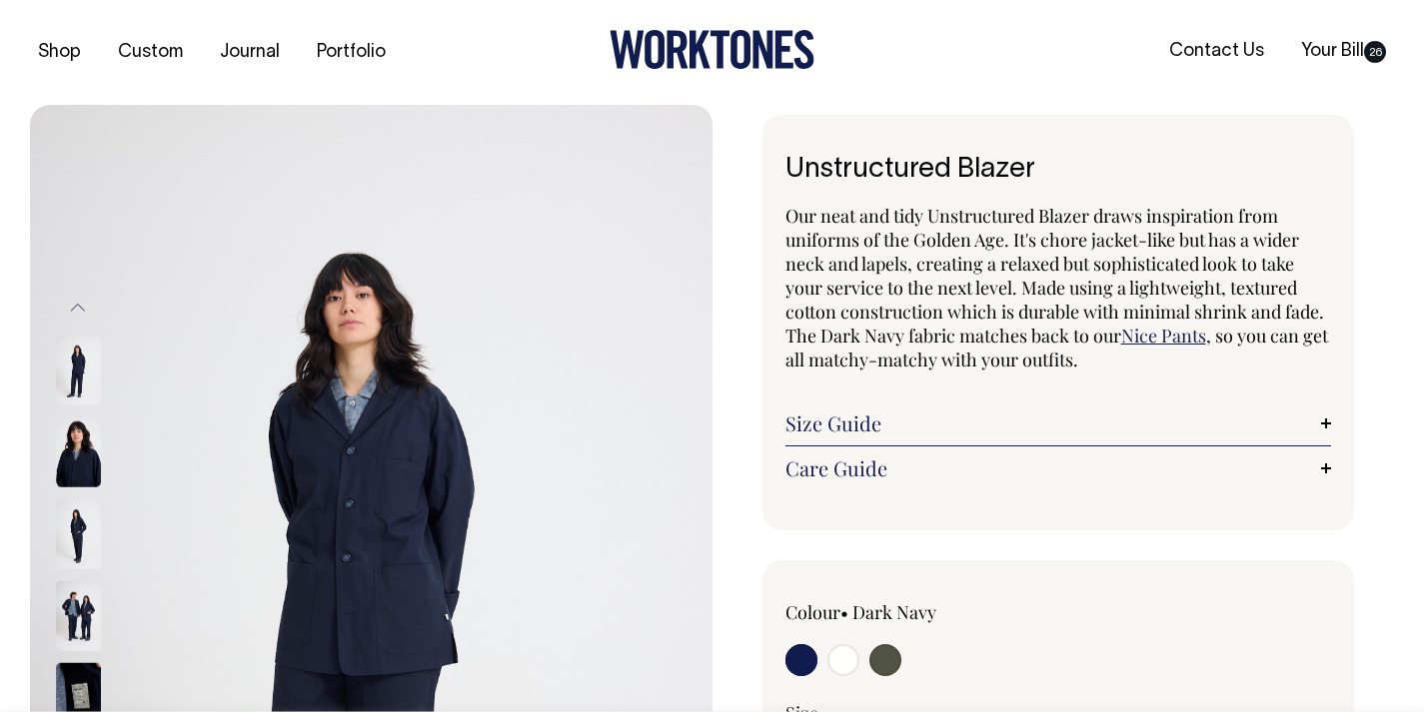
click at [85, 530] on img at bounding box center [78, 535] width 45 height 70
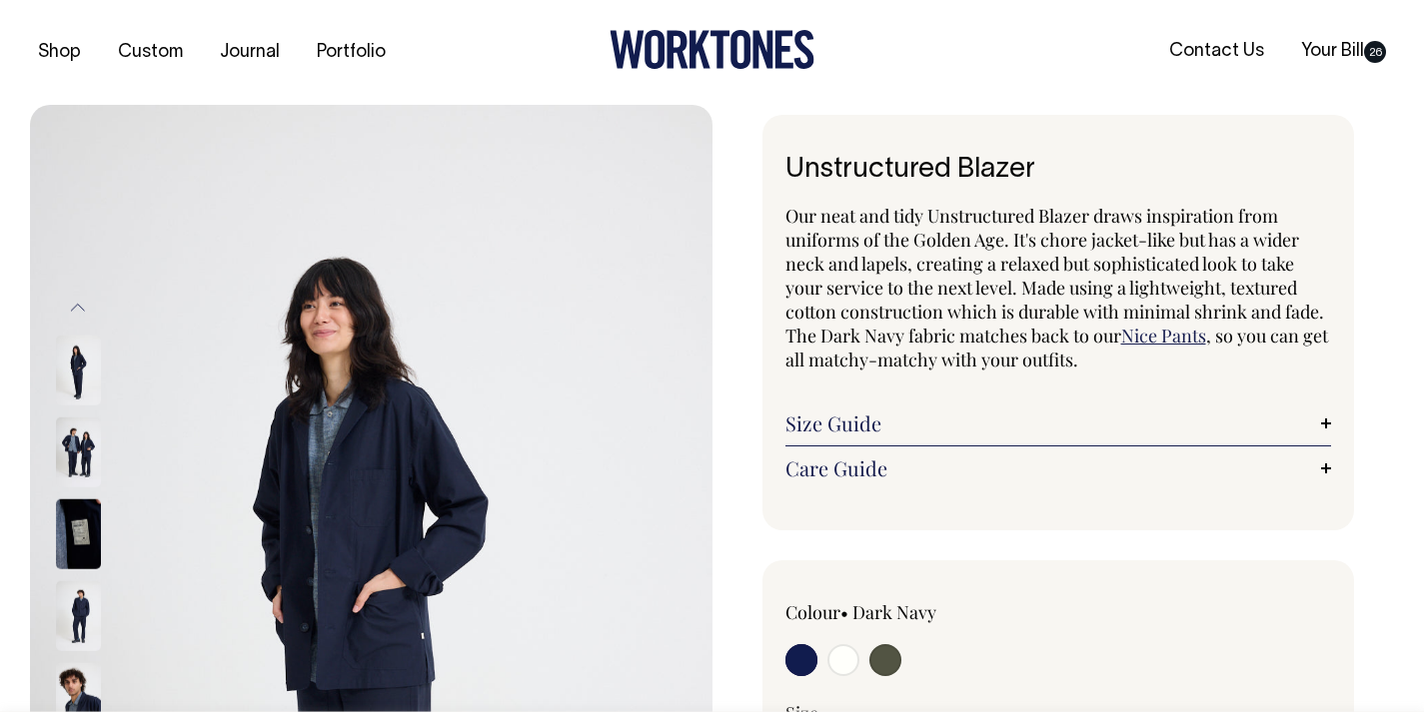
click at [77, 597] on img at bounding box center [78, 617] width 45 height 70
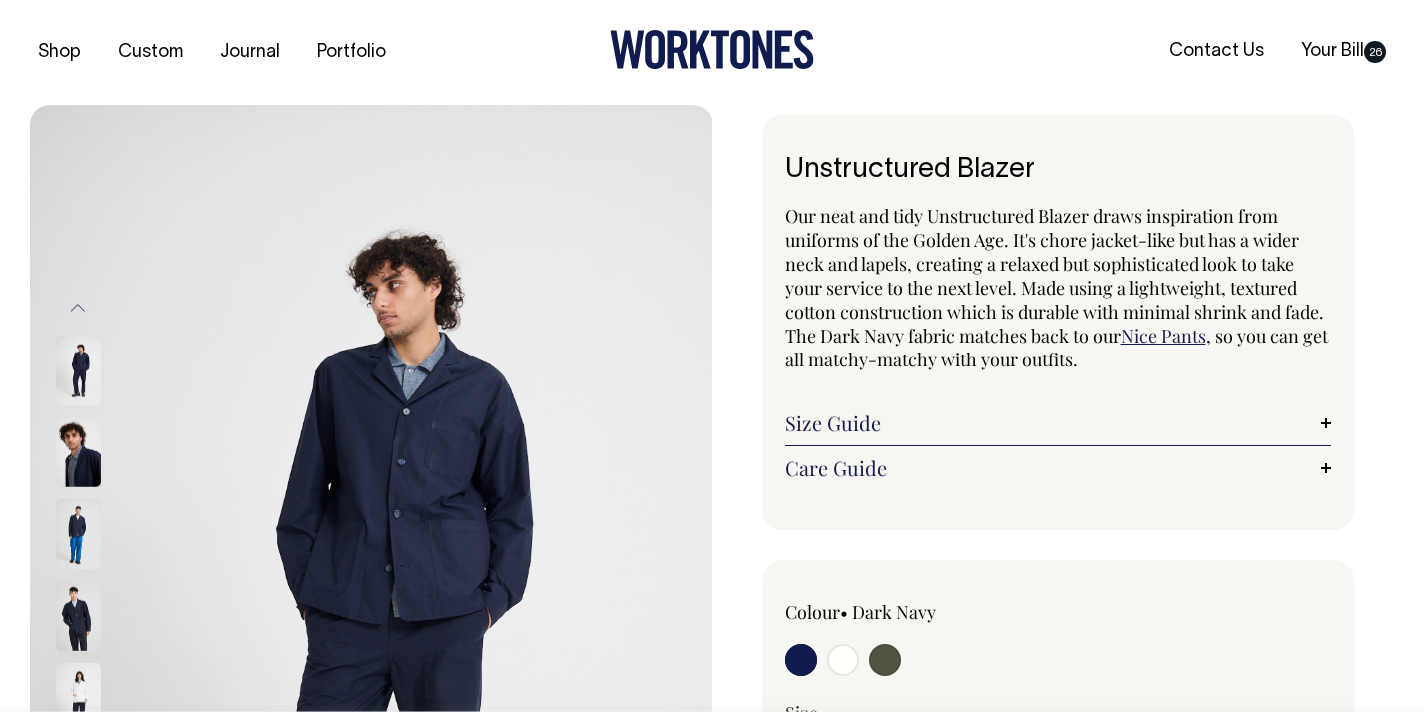
click at [79, 540] on img at bounding box center [78, 535] width 45 height 70
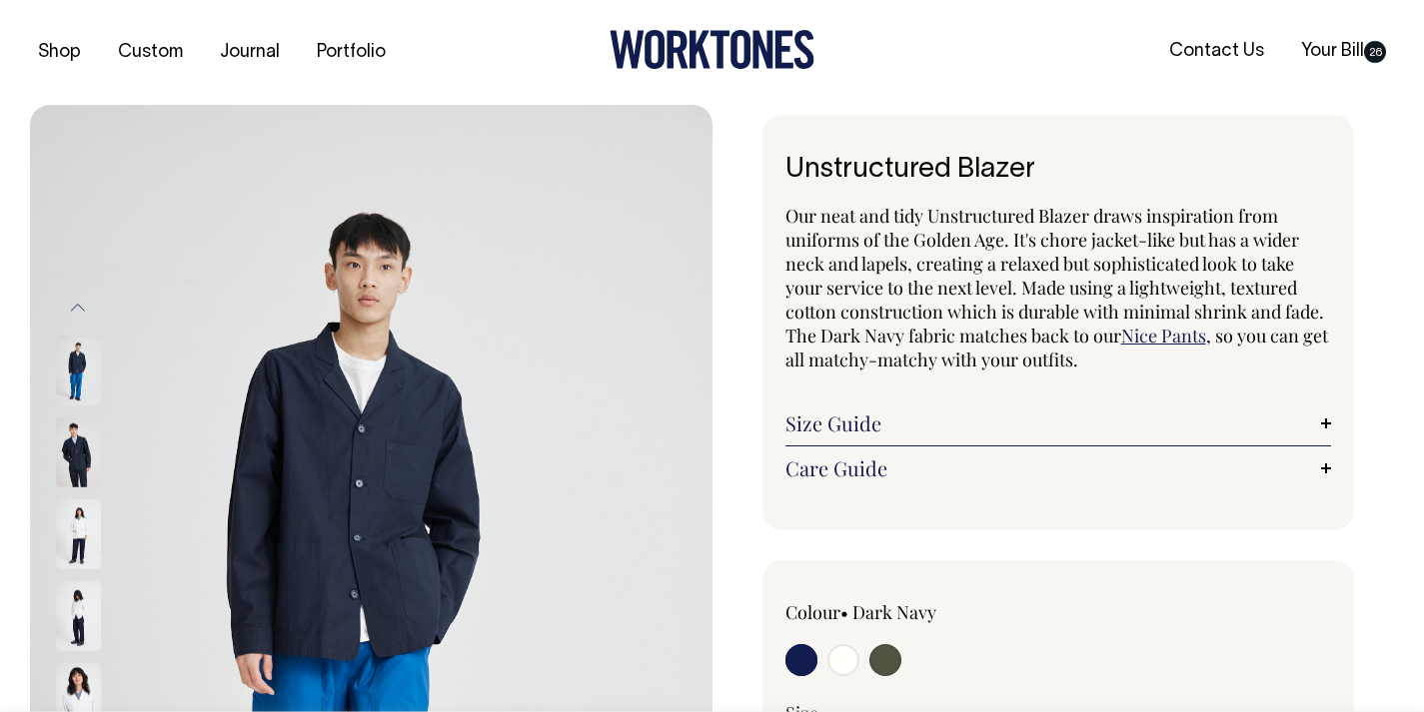
click at [89, 375] on img at bounding box center [78, 371] width 45 height 70
click at [85, 308] on button "Previous" at bounding box center [78, 307] width 30 height 45
click at [86, 314] on button "Previous" at bounding box center [78, 307] width 30 height 45
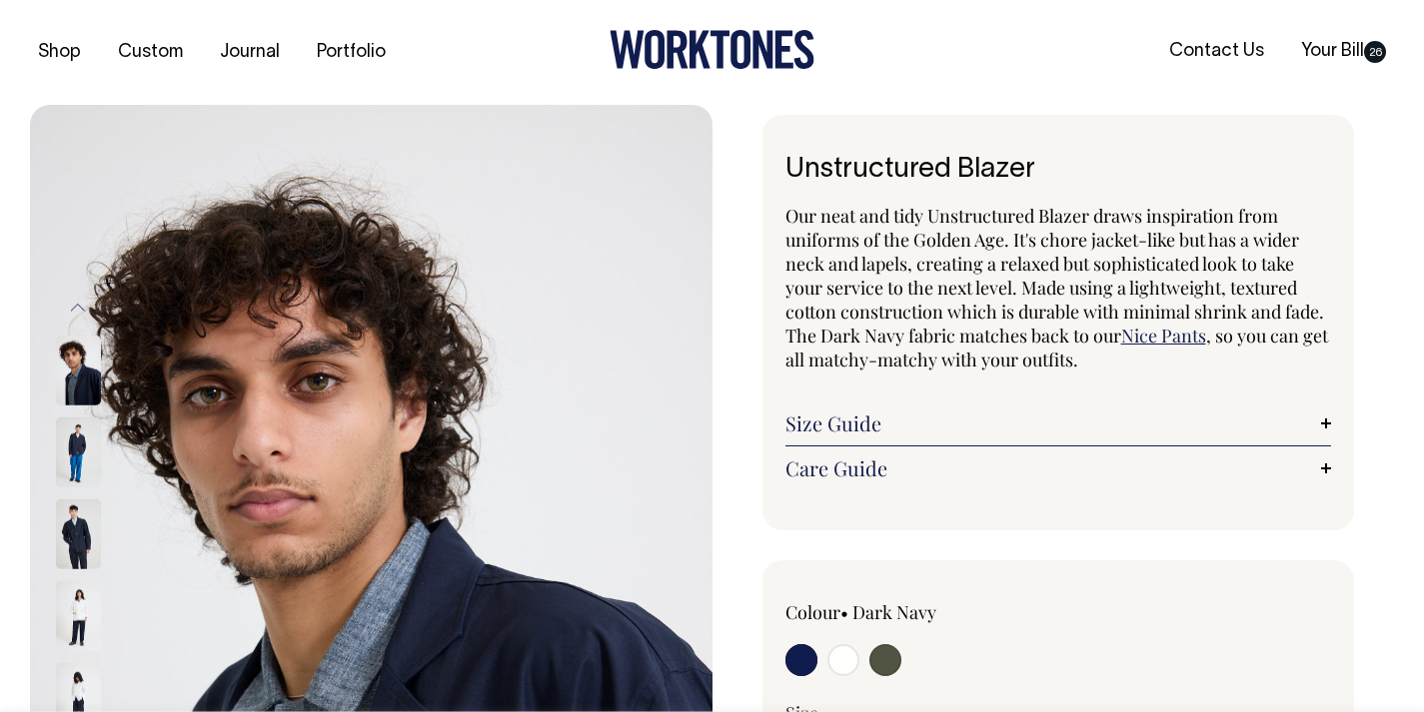
click at [83, 307] on button "Previous" at bounding box center [78, 307] width 30 height 45
click at [81, 302] on button "Previous" at bounding box center [78, 307] width 30 height 45
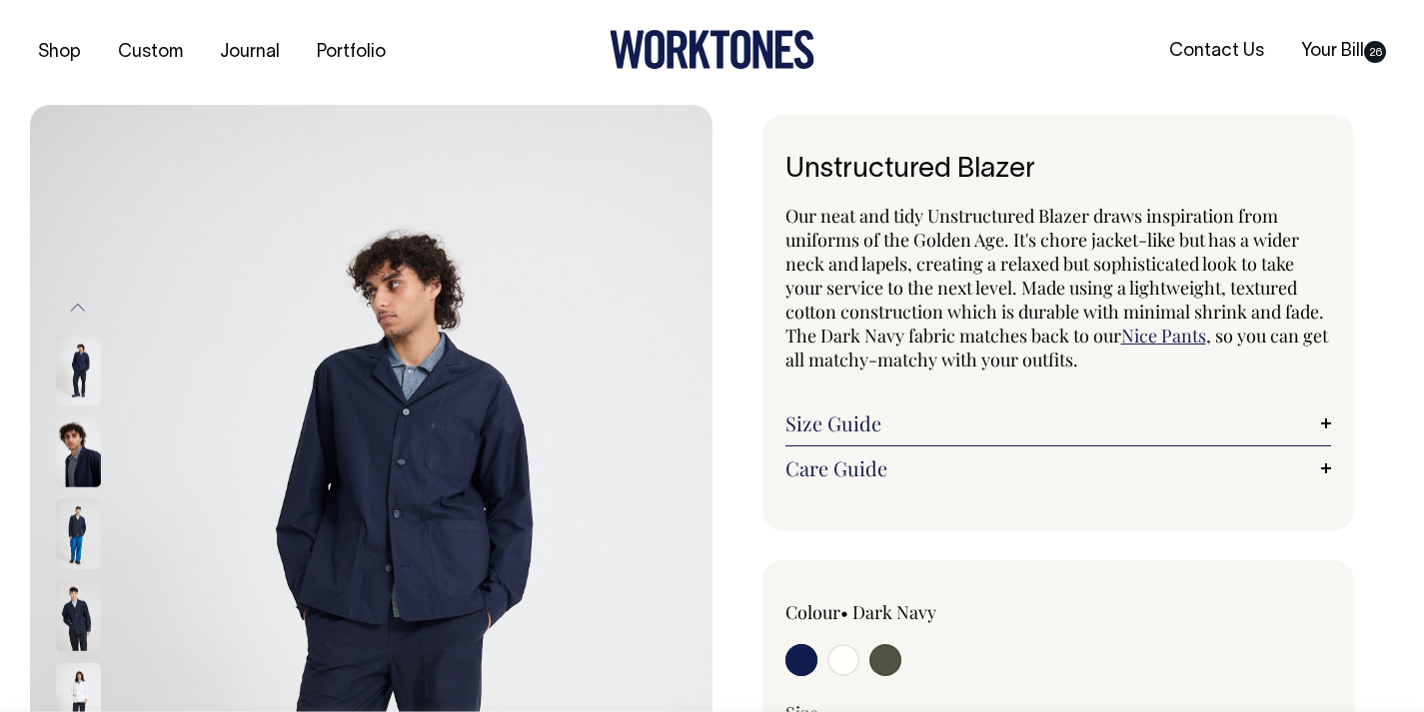
click at [82, 358] on img at bounding box center [78, 371] width 45 height 70
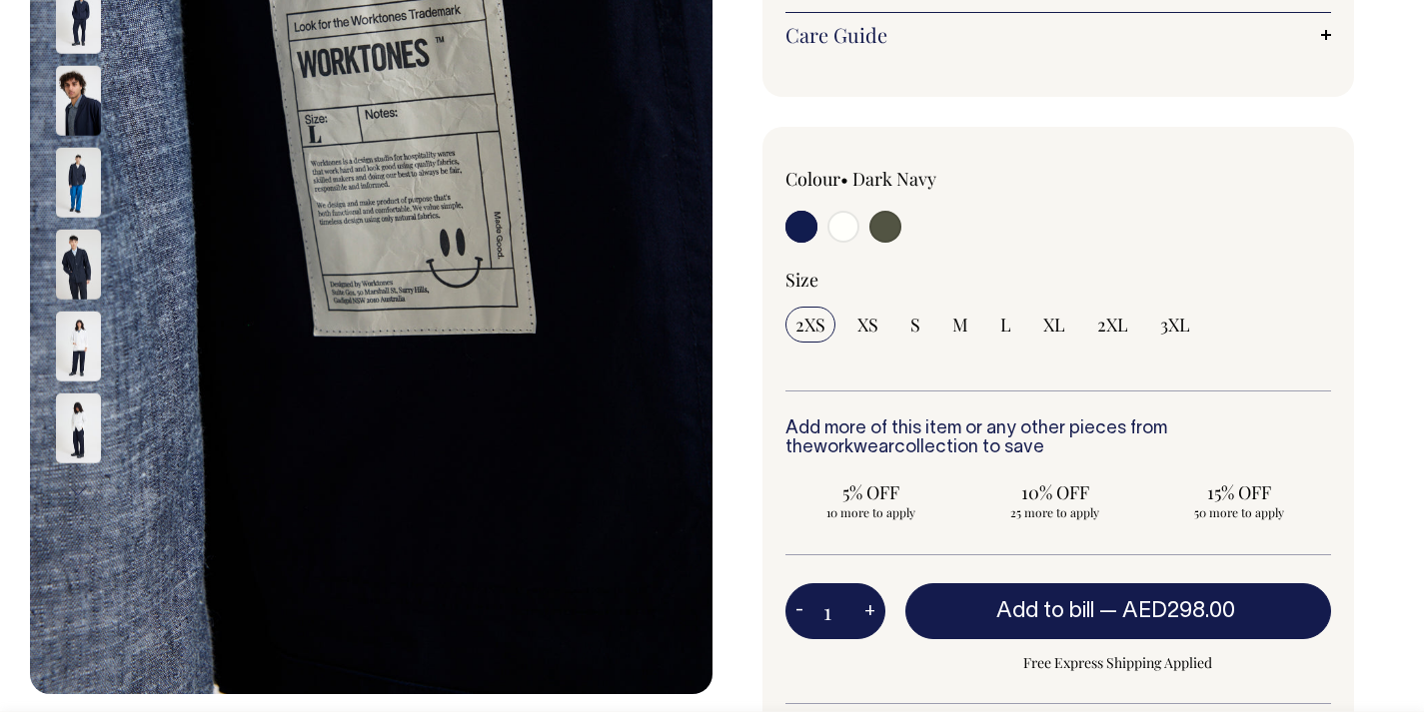
scroll to position [434, 0]
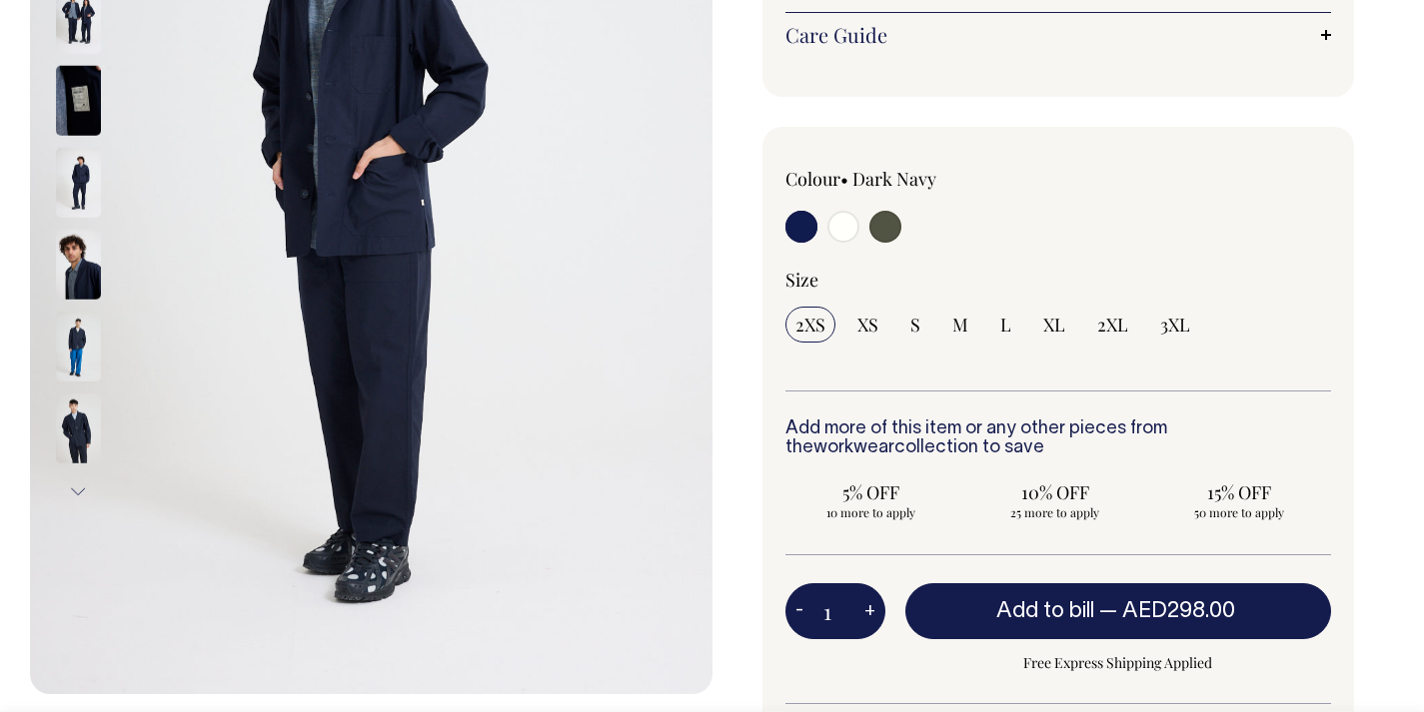
click at [79, 411] on img at bounding box center [78, 429] width 45 height 70
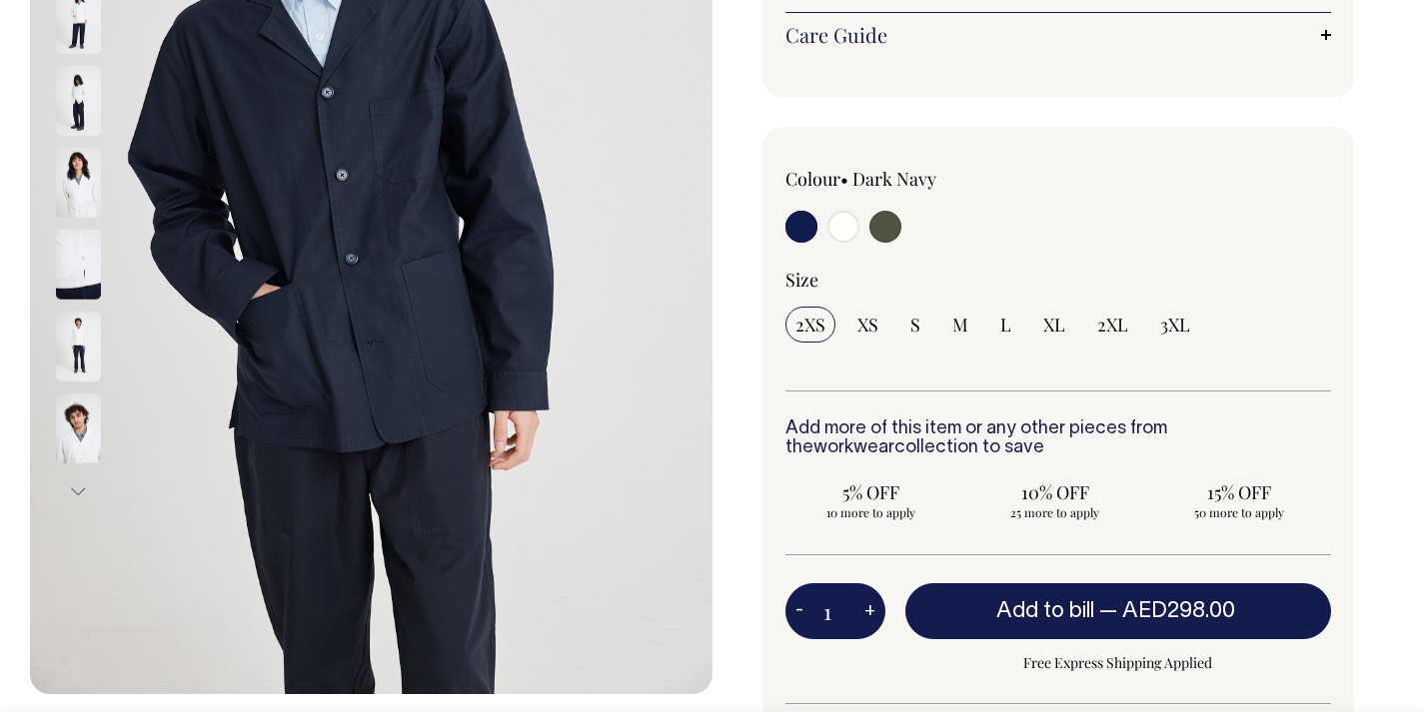
click at [91, 341] on img at bounding box center [78, 347] width 45 height 70
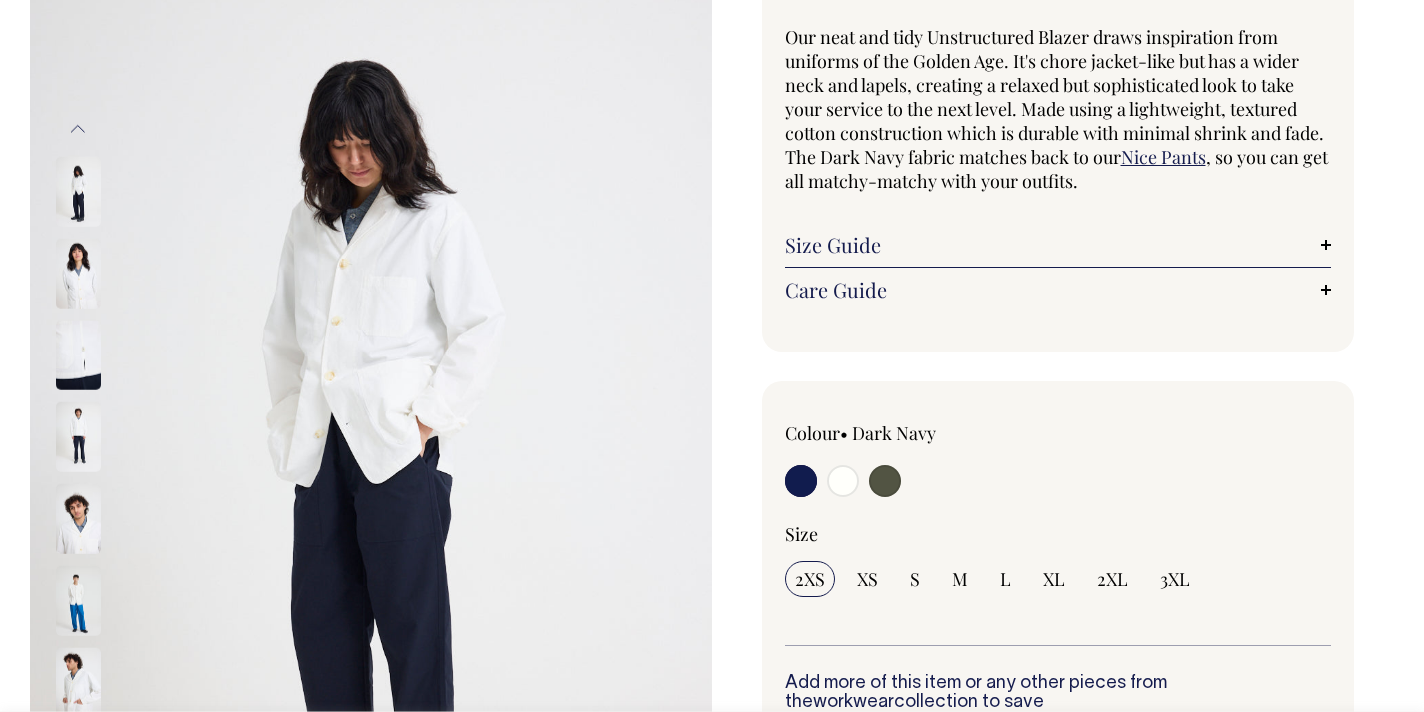
scroll to position [180, 0]
click at [69, 500] on img at bounding box center [78, 519] width 45 height 70
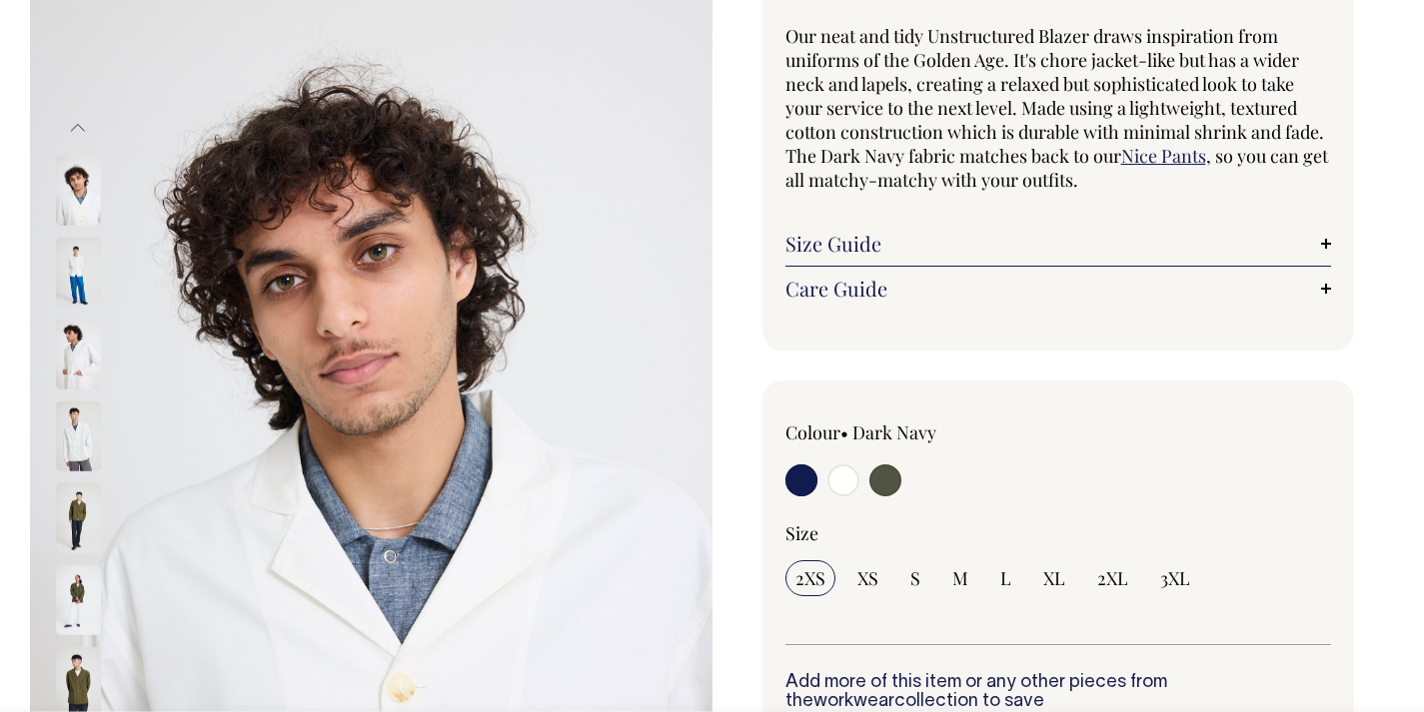
click at [83, 259] on img at bounding box center [78, 273] width 45 height 70
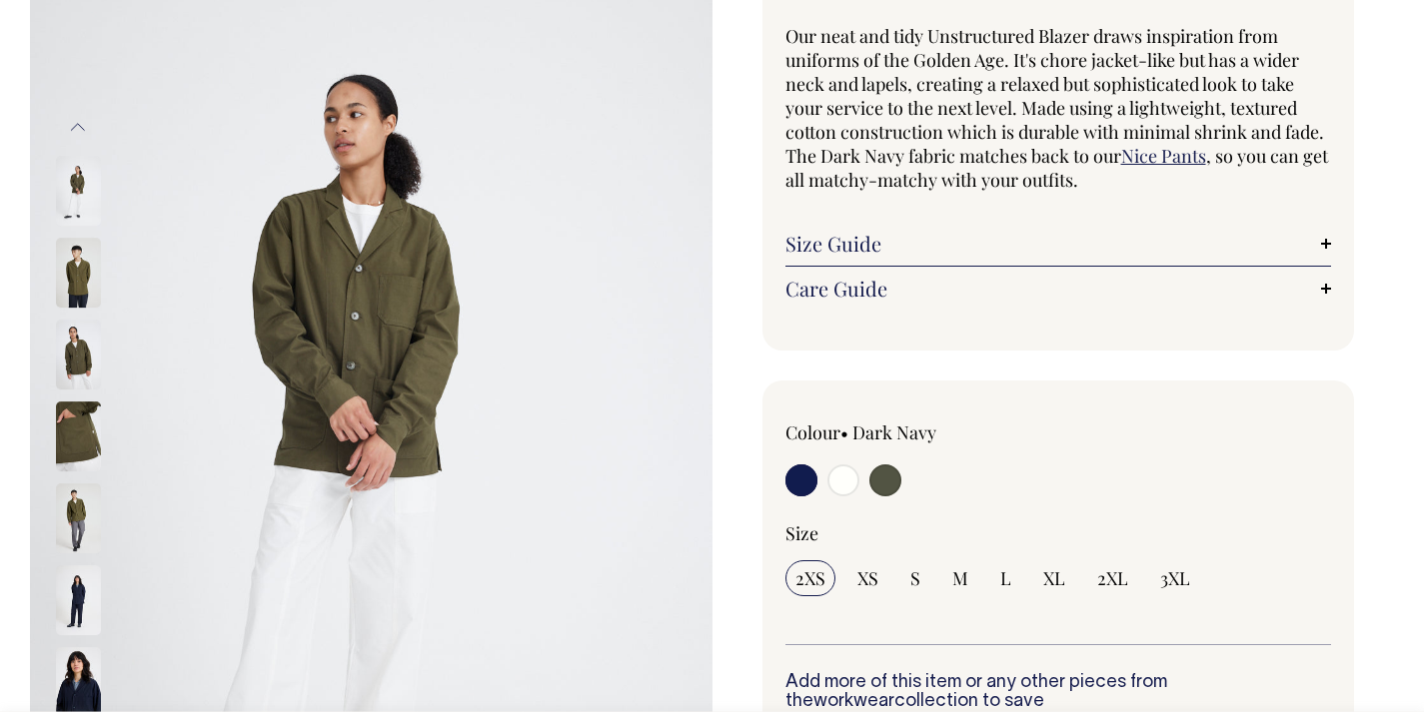
click at [76, 245] on img at bounding box center [78, 273] width 45 height 70
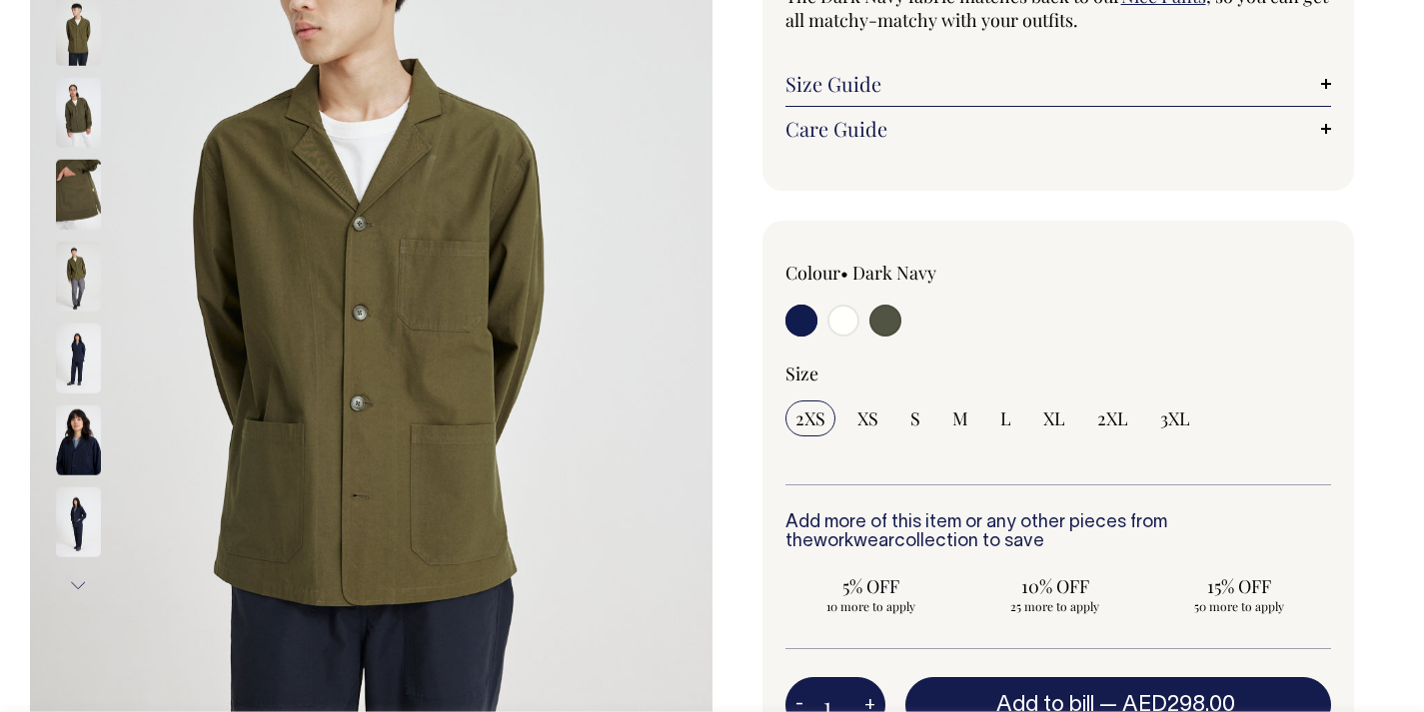
scroll to position [341, 0]
click at [86, 368] on img at bounding box center [78, 358] width 45 height 70
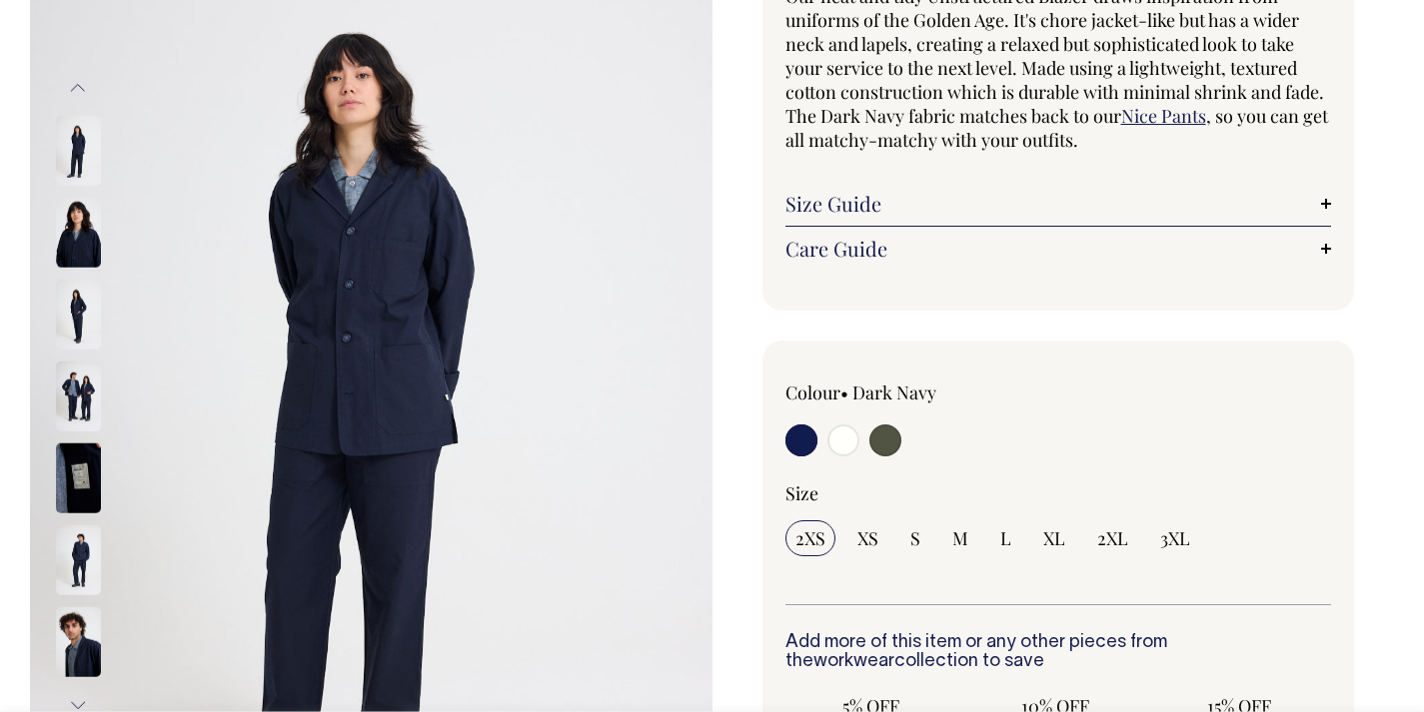
scroll to position [221, 0]
click at [895, 432] on input "radio" at bounding box center [885, 440] width 32 height 32
radio input "true"
select select "Olive"
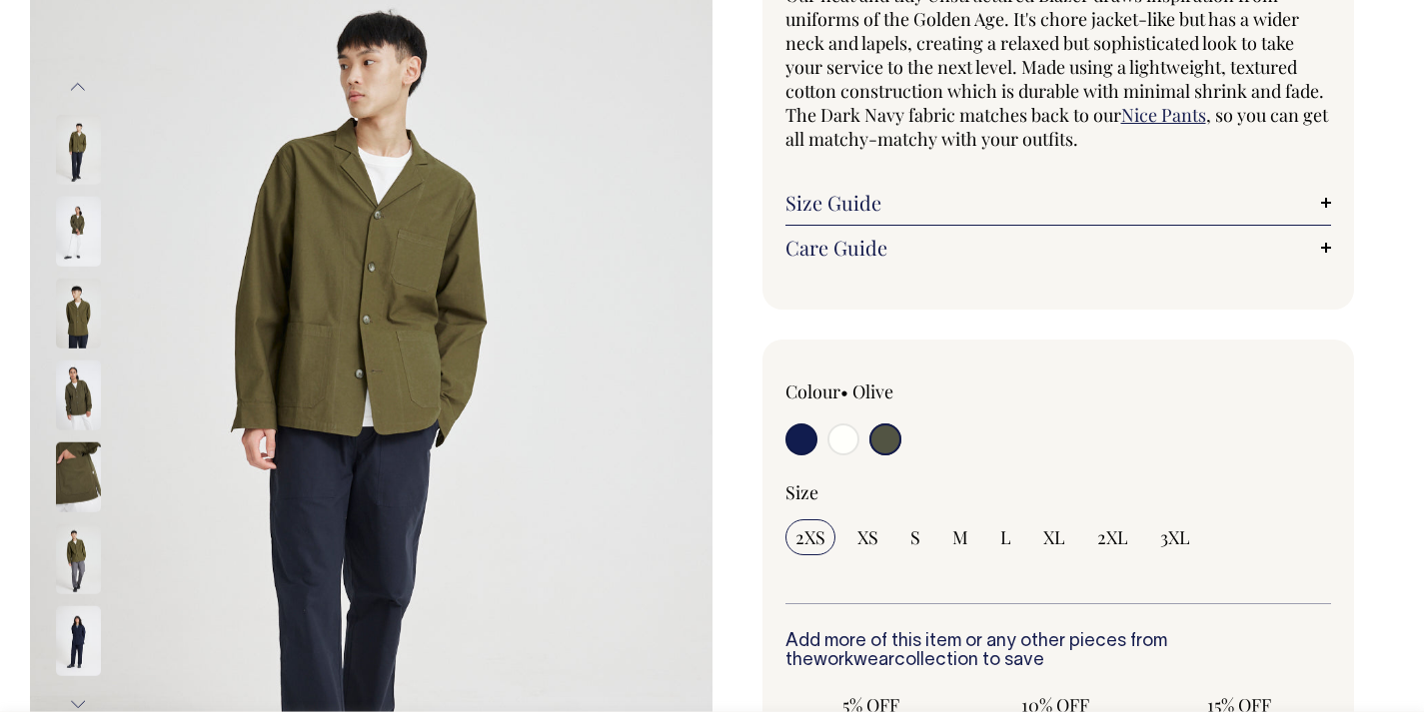
click at [77, 150] on img at bounding box center [78, 150] width 45 height 70
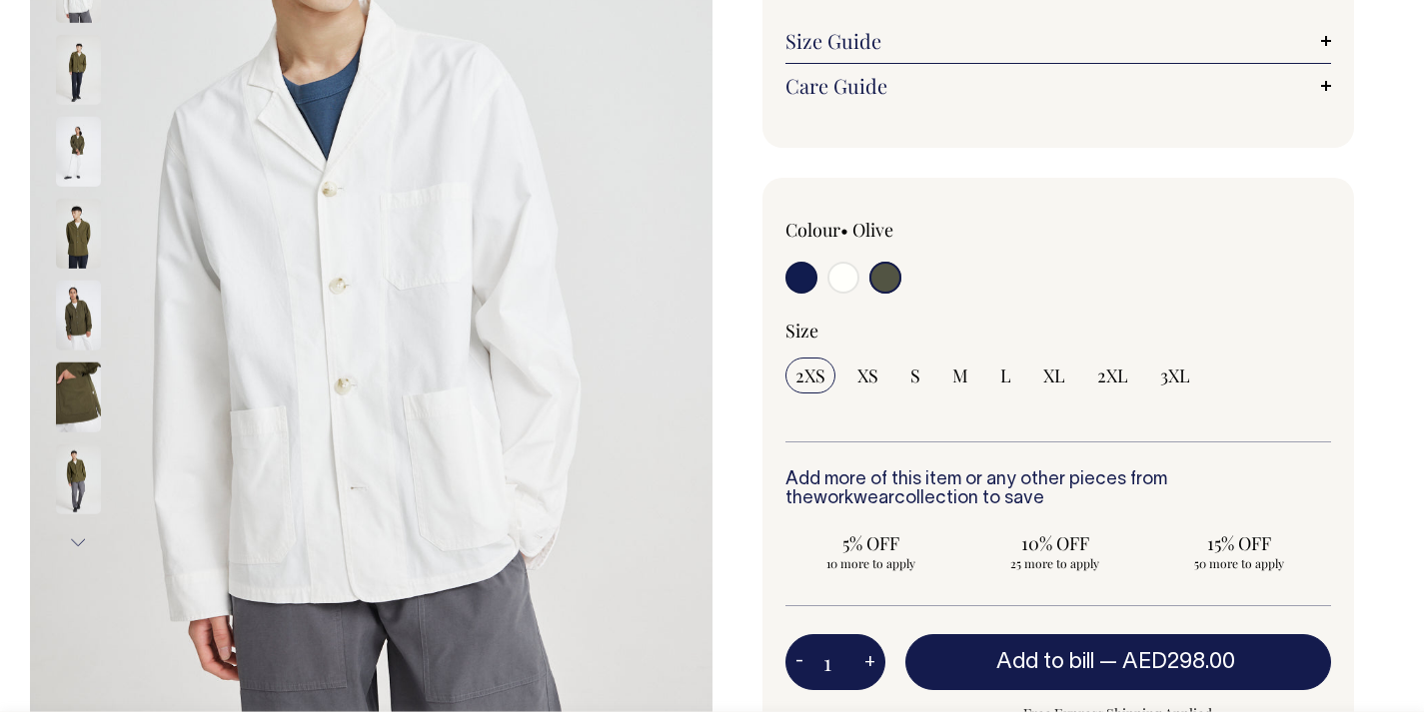
scroll to position [384, 0]
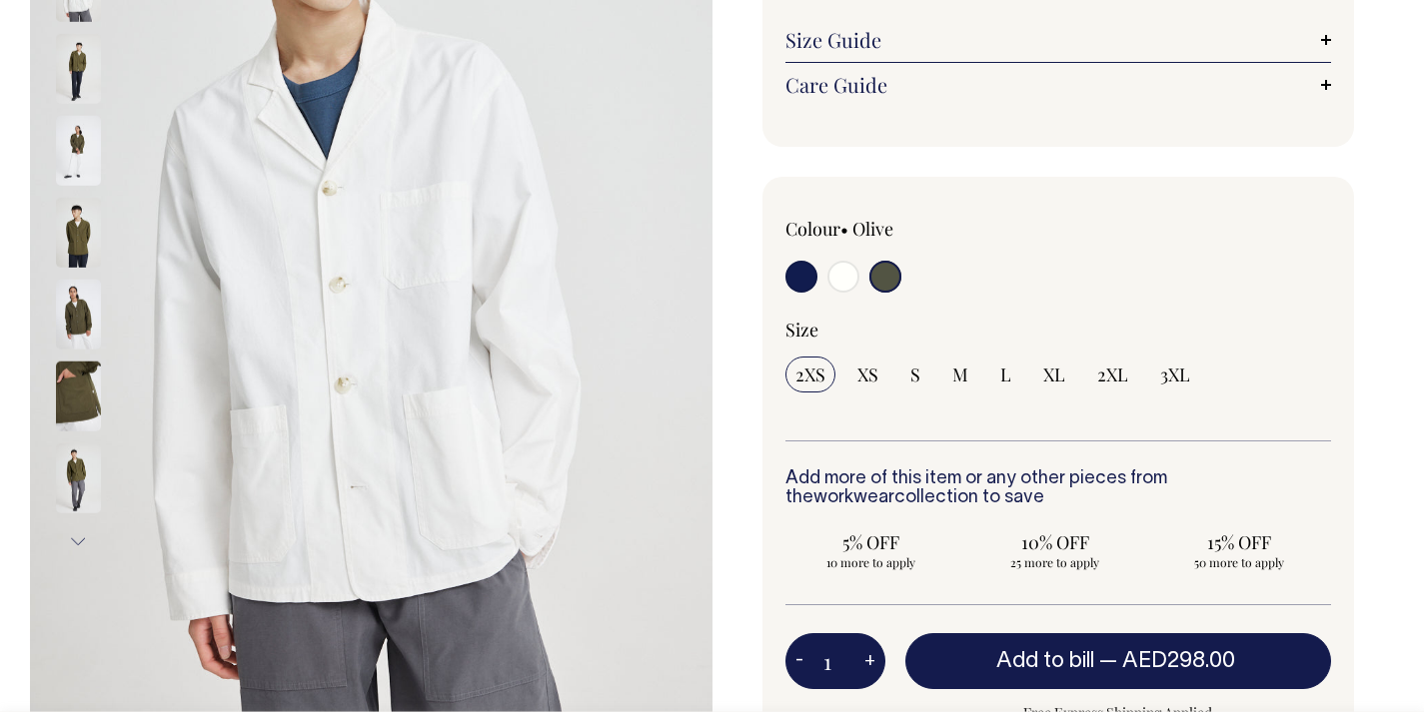
click at [83, 251] on img at bounding box center [78, 233] width 45 height 70
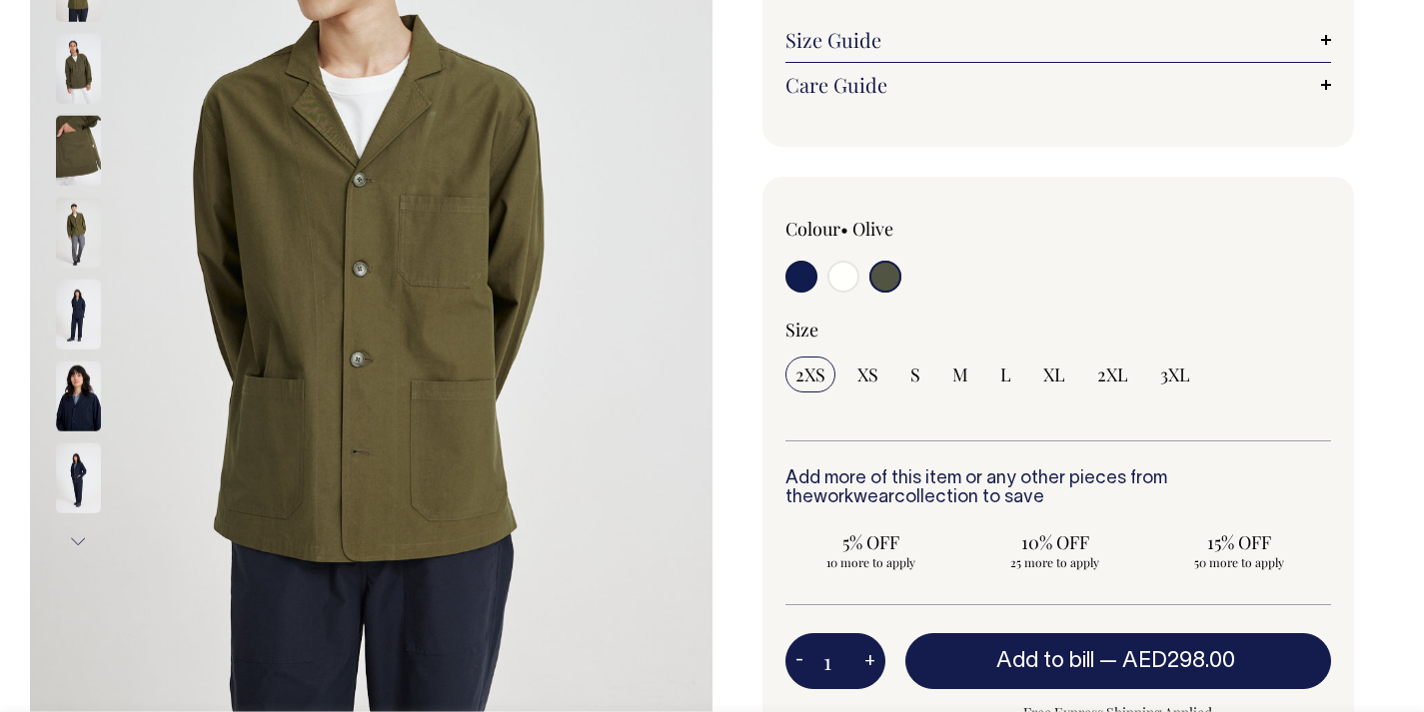
click at [94, 310] on img at bounding box center [78, 315] width 45 height 70
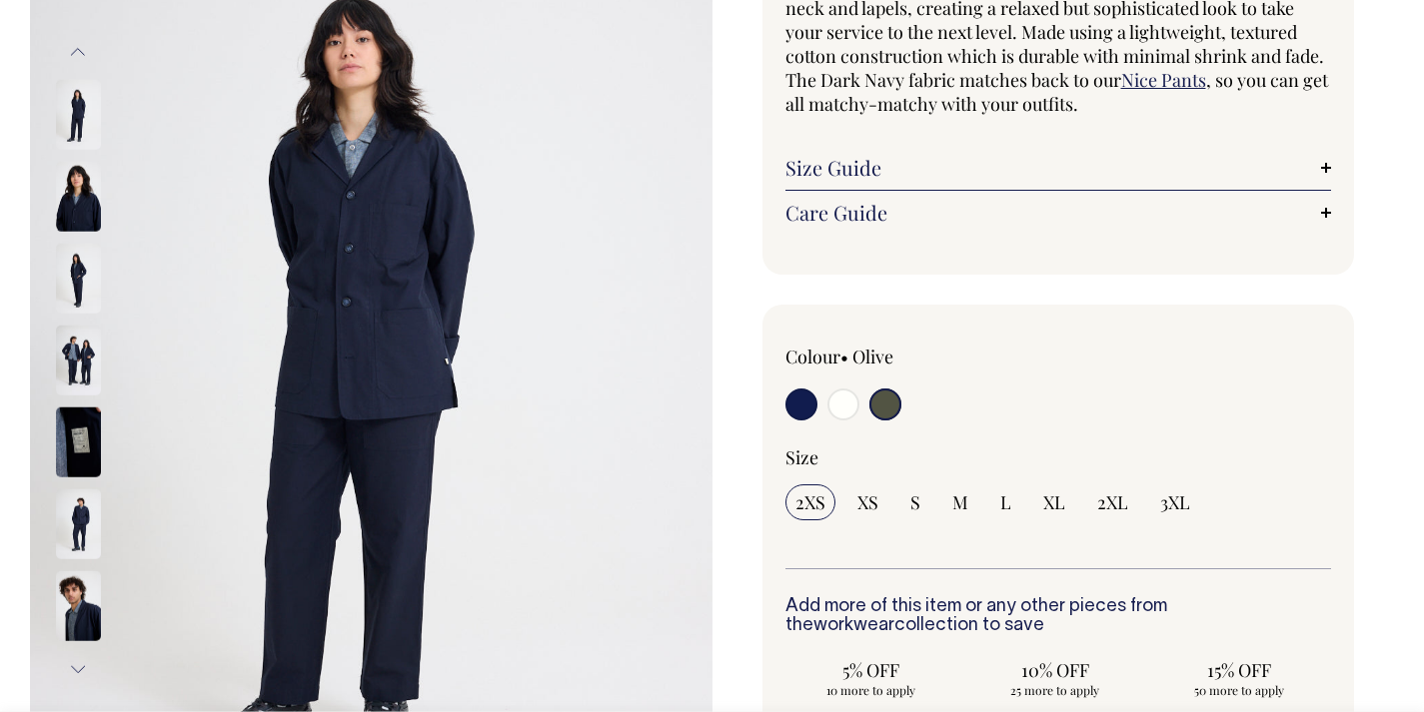
scroll to position [256, 0]
click at [90, 352] on img at bounding box center [78, 361] width 45 height 70
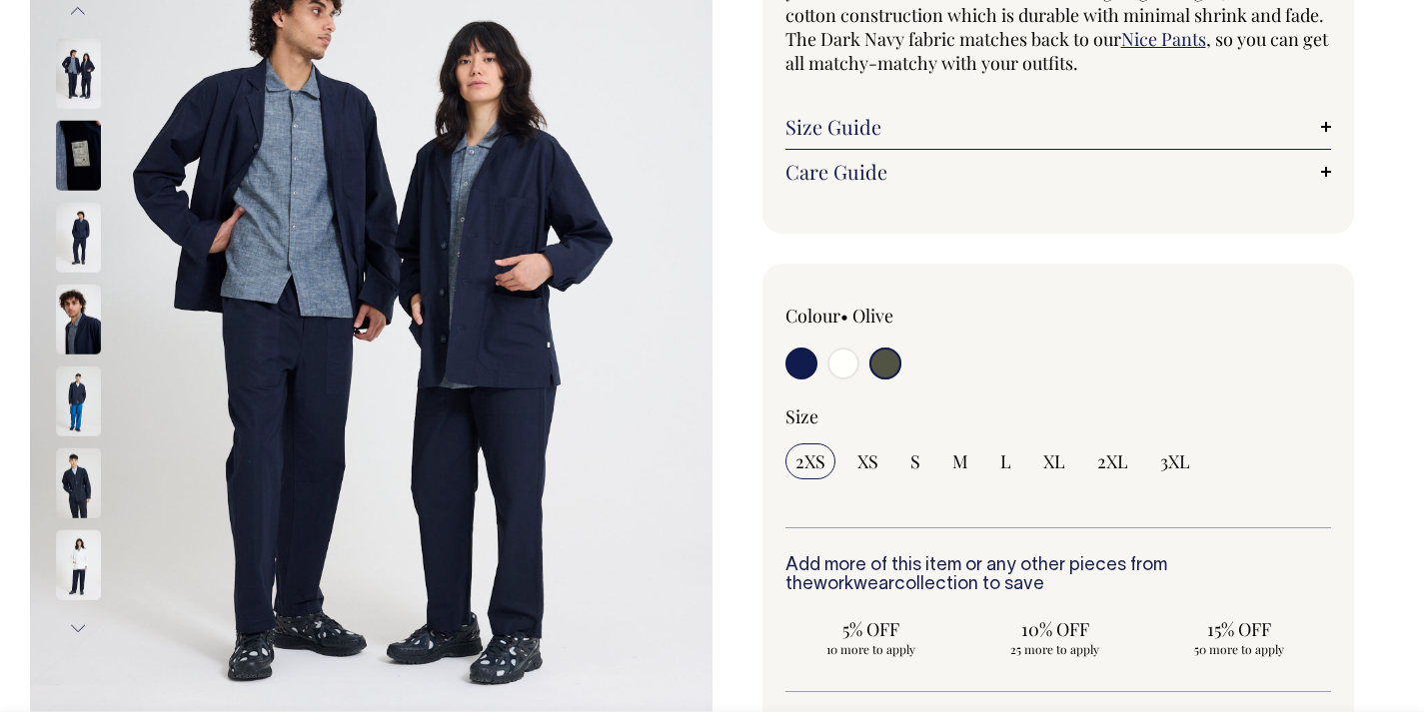
scroll to position [298, 0]
click at [843, 366] on input "radio" at bounding box center [843, 363] width 32 height 32
radio input "true"
select select "Off-White"
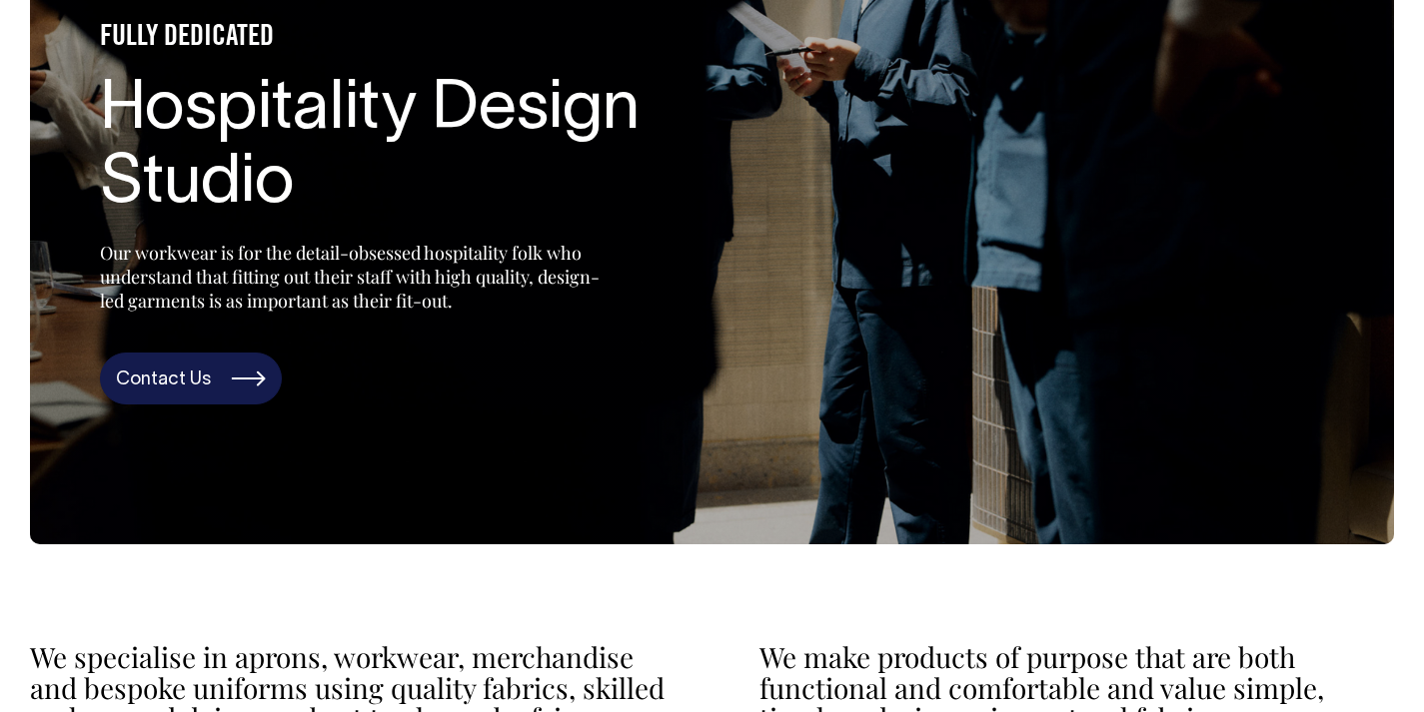
click at [237, 368] on link "Contact Us" at bounding box center [191, 379] width 182 height 52
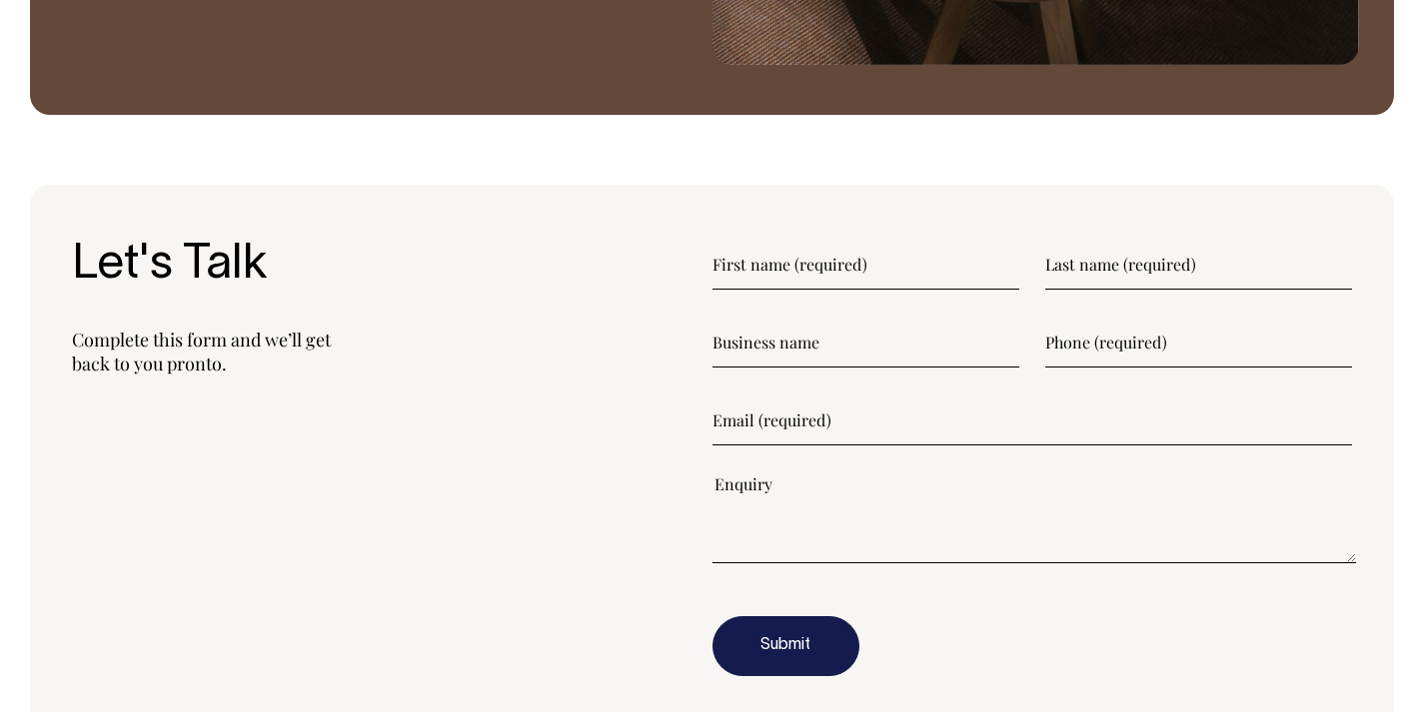
scroll to position [2243, 0]
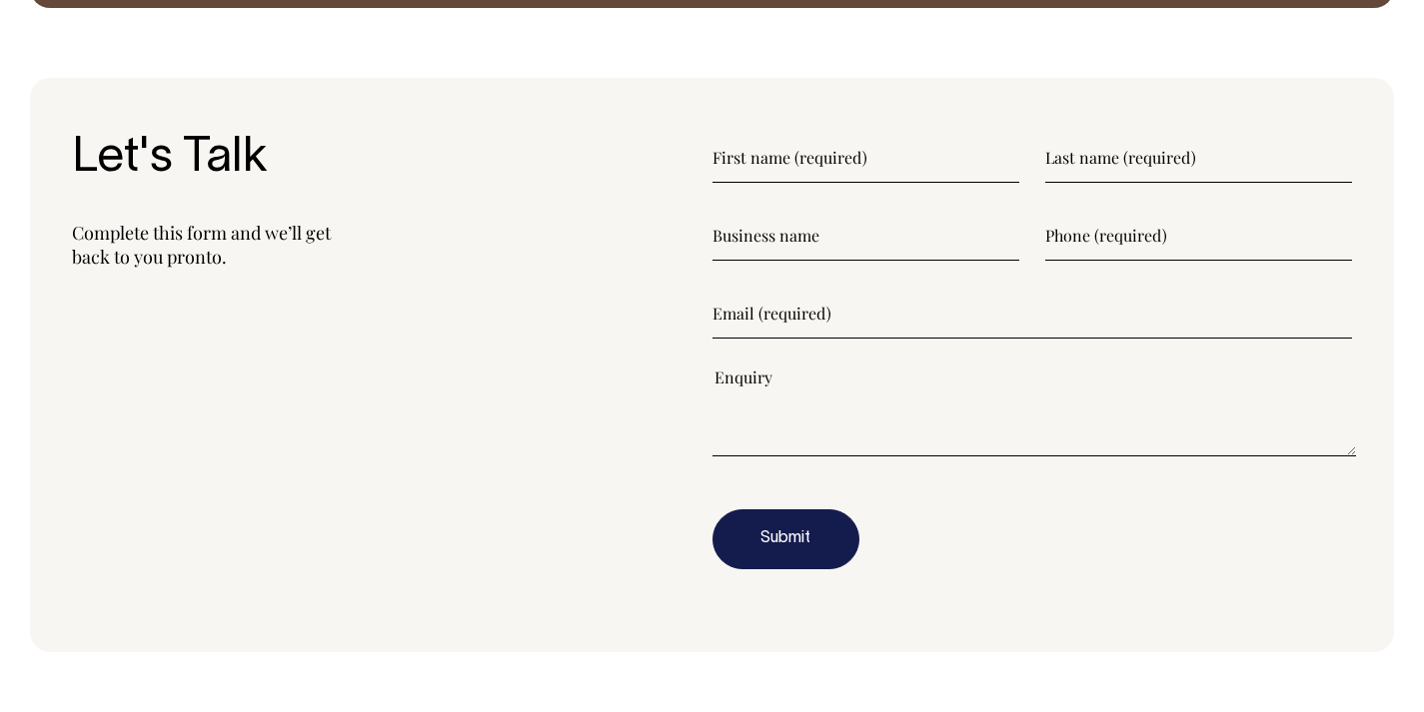
click at [783, 171] on input"] "text" at bounding box center [865, 158] width 307 height 50
type input"] "K"
type input"] "Khalil"
type input"] "Dahmash"
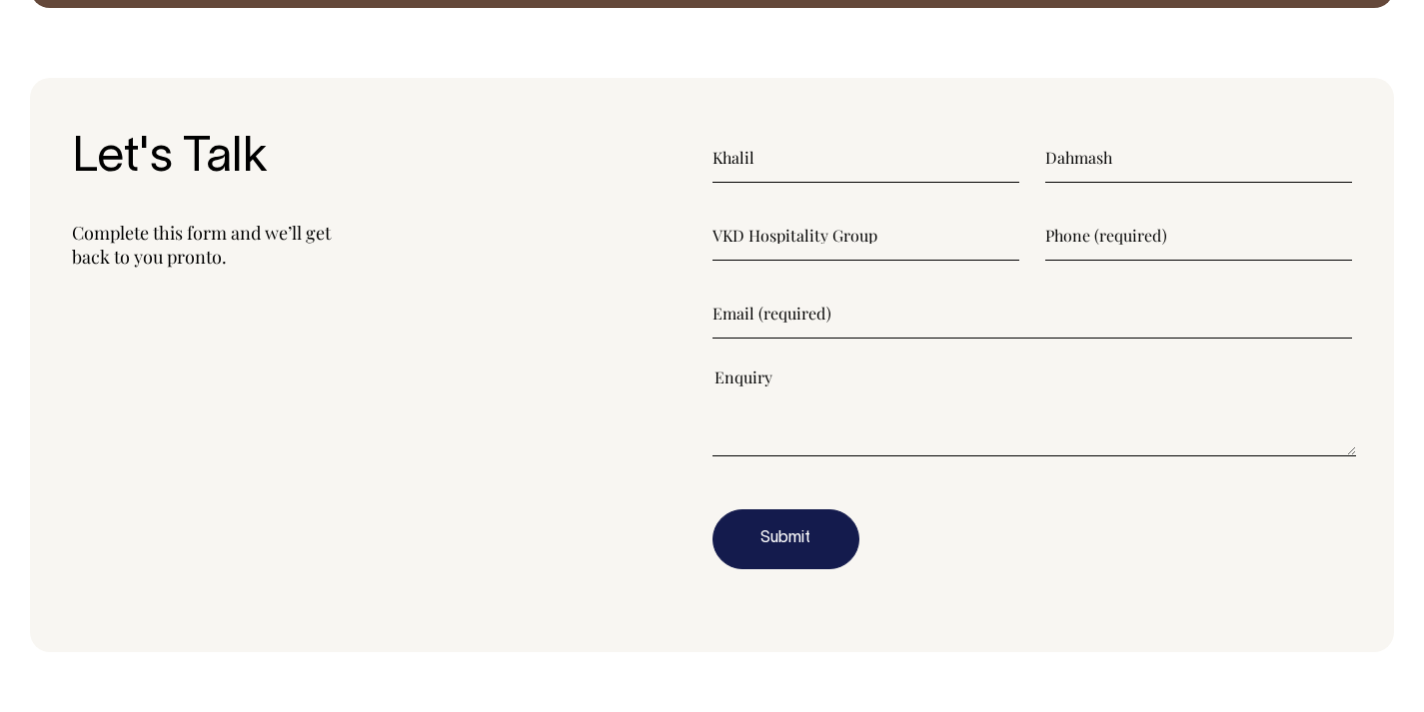
type input"] "VKD Hospitality Group"
type input"] "+971504681829"
click at [769, 322] on input"] "email" at bounding box center [1032, 314] width 641 height 50
type input"] "khalil@vkdhospitality.com"
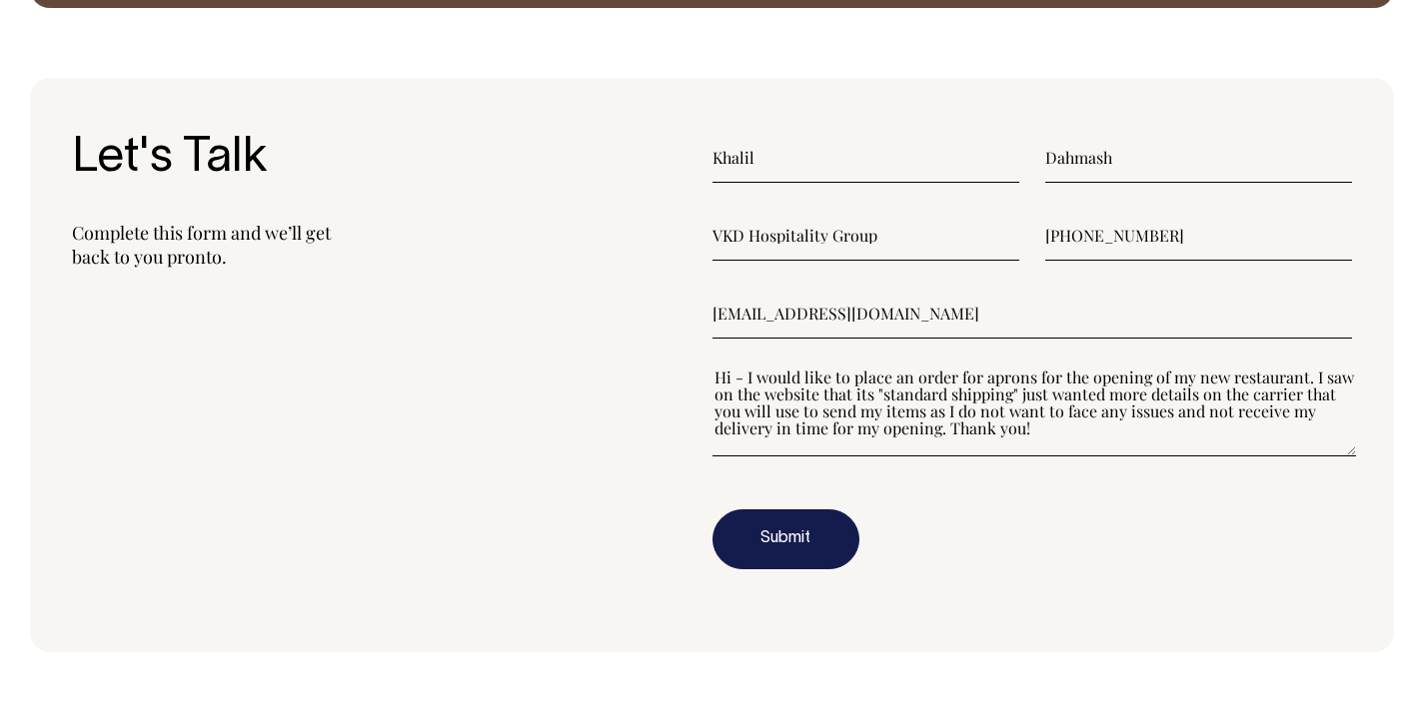
type textarea"] "Hi - I would like to place an order for aprons for the opening of my new restau…"
click at [816, 542] on button "Submit" at bounding box center [785, 540] width 147 height 60
